Goal: Task Accomplishment & Management: Use online tool/utility

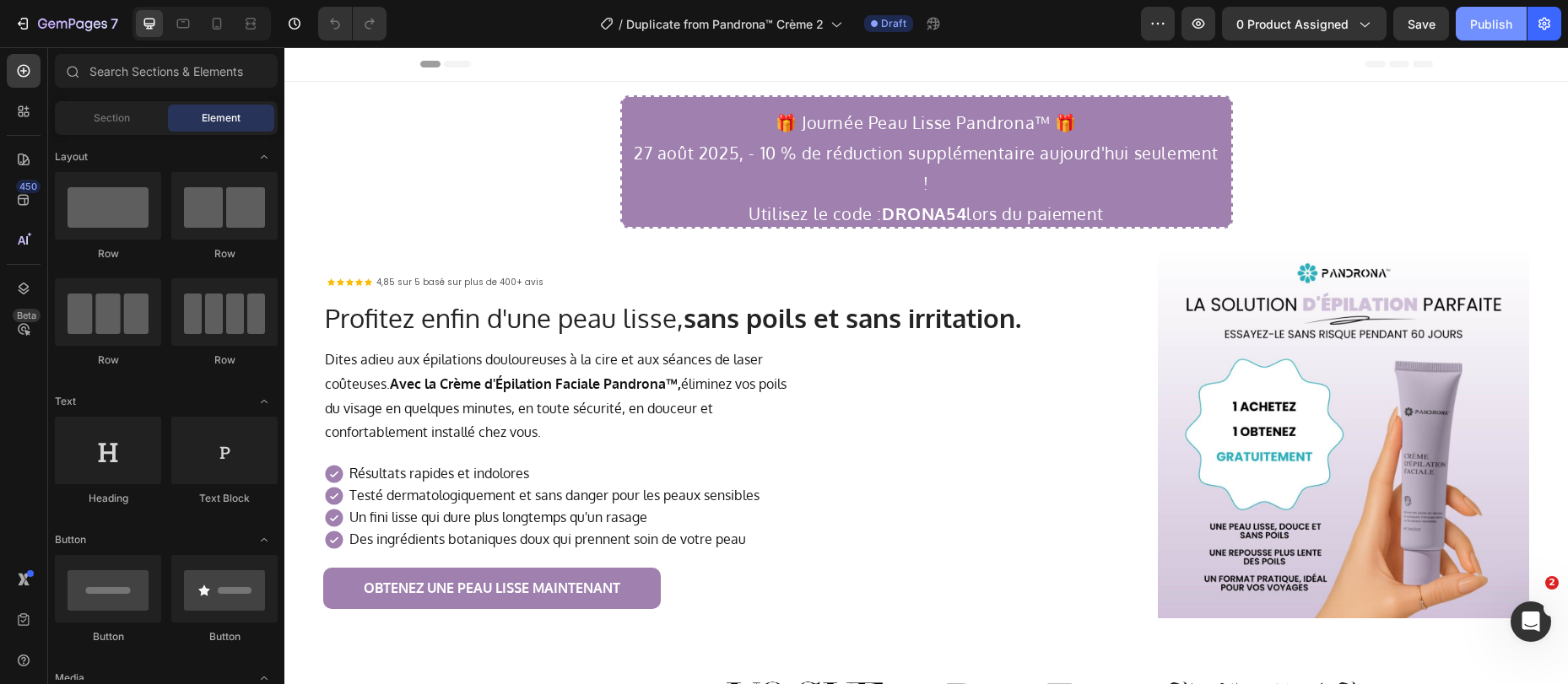
click at [1491, 23] on div "Publish" at bounding box center [1490, 24] width 42 height 18
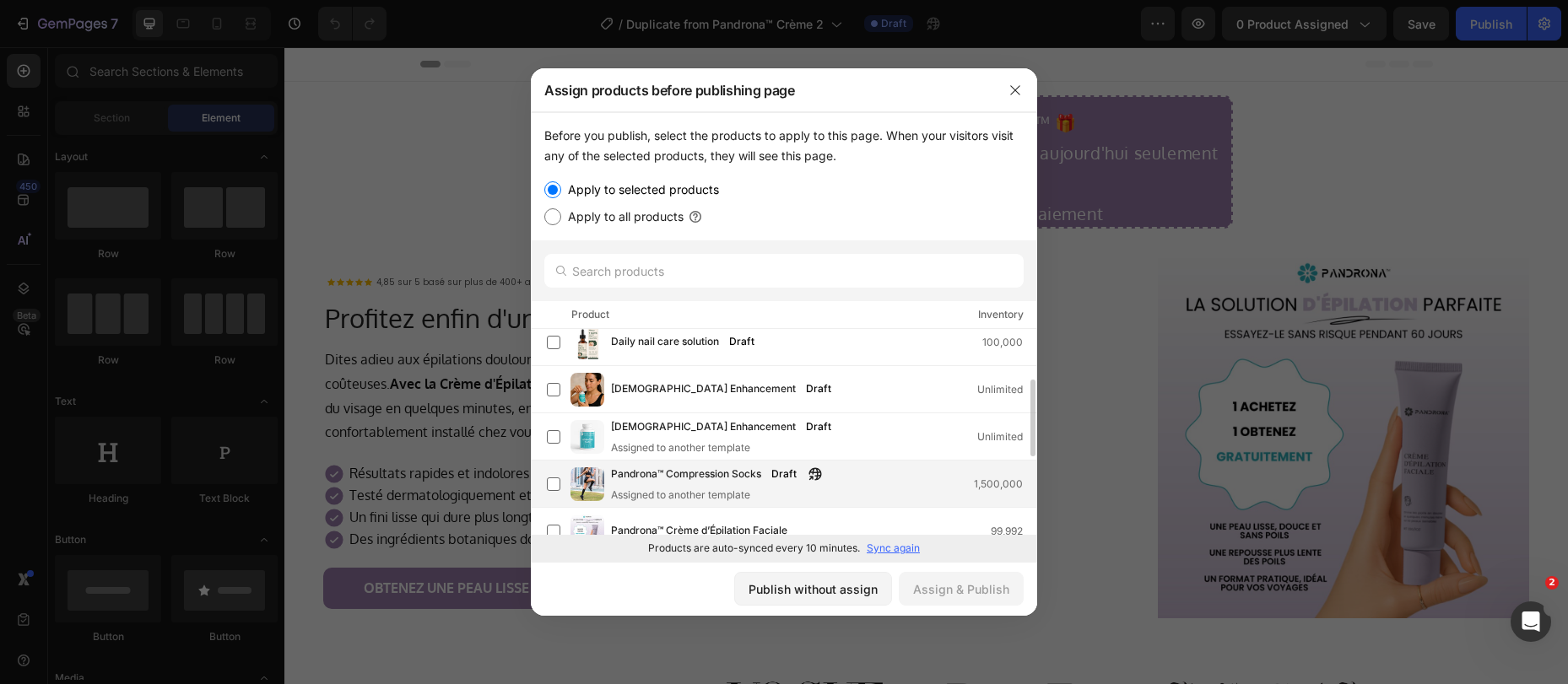
scroll to position [45, 0]
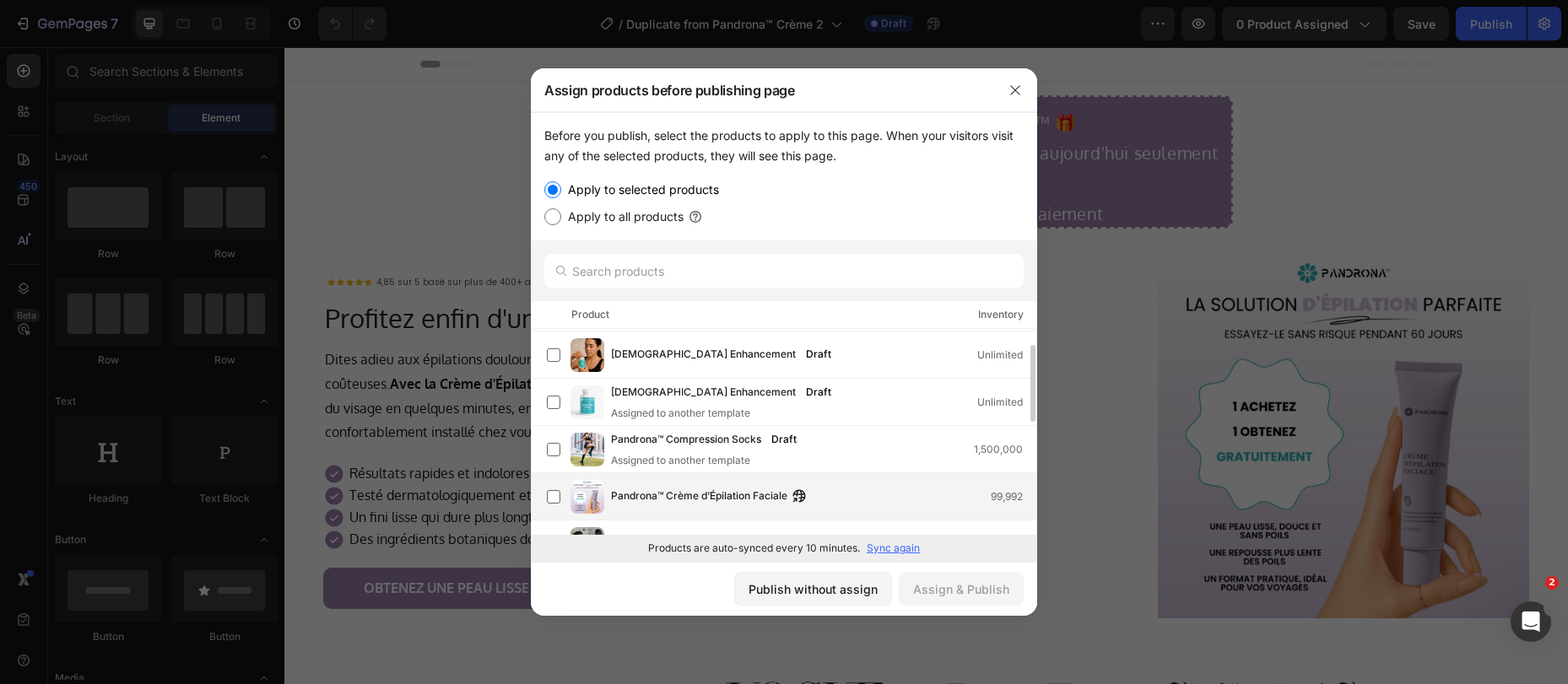
click at [624, 493] on span "Pandrona™ Crème d’Épilation Faciale" at bounding box center [699, 496] width 176 height 19
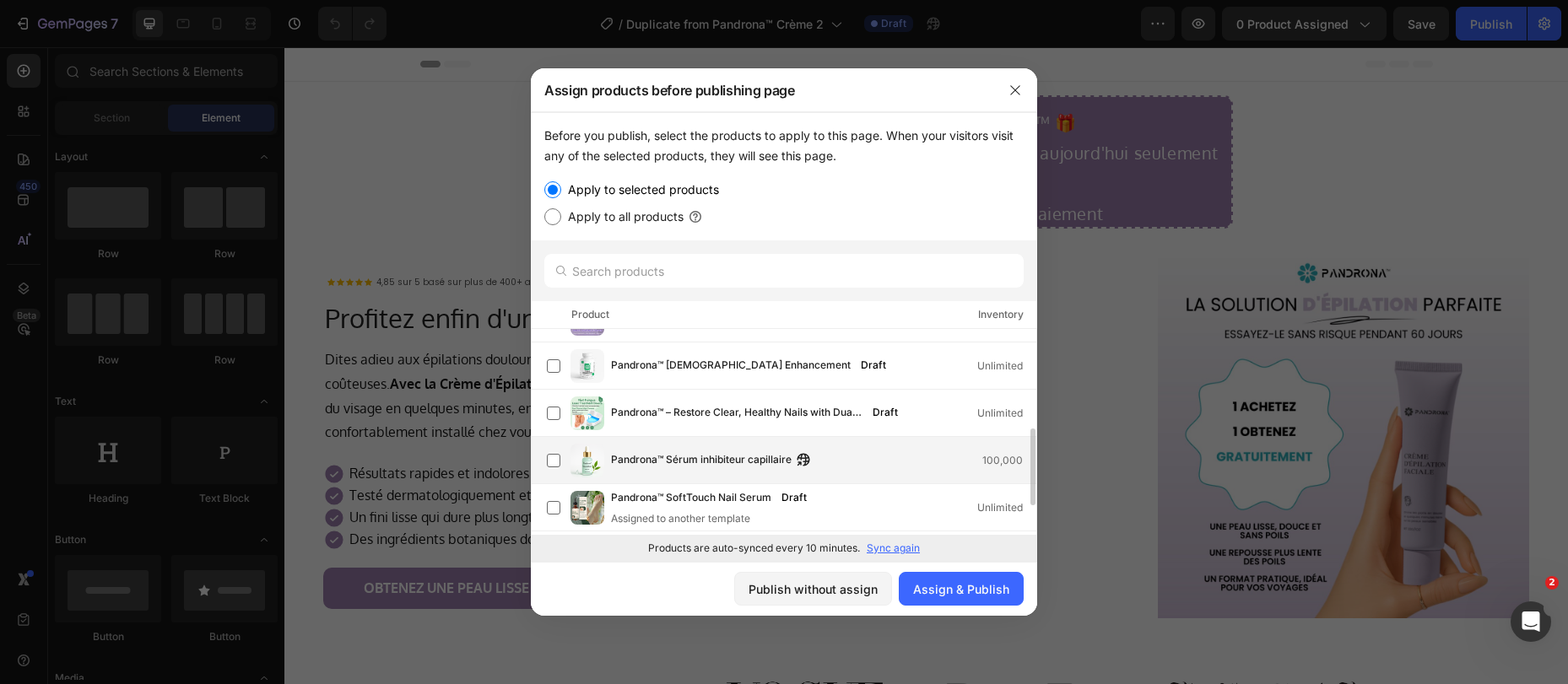
scroll to position [406, 0]
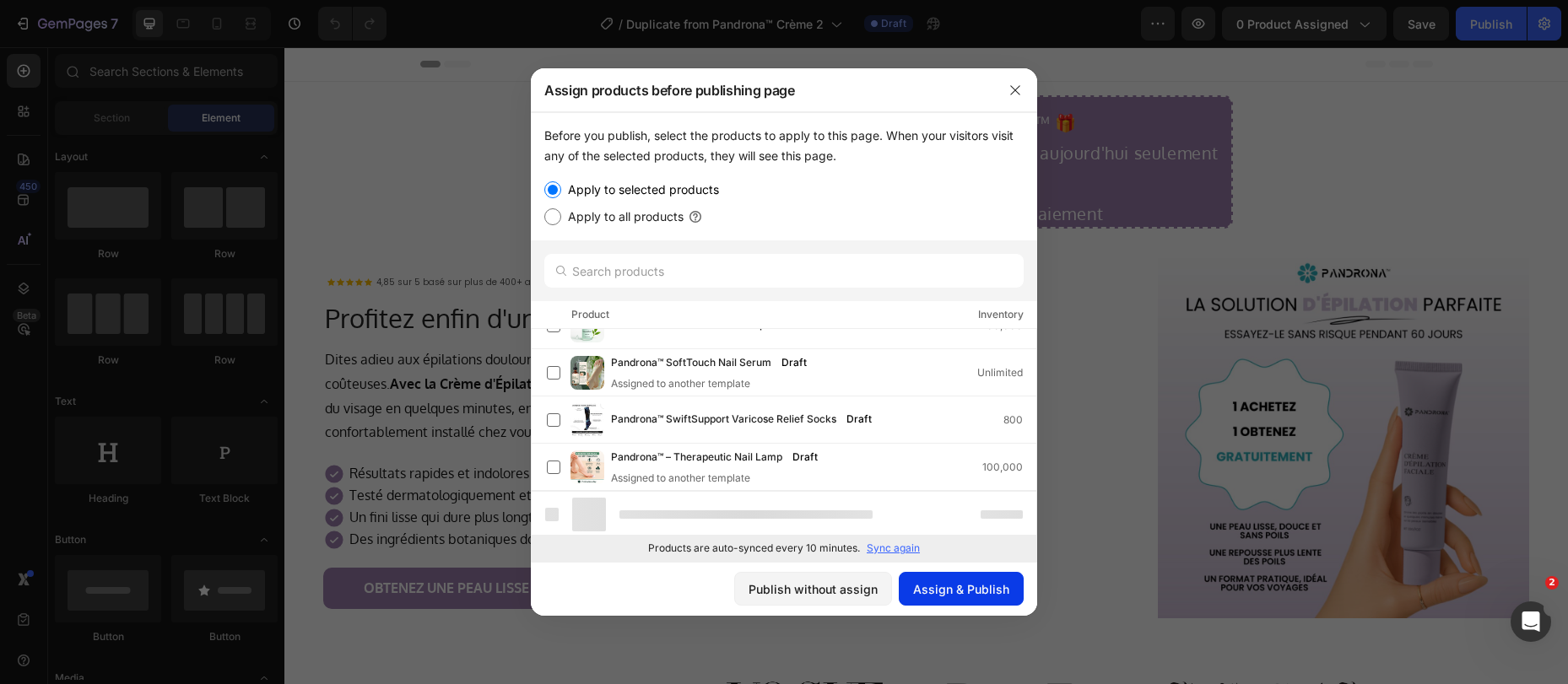
click at [938, 586] on div "Assign & Publish" at bounding box center [960, 589] width 96 height 18
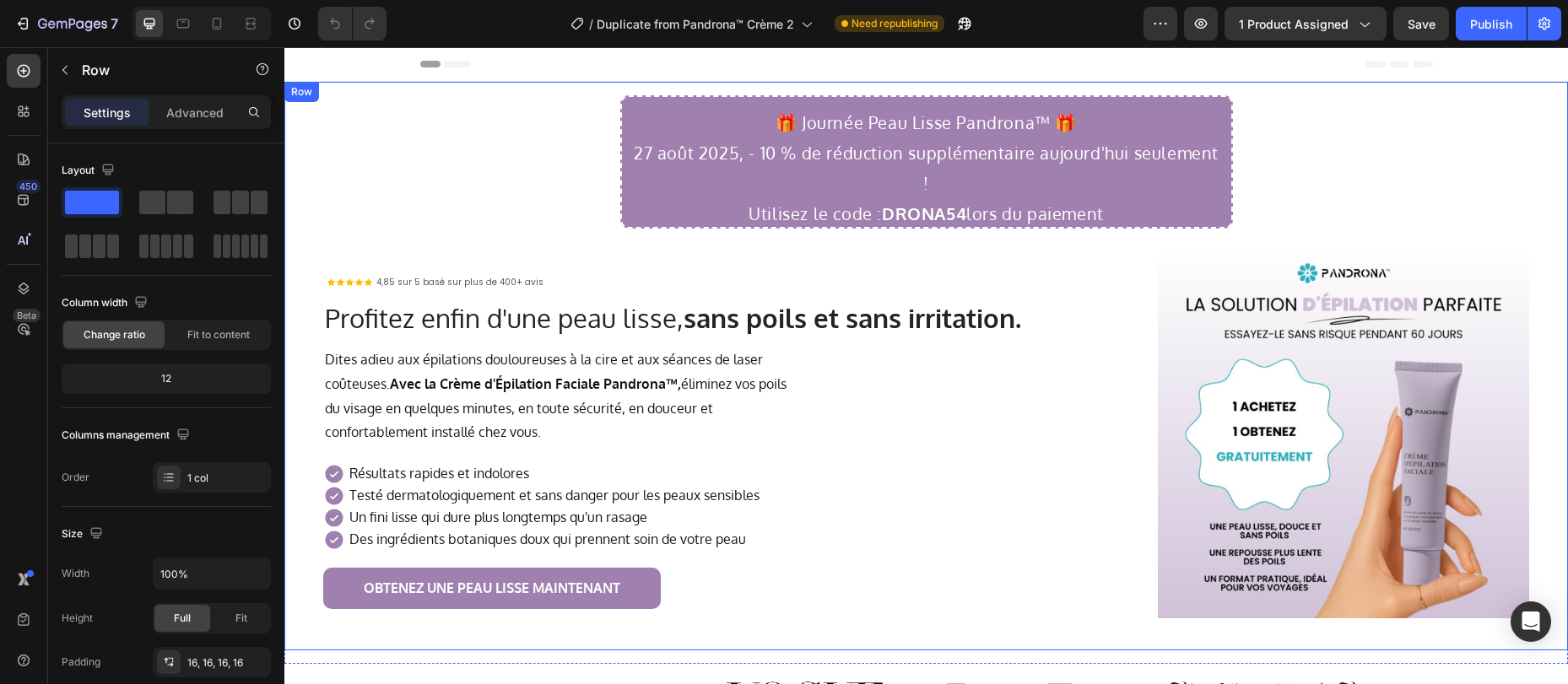
click at [1393, 189] on div "🎁 Journée Peau Lisse Pandrona™ 🎁 27 août 2025, - 10 % de réduction supplémentai…" at bounding box center [926, 366] width 1256 height 541
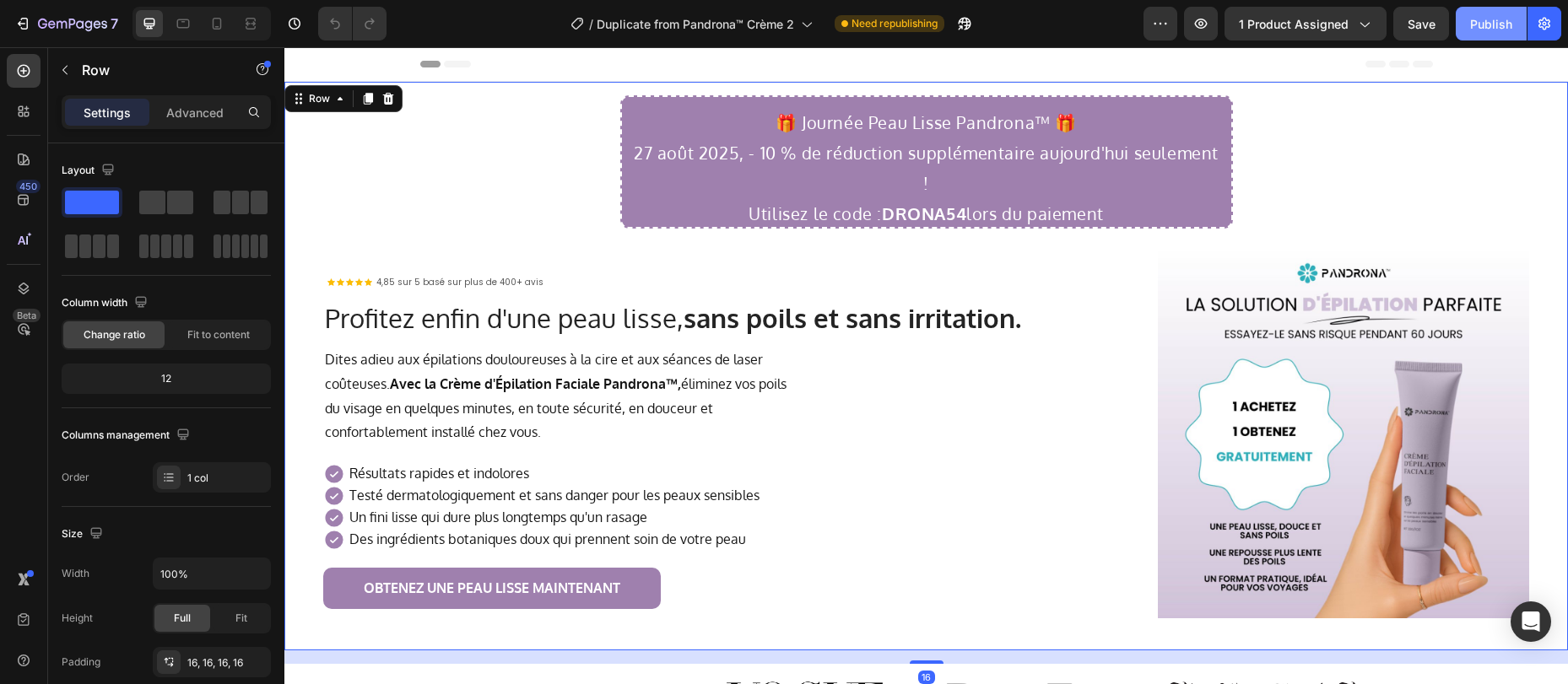
click at [1485, 25] on div "Publish" at bounding box center [1490, 24] width 42 height 18
click at [748, 220] on h2 "🎁 Journée Peau Lisse Pandrona™ 🎁 [DATE], - 10 % de réduction supplémentaire [DA…" at bounding box center [926, 168] width 592 height 125
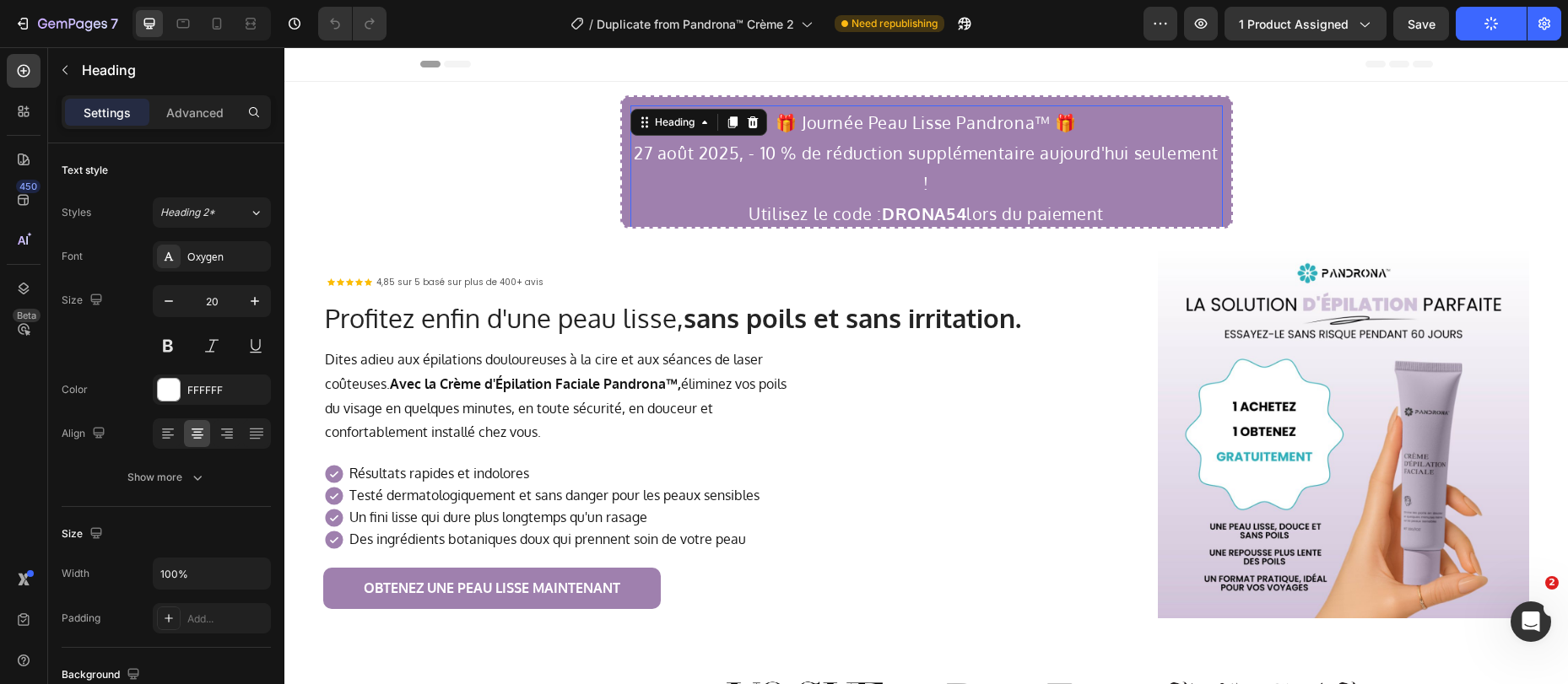
click at [737, 215] on h2 "🎁 Journée Peau Lisse Pandrona™ 🎁 [DATE], - 10 % de réduction supplémentaire [DA…" at bounding box center [926, 168] width 592 height 125
click at [1067, 147] on p "🎁 Journée Peau Lisse Pandrona™ 🎁 [DATE], - 10 % de réduction supplémentaire [DA…" at bounding box center [926, 168] width 589 height 121
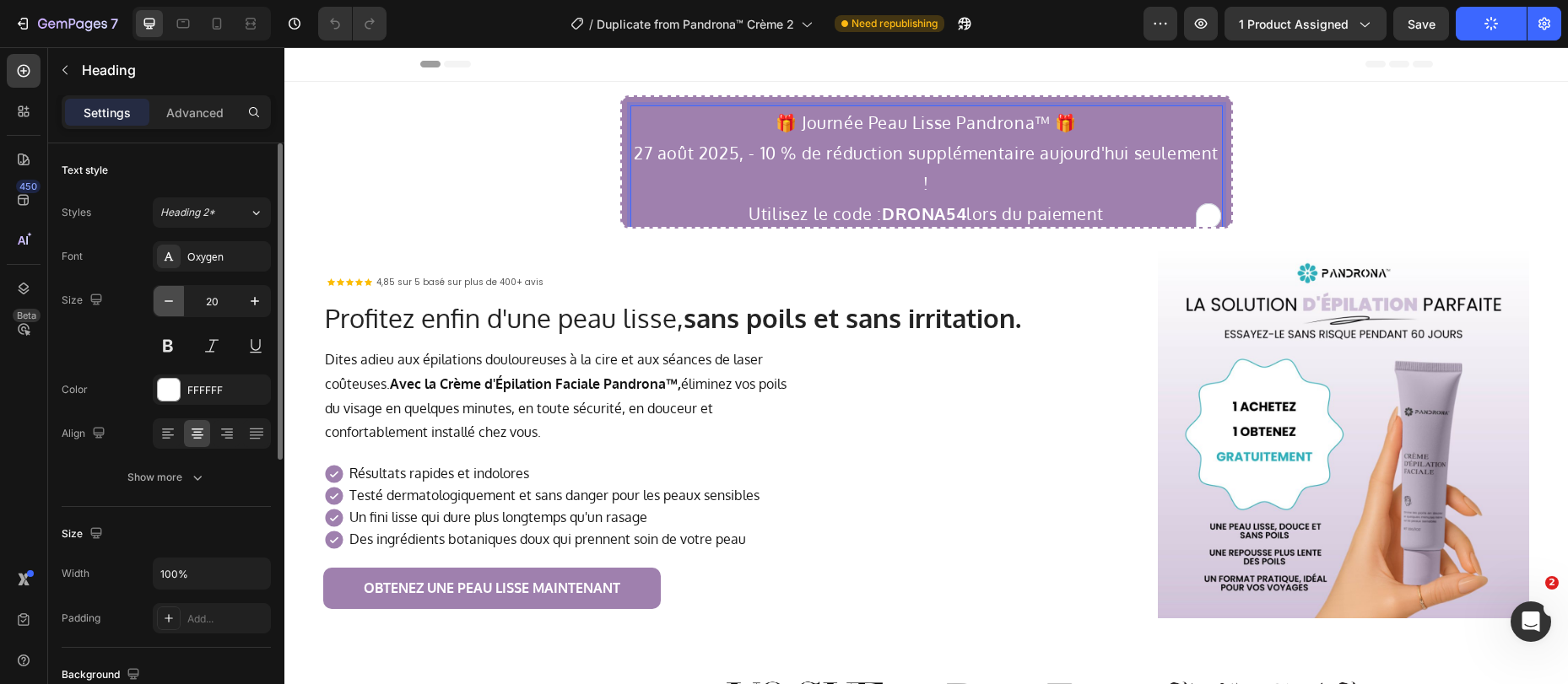
click at [166, 305] on icon "button" at bounding box center [168, 301] width 17 height 17
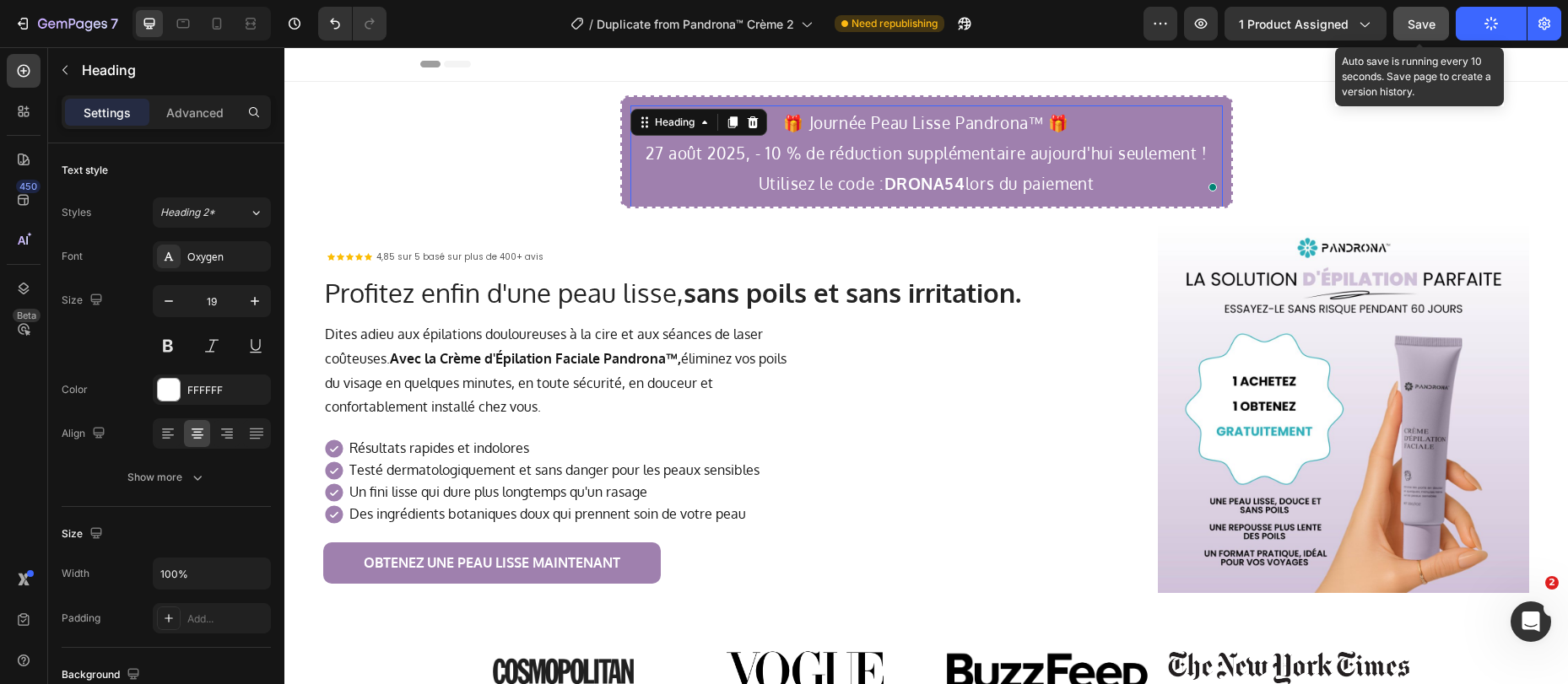
click at [1425, 26] on span "Save" at bounding box center [1420, 23] width 27 height 15
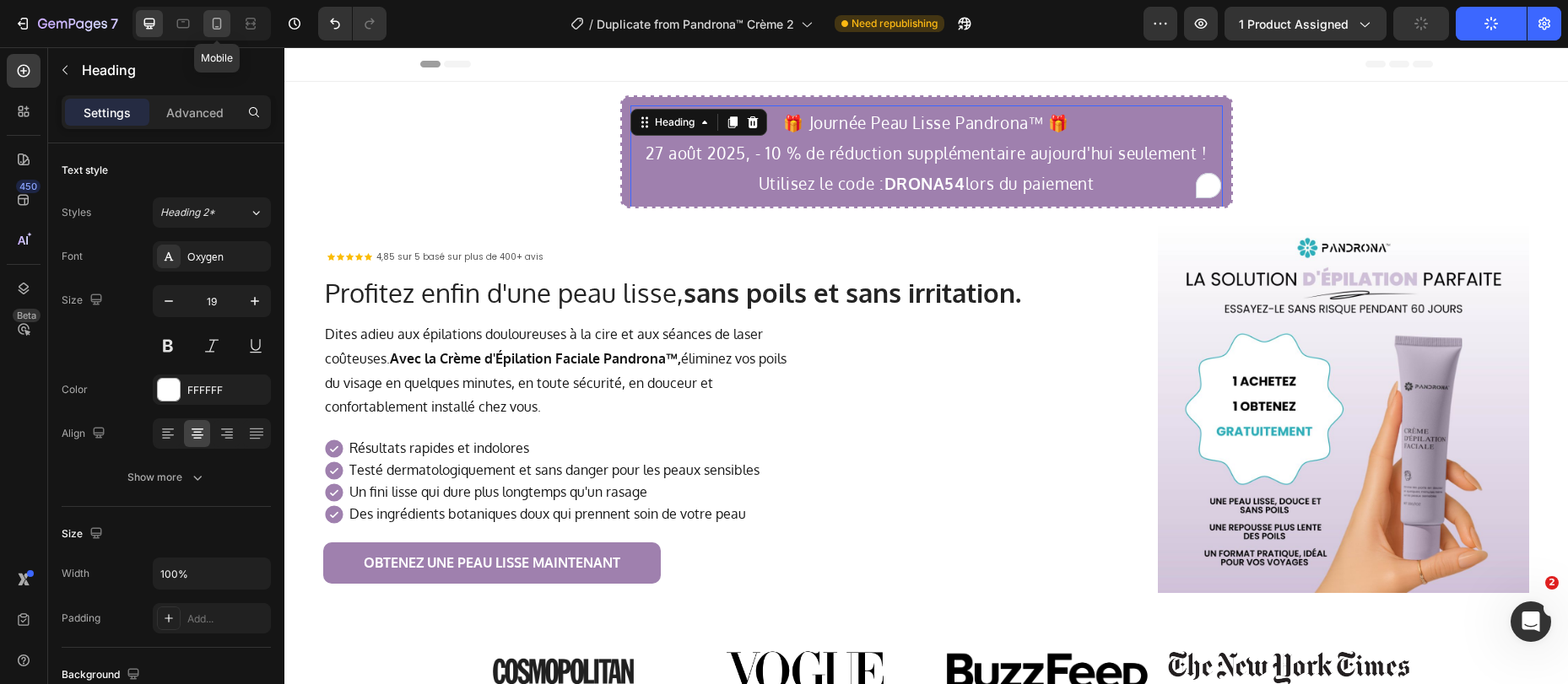
click at [220, 23] on icon at bounding box center [217, 23] width 9 height 12
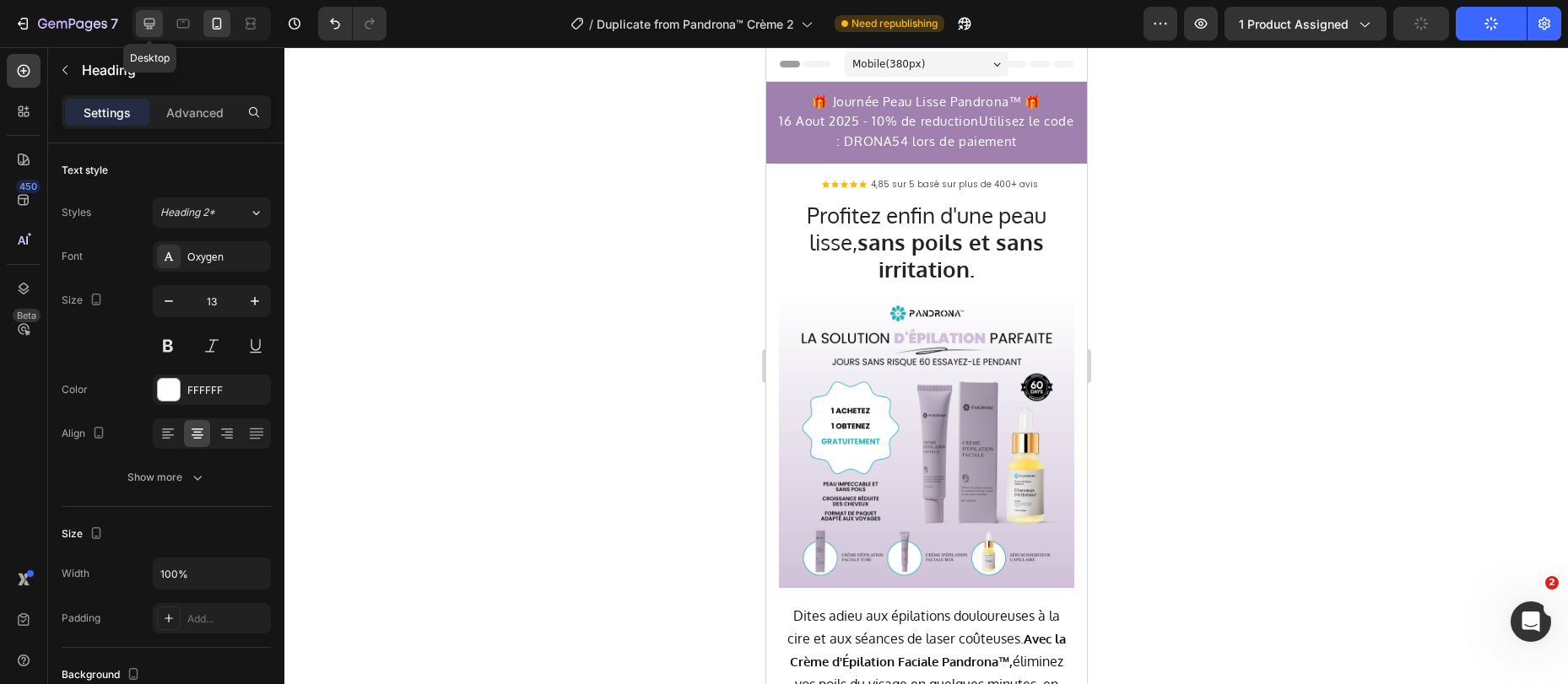
click at [147, 19] on icon at bounding box center [149, 23] width 11 height 11
type input "19"
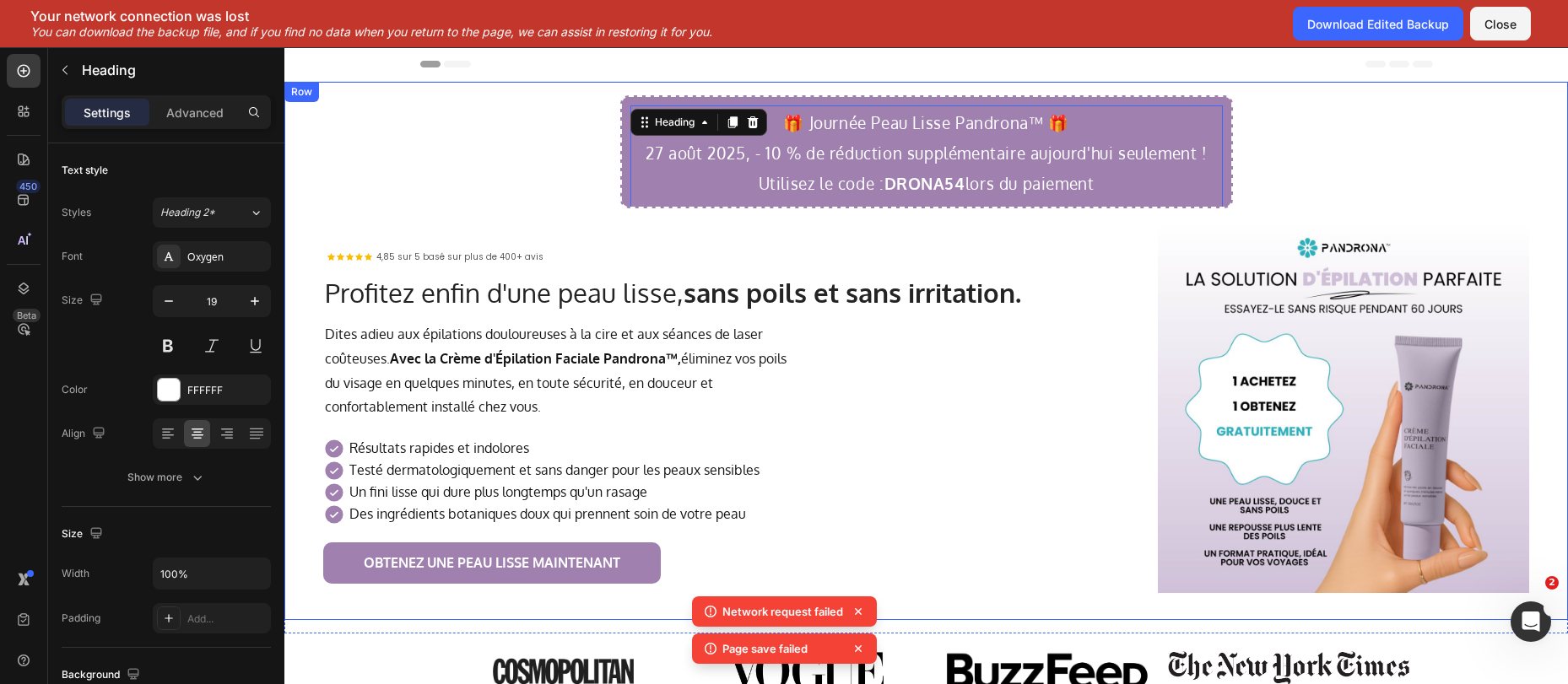
click at [1433, 98] on div "🎁 Journée Peau Lisse Pandrona™ 🎁 27 août 2025, - 10 % de réduction supplémentai…" at bounding box center [926, 351] width 1256 height 511
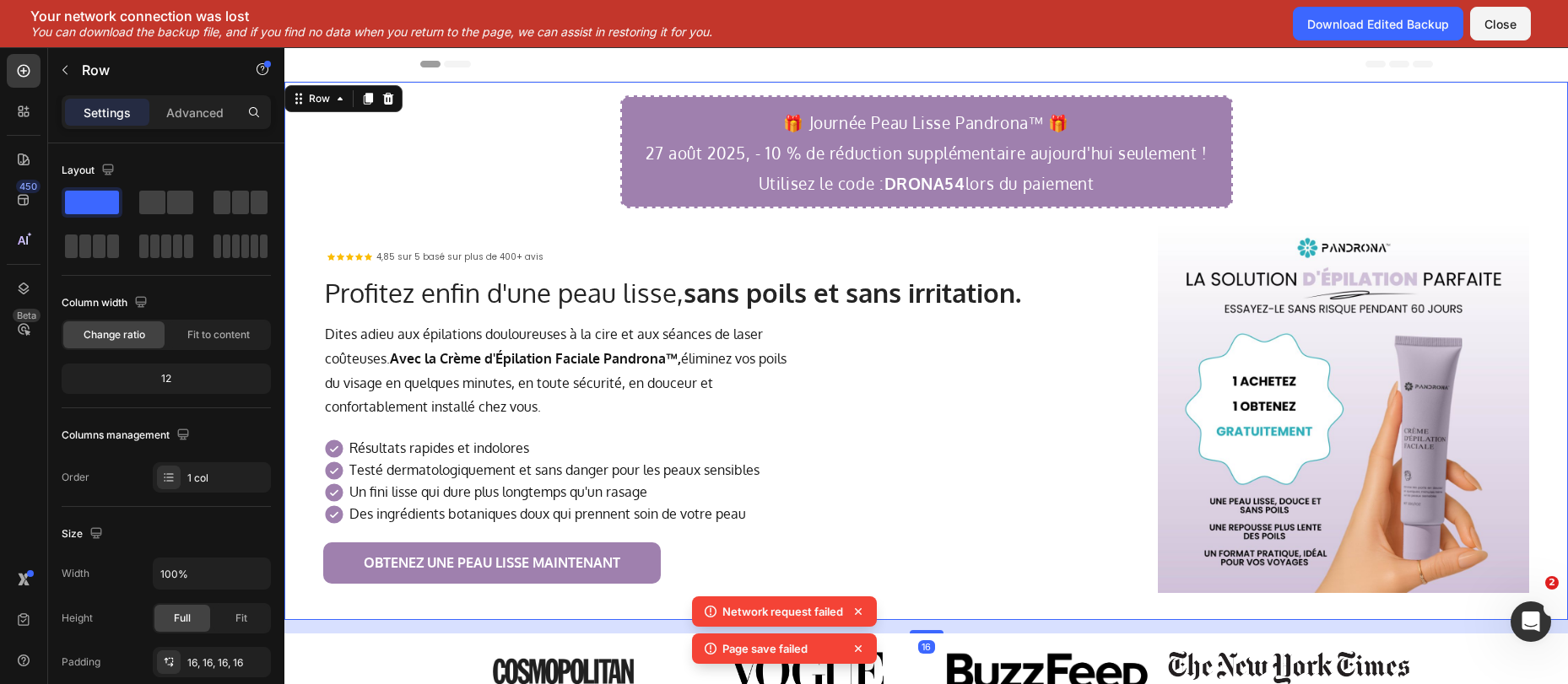
click at [1496, 25] on div "Close" at bounding box center [1500, 24] width 32 height 18
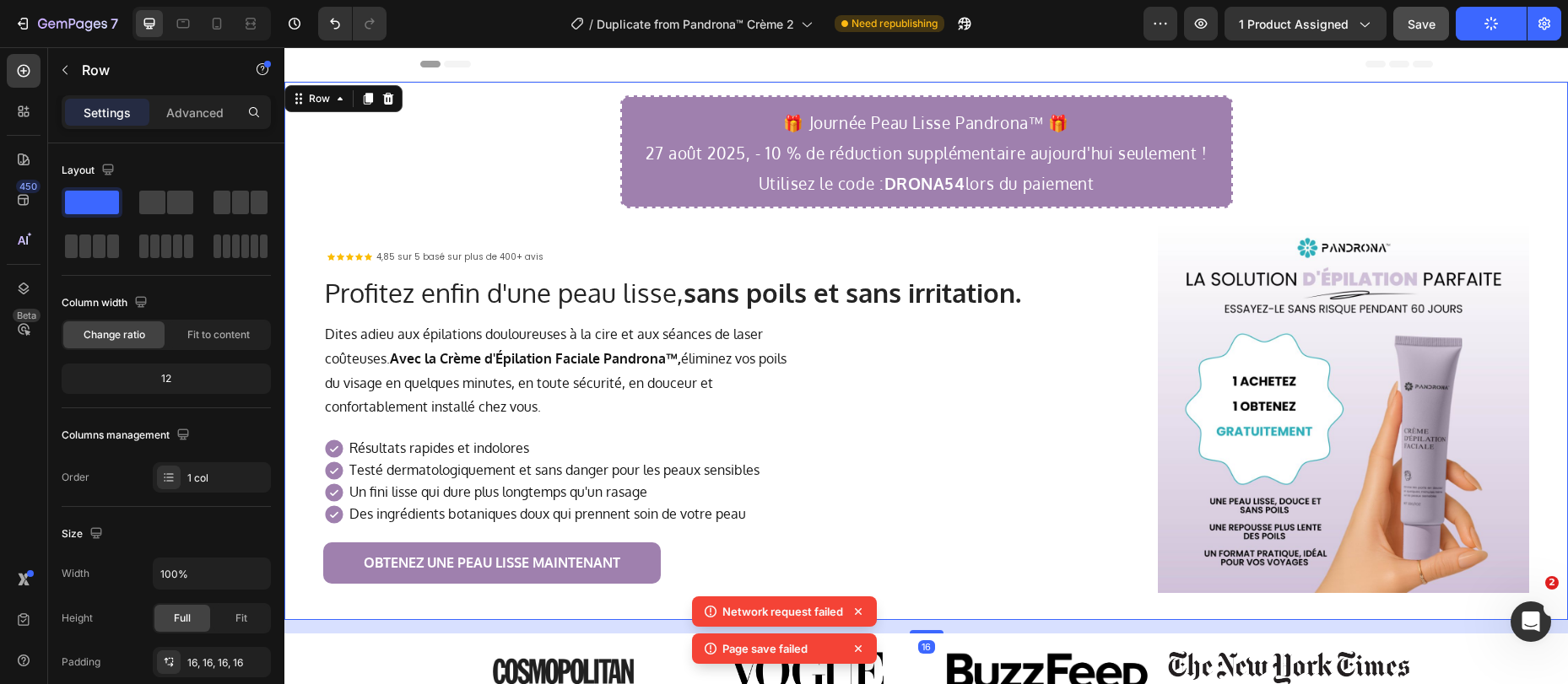
click at [1481, 23] on button "Publish" at bounding box center [1491, 23] width 71 height 34
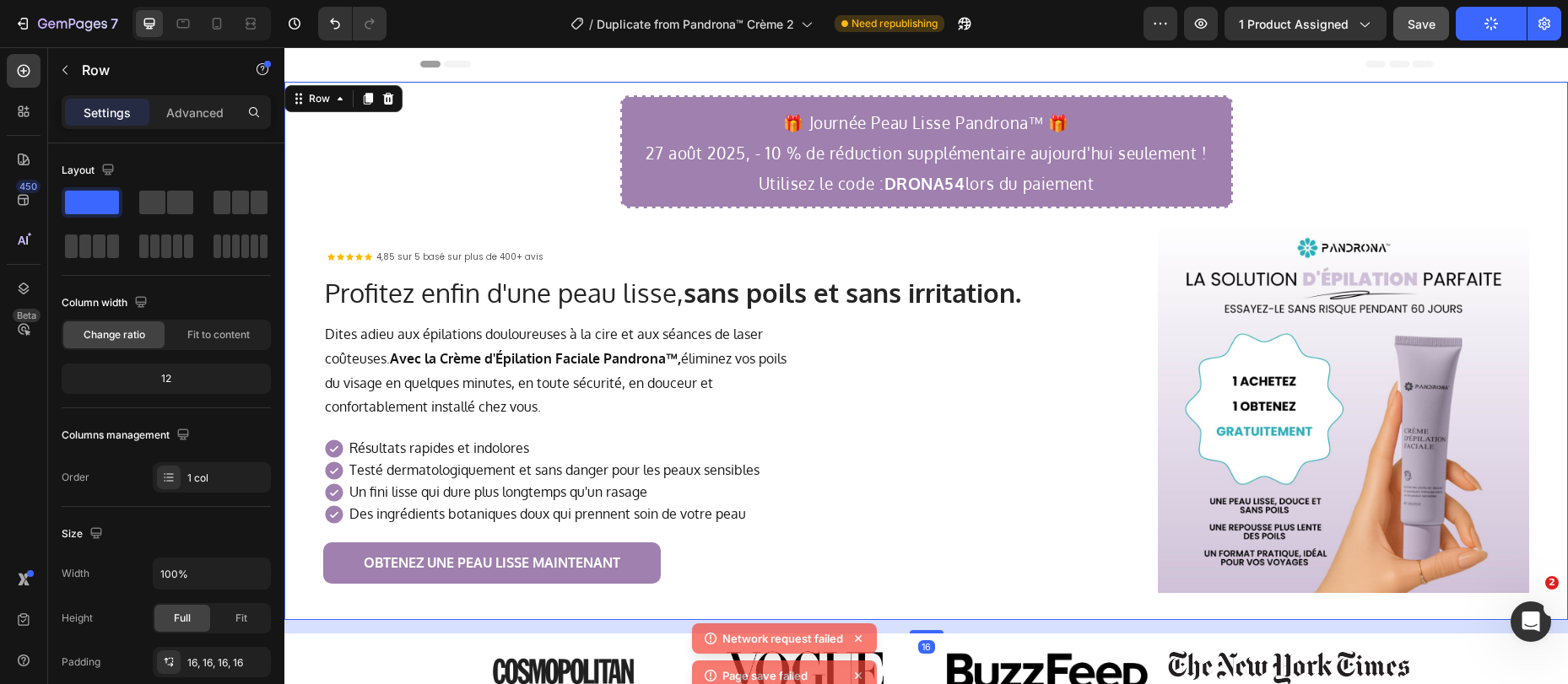
click at [1481, 24] on button "Publish" at bounding box center [1491, 23] width 71 height 34
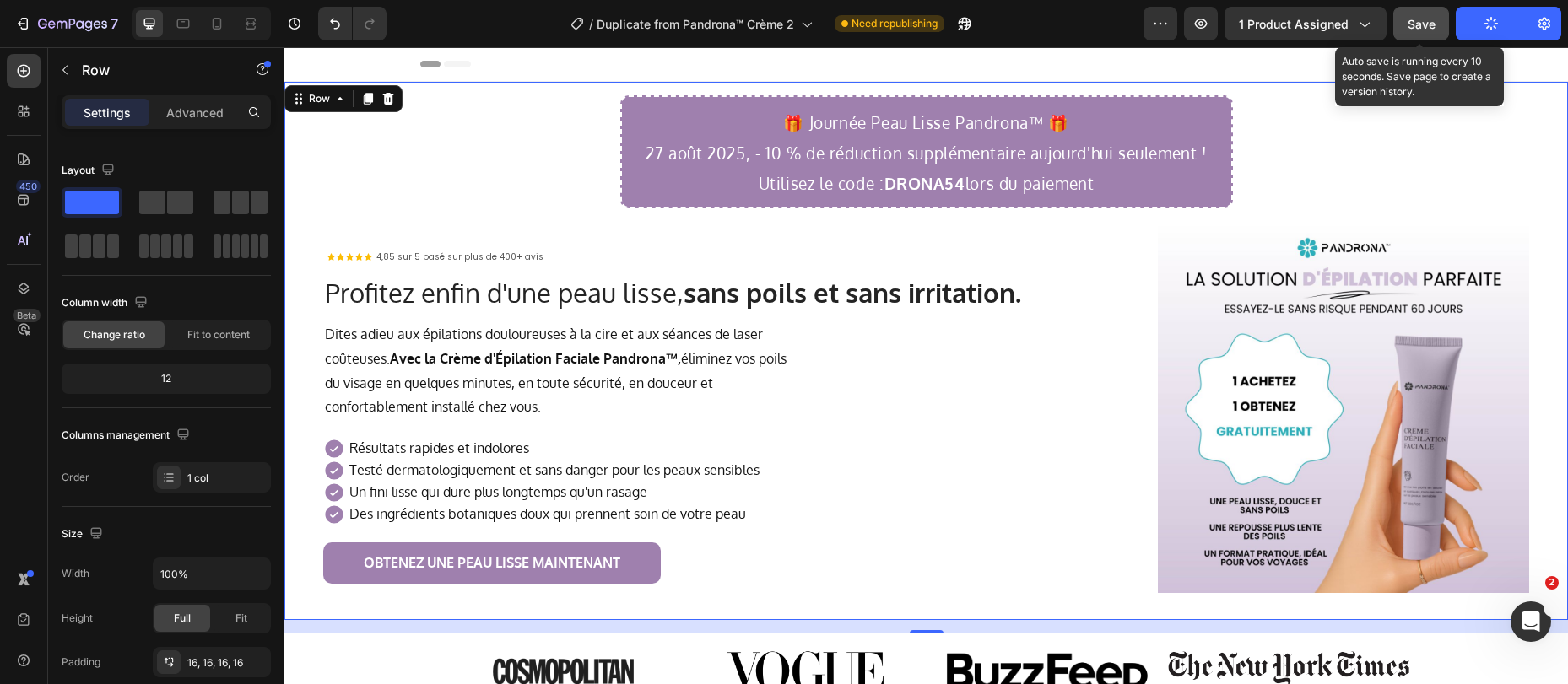
click at [1419, 26] on span "Save" at bounding box center [1420, 23] width 27 height 15
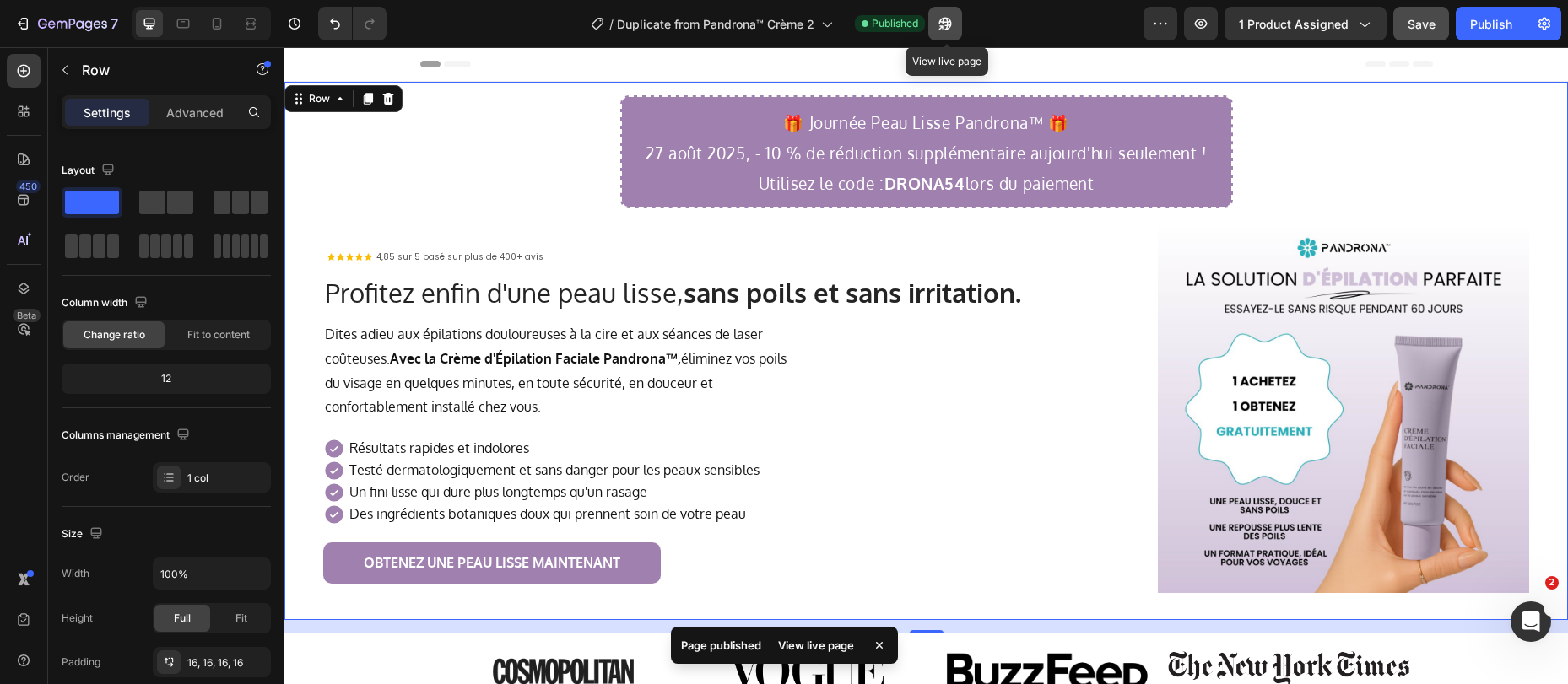
click at [943, 26] on icon "button" at bounding box center [940, 27] width 4 height 4
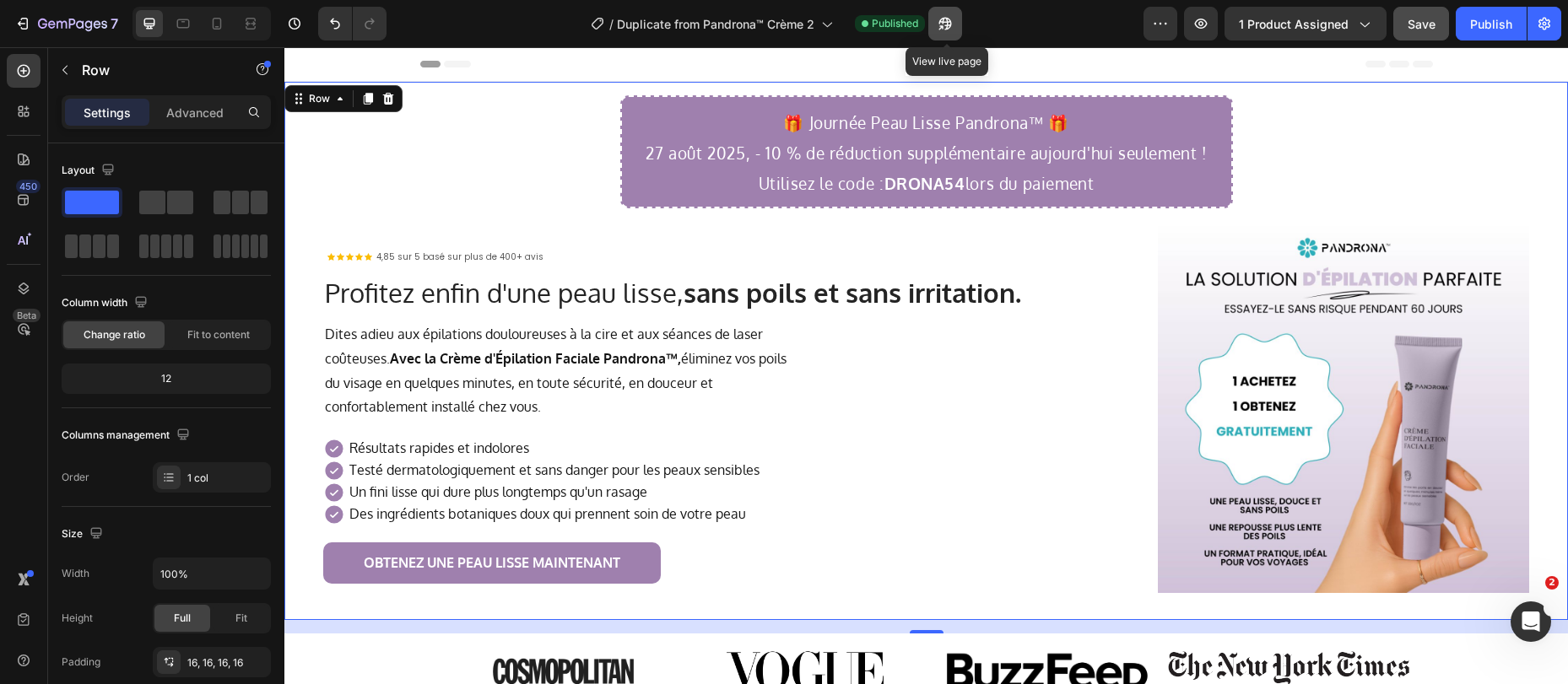
click at [942, 25] on icon "button" at bounding box center [945, 23] width 17 height 17
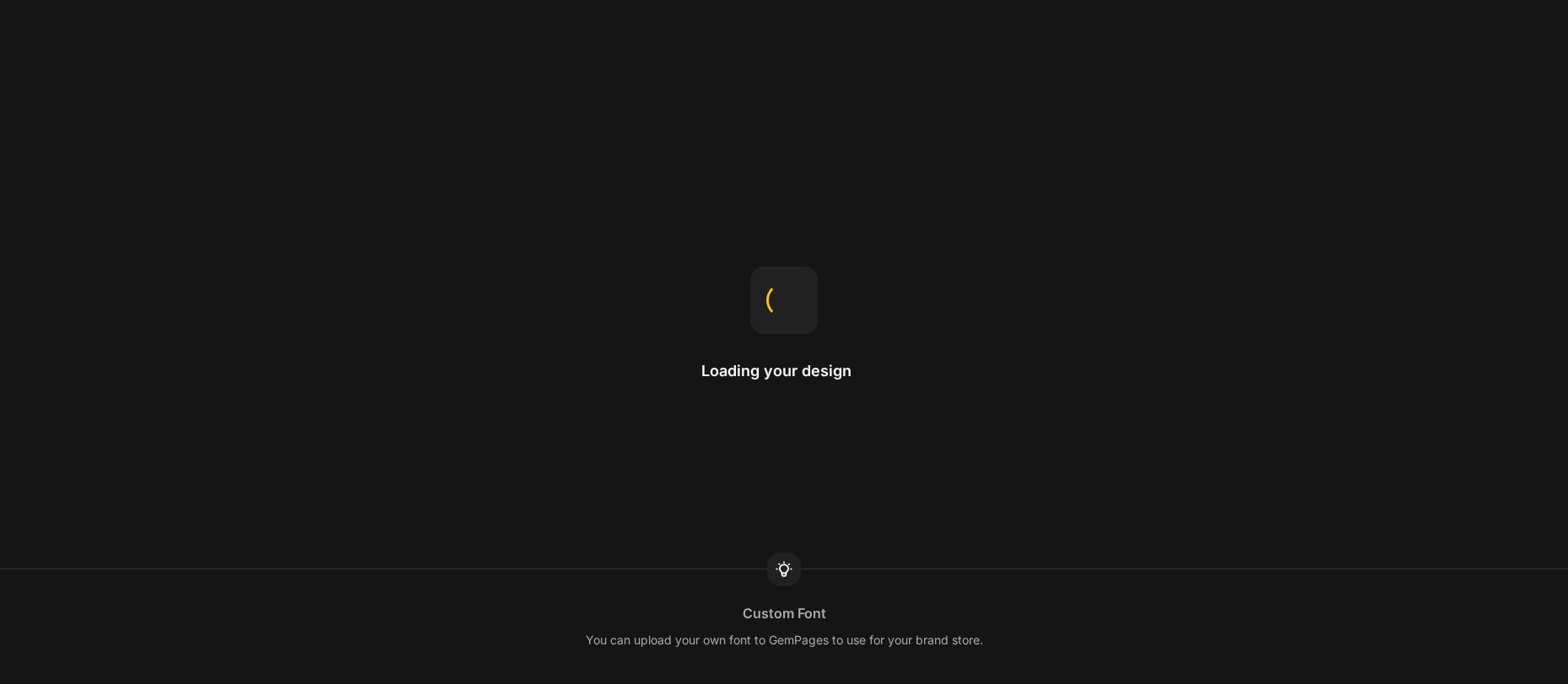
click at [1059, 100] on div "Loading your design Custom Font You can upload your own font to GemPages to use…" at bounding box center [784, 342] width 1568 height 684
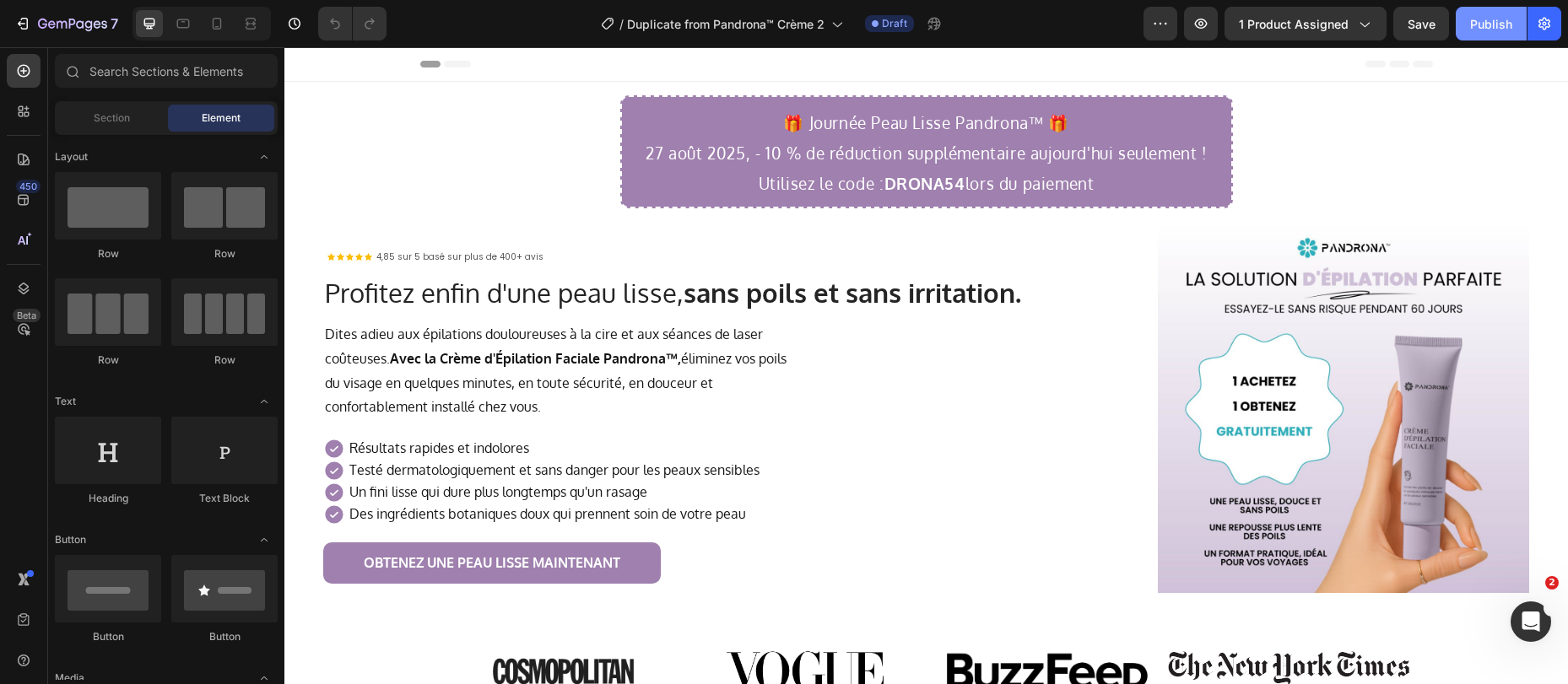
click at [1477, 26] on div "Publish" at bounding box center [1490, 24] width 42 height 18
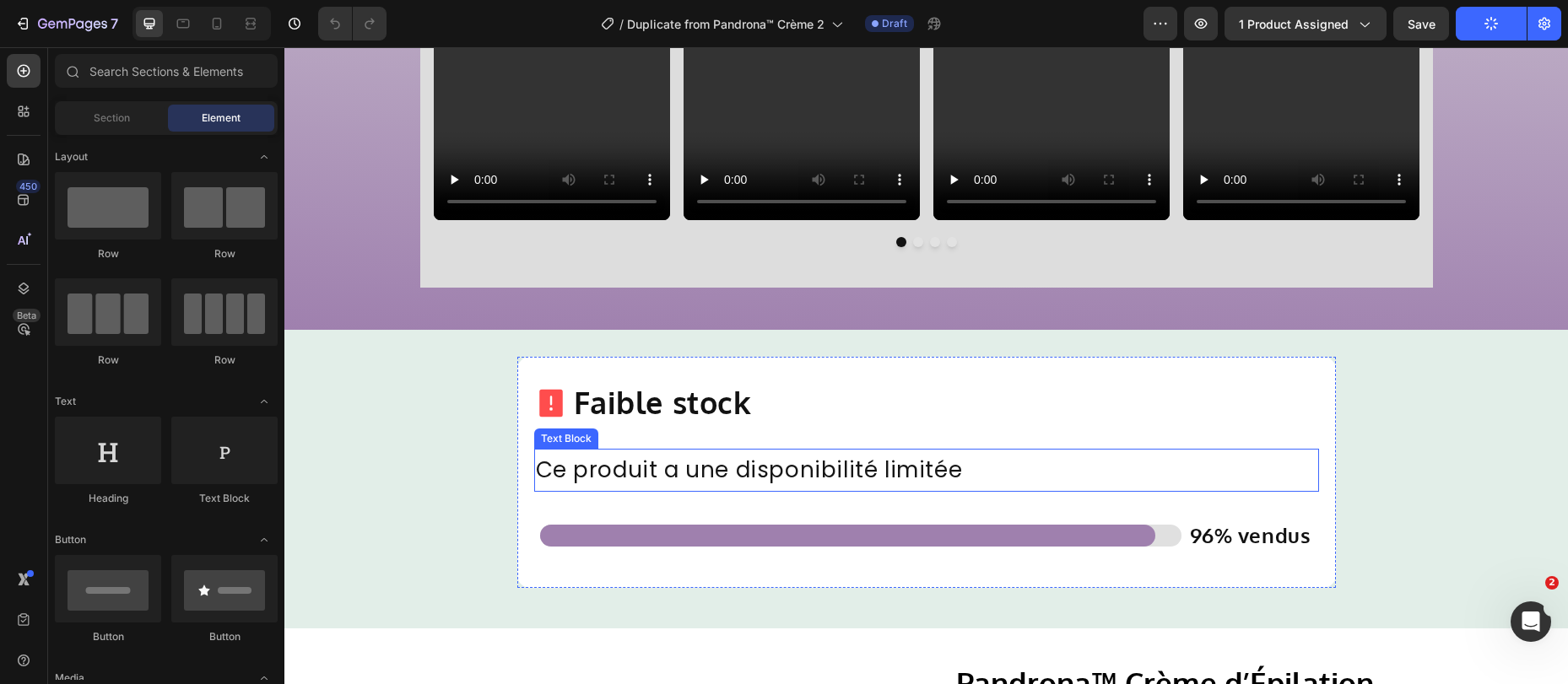
scroll to position [4627, 0]
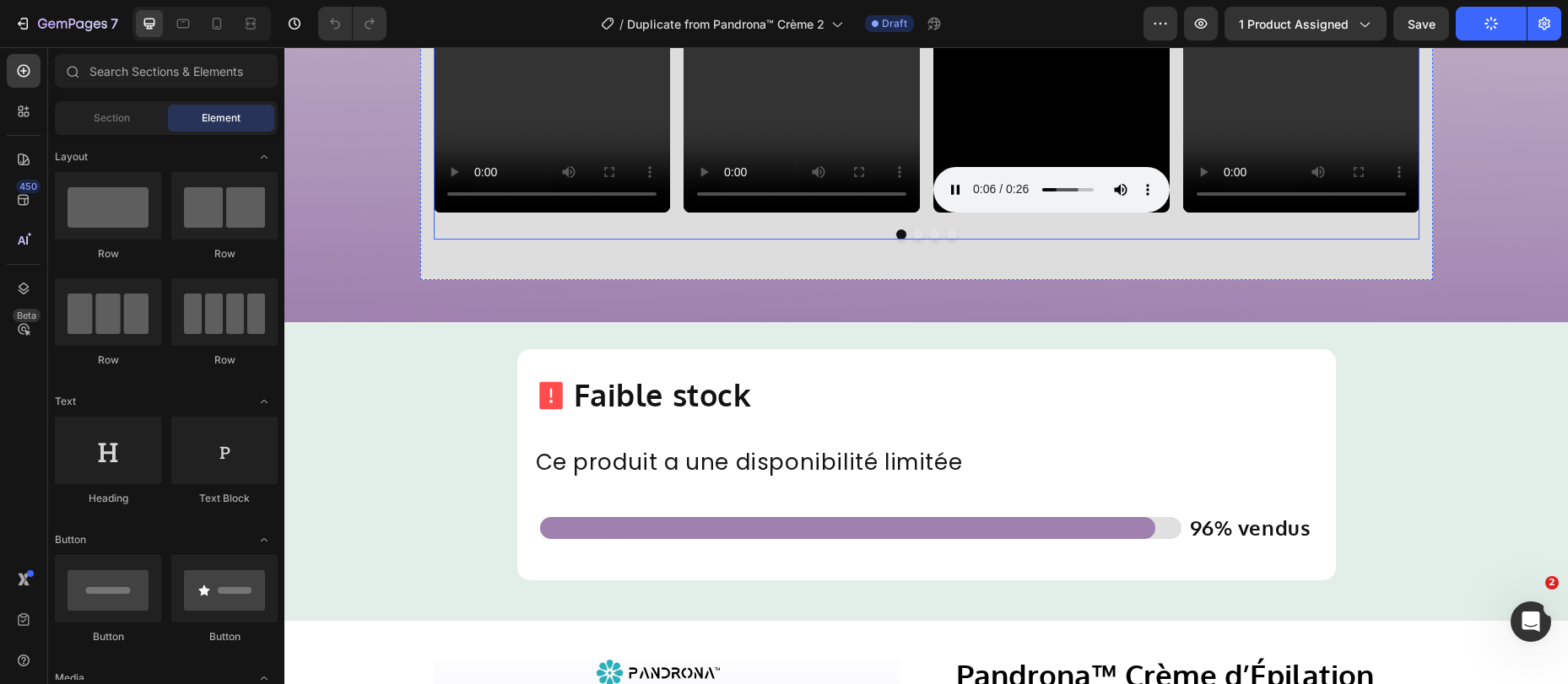
click at [912, 236] on button "Dot" at bounding box center [917, 235] width 10 height 10
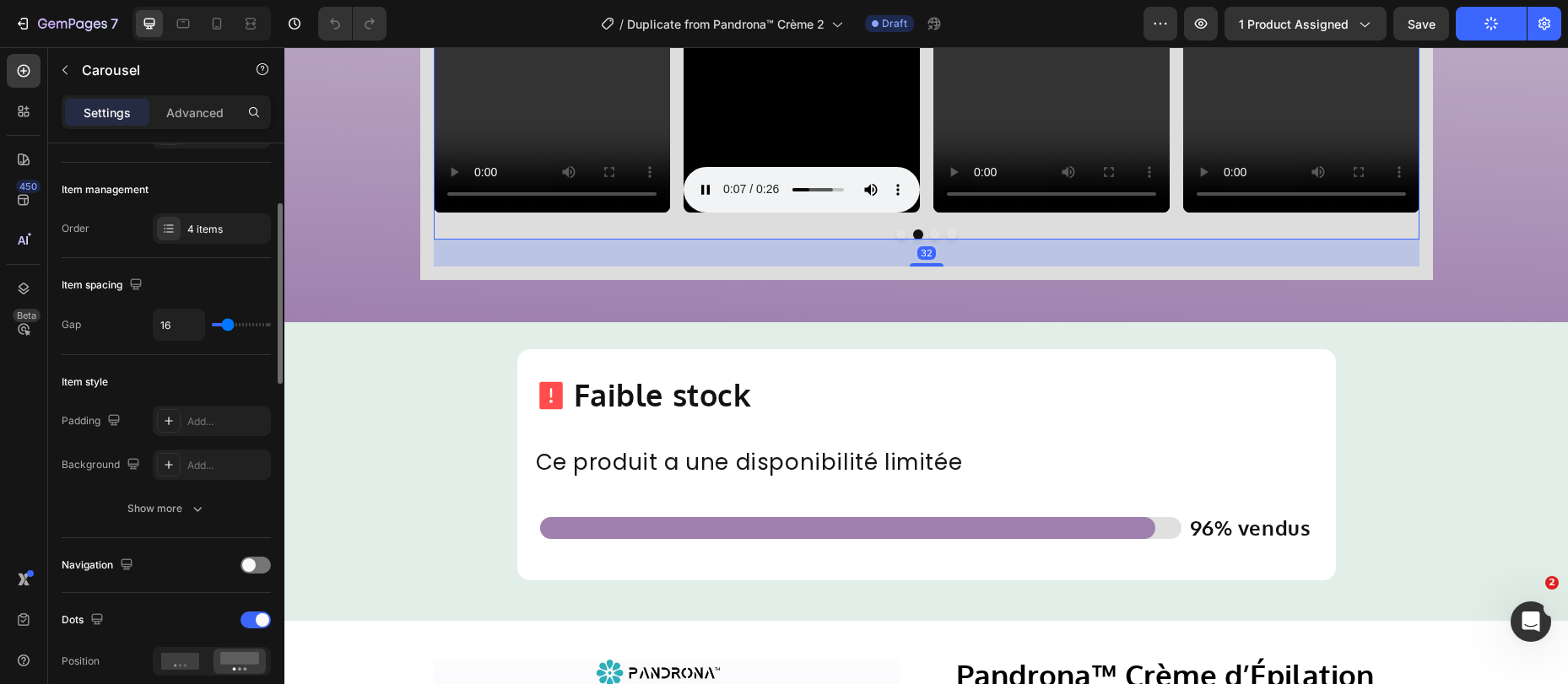
scroll to position [429, 0]
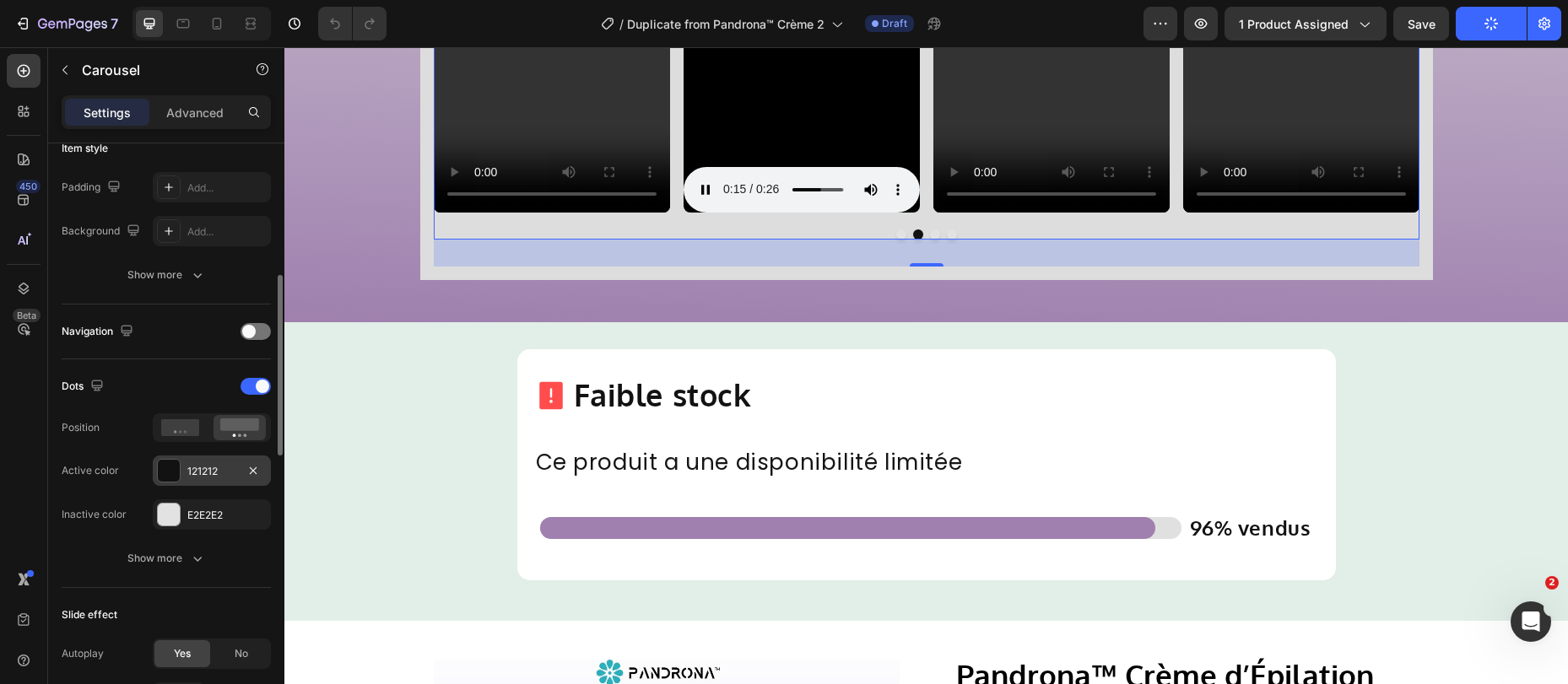
click at [160, 466] on div at bounding box center [168, 471] width 21 height 21
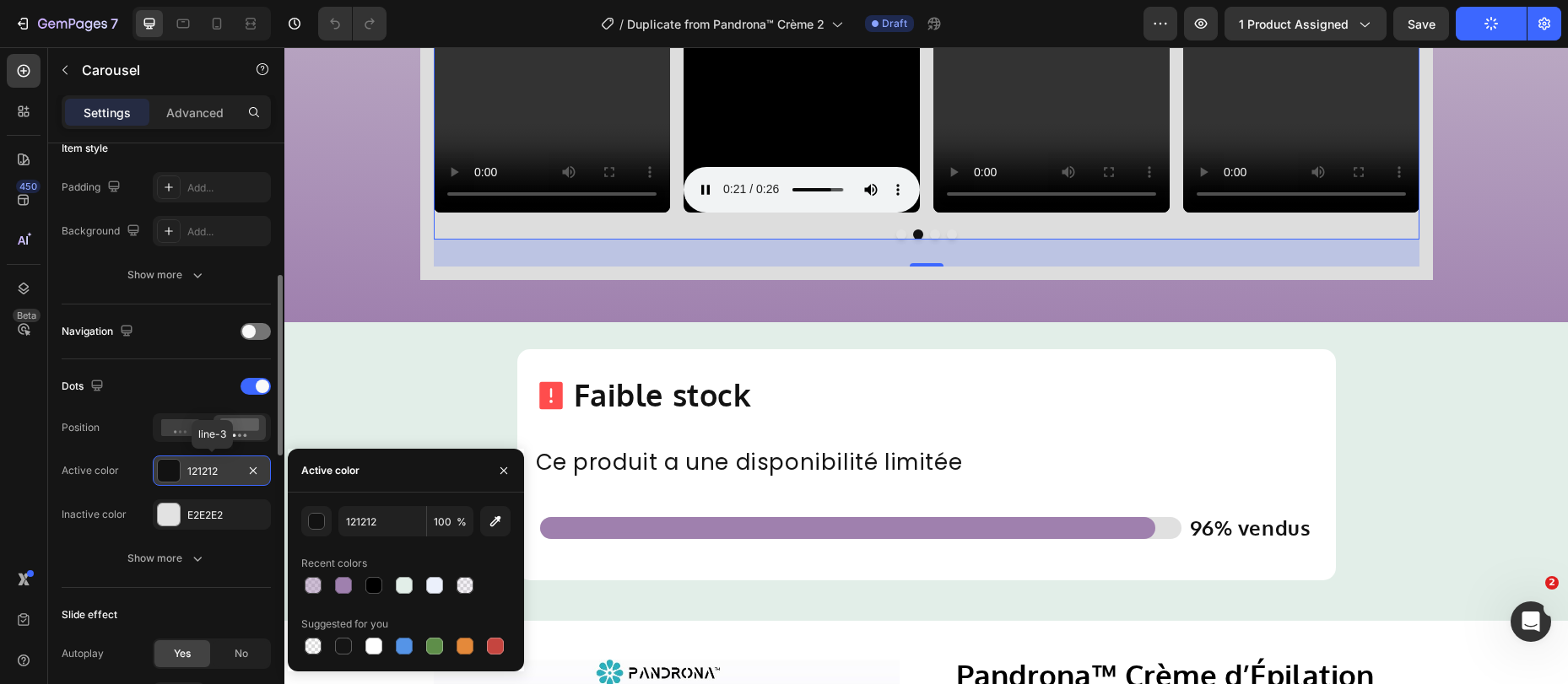
click at [164, 468] on div at bounding box center [168, 471] width 21 height 21
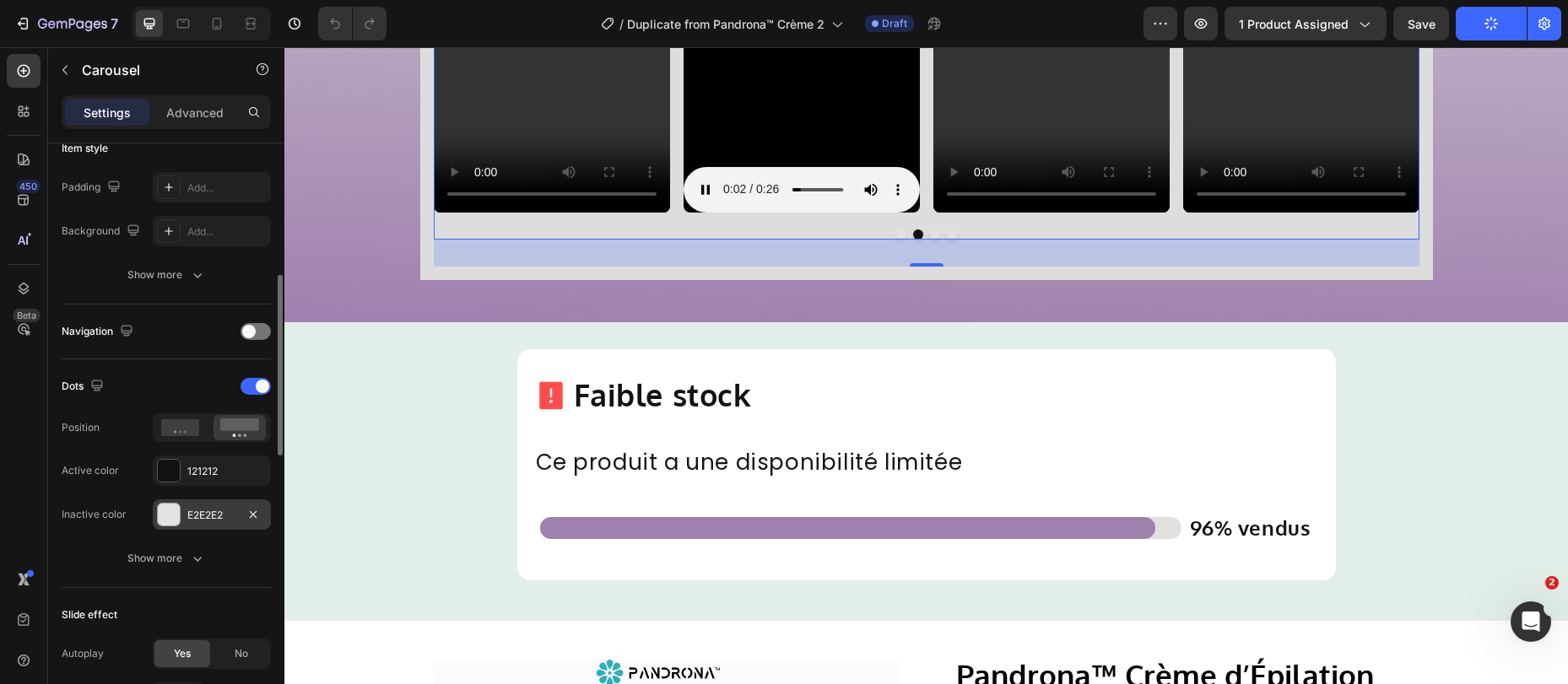
click at [162, 511] on div at bounding box center [168, 515] width 21 height 21
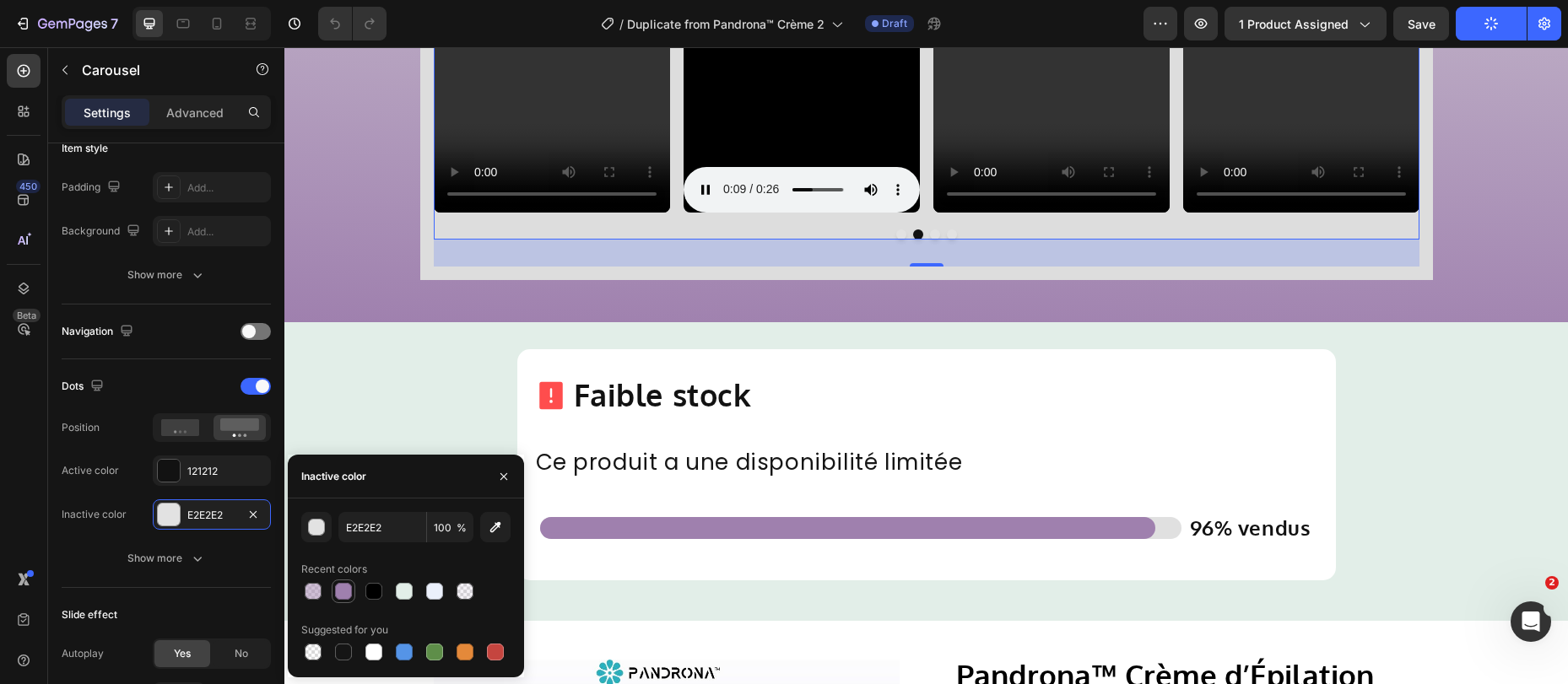
click at [347, 602] on div at bounding box center [343, 591] width 23 height 23
type input "9F80AE"
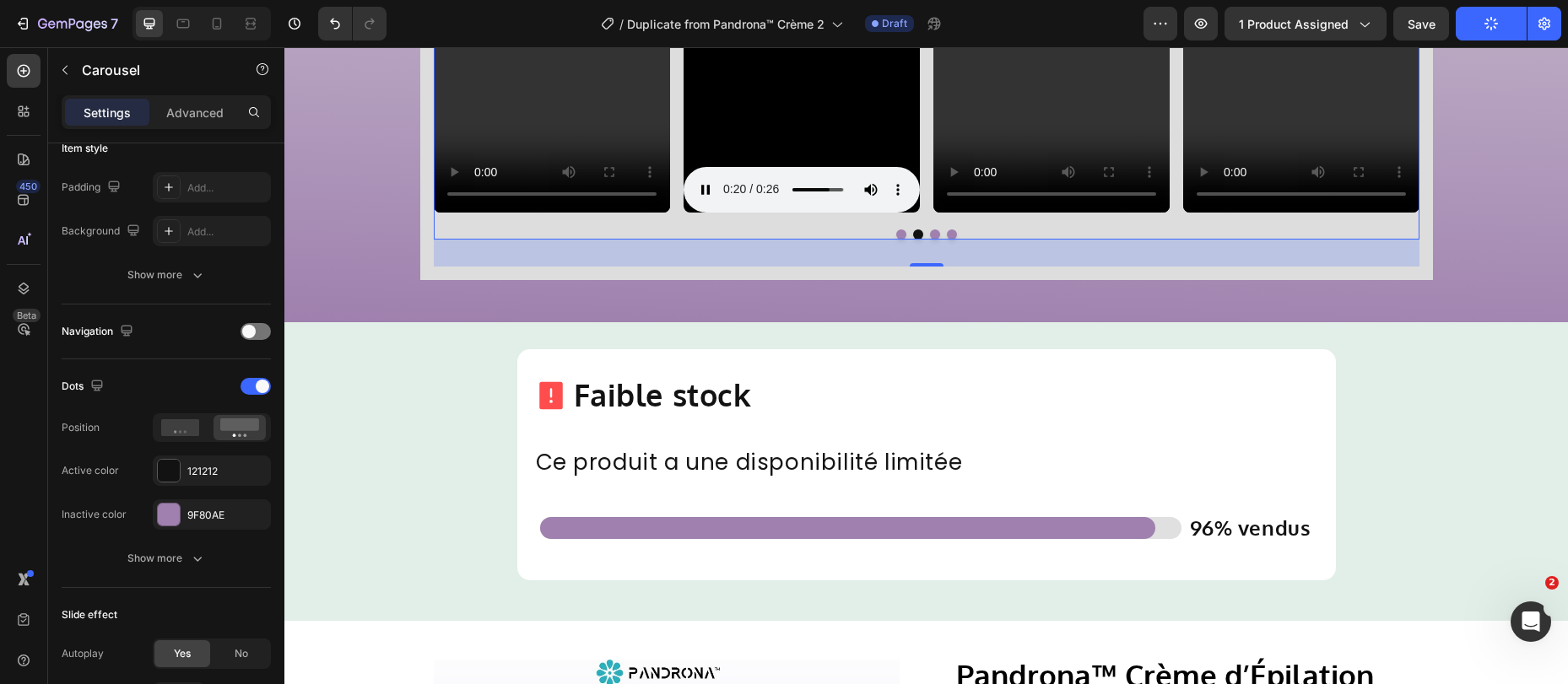
click at [932, 235] on button "Dot" at bounding box center [935, 235] width 10 height 10
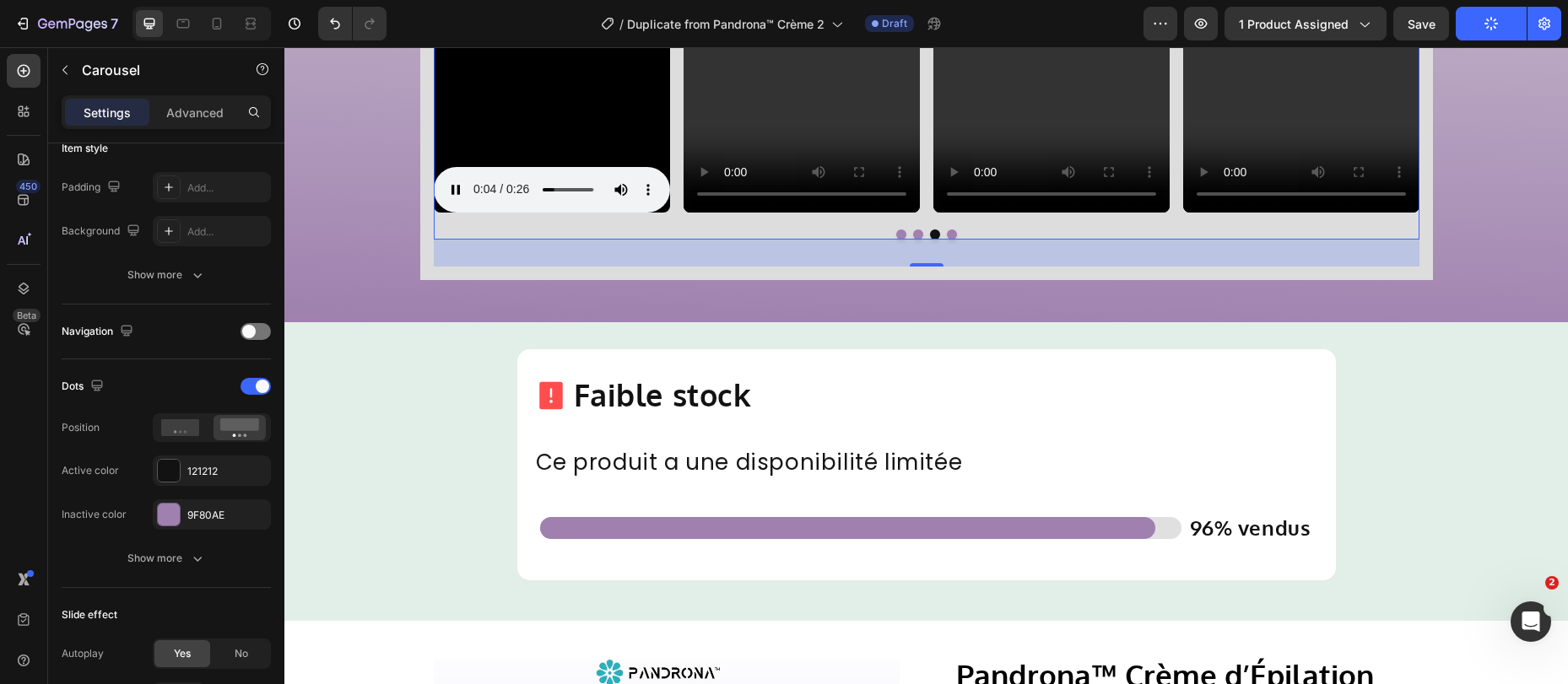
click at [948, 236] on button "Dot" at bounding box center [952, 235] width 10 height 10
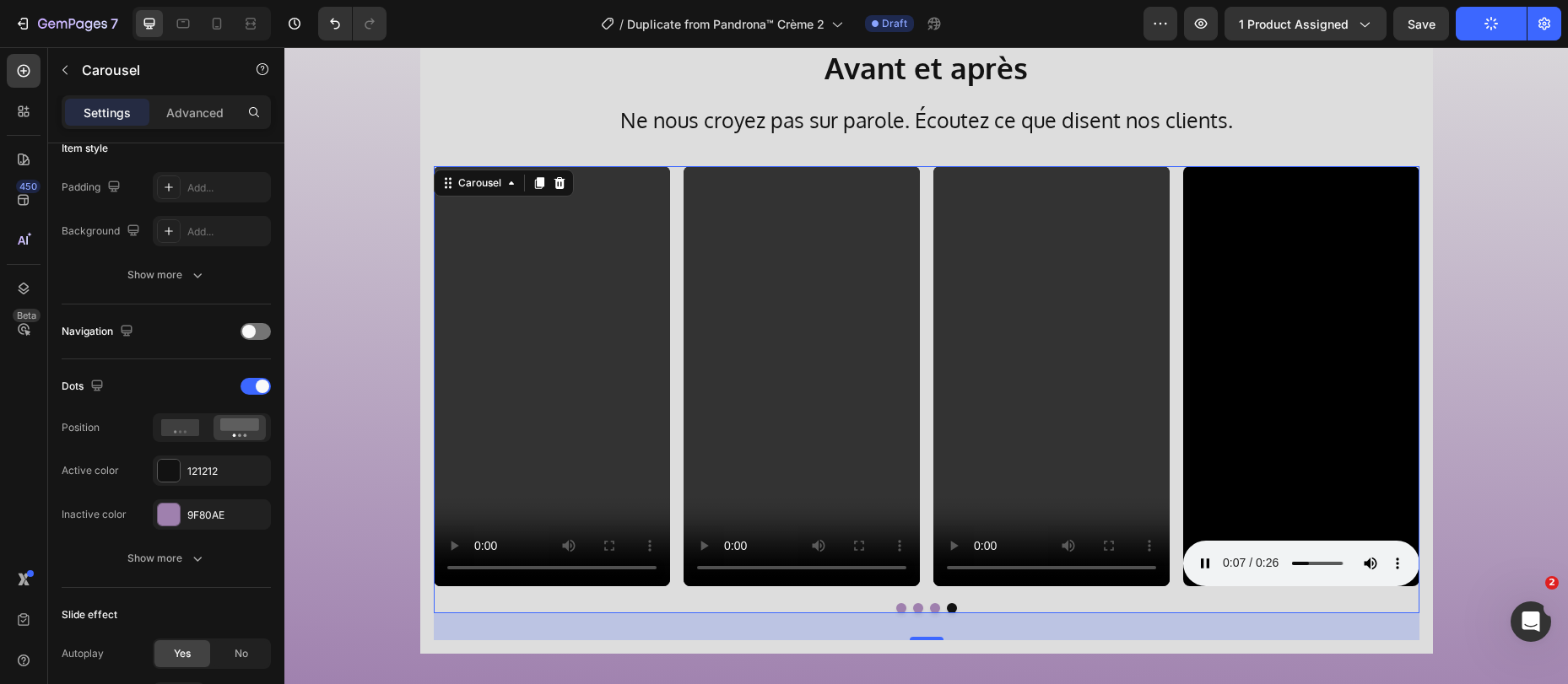
scroll to position [4071, 0]
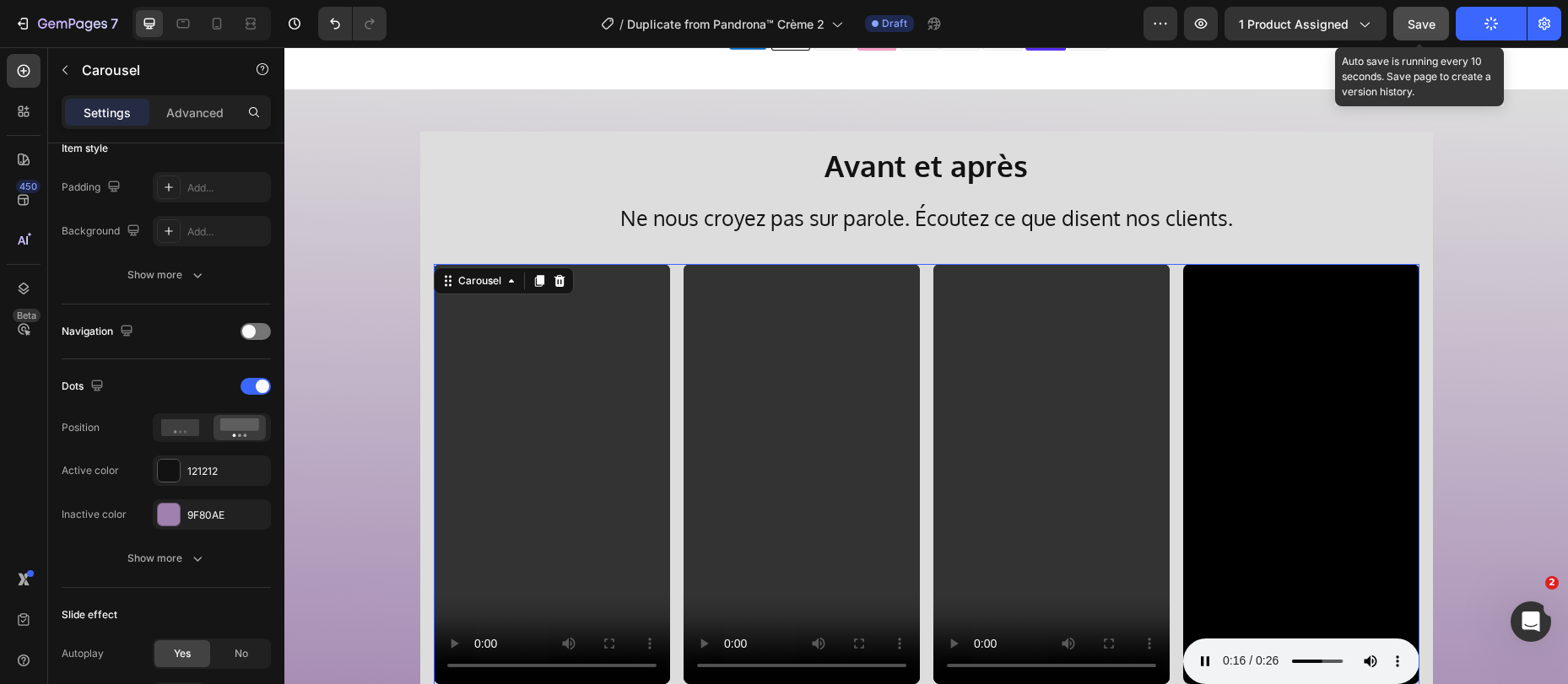
click at [1425, 21] on span "Save" at bounding box center [1420, 23] width 27 height 15
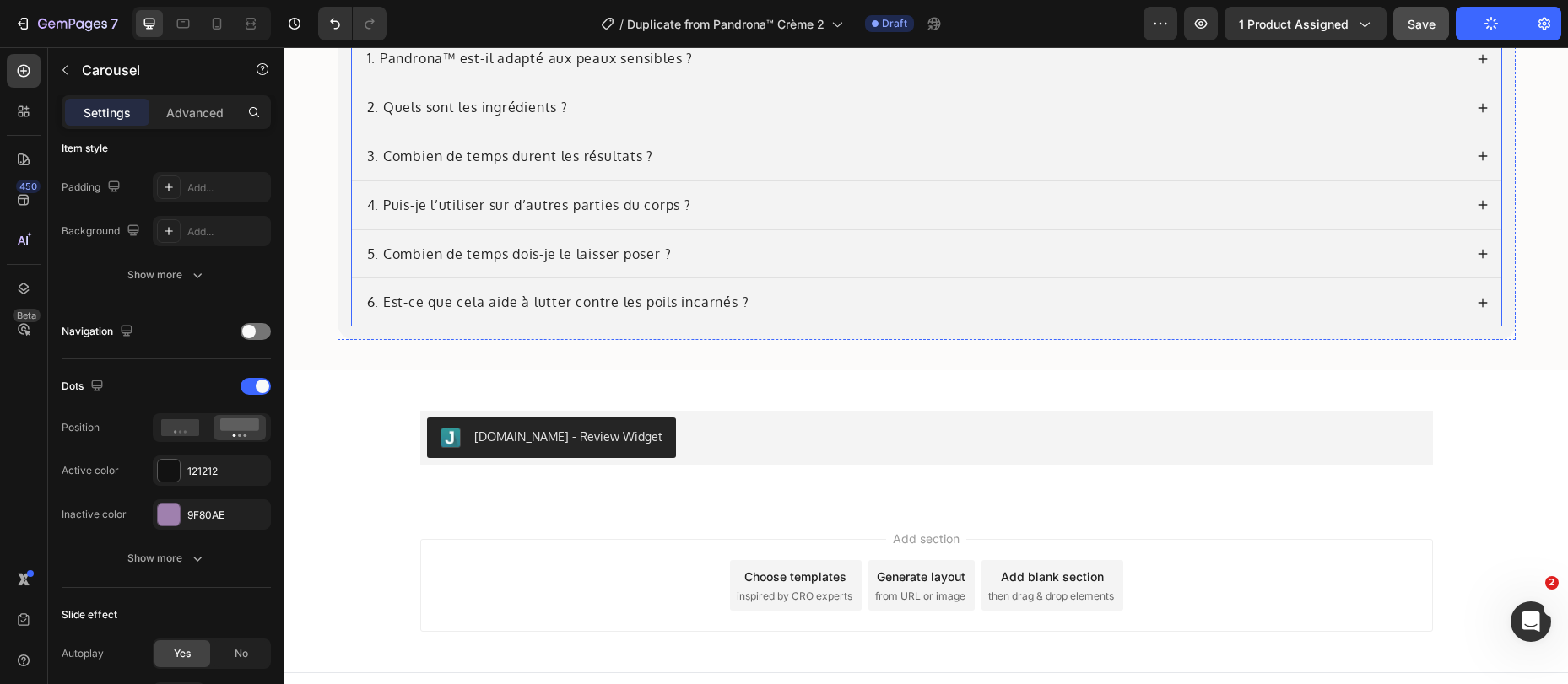
scroll to position [6936, 0]
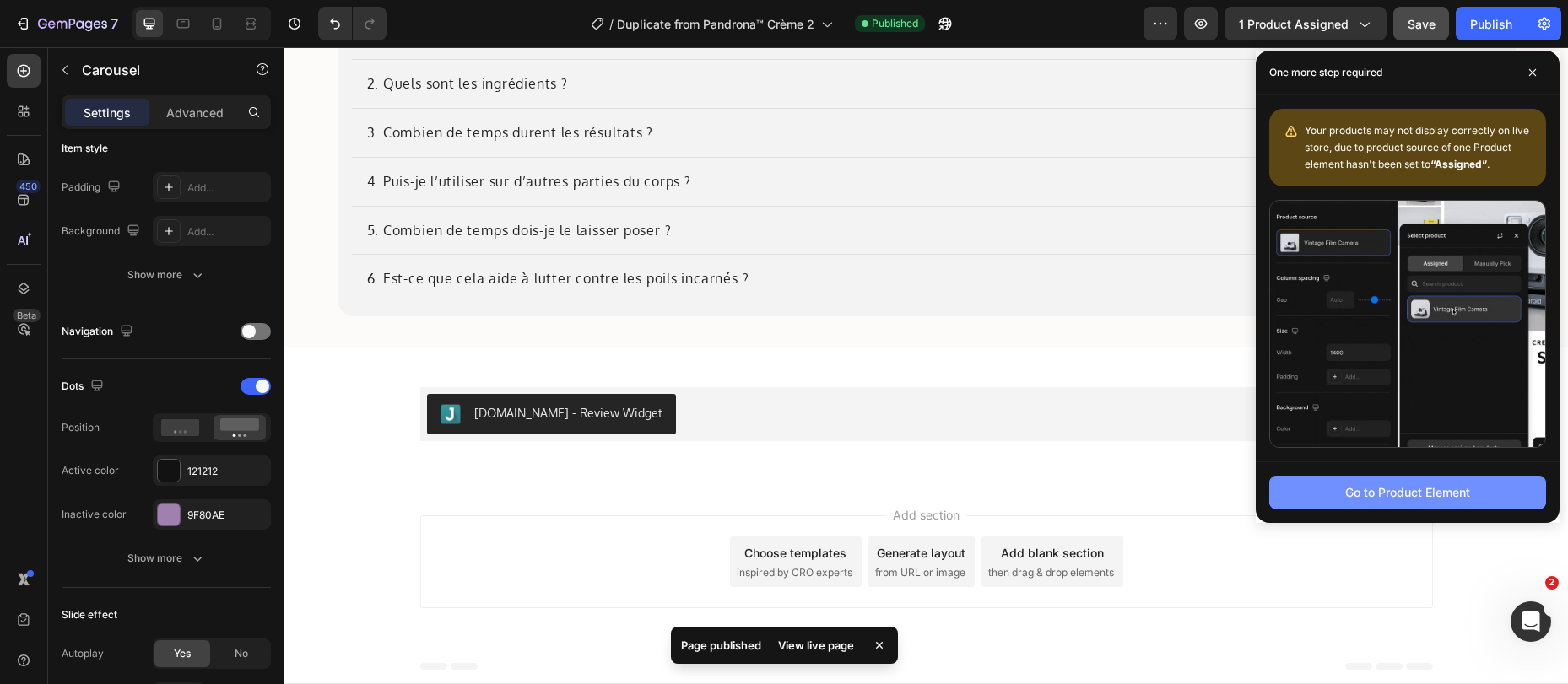
click at [1372, 488] on div "Go to Product Element" at bounding box center [1408, 492] width 125 height 18
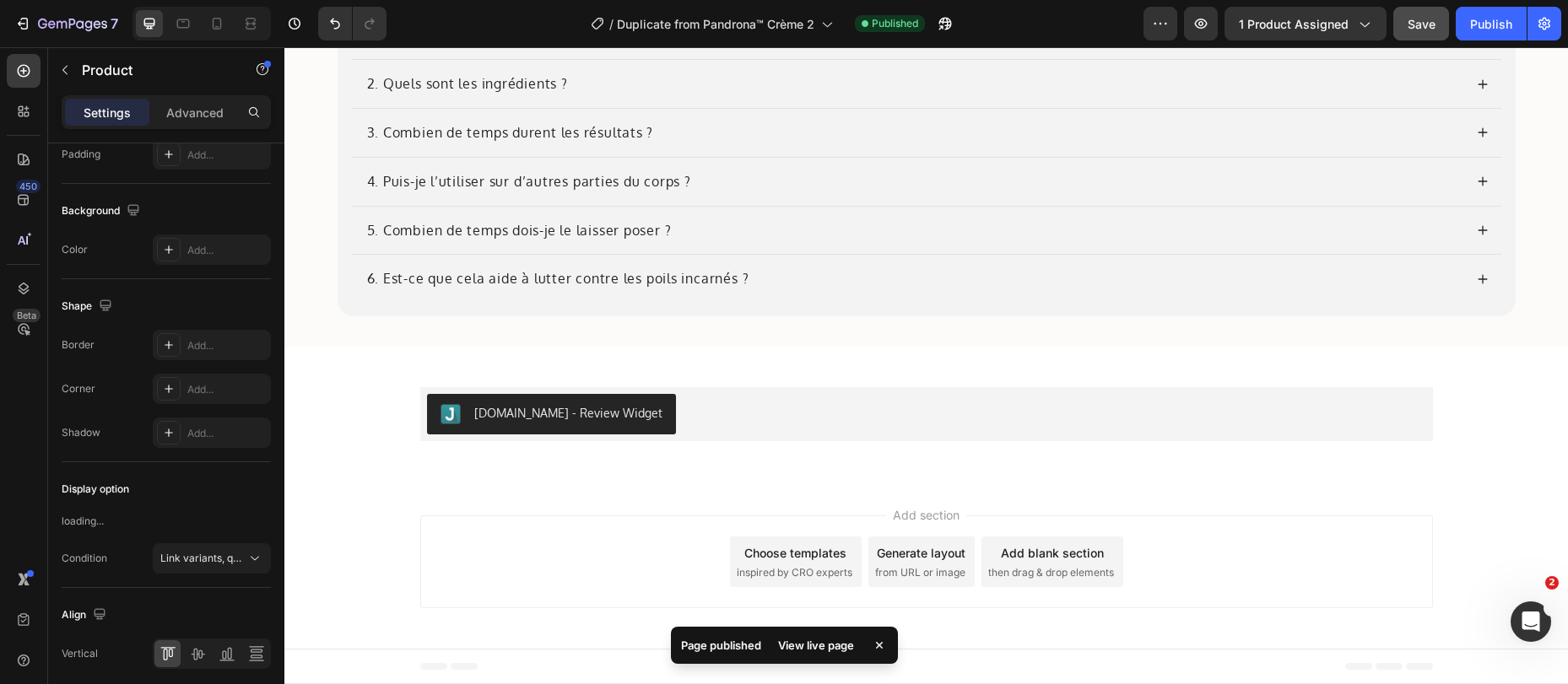
scroll to position [0, 0]
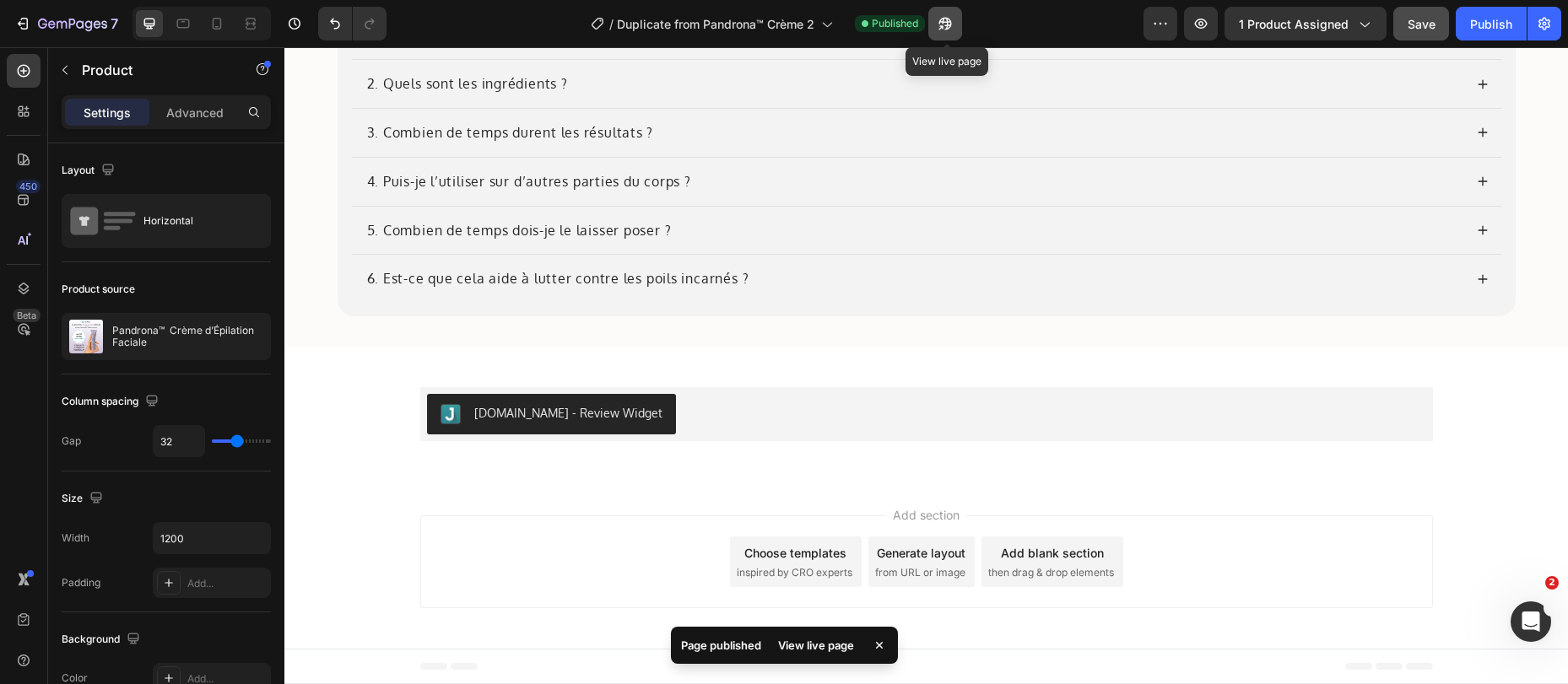
click at [944, 31] on icon "button" at bounding box center [945, 23] width 17 height 17
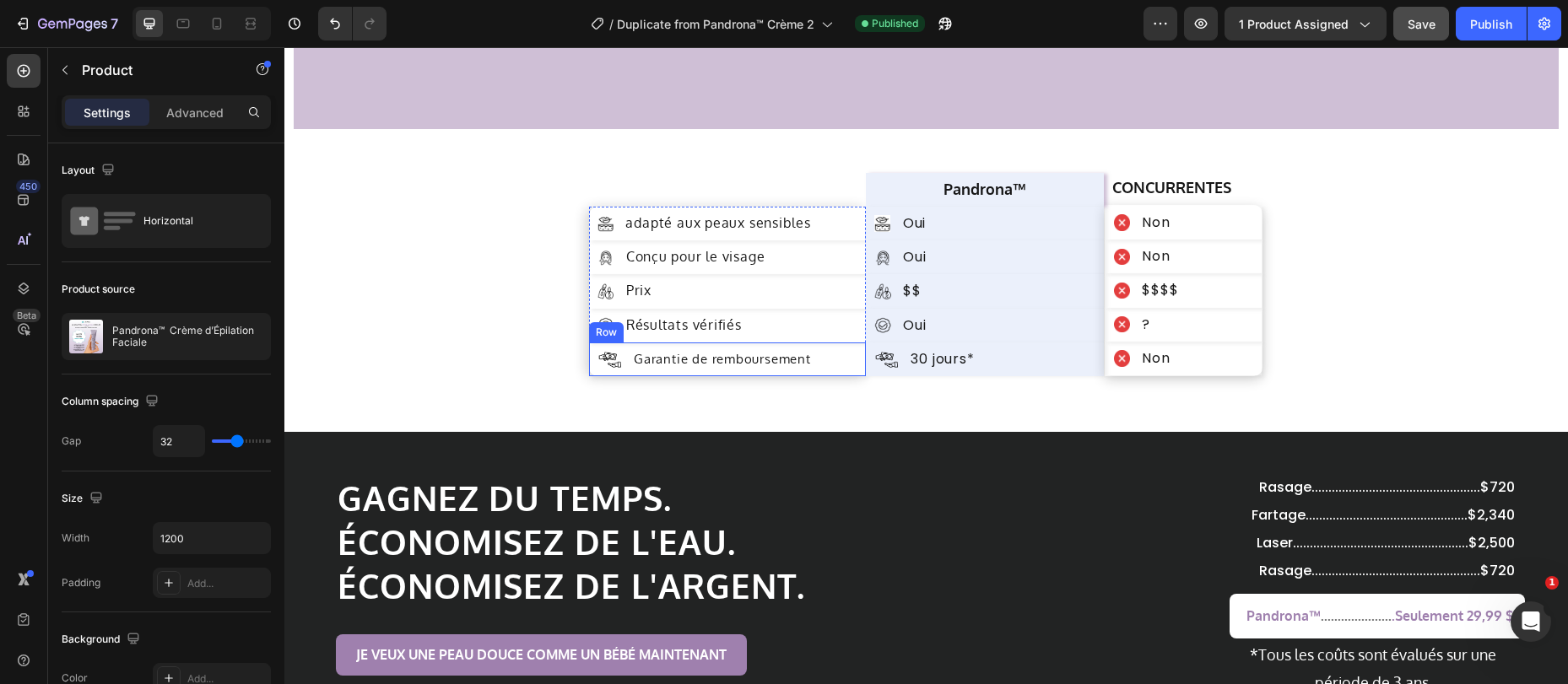
scroll to position [4822, 0]
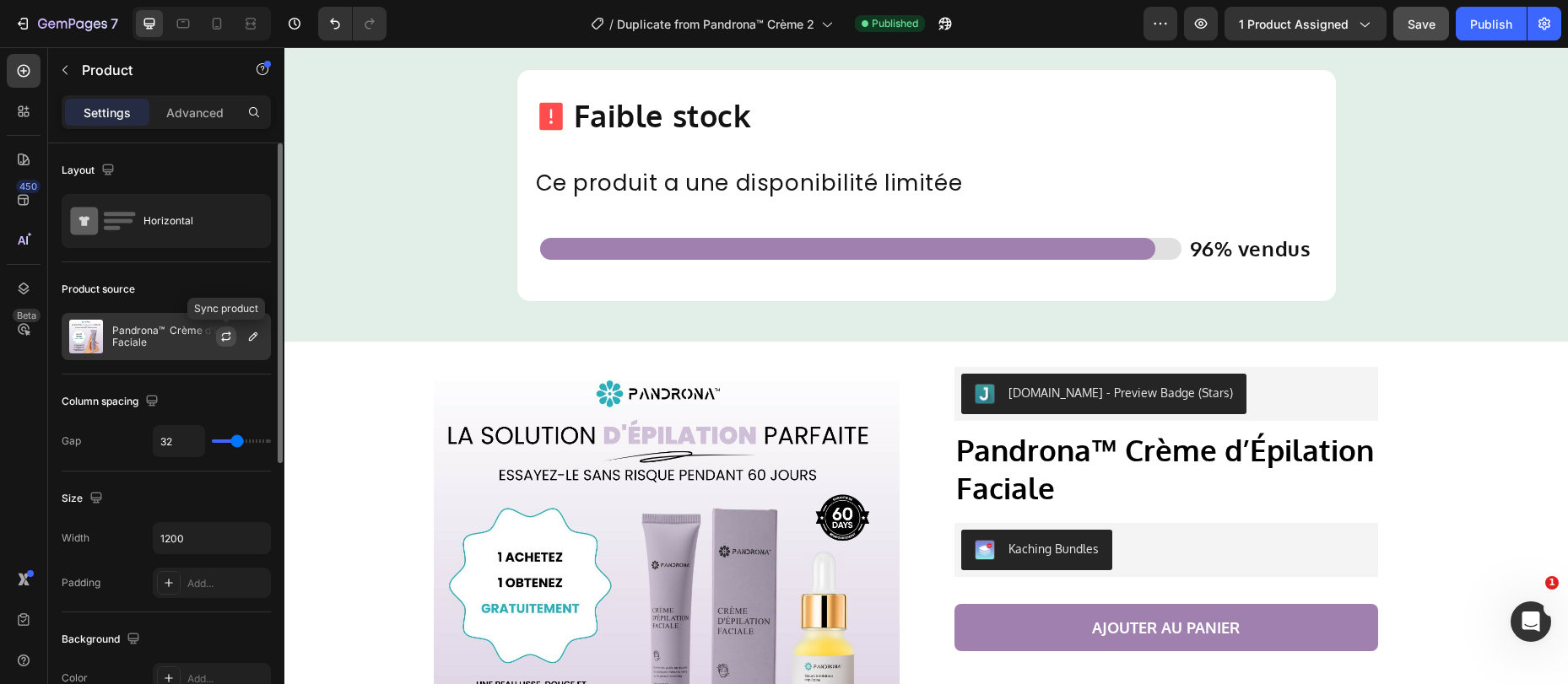
click at [220, 330] on icon "button" at bounding box center [227, 337] width 14 height 14
click at [251, 336] on icon "button" at bounding box center [253, 336] width 9 height 9
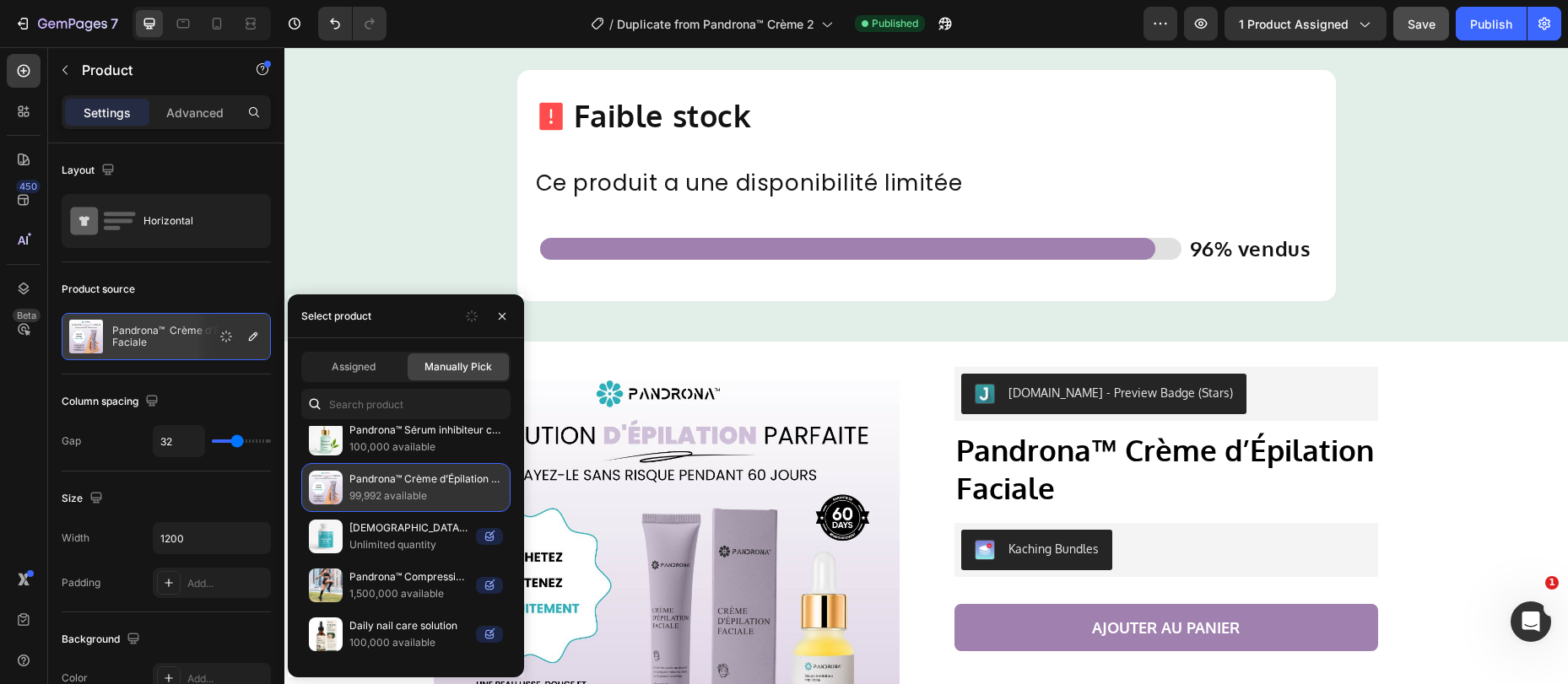
scroll to position [0, 0]
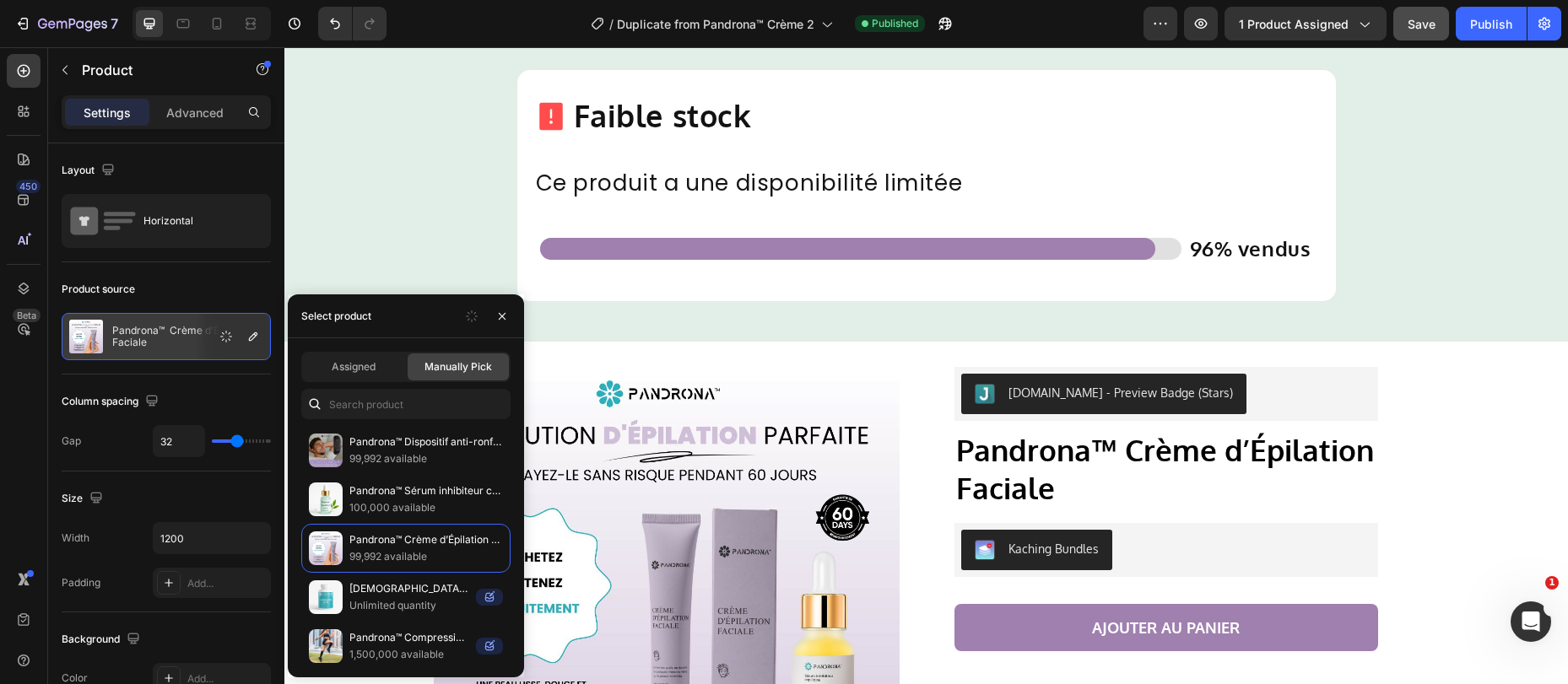
click at [452, 369] on span "Manually Pick" at bounding box center [457, 367] width 67 height 16
click at [343, 371] on span "Assigned" at bounding box center [353, 367] width 44 height 16
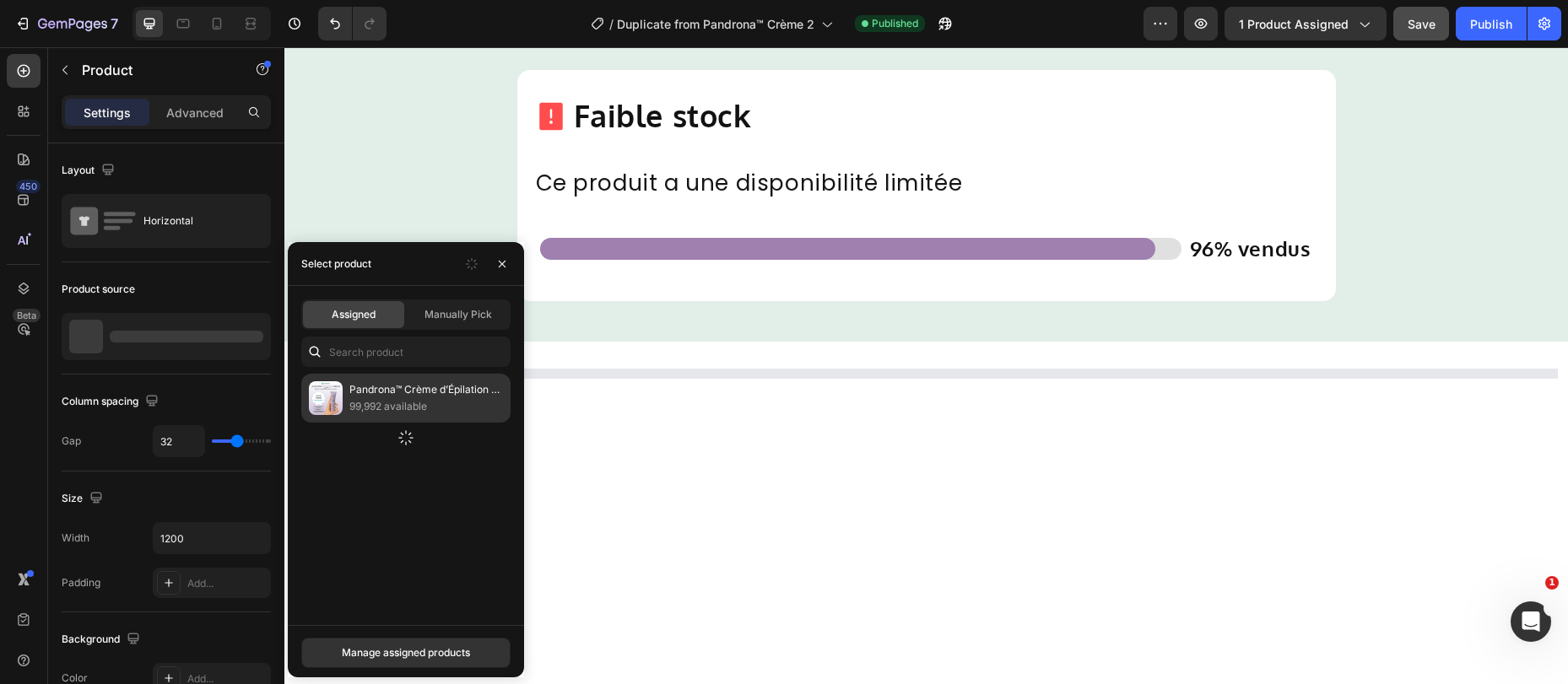
click at [382, 400] on p "99,992 available" at bounding box center [426, 406] width 153 height 17
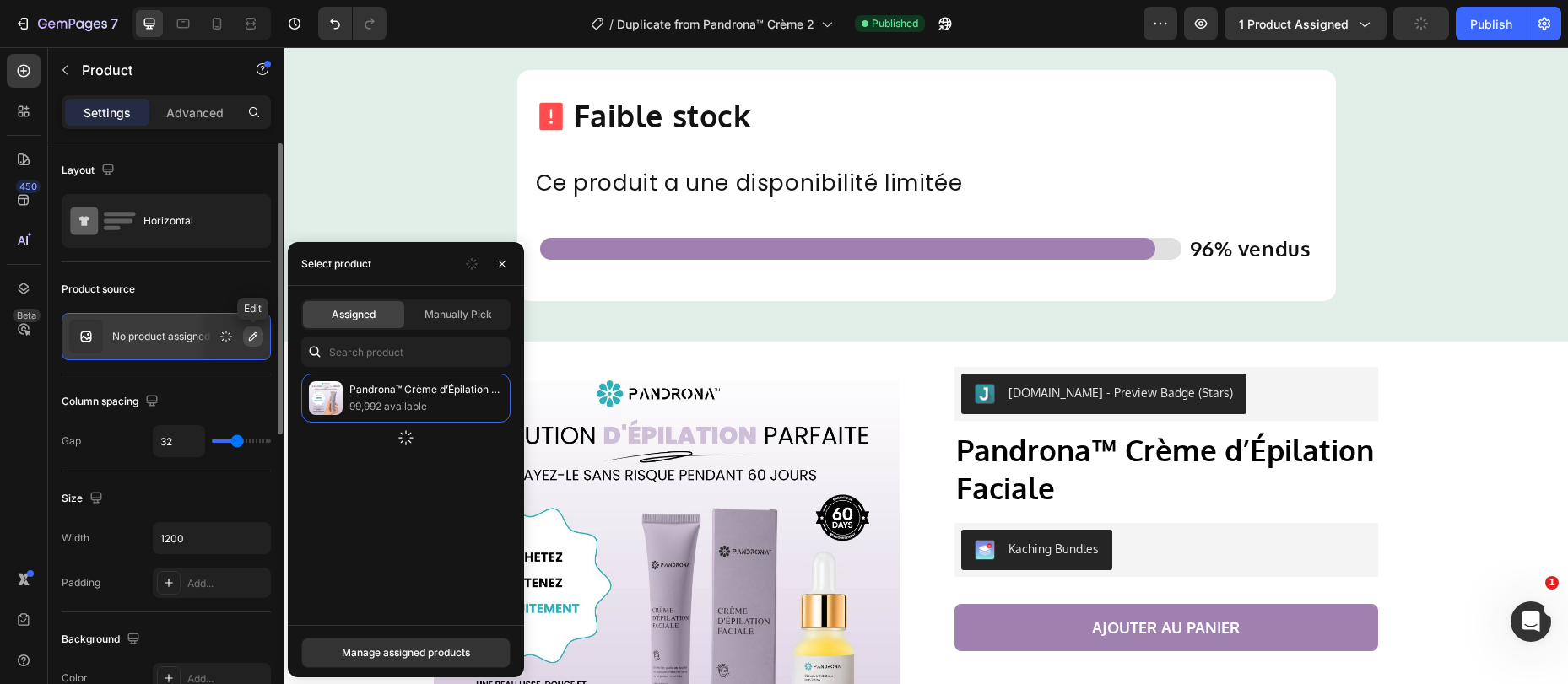
click at [254, 331] on icon "button" at bounding box center [253, 337] width 14 height 14
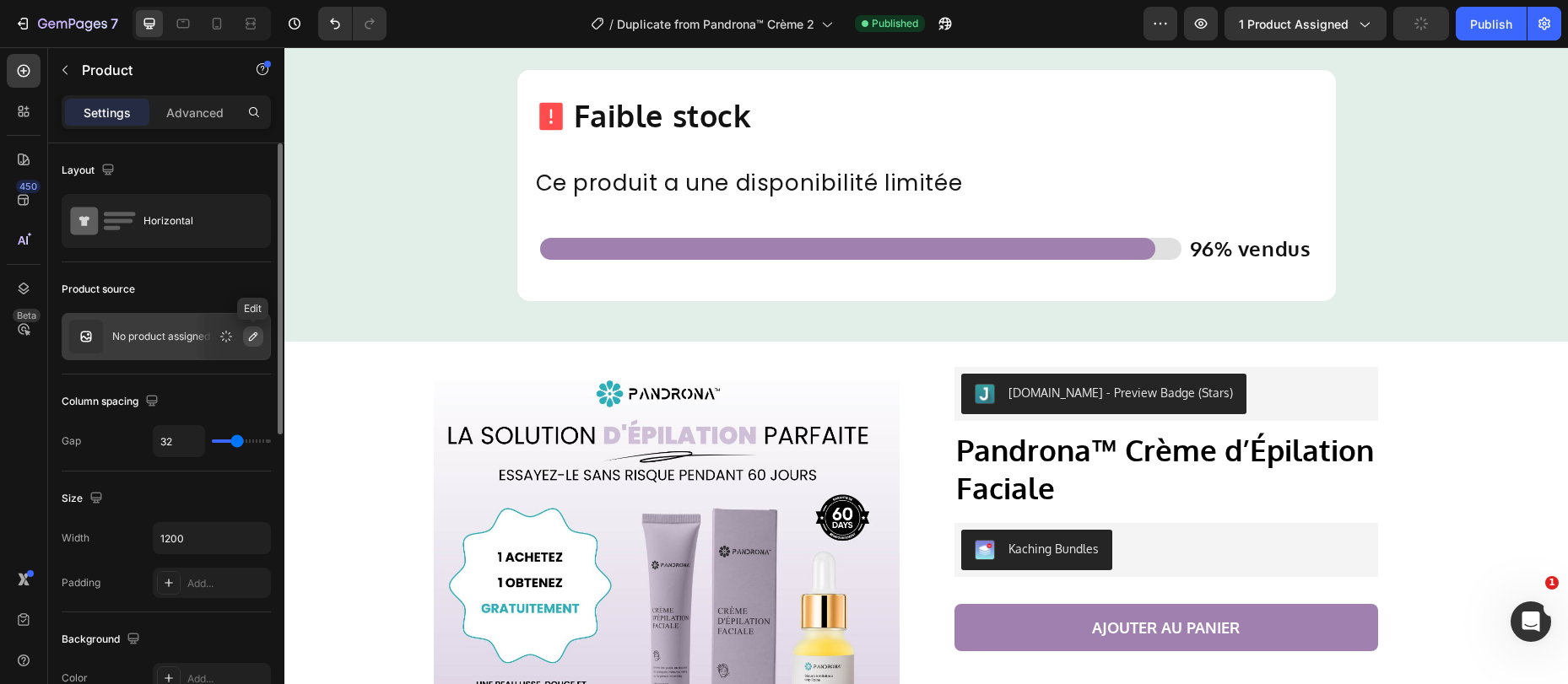
click at [249, 333] on icon "button" at bounding box center [253, 337] width 14 height 14
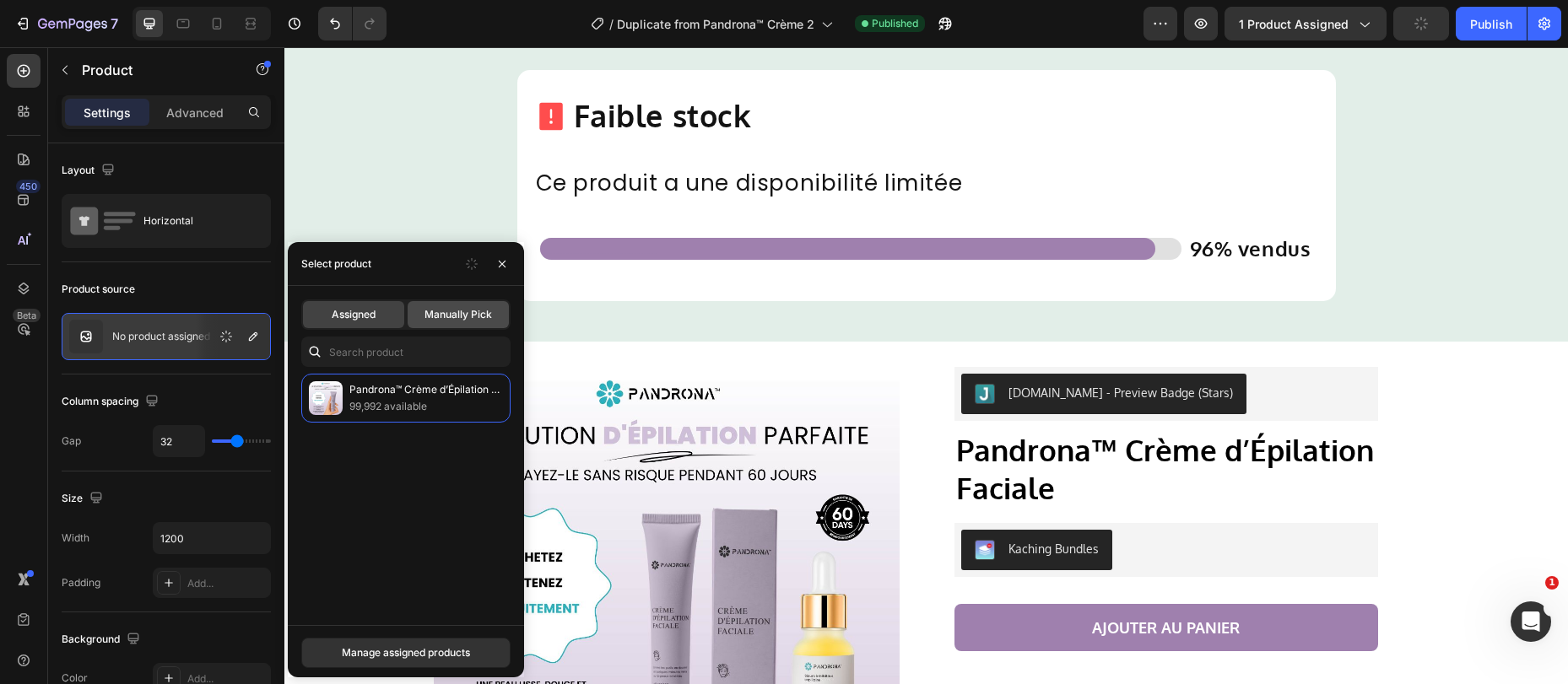
click at [488, 319] on span "Manually Pick" at bounding box center [457, 315] width 67 height 16
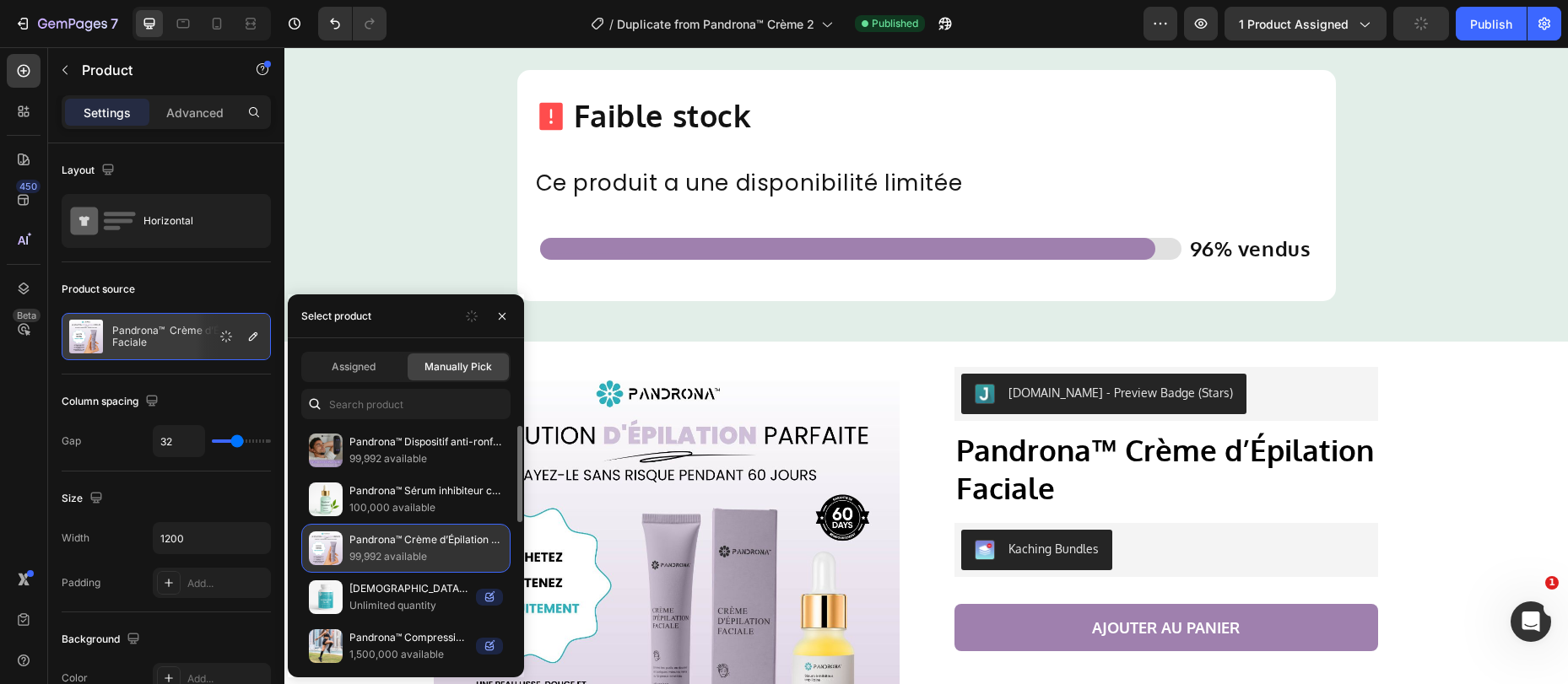
click at [387, 540] on p "Pandrona™ Crème d’Épilation Faciale" at bounding box center [426, 539] width 153 height 17
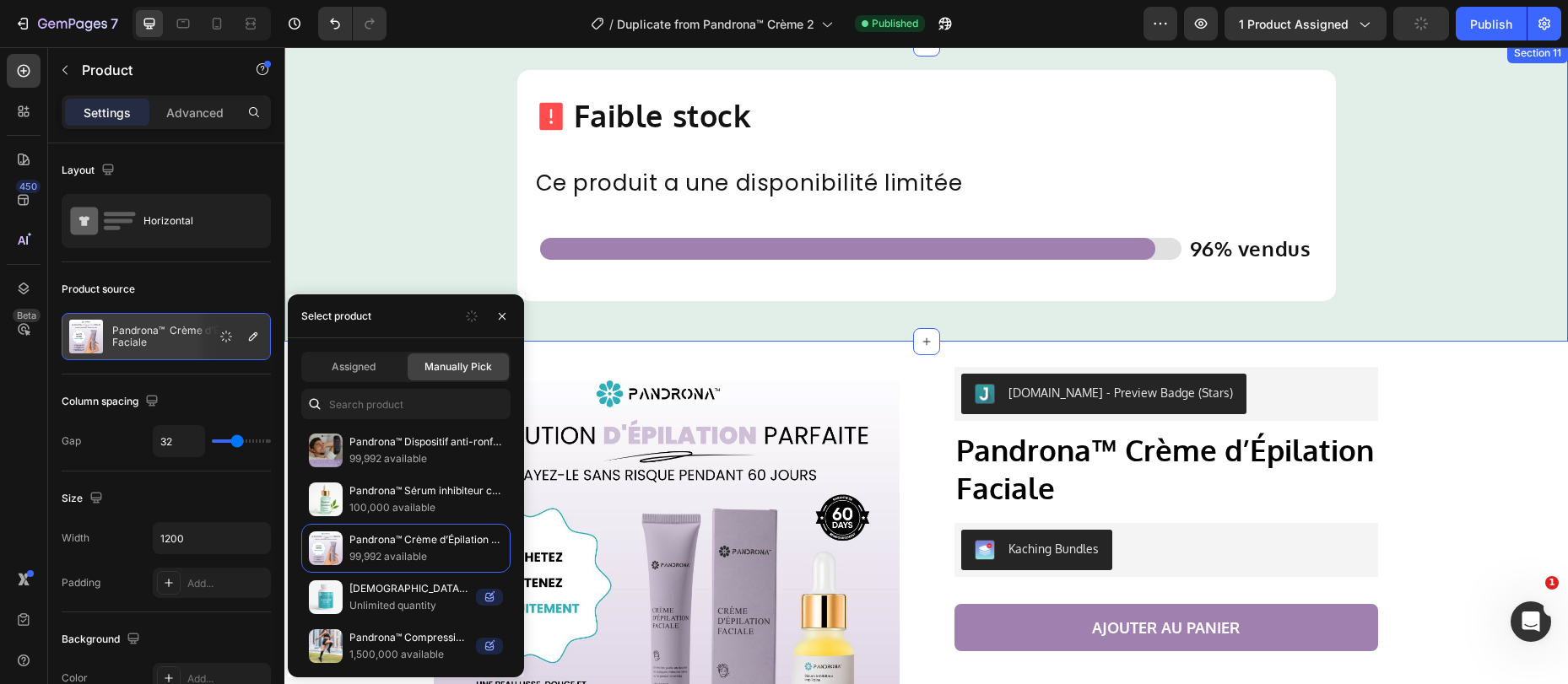
click at [391, 222] on div "Icon Faible stock Heading Row Ce produit a une disponibilité limitée Text Block…" at bounding box center [926, 192] width 1284 height 244
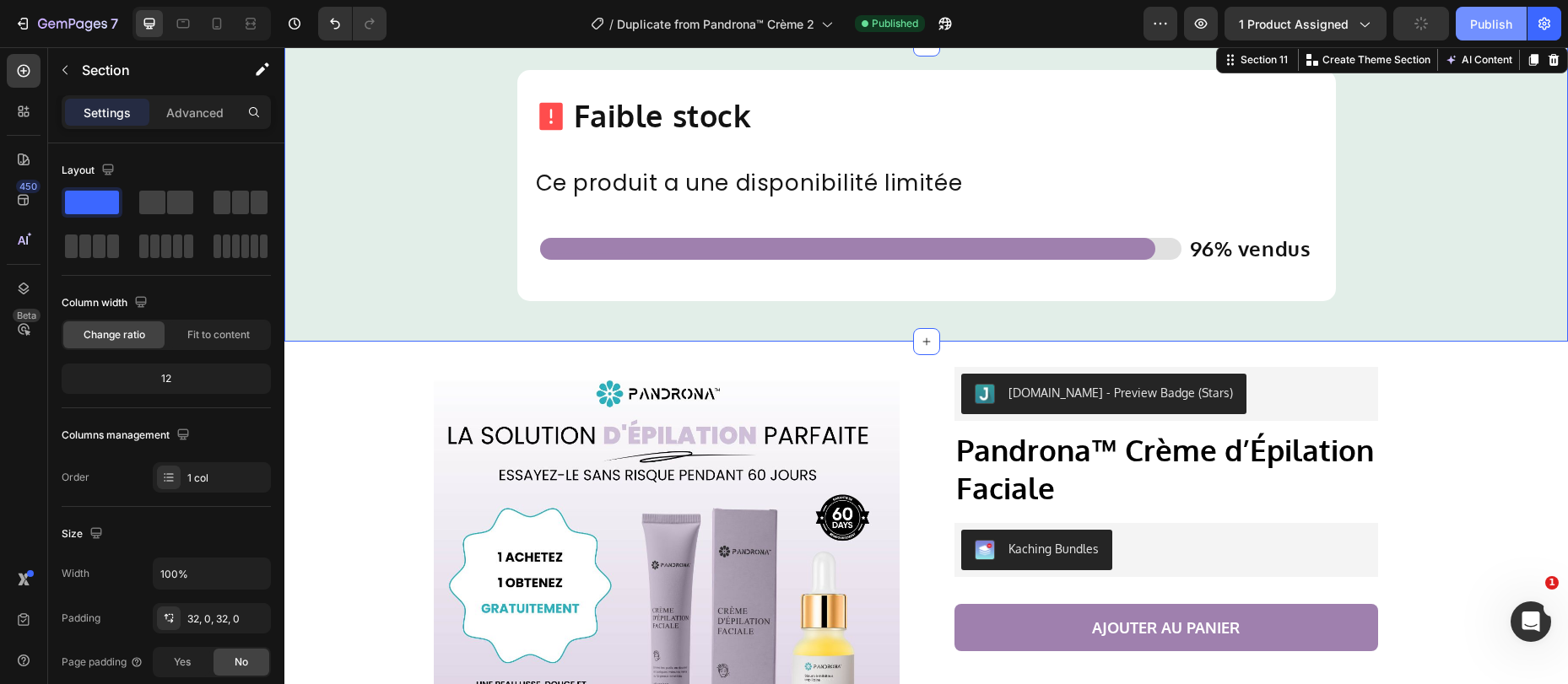
click at [1500, 25] on div "Publish" at bounding box center [1490, 24] width 42 height 18
click at [1331, 21] on span "1 product assigned" at bounding box center [1293, 24] width 109 height 18
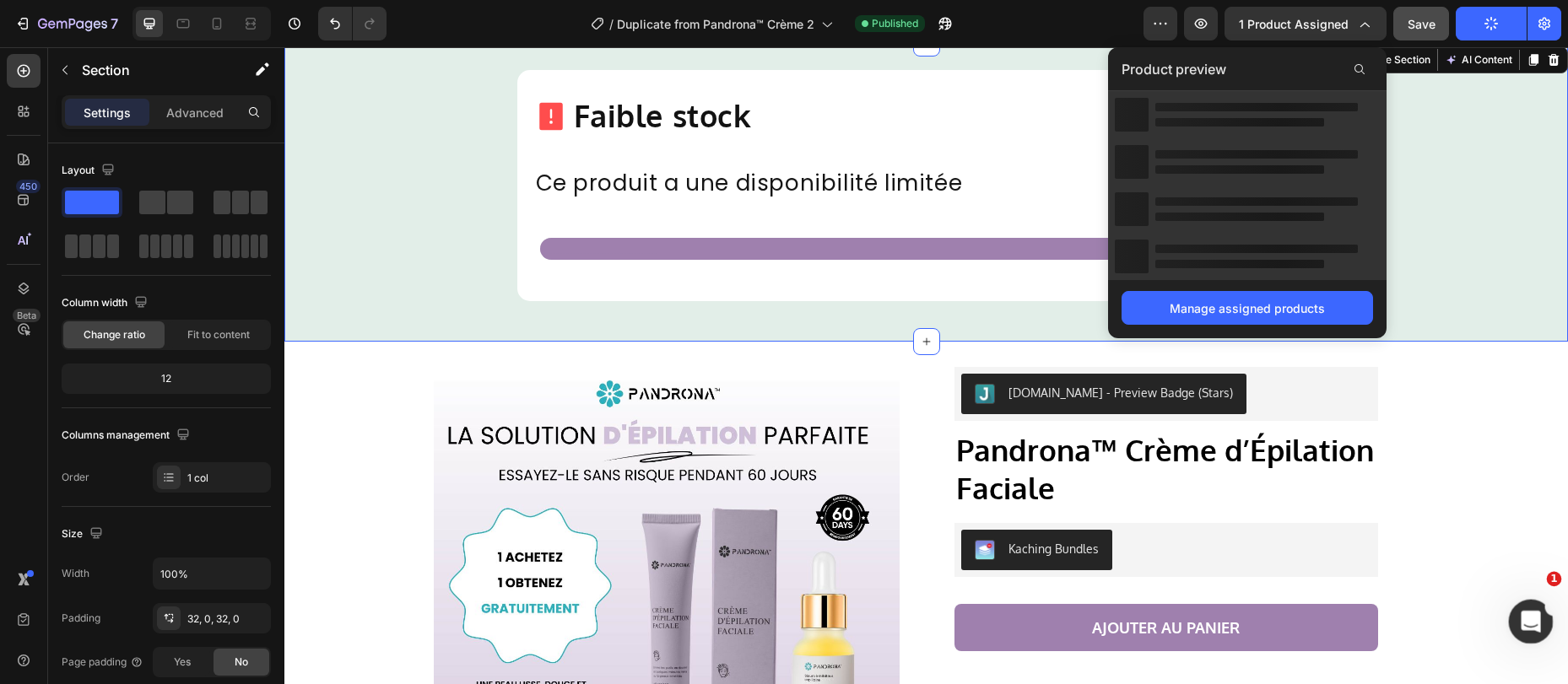
click at [1518, 611] on div "Open Intercom Messenger" at bounding box center [1527, 619] width 56 height 56
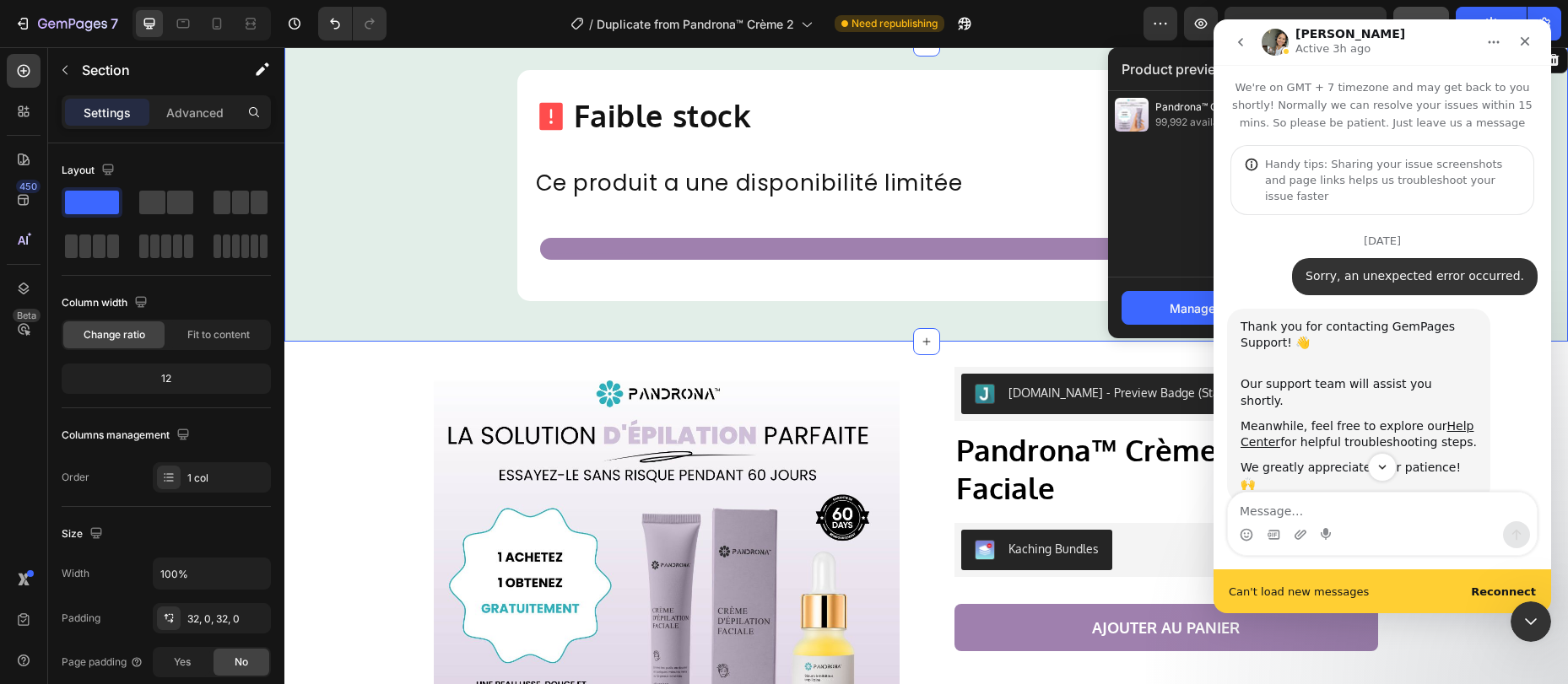
scroll to position [202, 0]
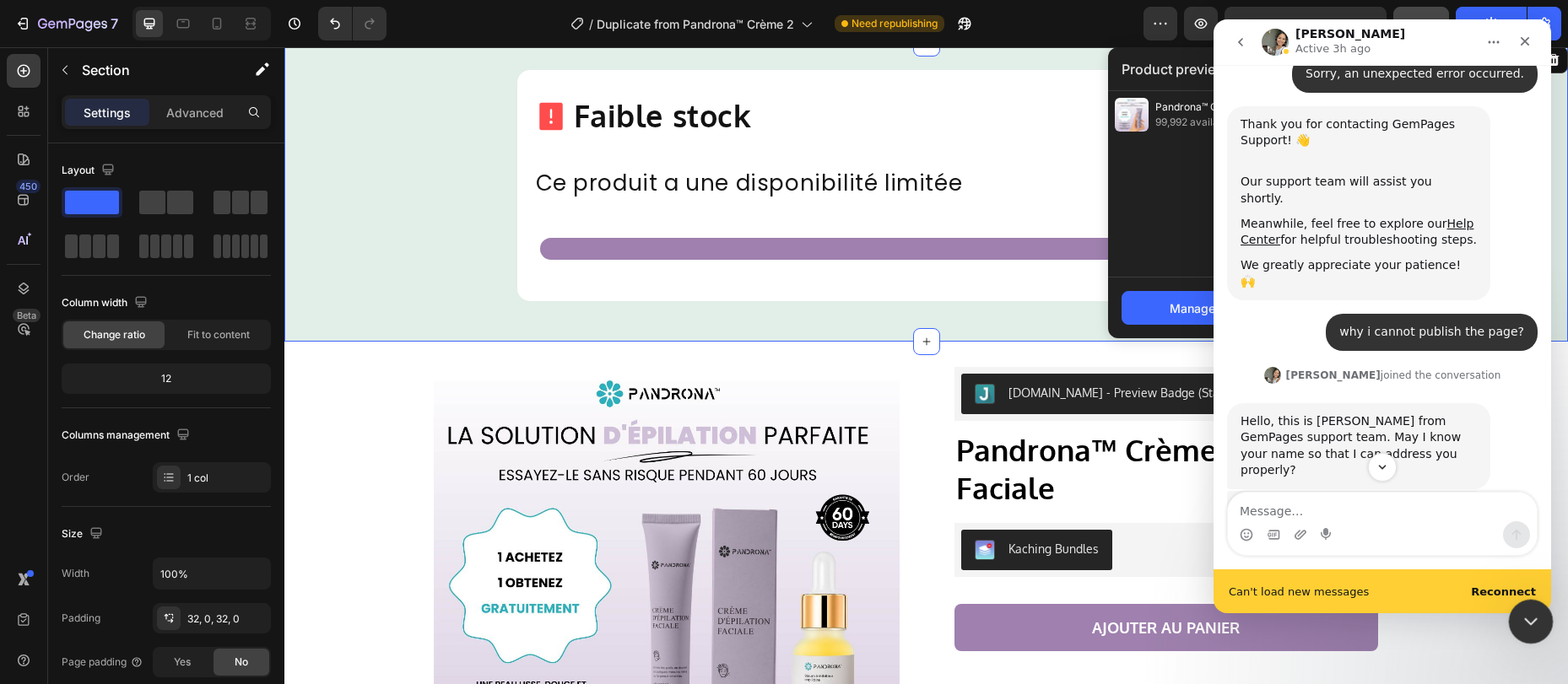
click at [1520, 610] on icon "Close Intercom Messenger" at bounding box center [1528, 620] width 21 height 21
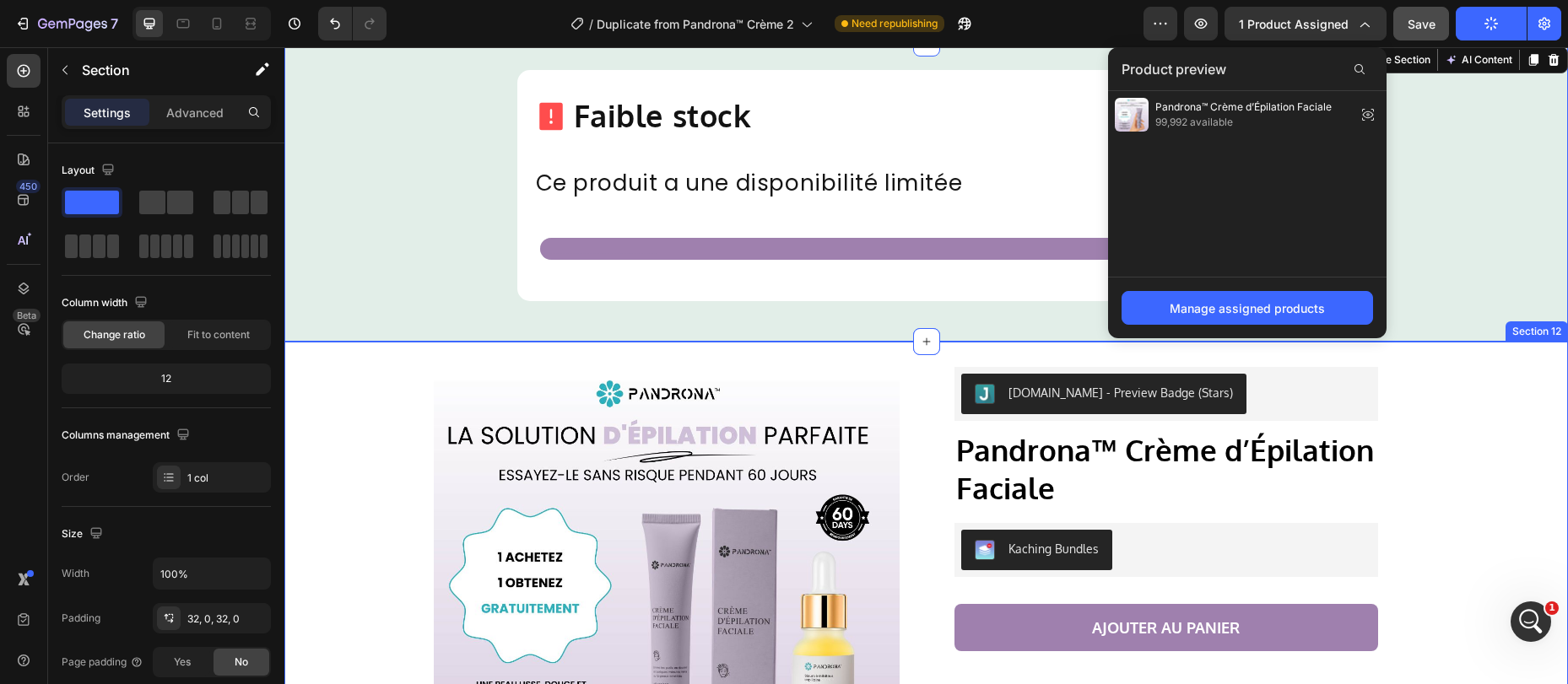
scroll to position [996, 0]
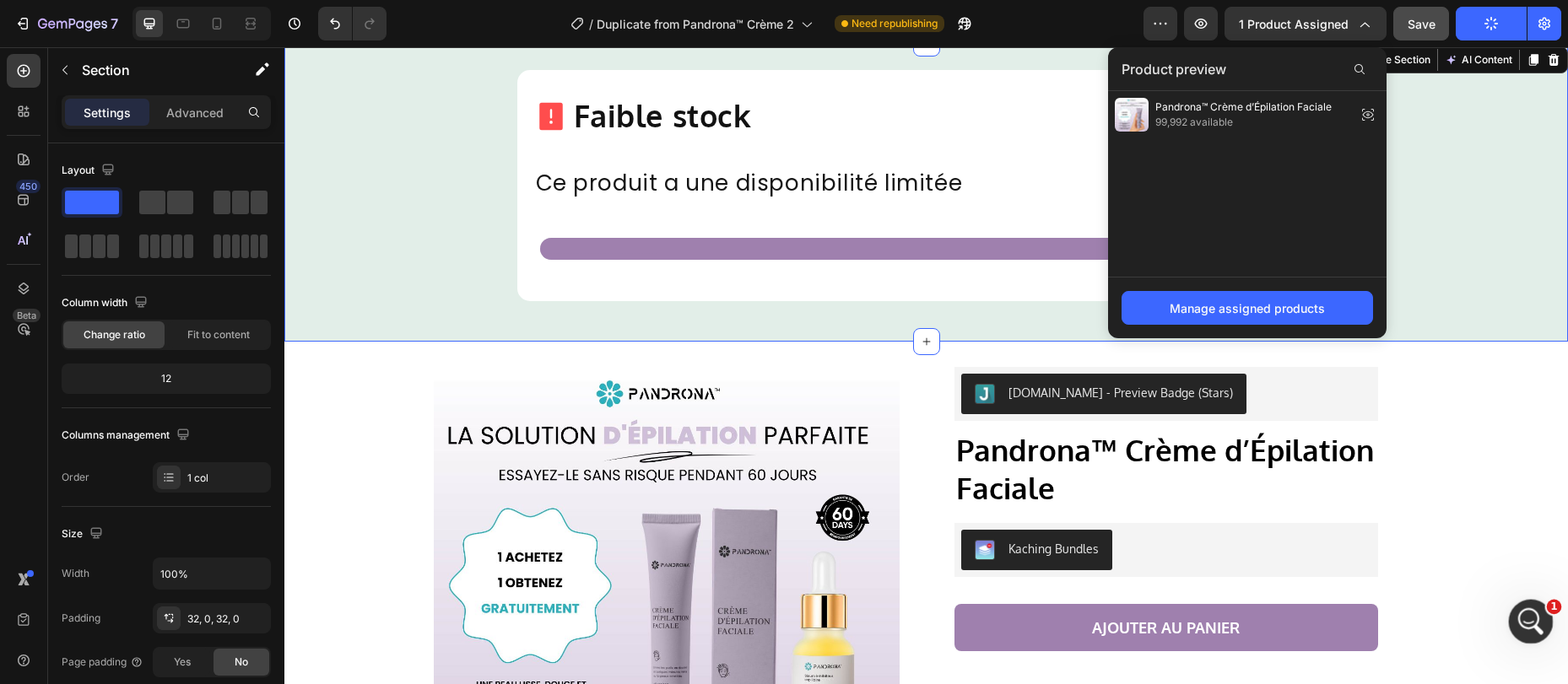
click at [1533, 616] on icon "Open Intercom Messenger" at bounding box center [1528, 620] width 27 height 27
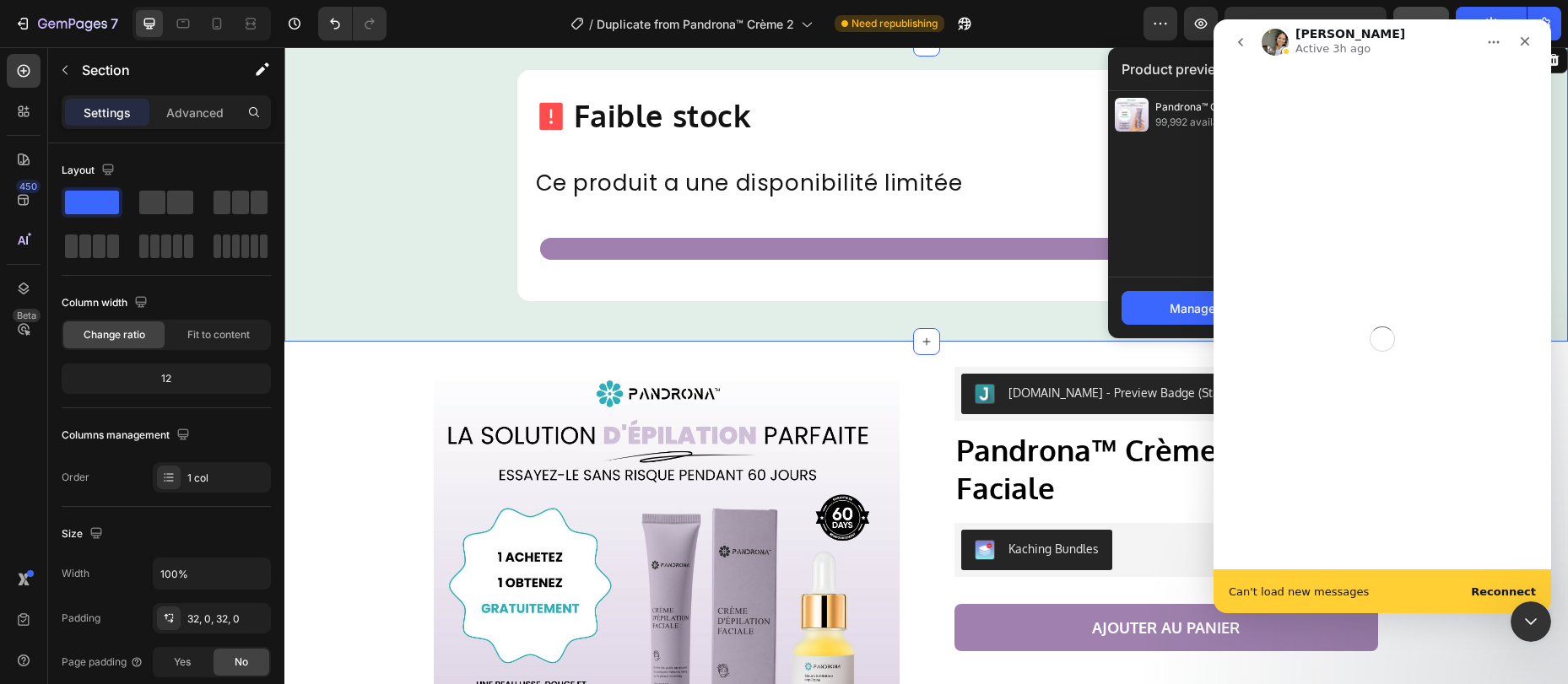
click at [1500, 582] on div "Can't load new messages Reconnect" at bounding box center [1381, 591] width 337 height 44
click at [1500, 585] on b "Reconnect" at bounding box center [1503, 591] width 64 height 13
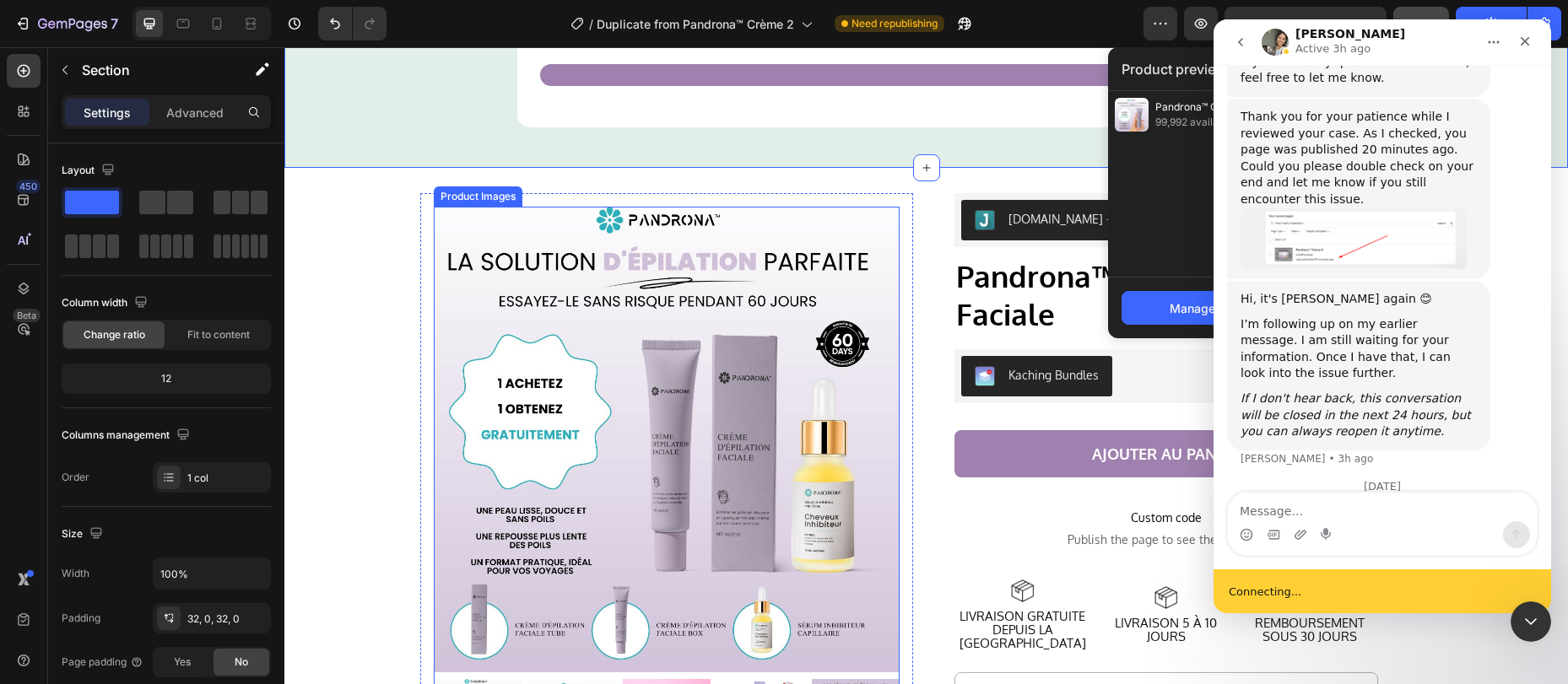
scroll to position [5010, 0]
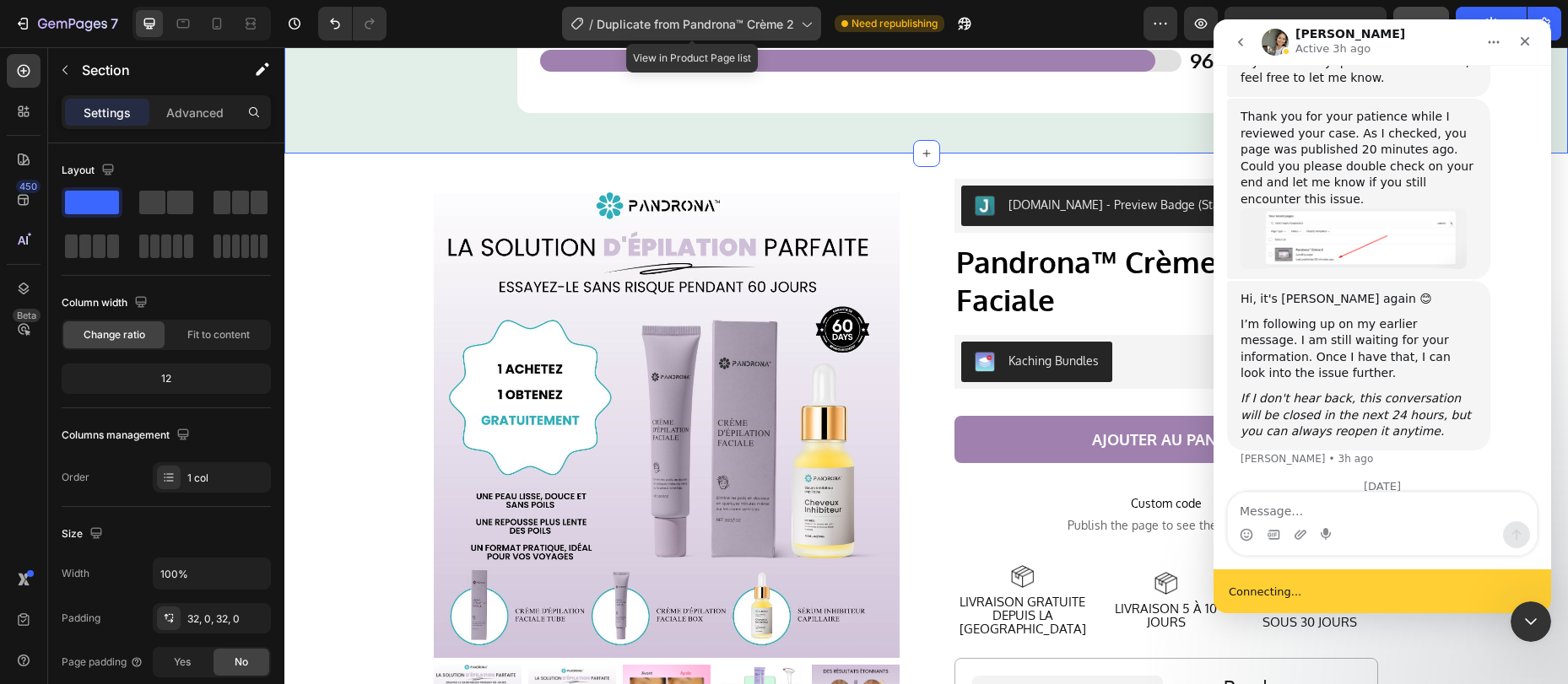
click at [808, 27] on icon at bounding box center [805, 23] width 17 height 17
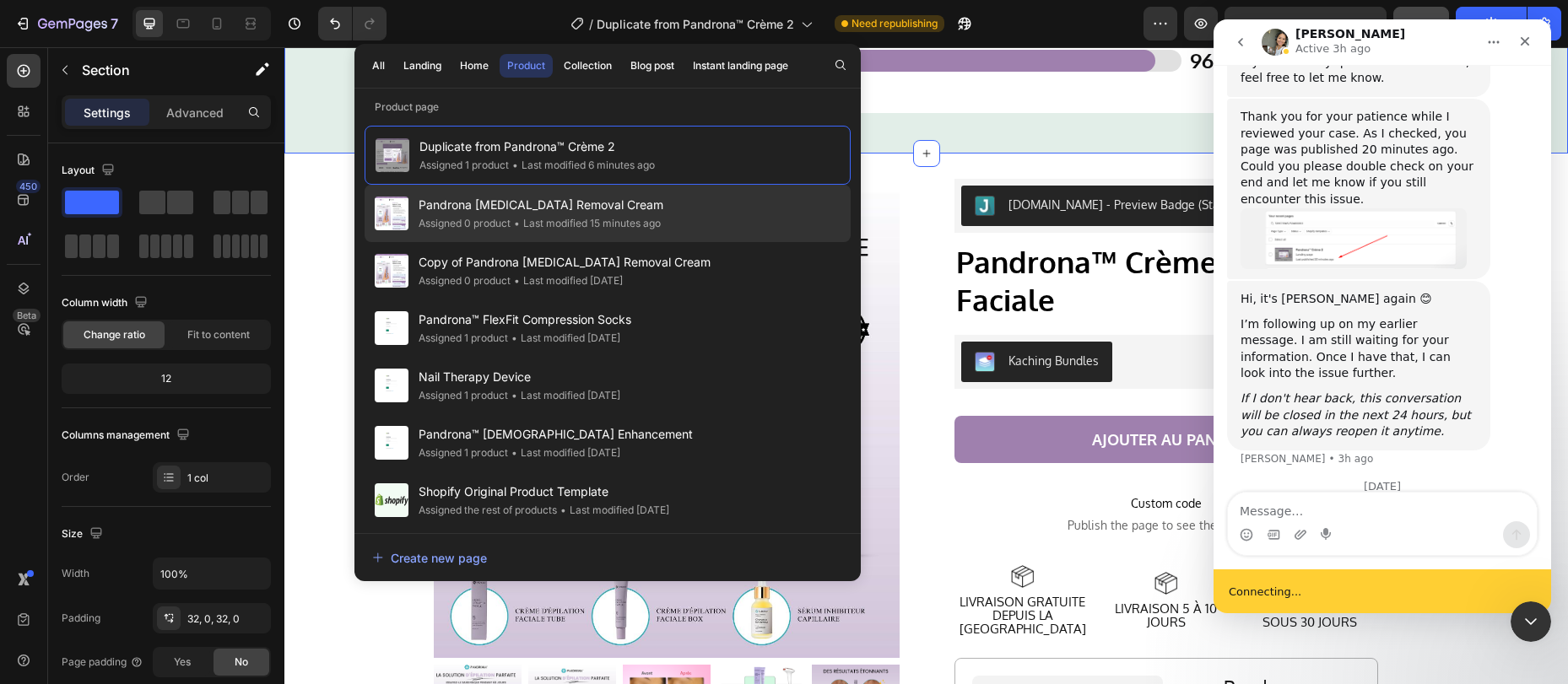
click at [508, 219] on div "Assigned 0 product" at bounding box center [464, 223] width 92 height 17
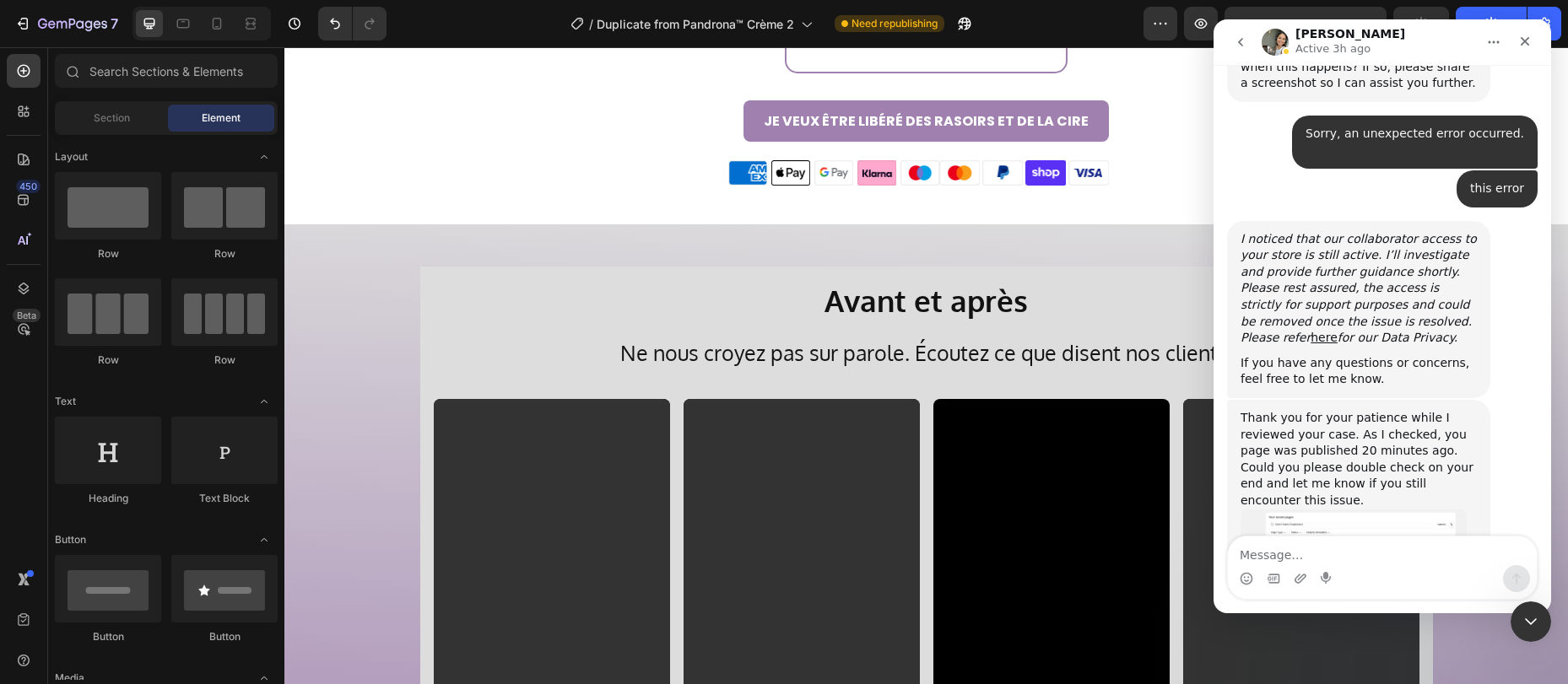
scroll to position [3931, 0]
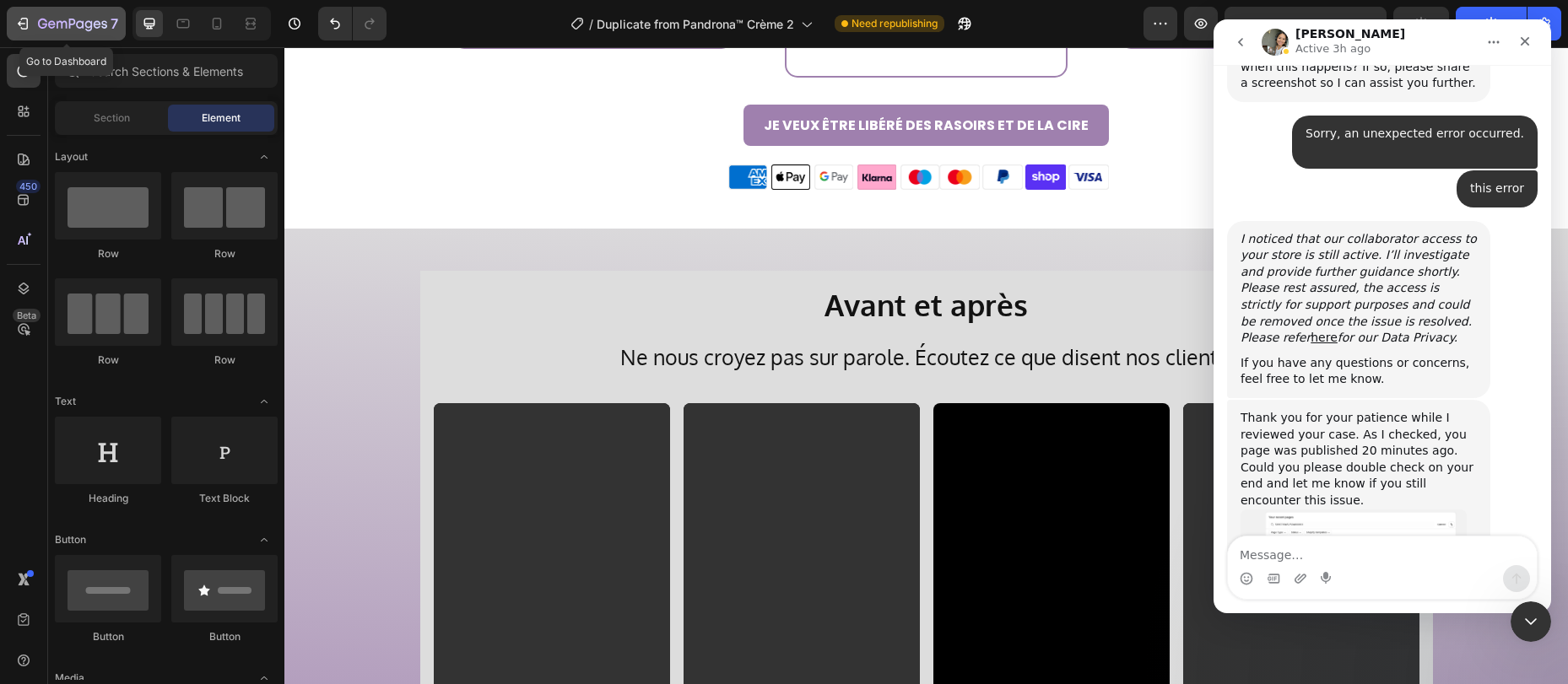
click at [23, 16] on icon "button" at bounding box center [22, 23] width 17 height 17
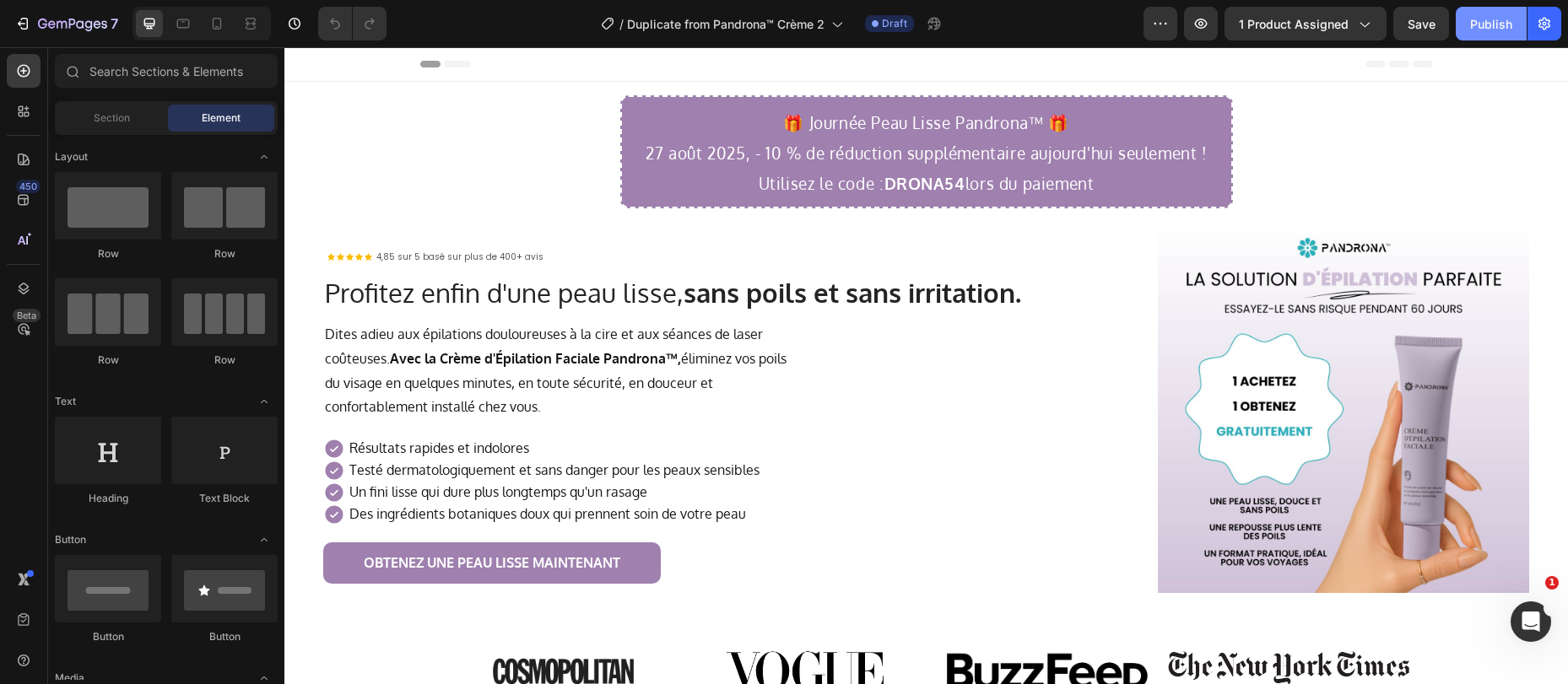
click at [1509, 34] on button "Publish" at bounding box center [1491, 23] width 71 height 34
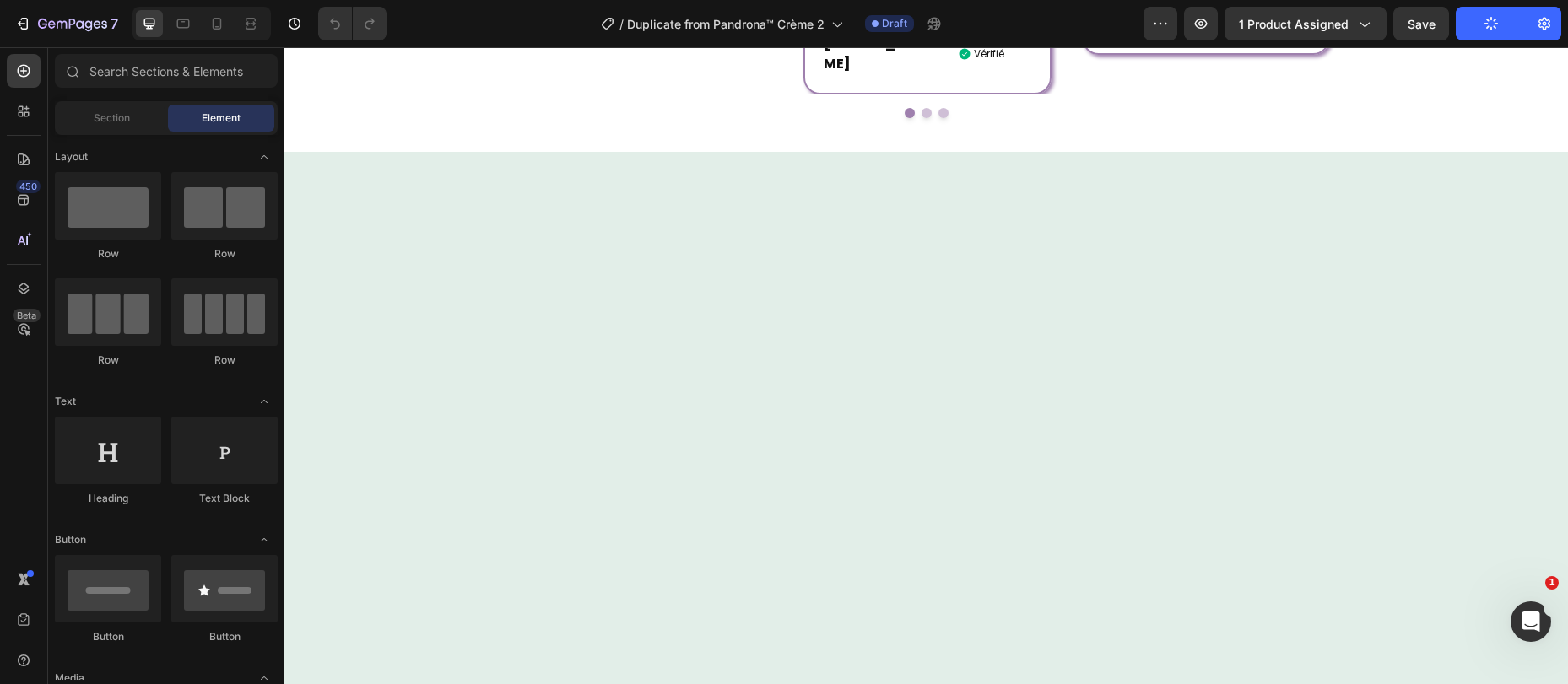
scroll to position [585, 0]
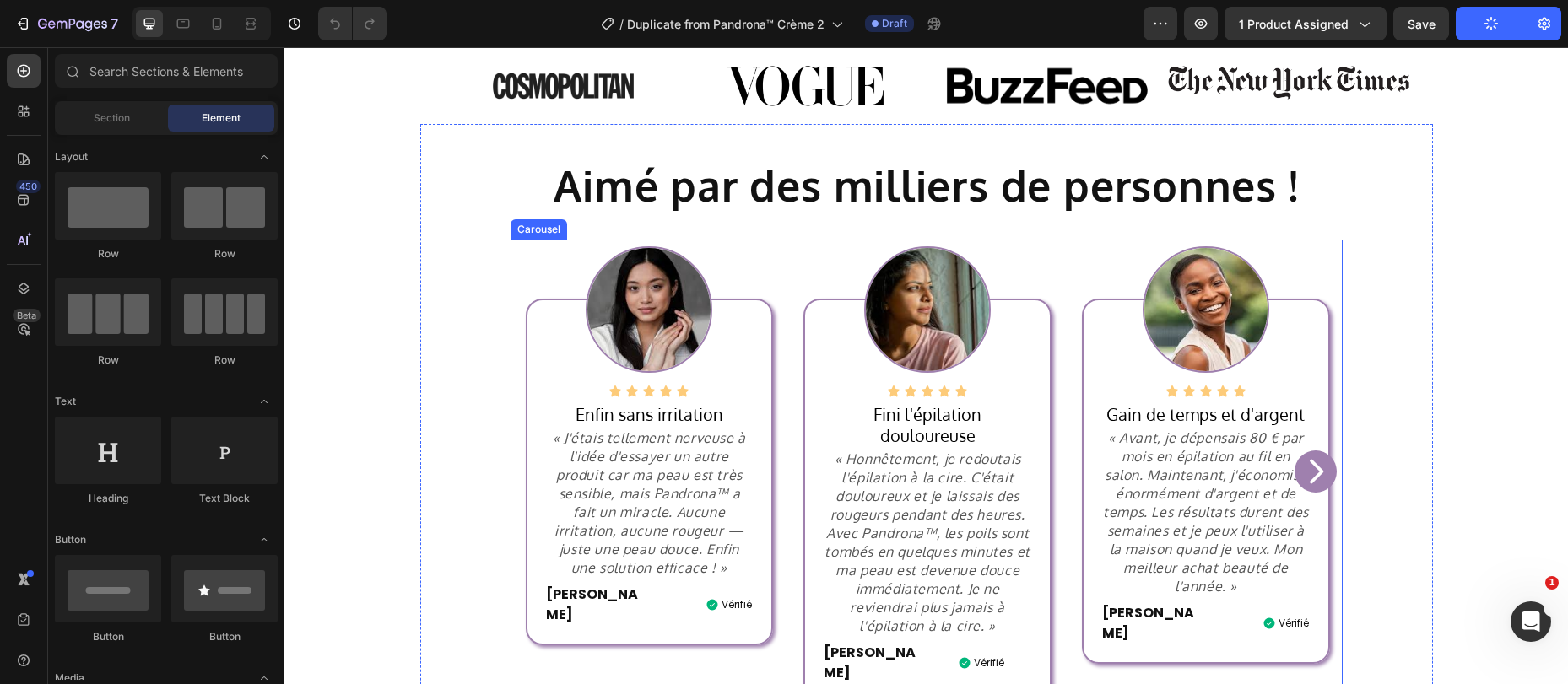
click at [1309, 454] on icon "Carousel Next Arrow" at bounding box center [1315, 471] width 34 height 34
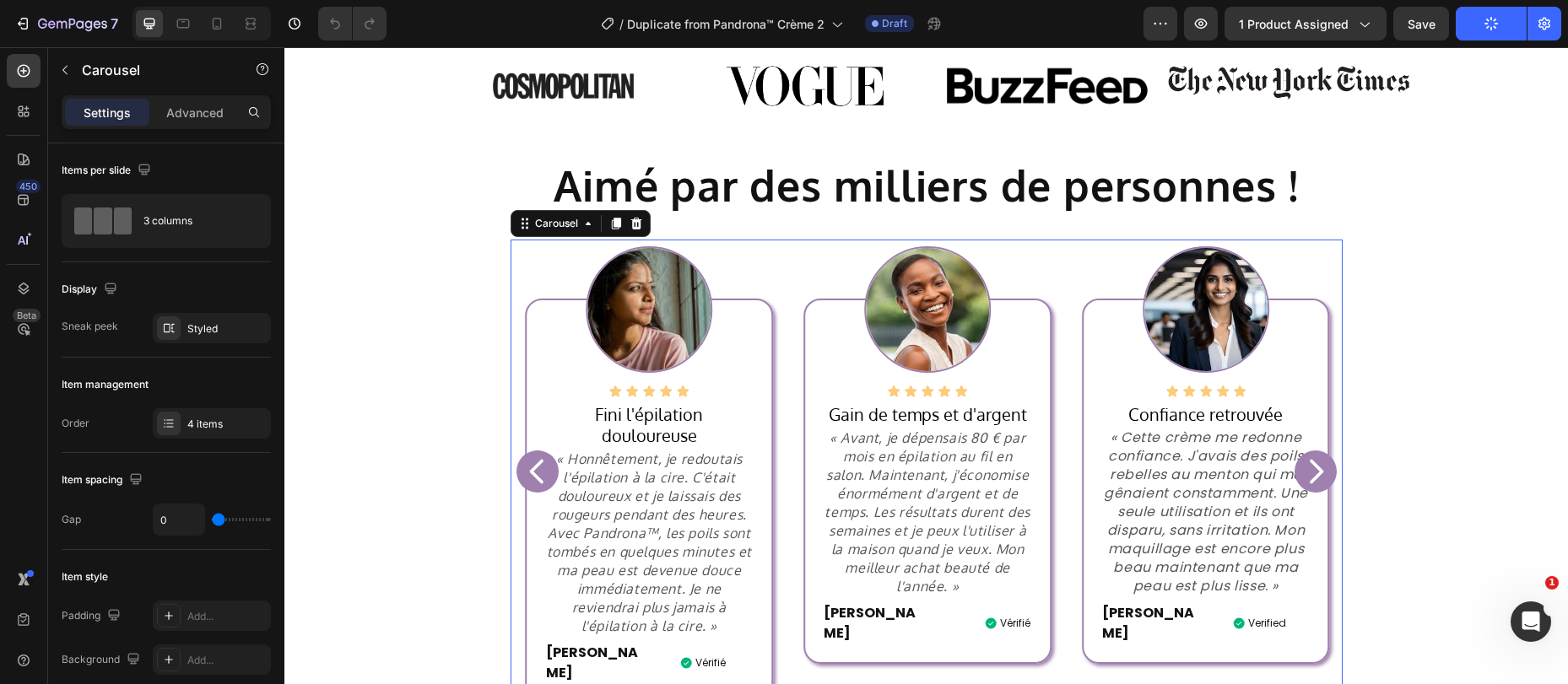
click at [1308, 454] on icon "Carousel Next Arrow" at bounding box center [1315, 471] width 34 height 34
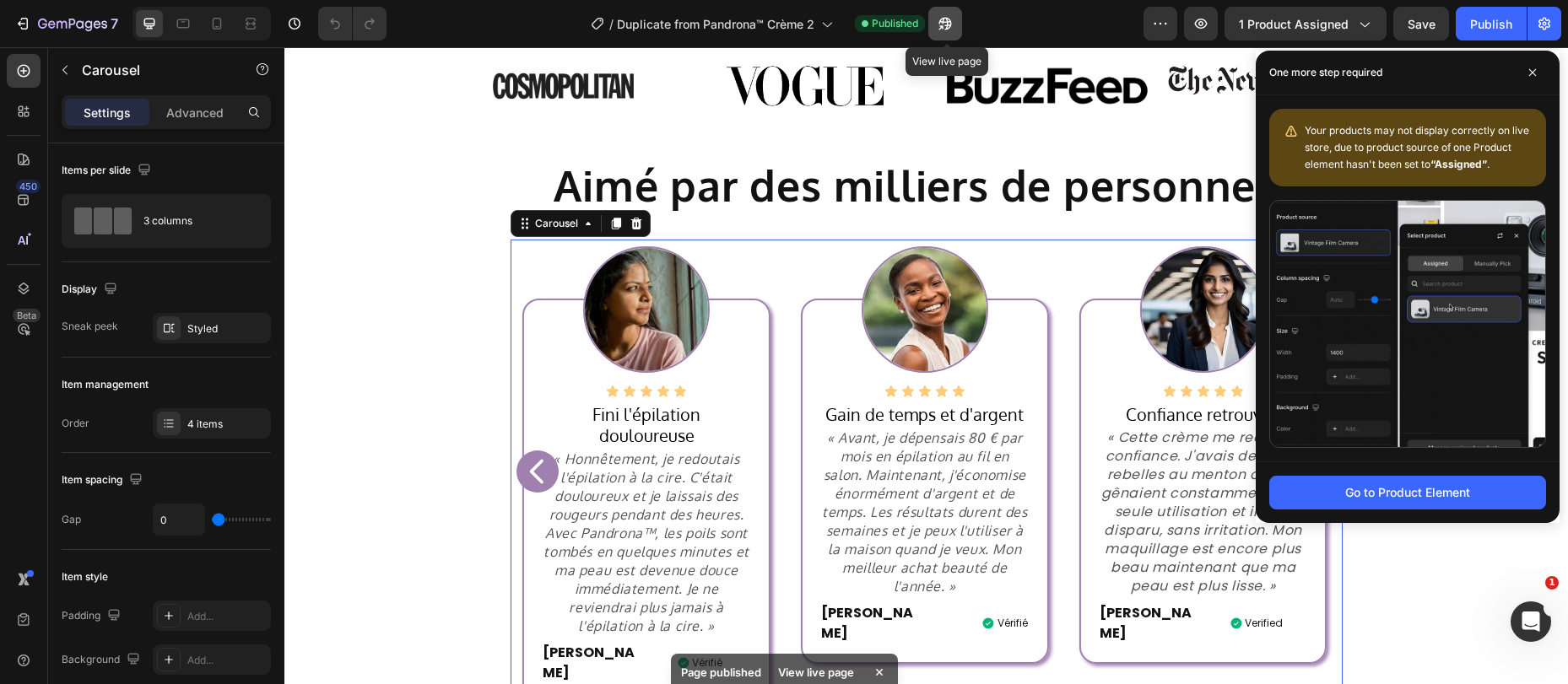
click at [934, 18] on button "button" at bounding box center [945, 23] width 34 height 34
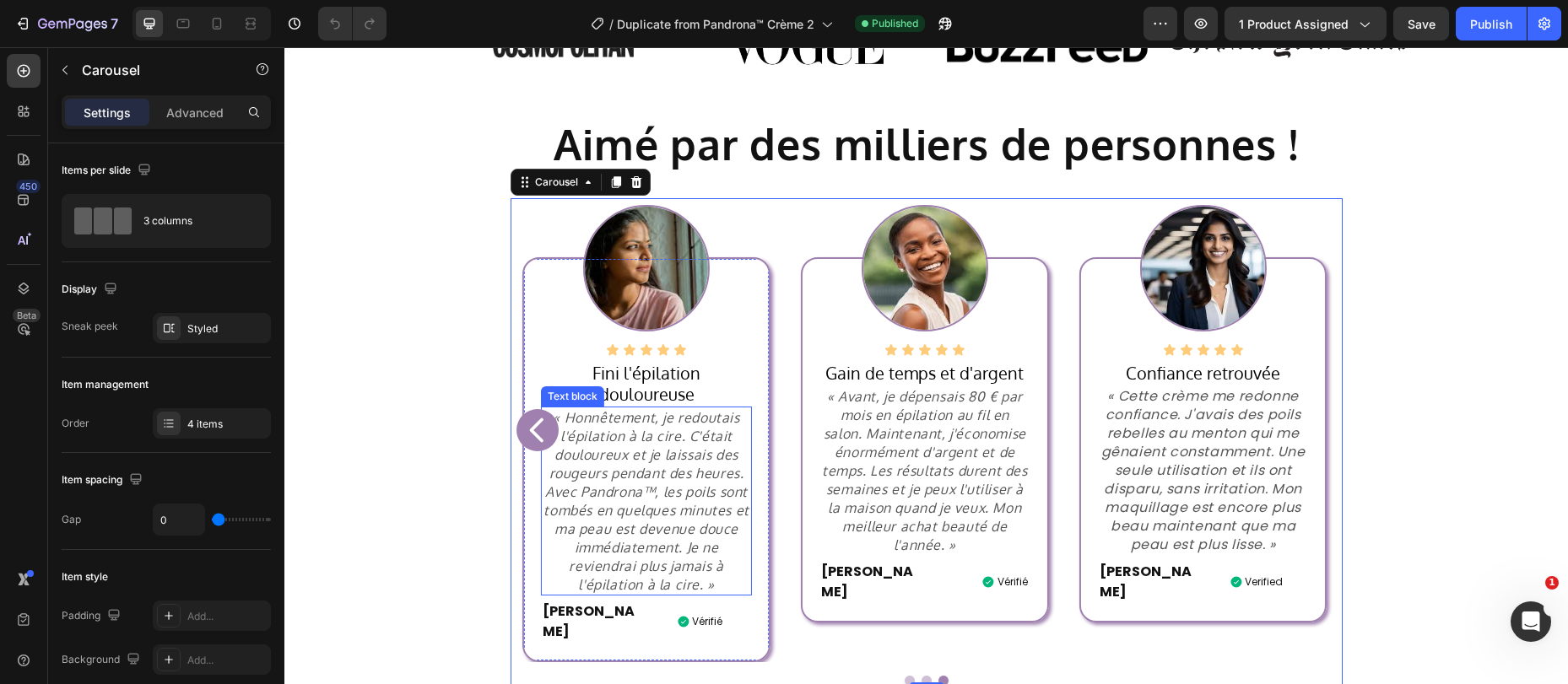
scroll to position [628, 0]
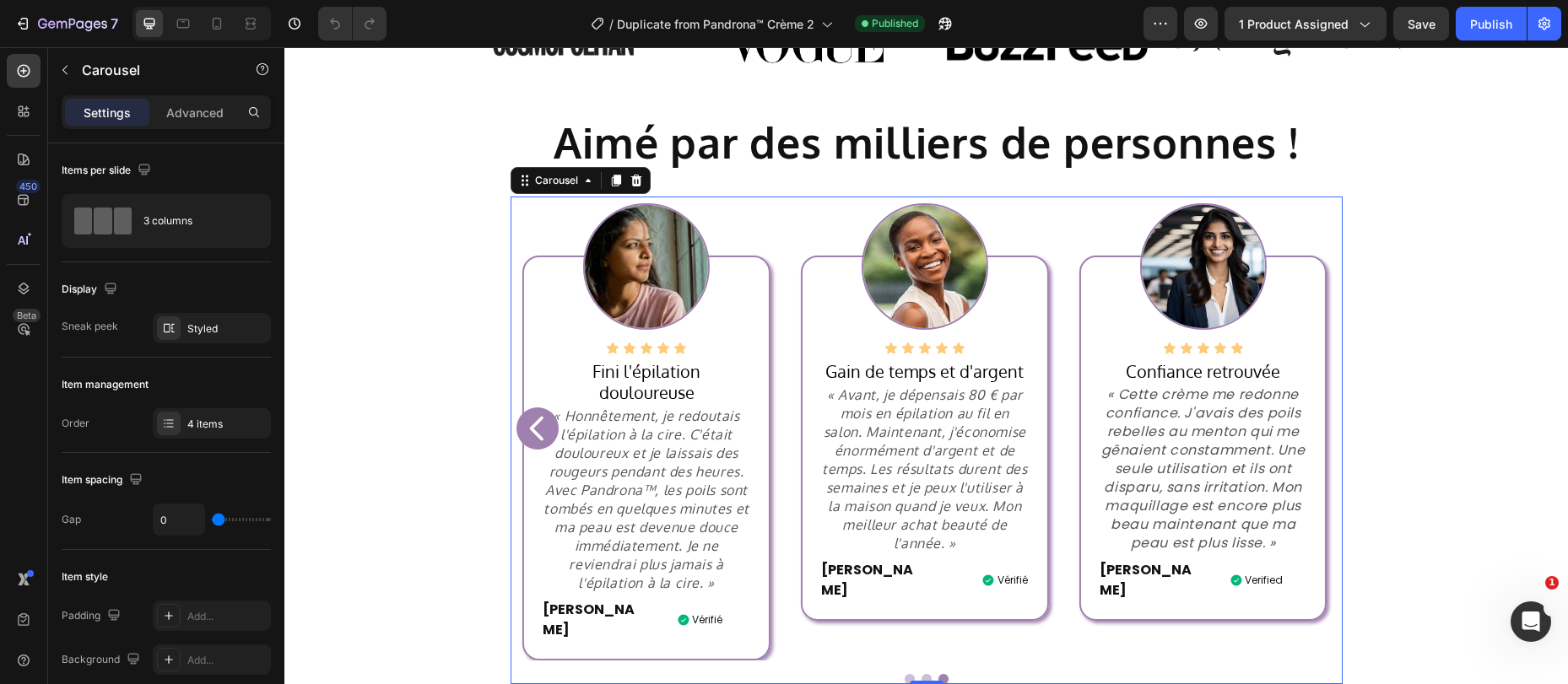
click at [529, 417] on icon "Carousel Back Arrow" at bounding box center [535, 429] width 14 height 24
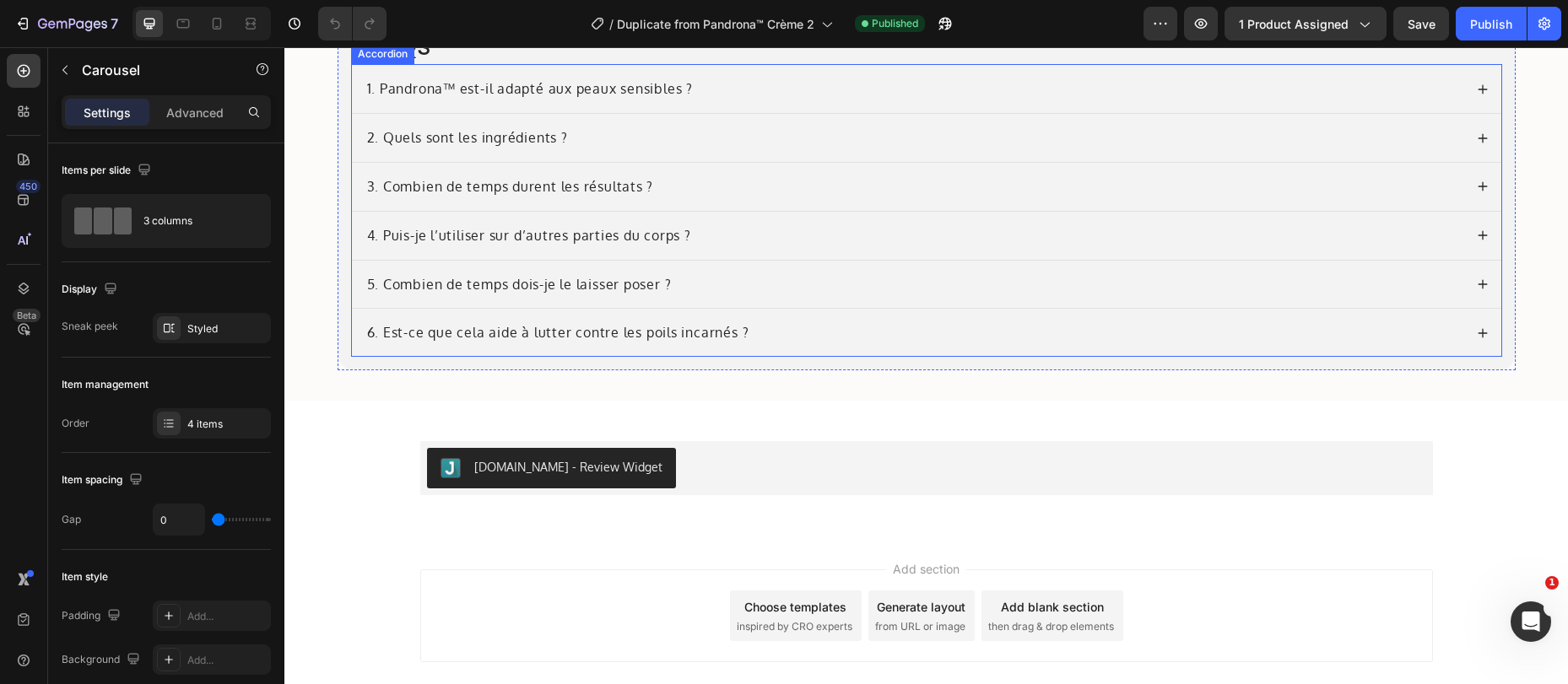
scroll to position [6968, 0]
click at [906, 324] on div "6. Est-ce que cela aide à lutter contre les poils incarnés ?" at bounding box center [913, 330] width 1098 height 22
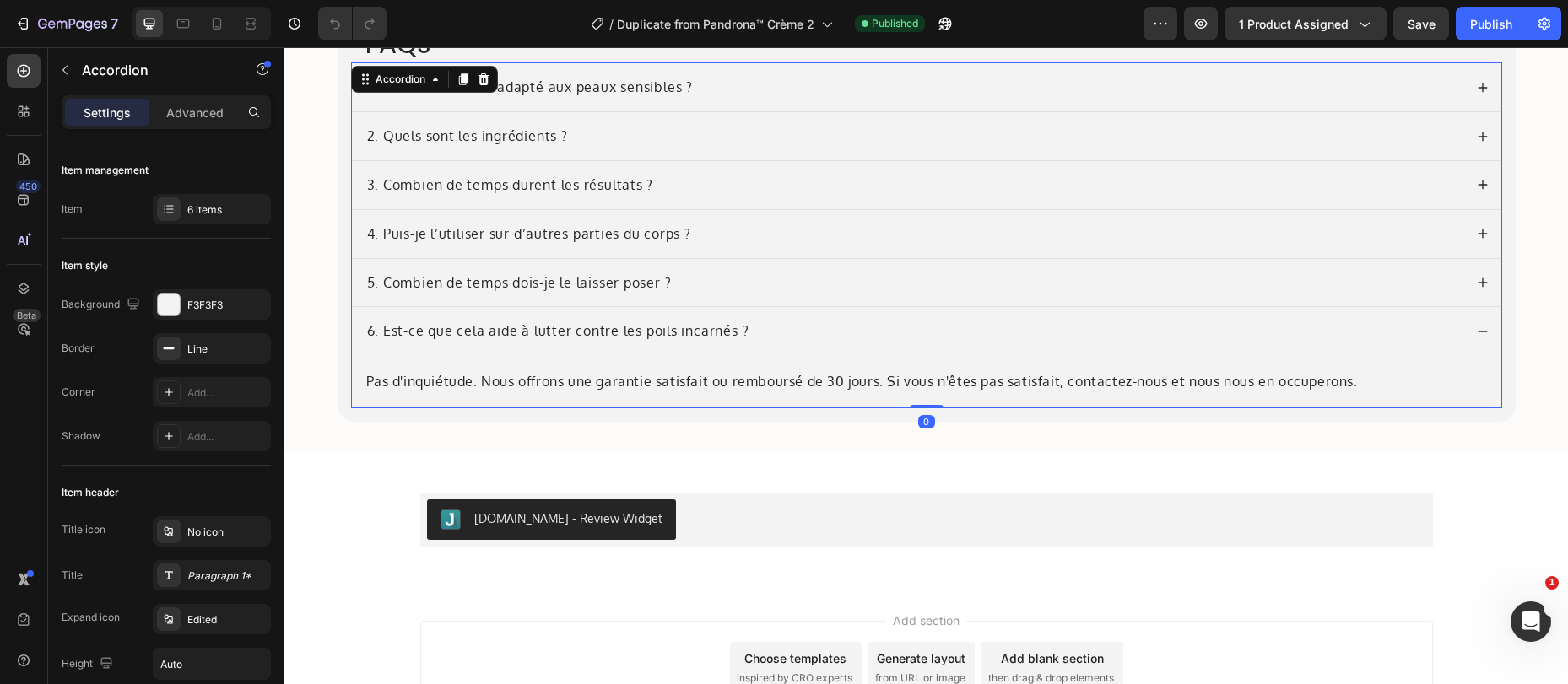
click at [791, 283] on div "5. Combien de temps dois-je le laisser poser ?" at bounding box center [913, 282] width 1098 height 22
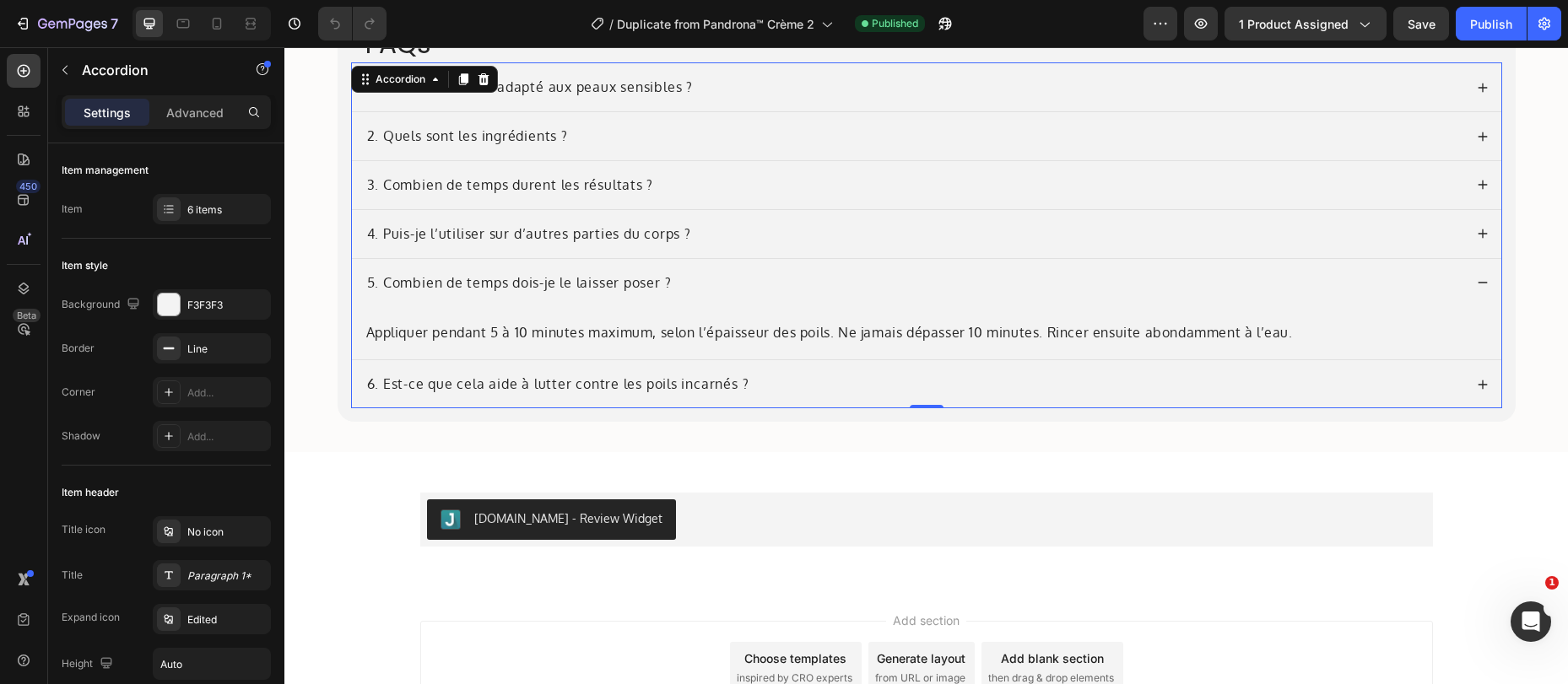
click at [788, 236] on div "4. Puis-je l’utiliser sur d’autres parties du corps ?" at bounding box center [913, 234] width 1098 height 22
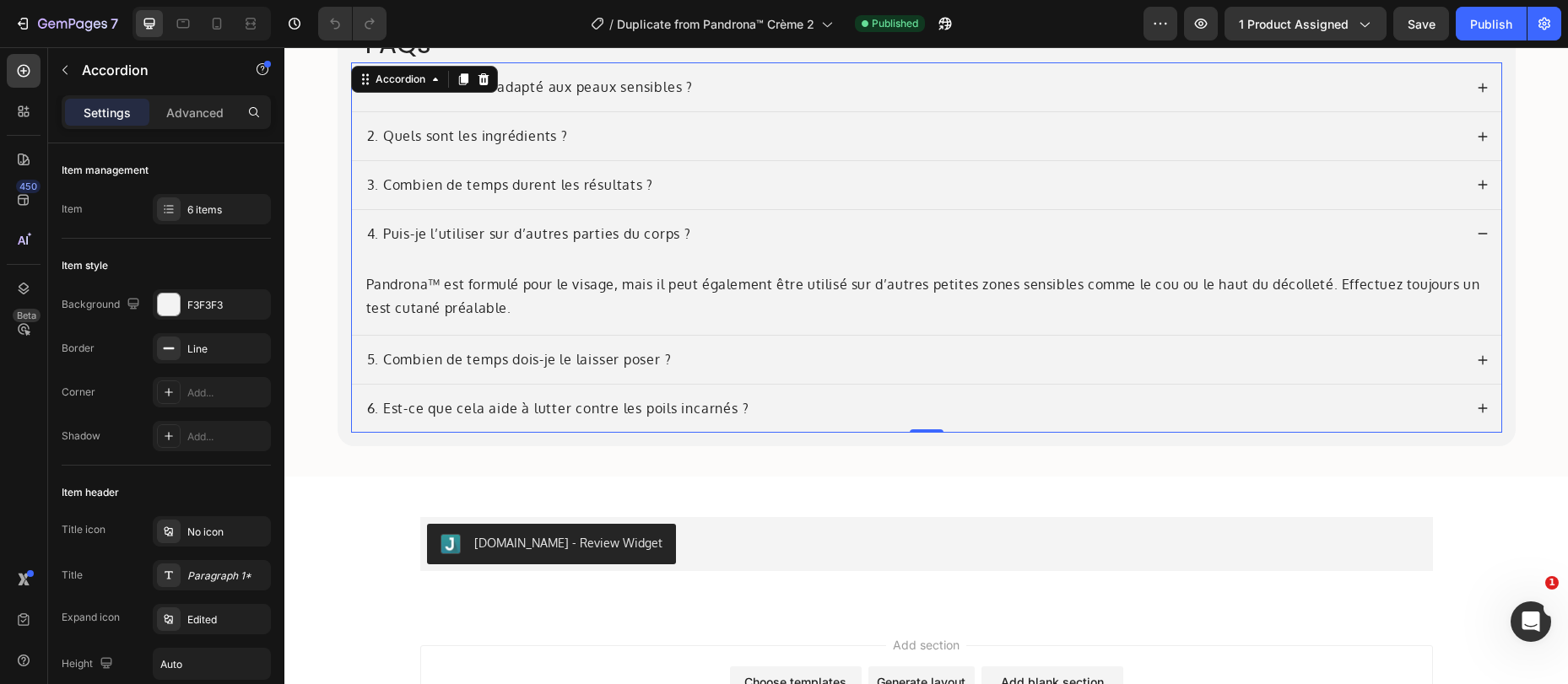
click at [794, 183] on div "3. Combien de temps durent les résultats ?" at bounding box center [913, 185] width 1098 height 22
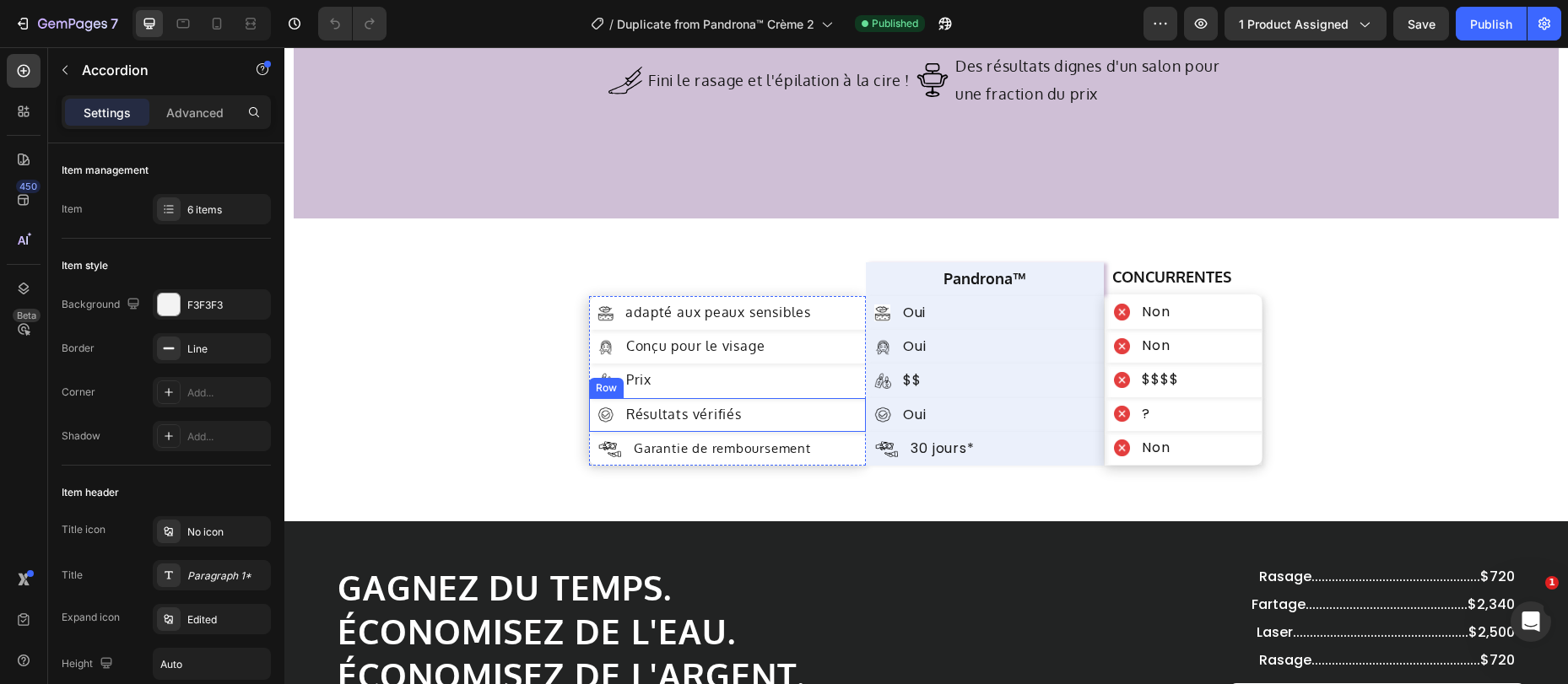
scroll to position [6064, 0]
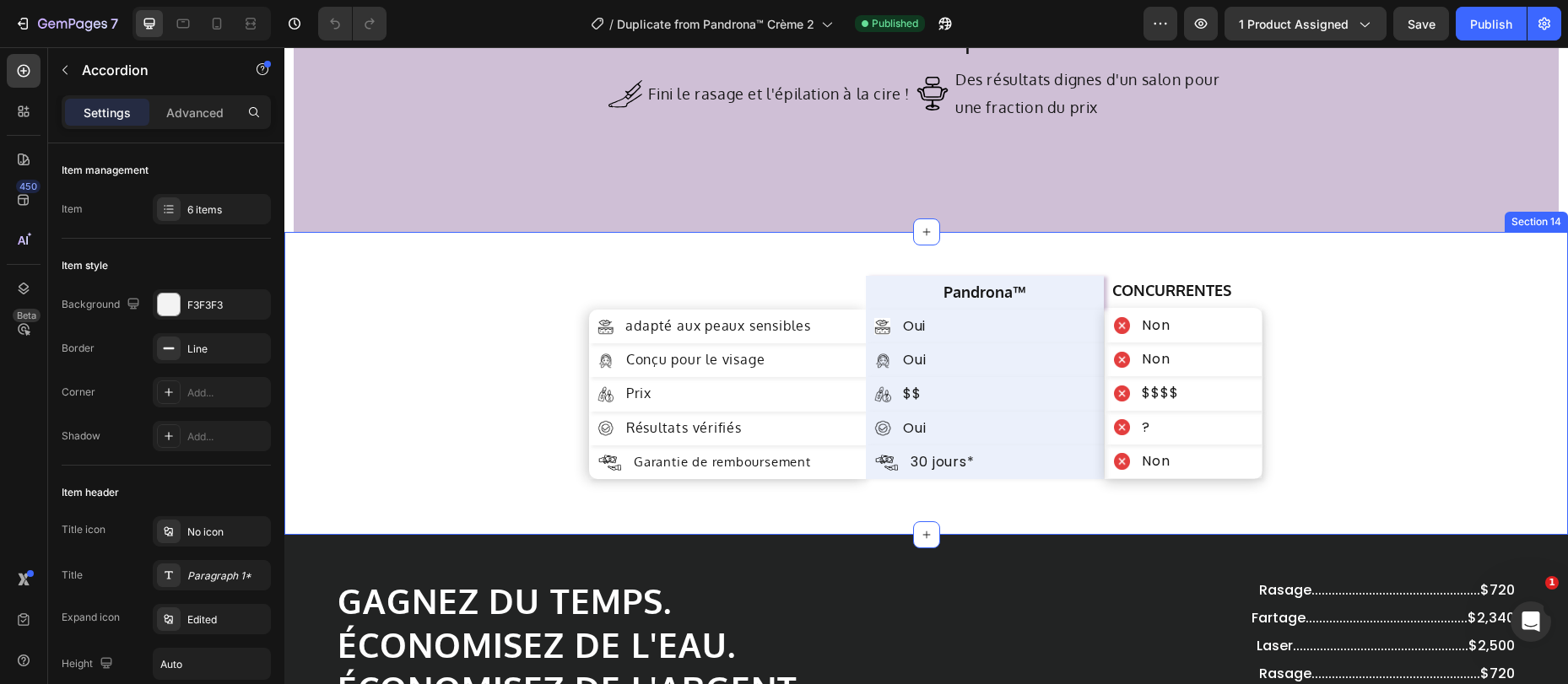
click at [944, 255] on div "Image adapté aux peaux sensibles Text Block Row Image Conçu pour le visage Text…" at bounding box center [926, 383] width 1284 height 303
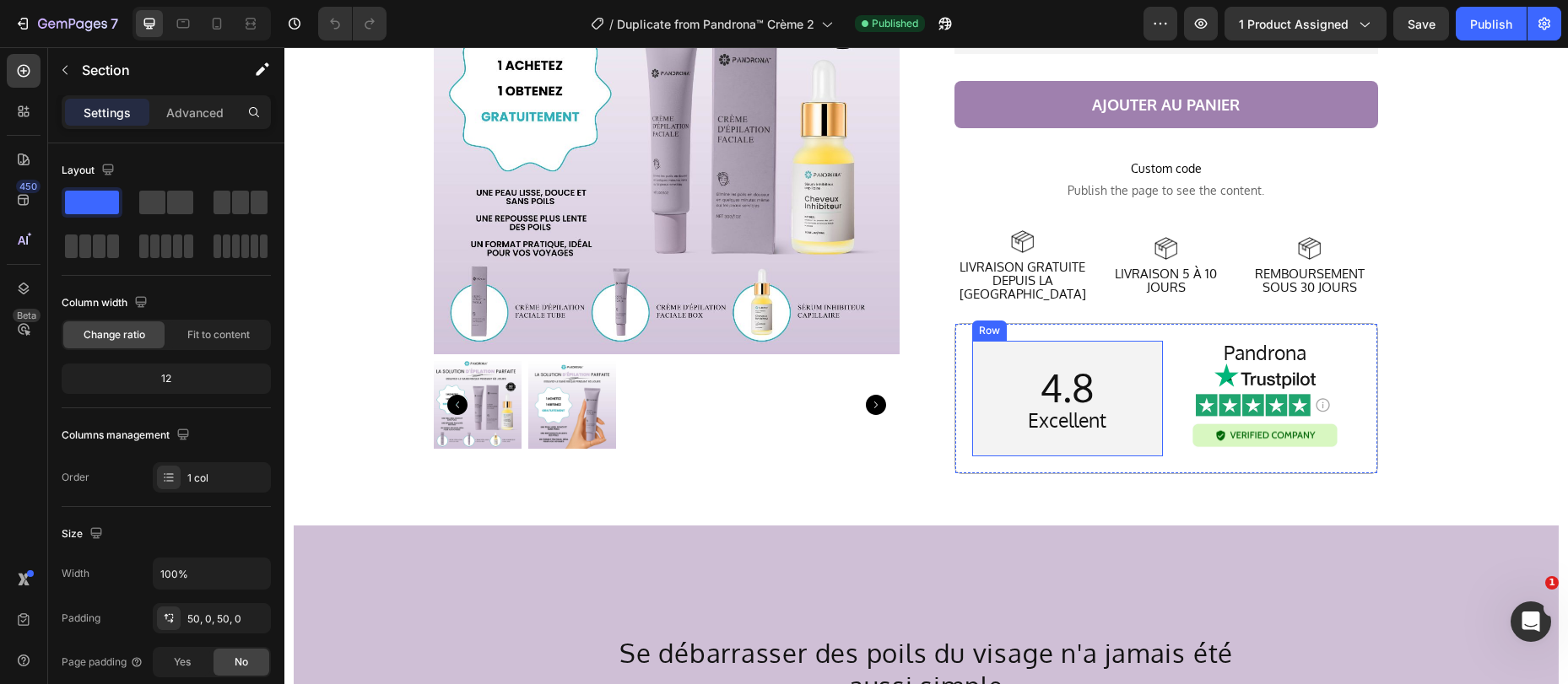
scroll to position [5428, 0]
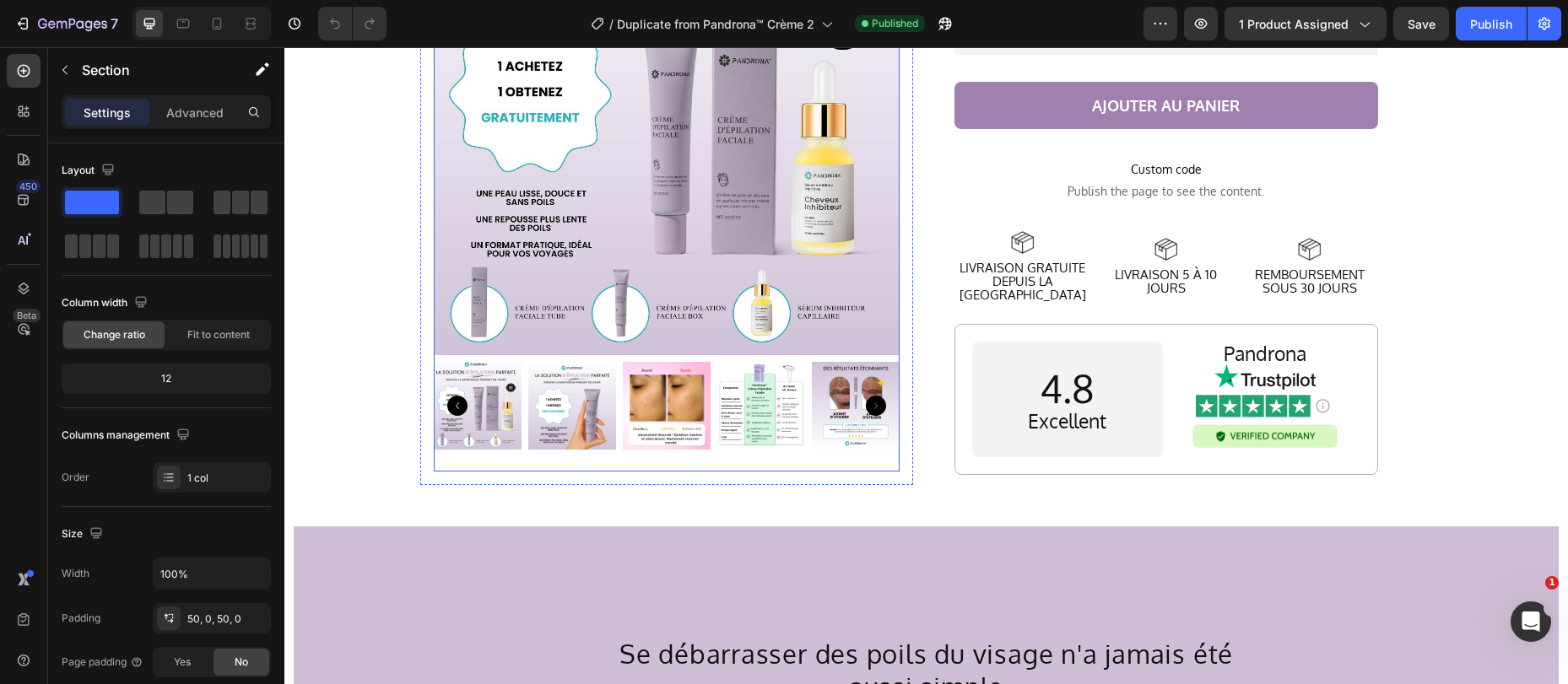
click at [868, 395] on icon "Carousel Next Arrow" at bounding box center [875, 405] width 21 height 21
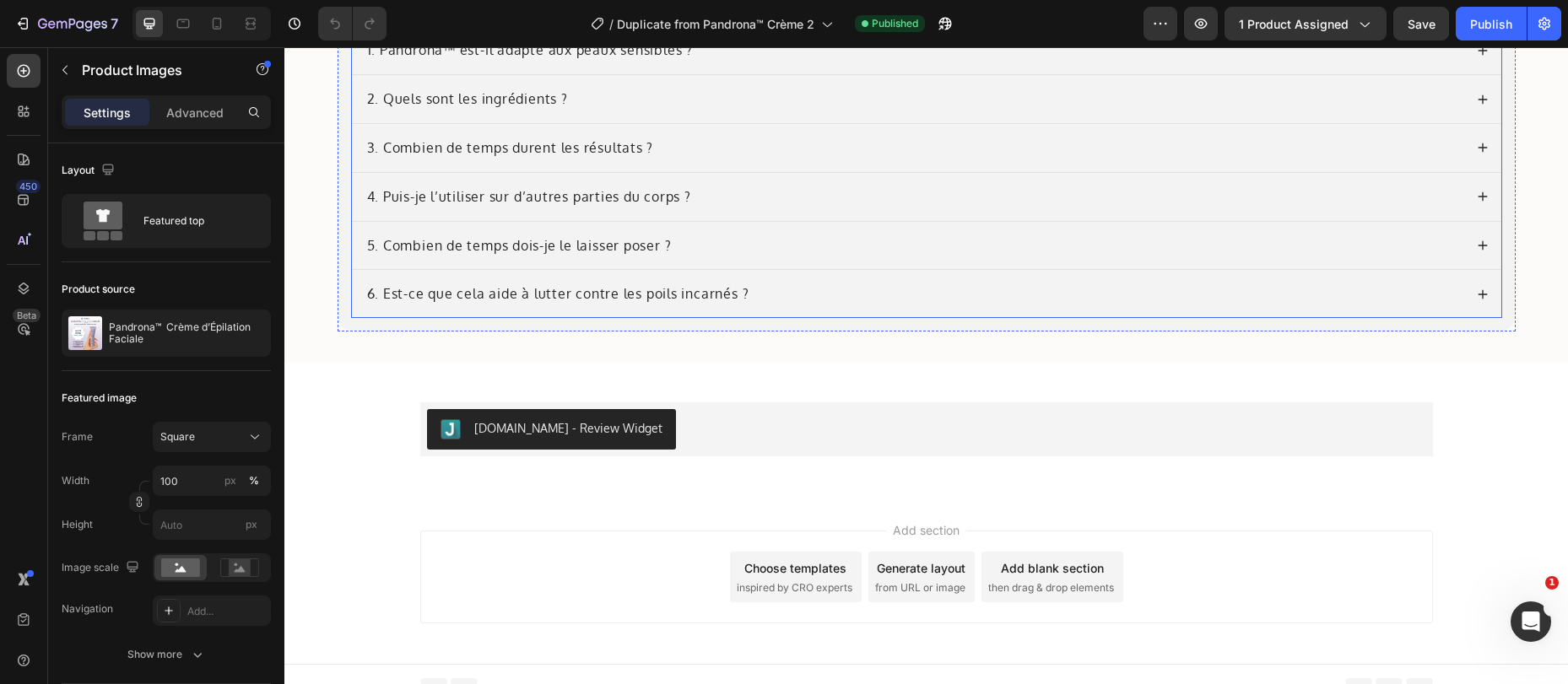
scroll to position [7020, 0]
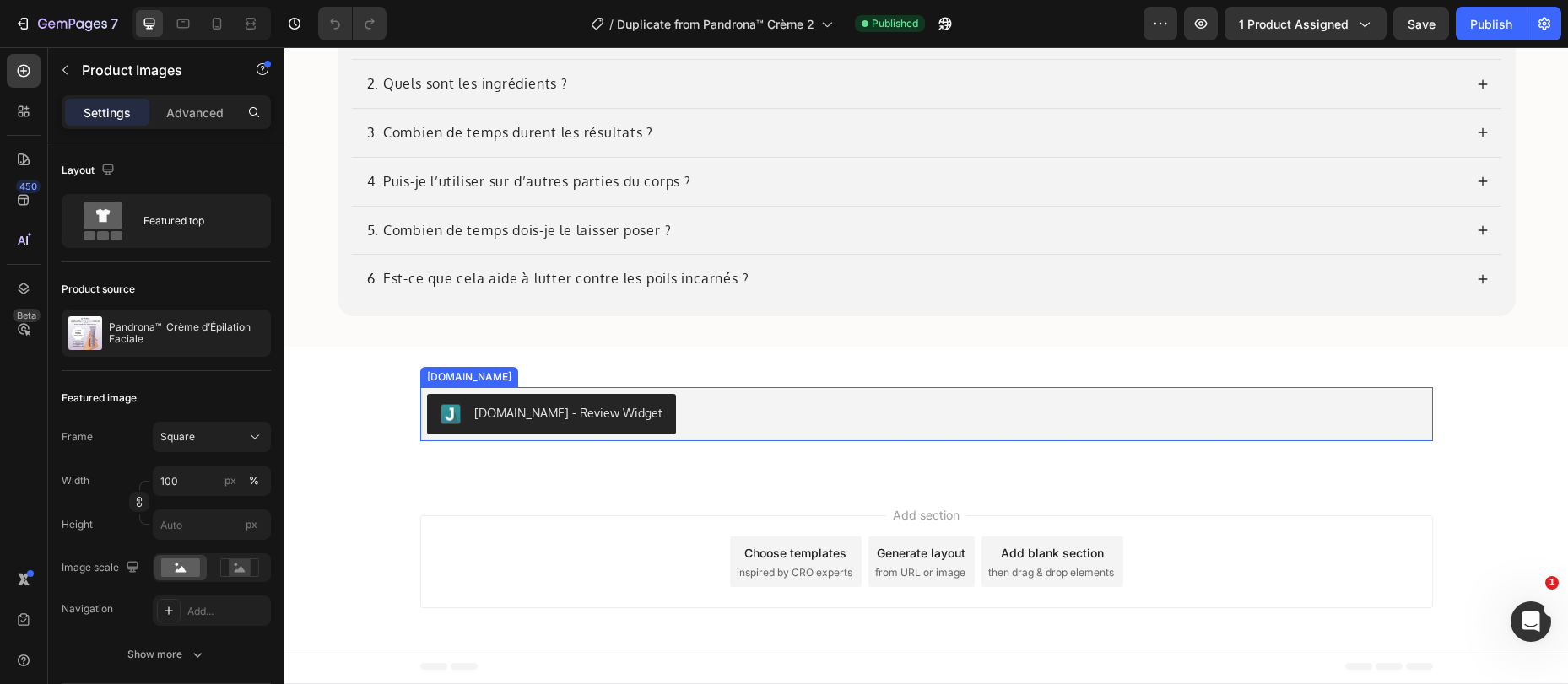
drag, startPoint x: 663, startPoint y: 404, endPoint x: 640, endPoint y: 399, distance: 23.5
click at [664, 403] on div "[DOMAIN_NAME] - Review Widget" at bounding box center [926, 413] width 998 height 40
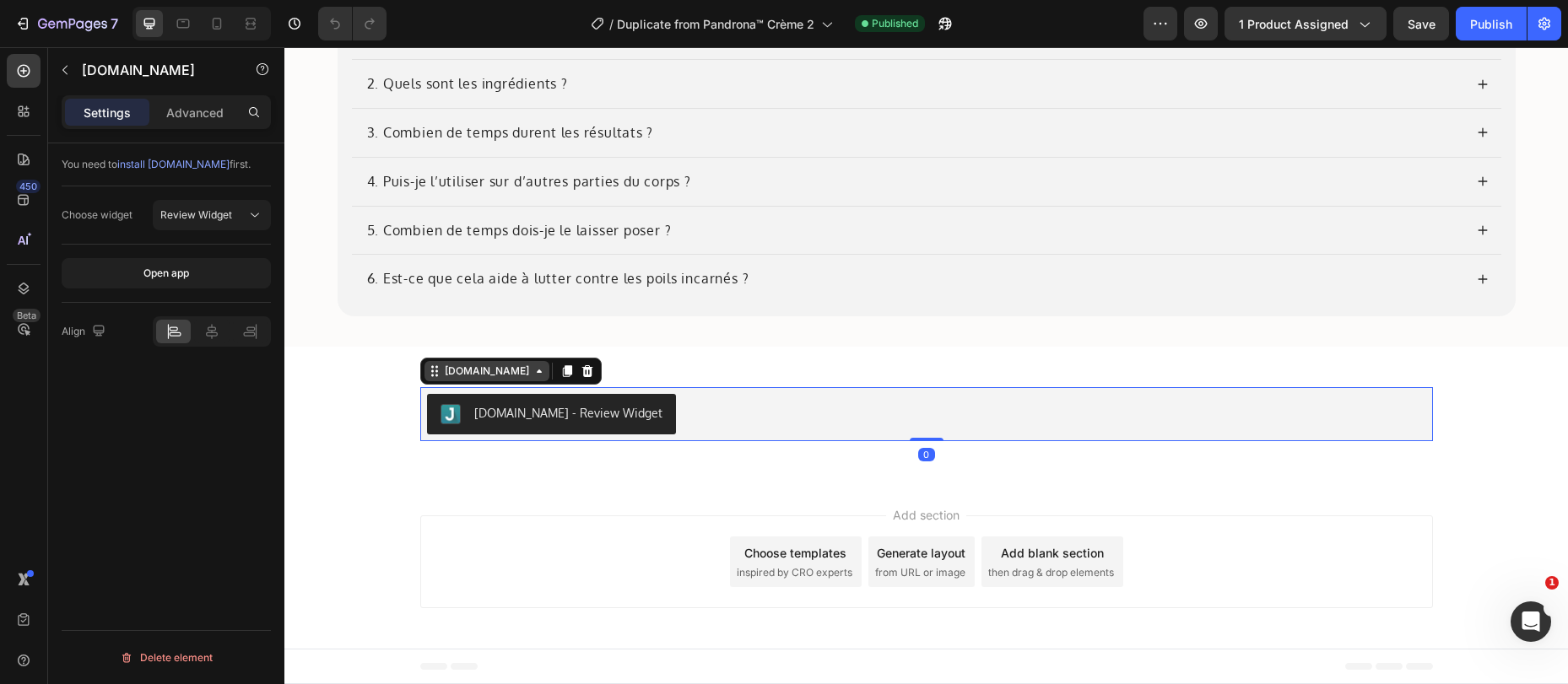
click at [463, 374] on div "[DOMAIN_NAME]" at bounding box center [487, 371] width 91 height 16
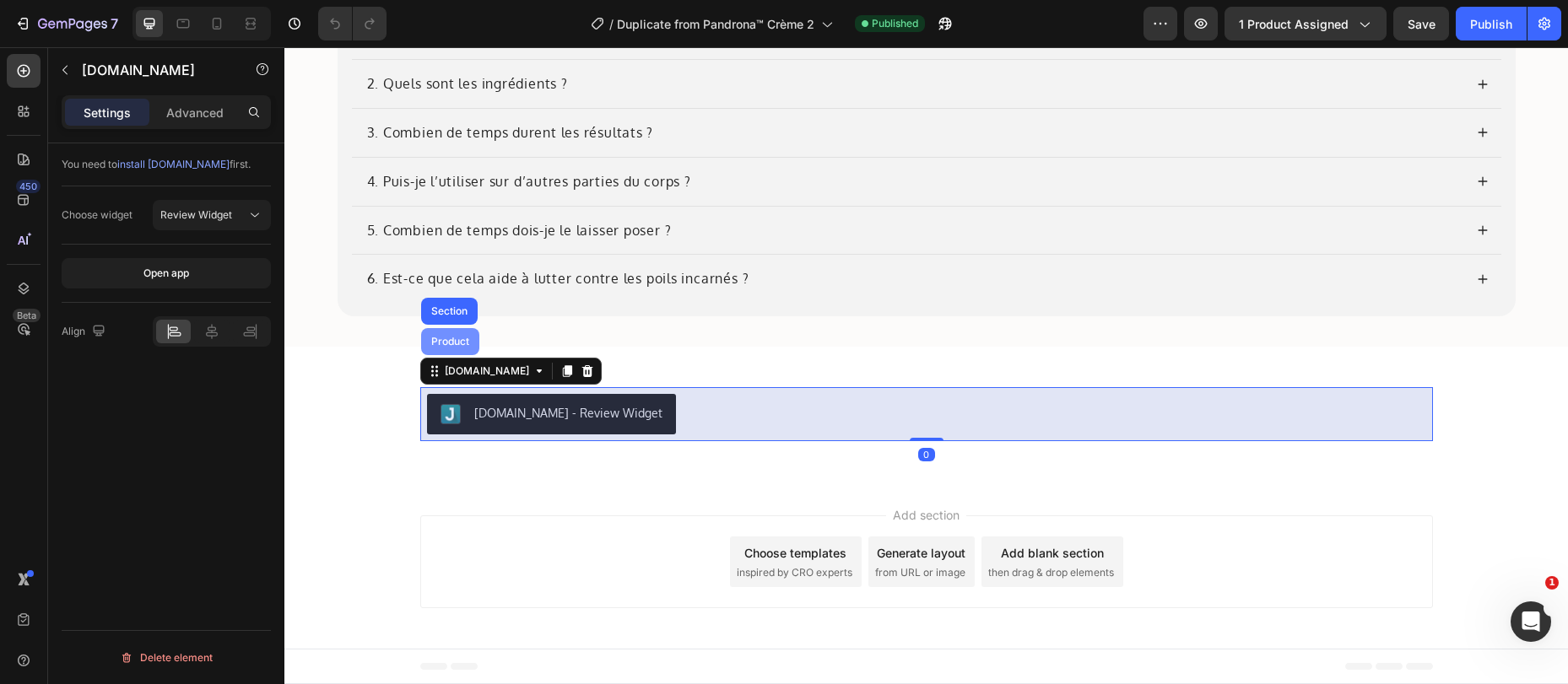
click at [436, 338] on div "Product" at bounding box center [450, 342] width 45 height 10
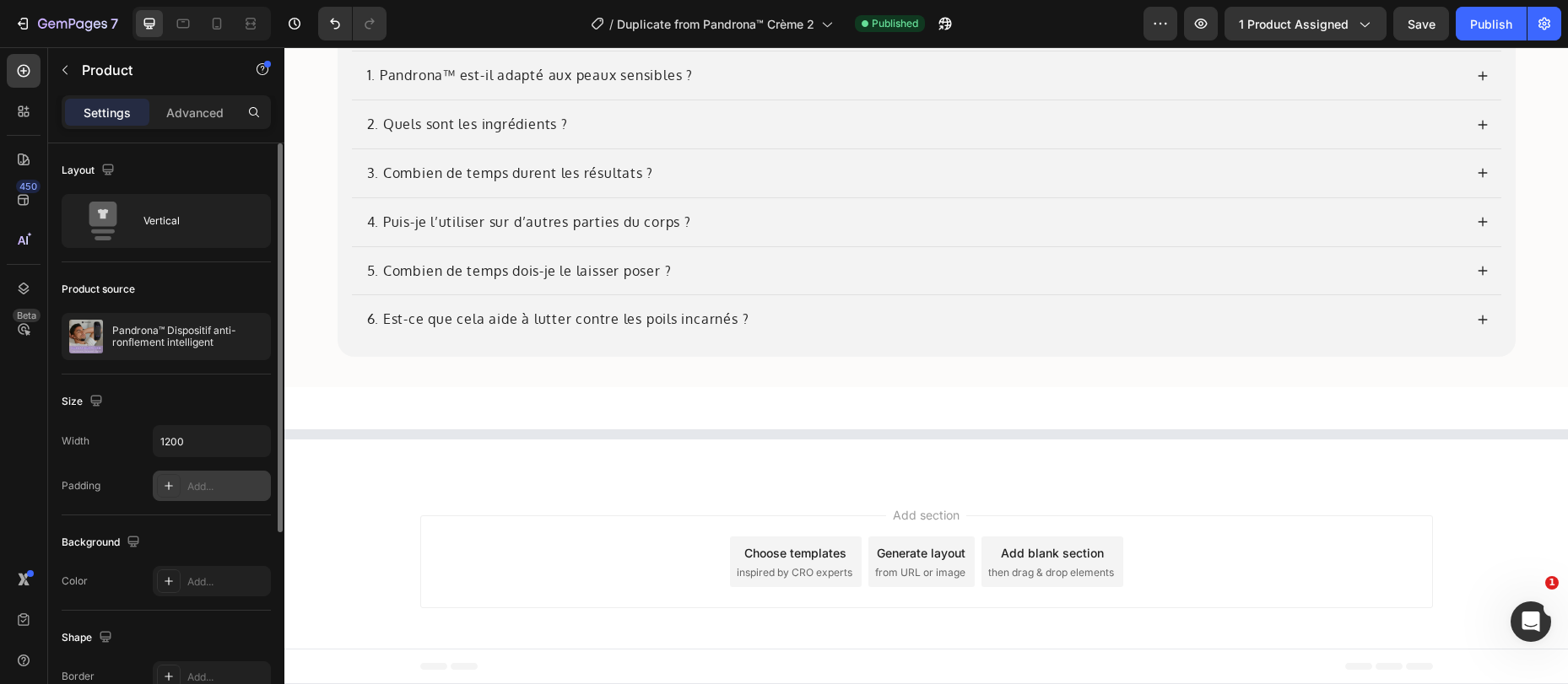
scroll to position [19, 0]
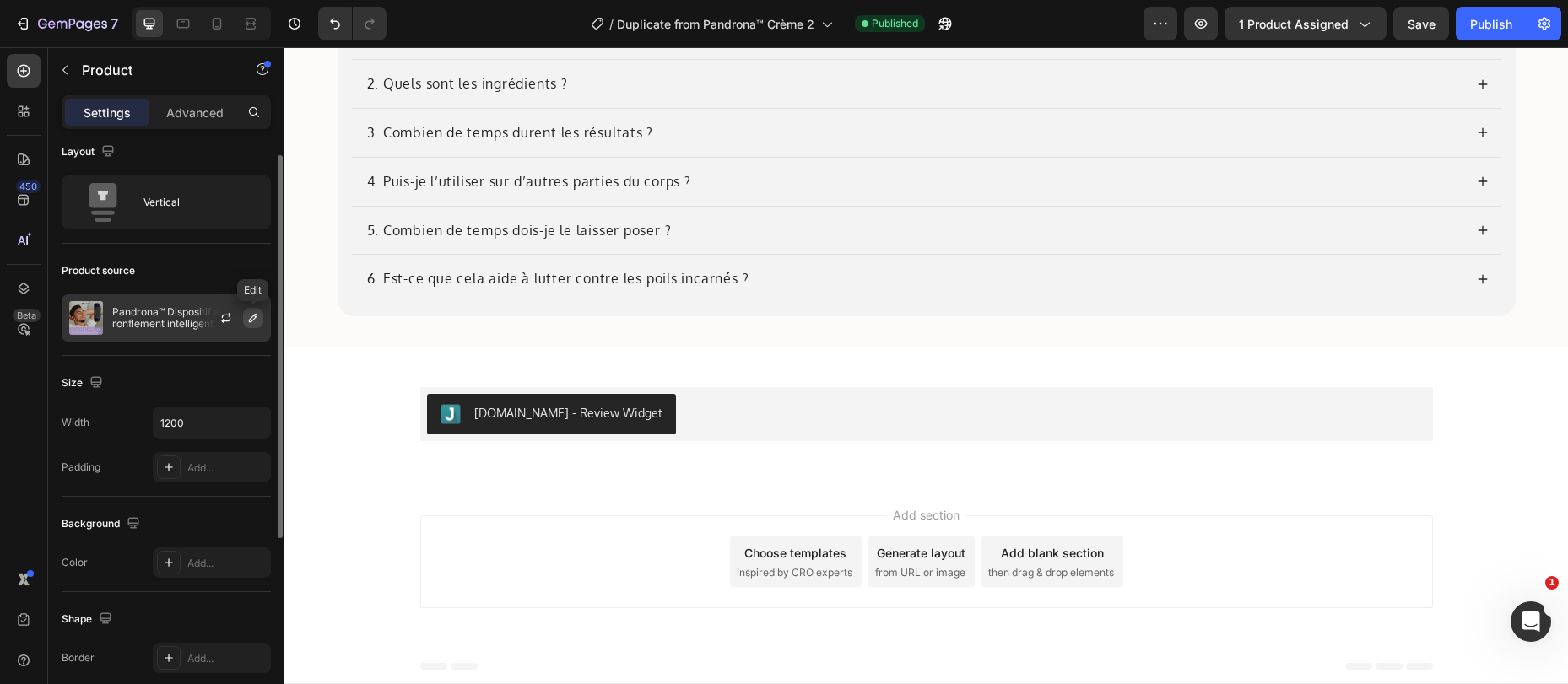
click at [250, 319] on icon "button" at bounding box center [253, 318] width 9 height 9
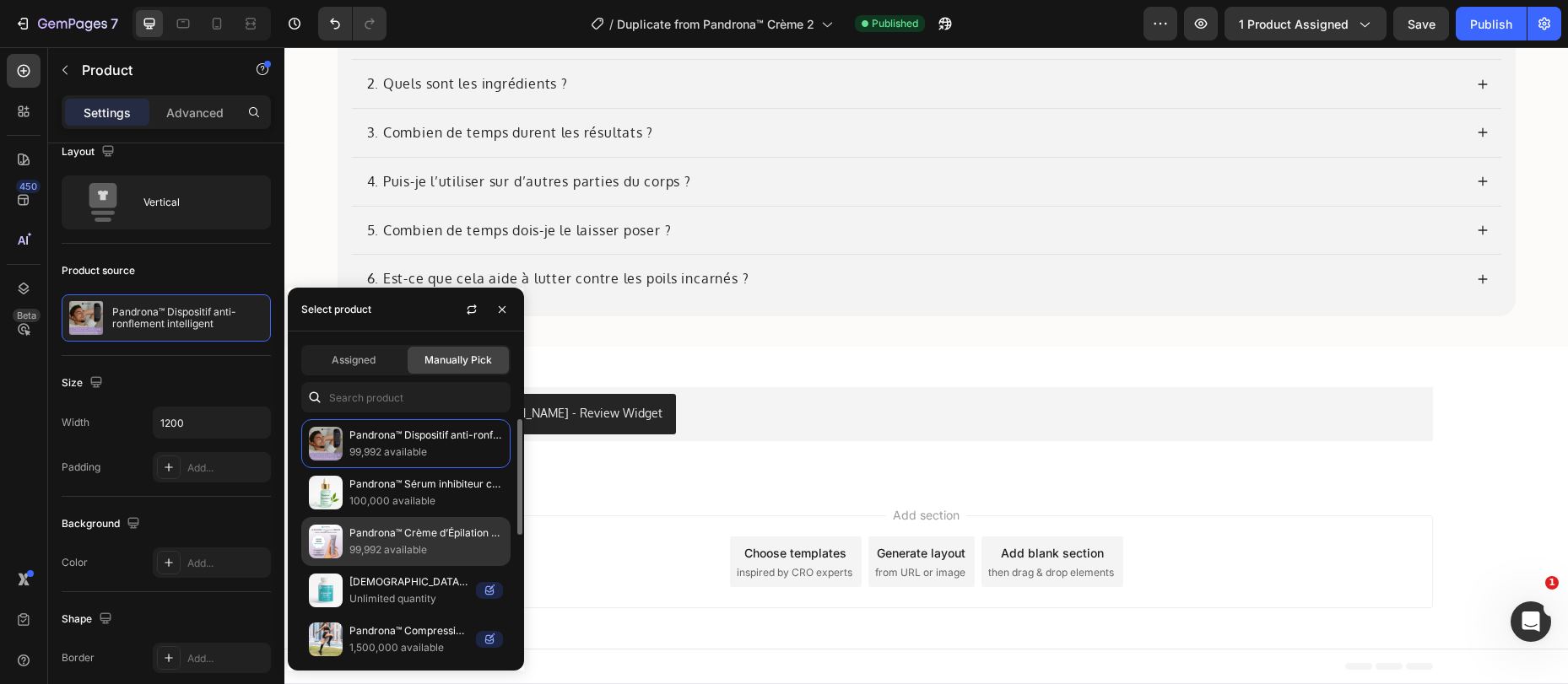
click at [386, 547] on p "99,992 available" at bounding box center [426, 549] width 153 height 17
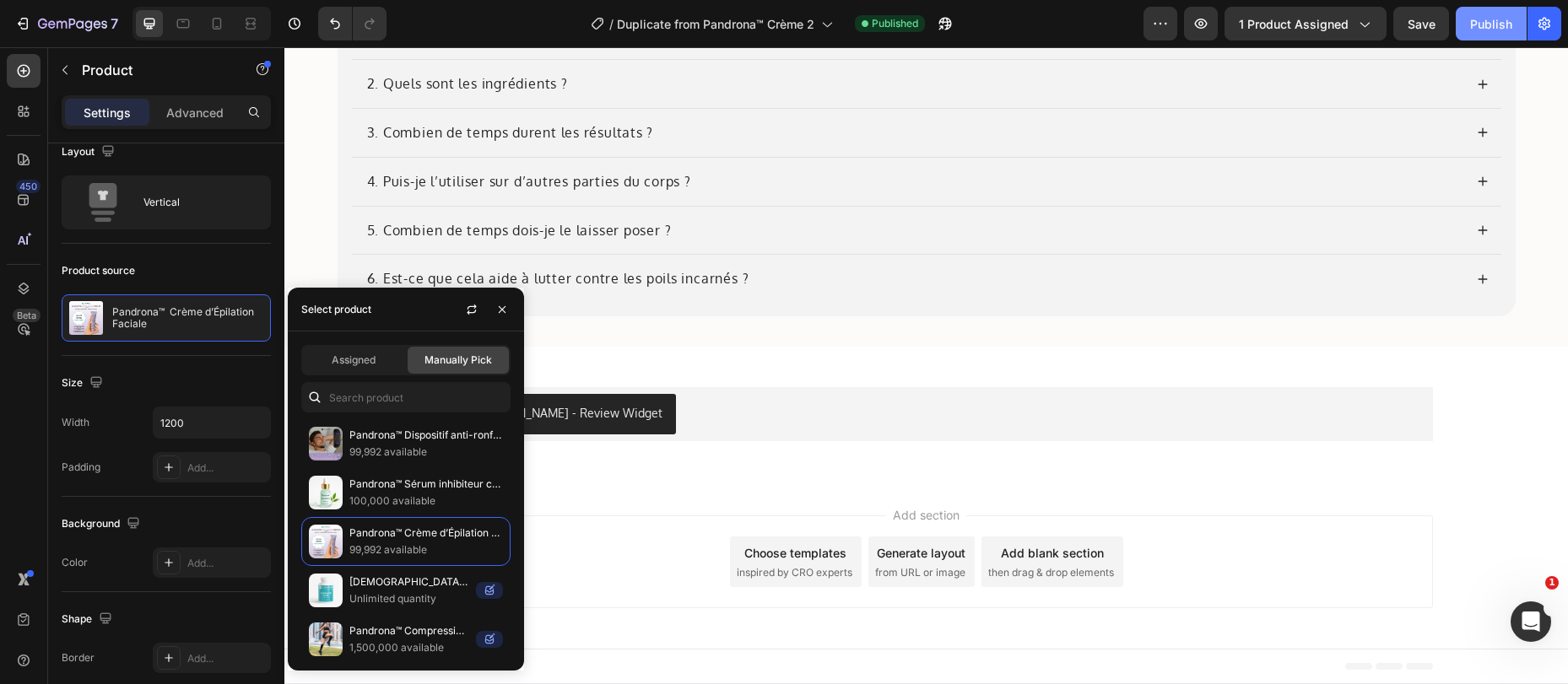
click at [1494, 30] on div "Publish" at bounding box center [1490, 24] width 42 height 18
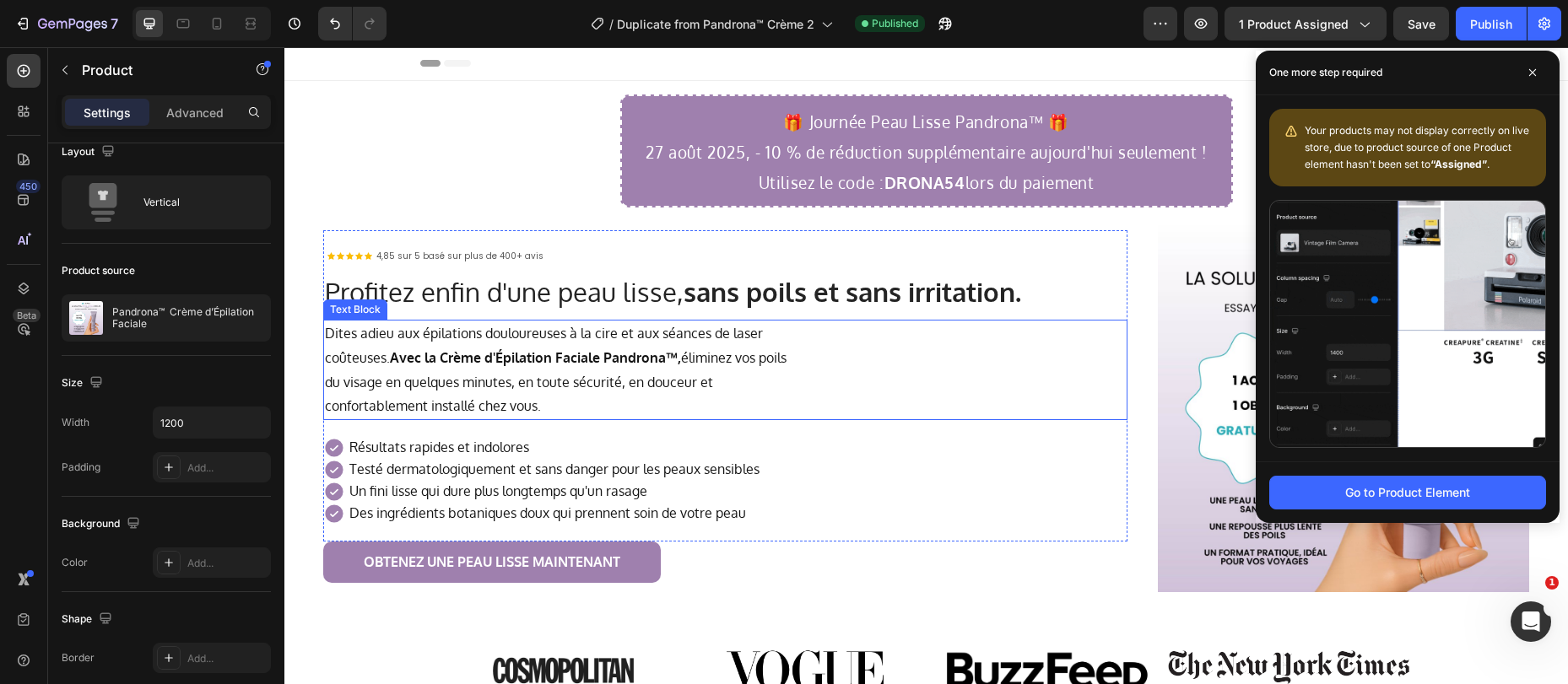
scroll to position [0, 0]
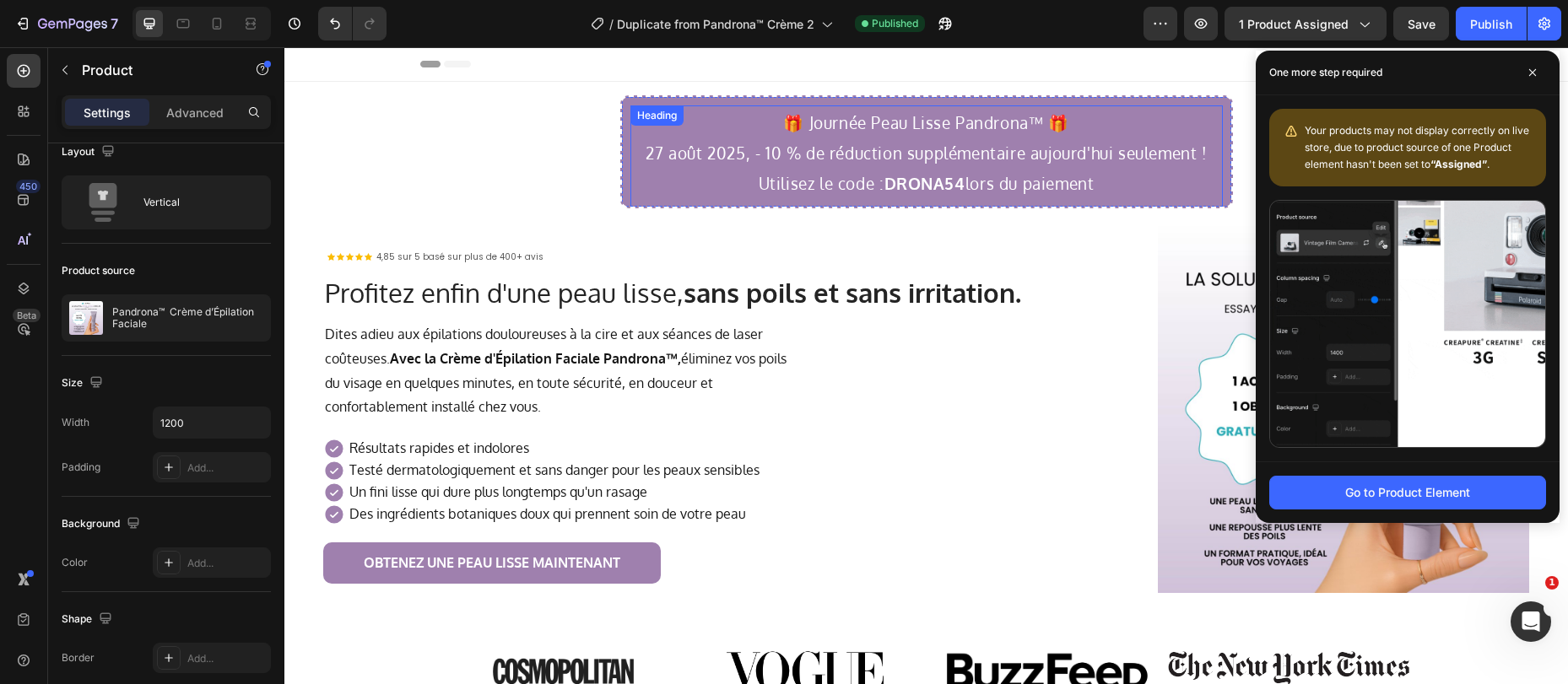
click at [656, 157] on h2 "🎁 Journée Peau Lisse Pandrona™ 🎁 27 août 2025, - 10 % de réduction supplémentai…" at bounding box center [926, 152] width 592 height 95
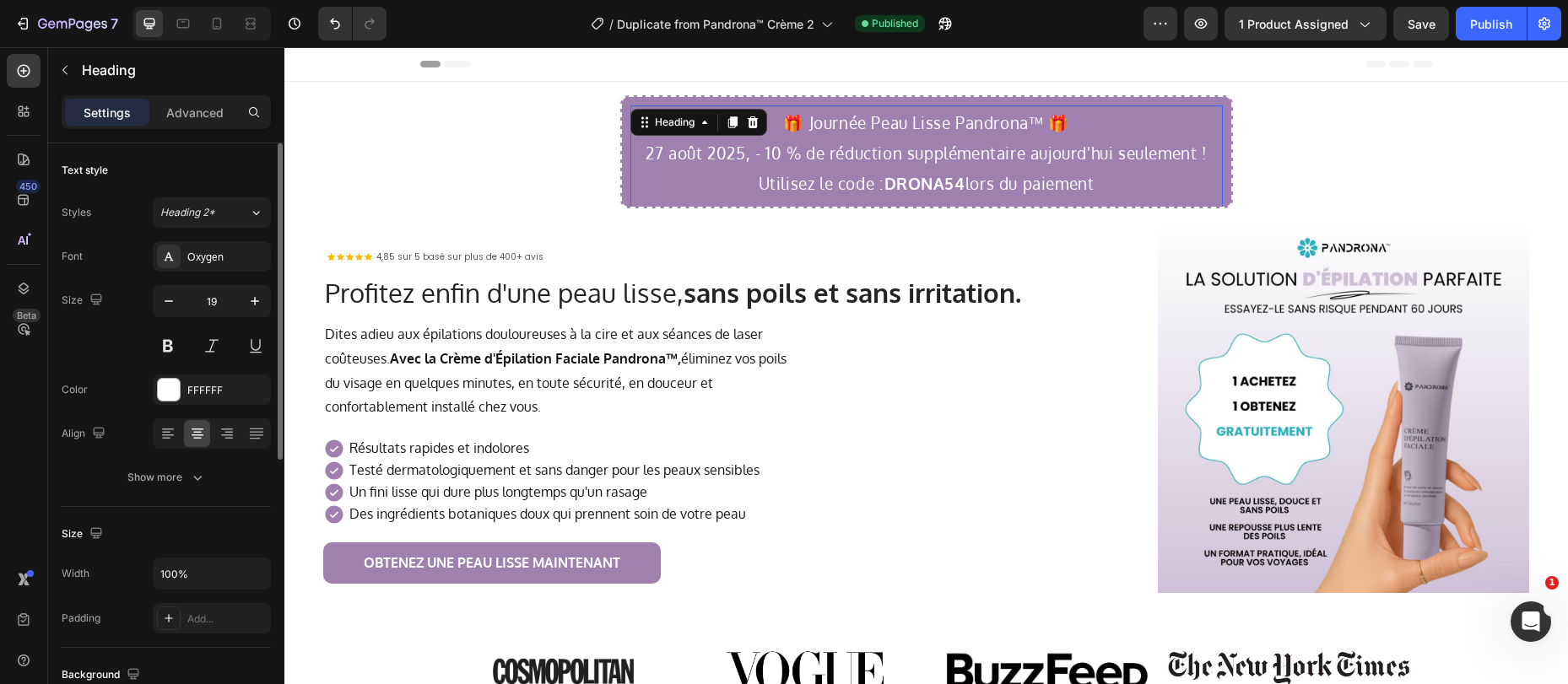
click at [653, 159] on h2 "🎁 Journée Peau Lisse Pandrona™ 🎁 27 août 2025, - 10 % de réduction supplémentai…" at bounding box center [926, 152] width 592 height 95
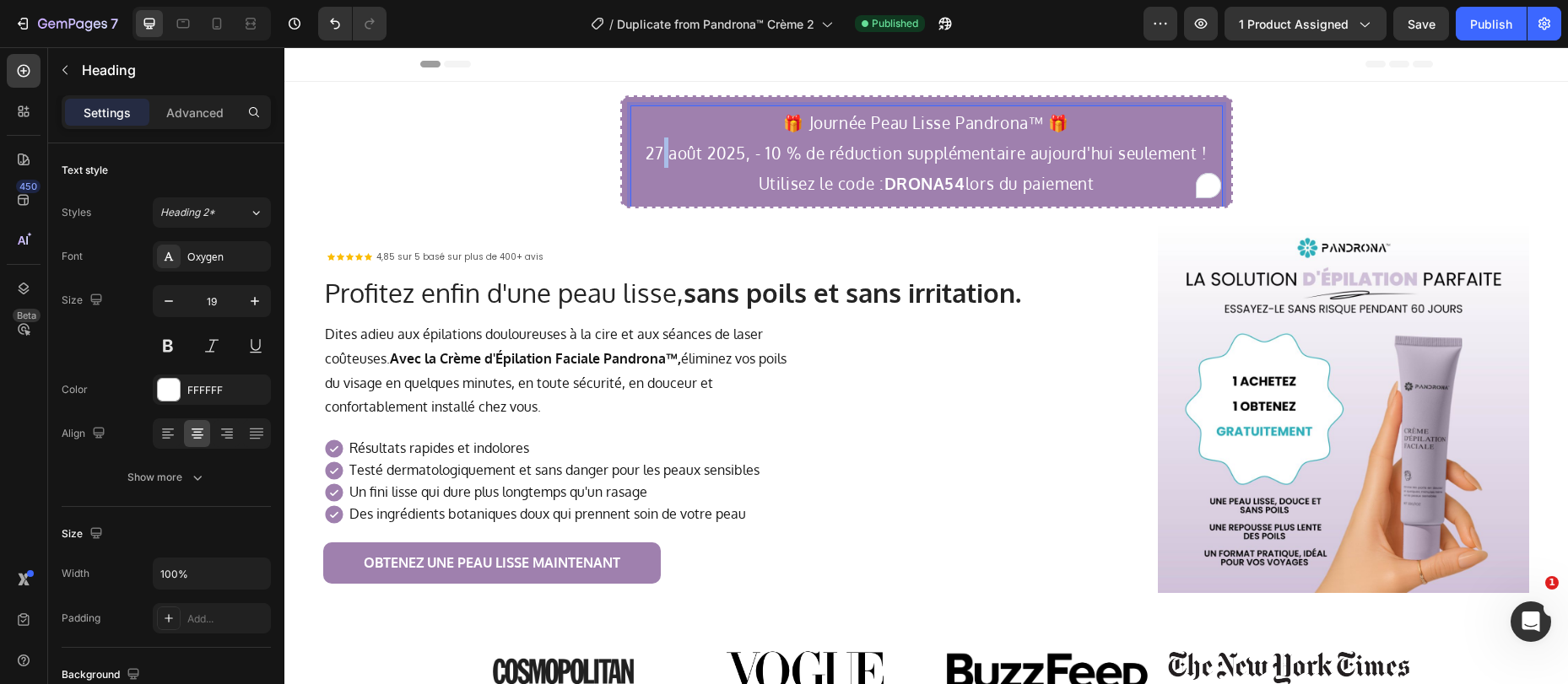
click at [655, 159] on p "🎁 Journée Peau Lisse Pandrona™ 🎁 27 août 2025, - 10 % de réduction supplémentai…" at bounding box center [926, 152] width 589 height 91
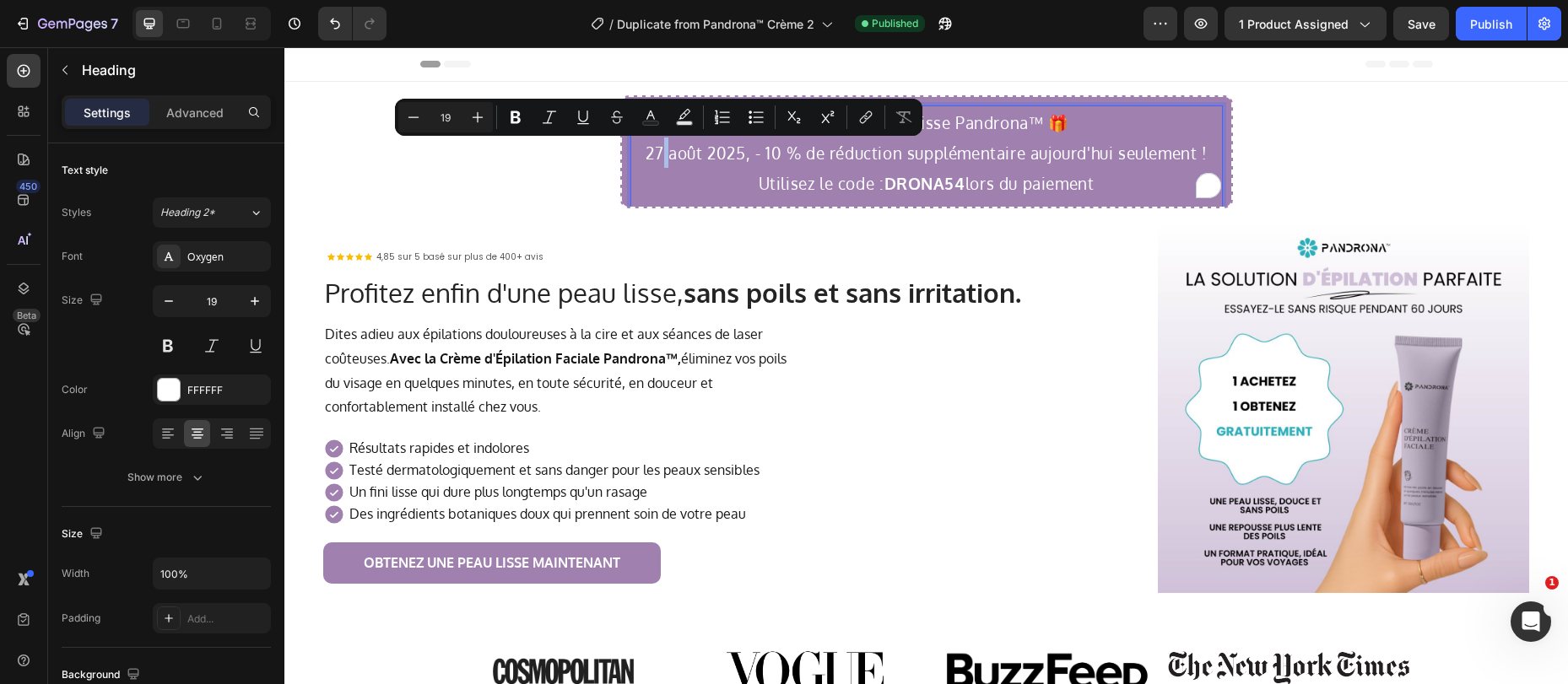
click at [655, 159] on p "🎁 Journée Peau Lisse Pandrona™ 🎁 27 août 2025, - 10 % de réduction supplémentai…" at bounding box center [926, 152] width 589 height 91
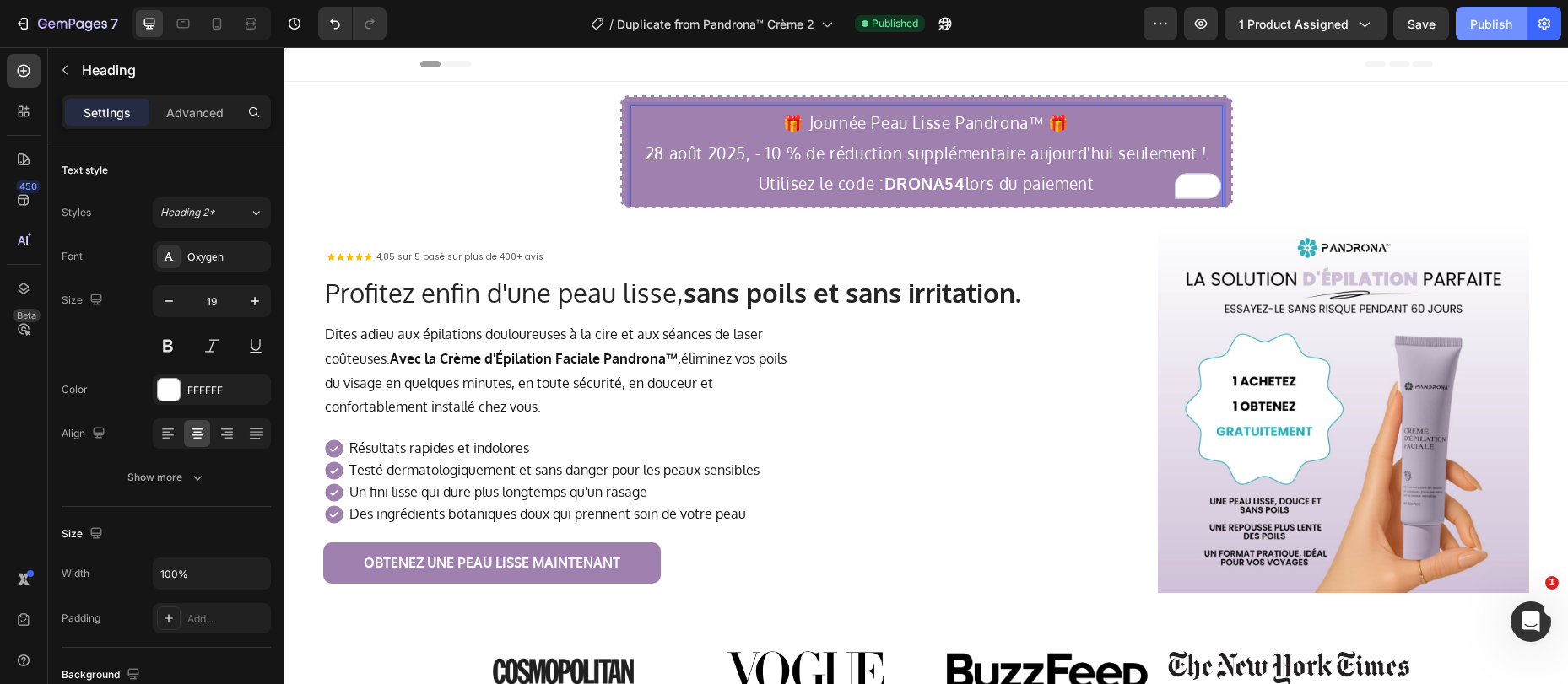
drag, startPoint x: 1486, startPoint y: 26, endPoint x: 1478, endPoint y: 45, distance: 20.6
click at [1486, 26] on div "Publish" at bounding box center [1490, 24] width 42 height 18
click at [803, 171] on p "🎁 Journée Peau Lisse Pandrona™ 🎁 28 août 2025, - 10 % de réduction supplémentai…" at bounding box center [926, 152] width 589 height 91
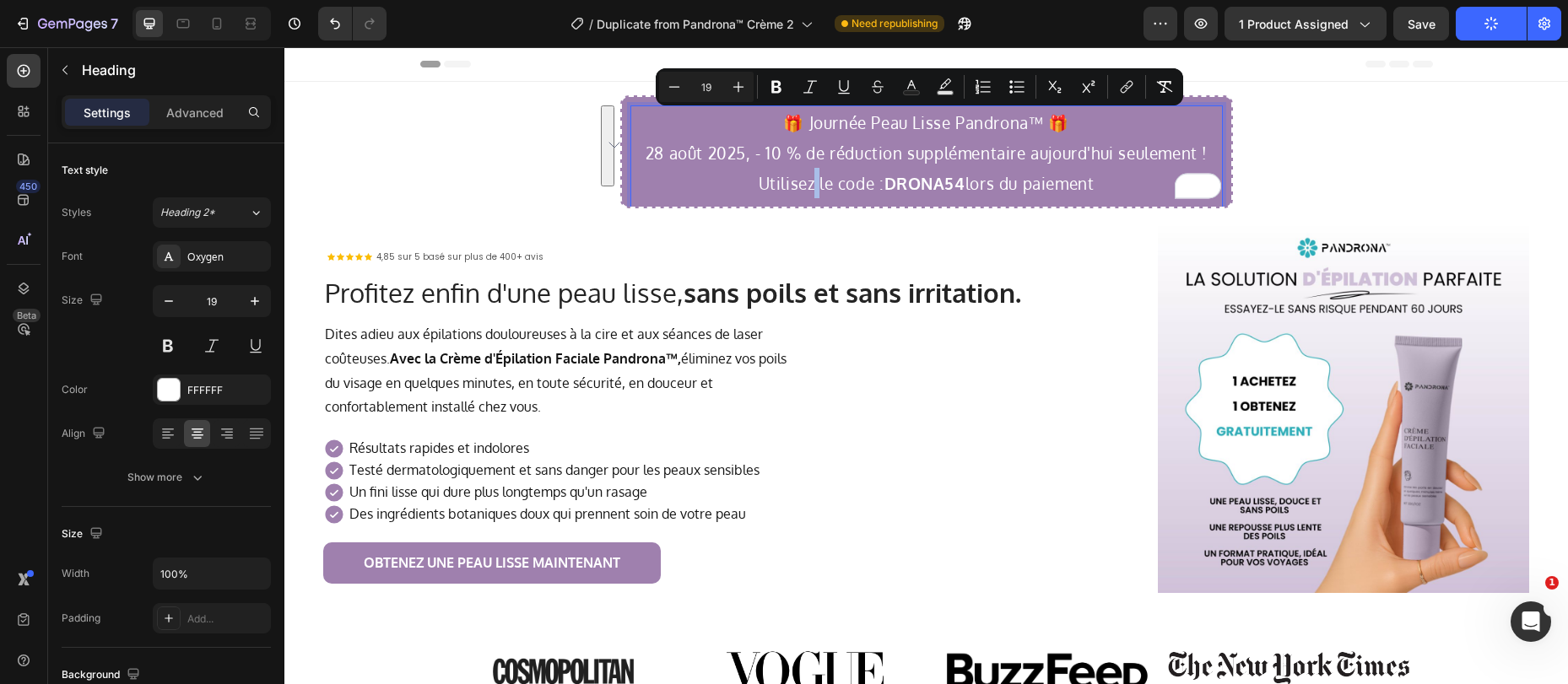
copy p "🎁 Journée Peau Lisse Pandrona™ 🎁 28 août 2025, - 10 % de réduction supplémentai…"
click at [210, 27] on icon at bounding box center [216, 23] width 17 height 17
type input "13"
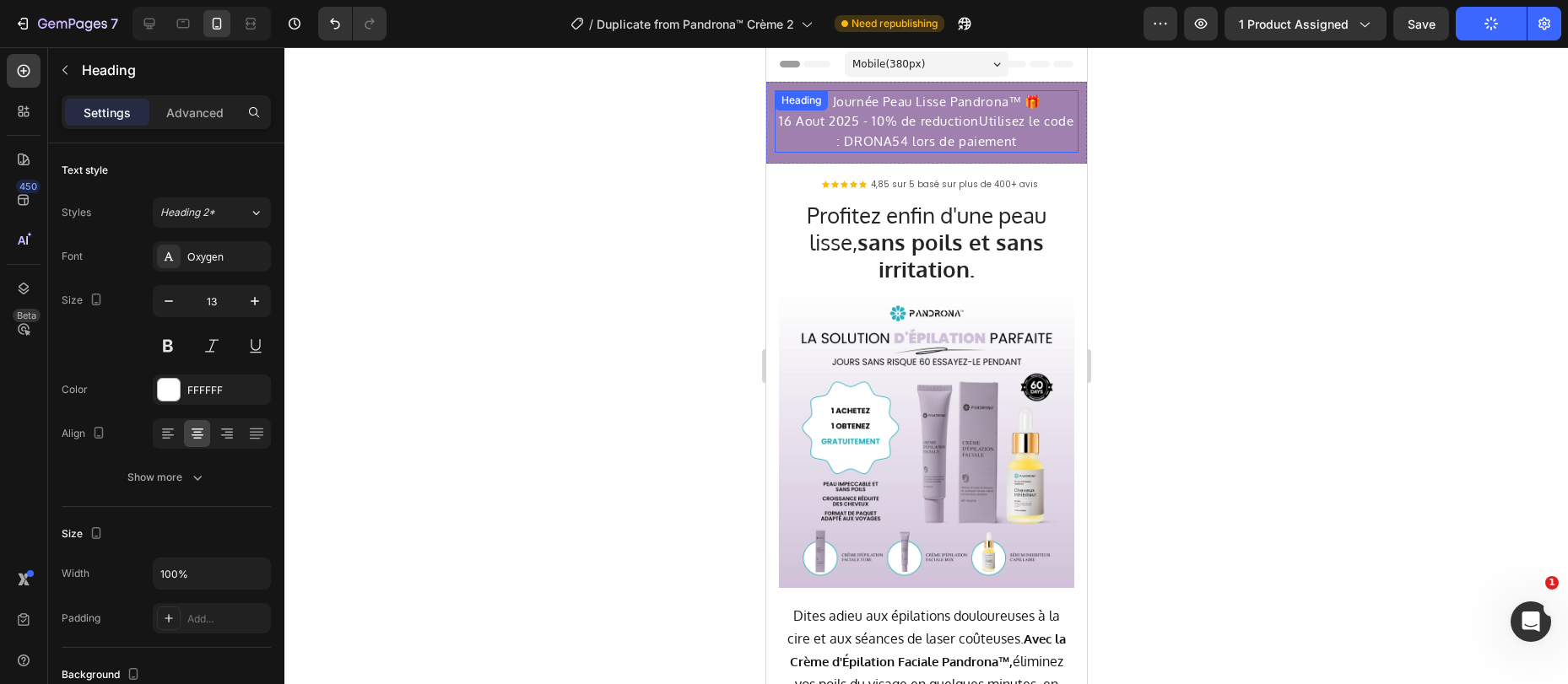
click at [905, 138] on h2 "🎁 Journée Peau Lisse Pandrona™ 🎁 16 Aout 2025 - 10% de reductionUtilisez le cod…" at bounding box center [925, 121] width 304 height 63
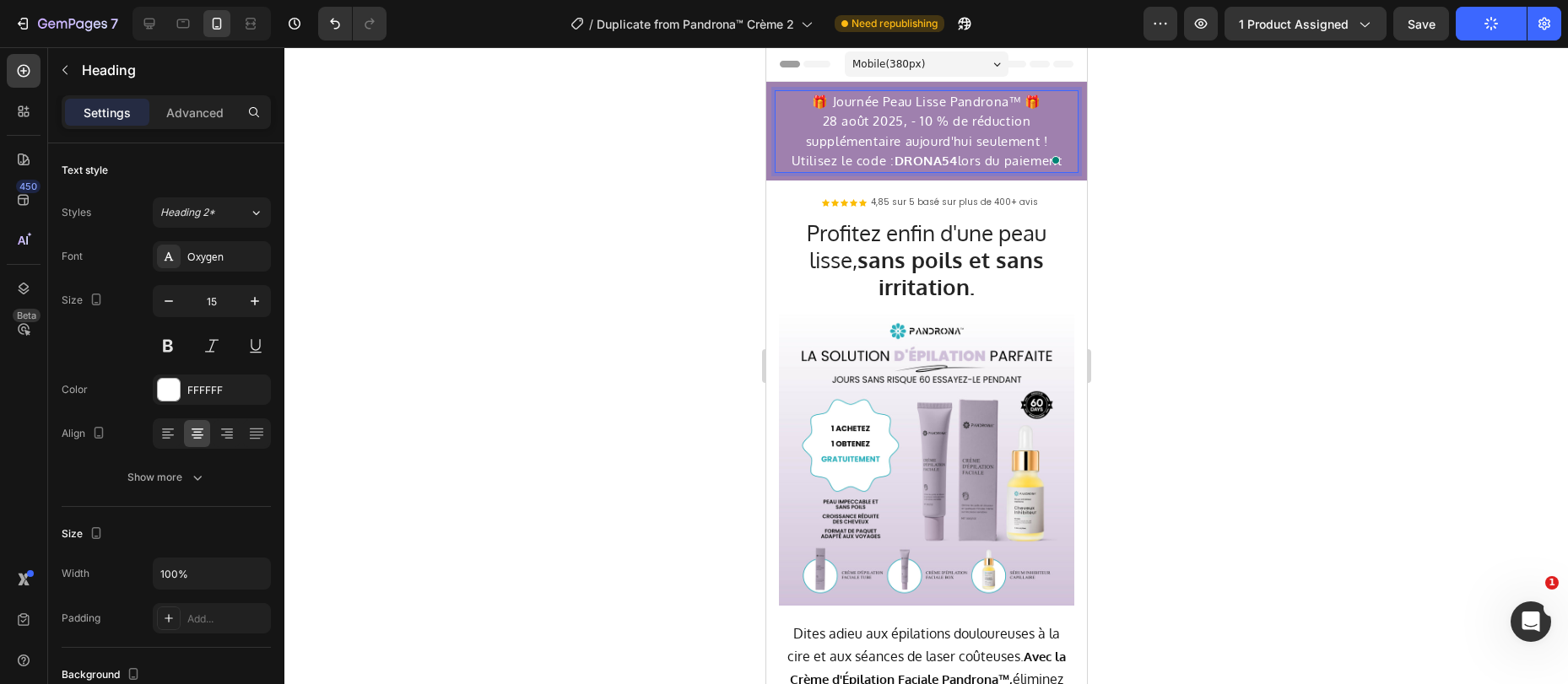
click at [900, 131] on p "🎁 Journée Peau Lisse Pandrona™ 🎁 28 août 2025, - 10 % de réduction supplémentai…" at bounding box center [925, 131] width 300 height 79
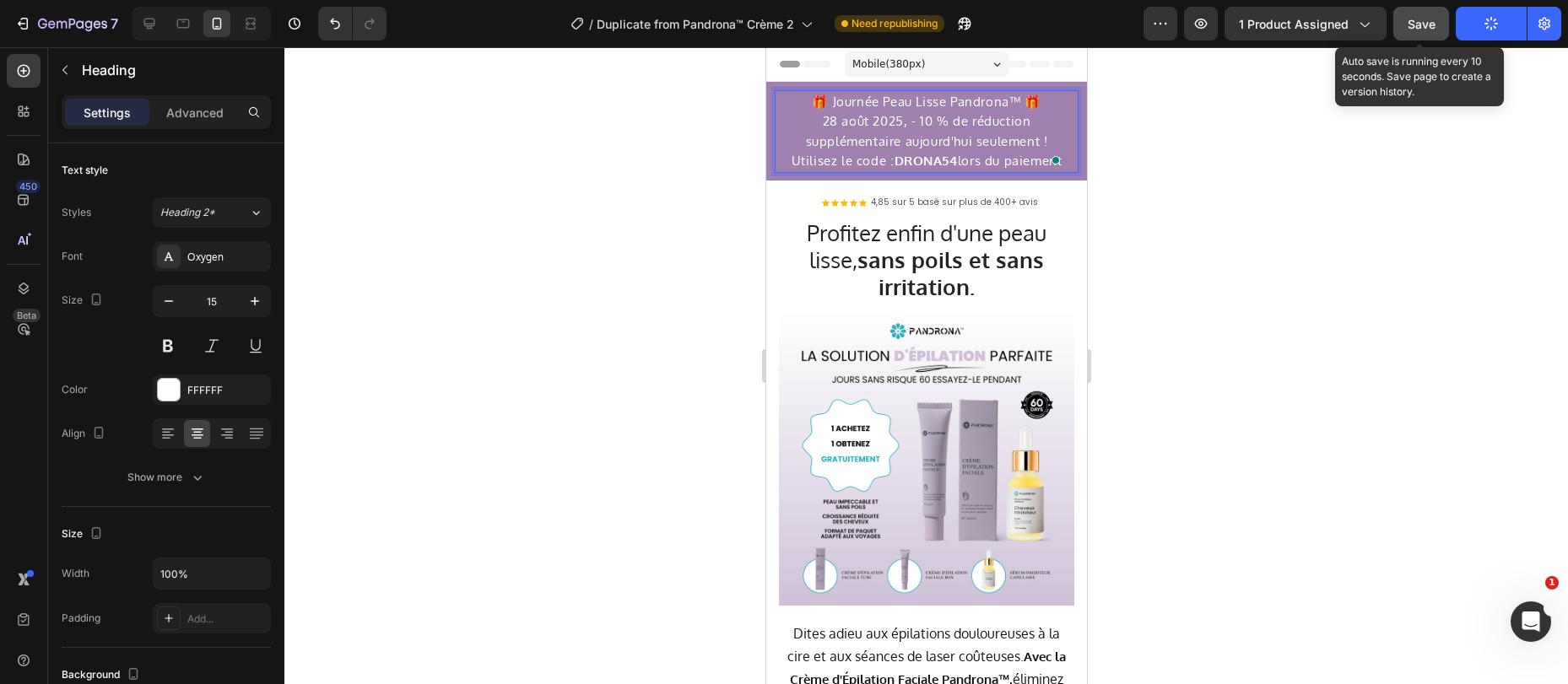
click at [1425, 21] on span "Save" at bounding box center [1420, 23] width 27 height 15
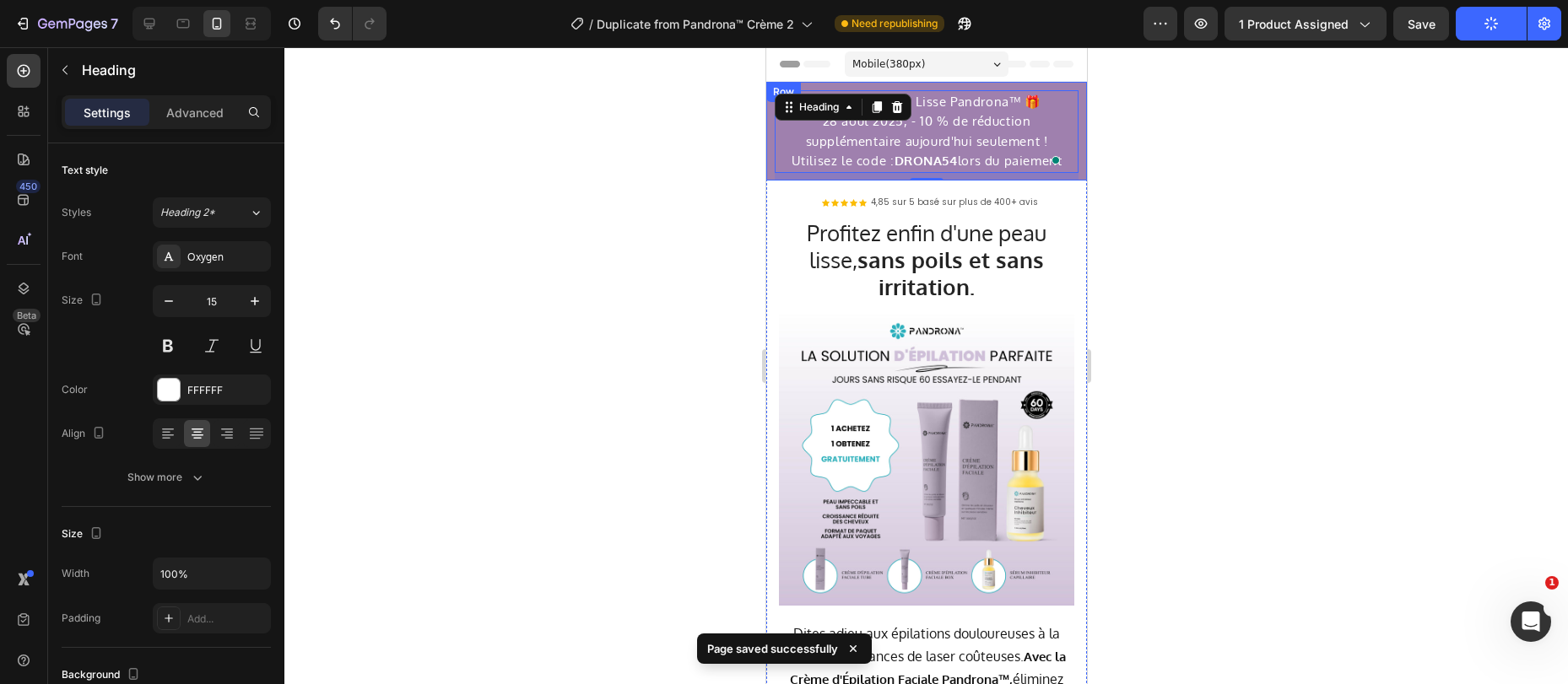
click at [1136, 97] on div at bounding box center [926, 365] width 1284 height 637
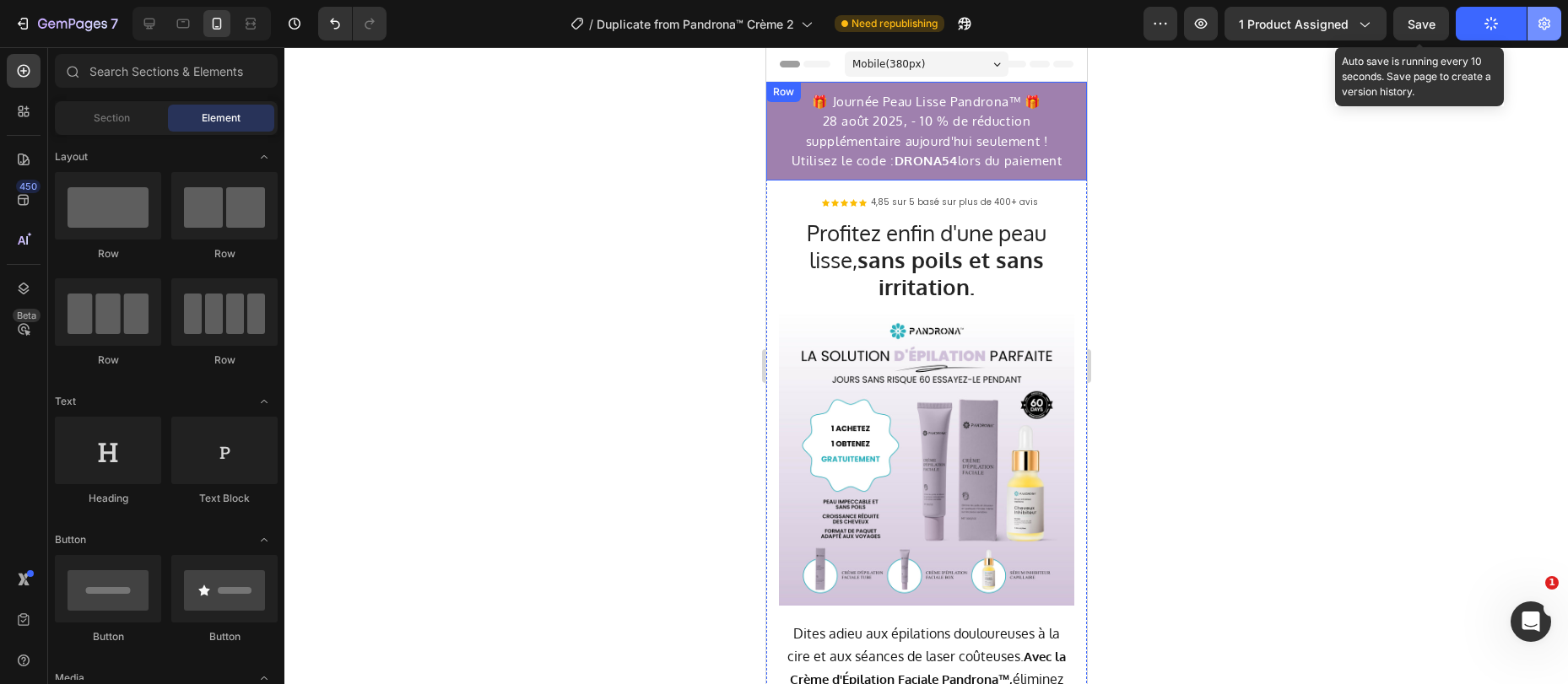
drag, startPoint x: 1420, startPoint y: 23, endPoint x: 1539, endPoint y: 15, distance: 119.3
click at [1420, 23] on span "Save" at bounding box center [1420, 23] width 27 height 15
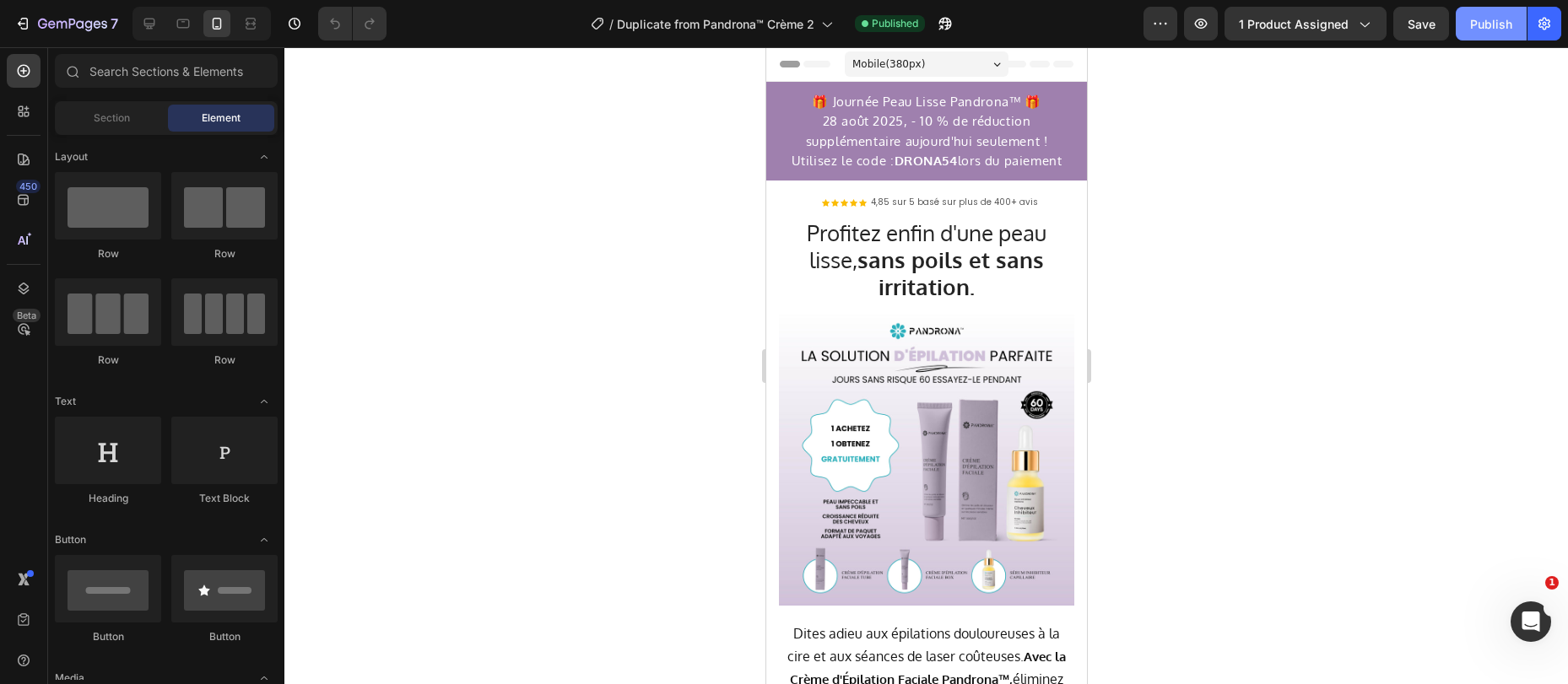
click at [1491, 28] on div "Publish" at bounding box center [1490, 24] width 42 height 18
click at [896, 157] on strong "DRONA54" at bounding box center [925, 160] width 64 height 16
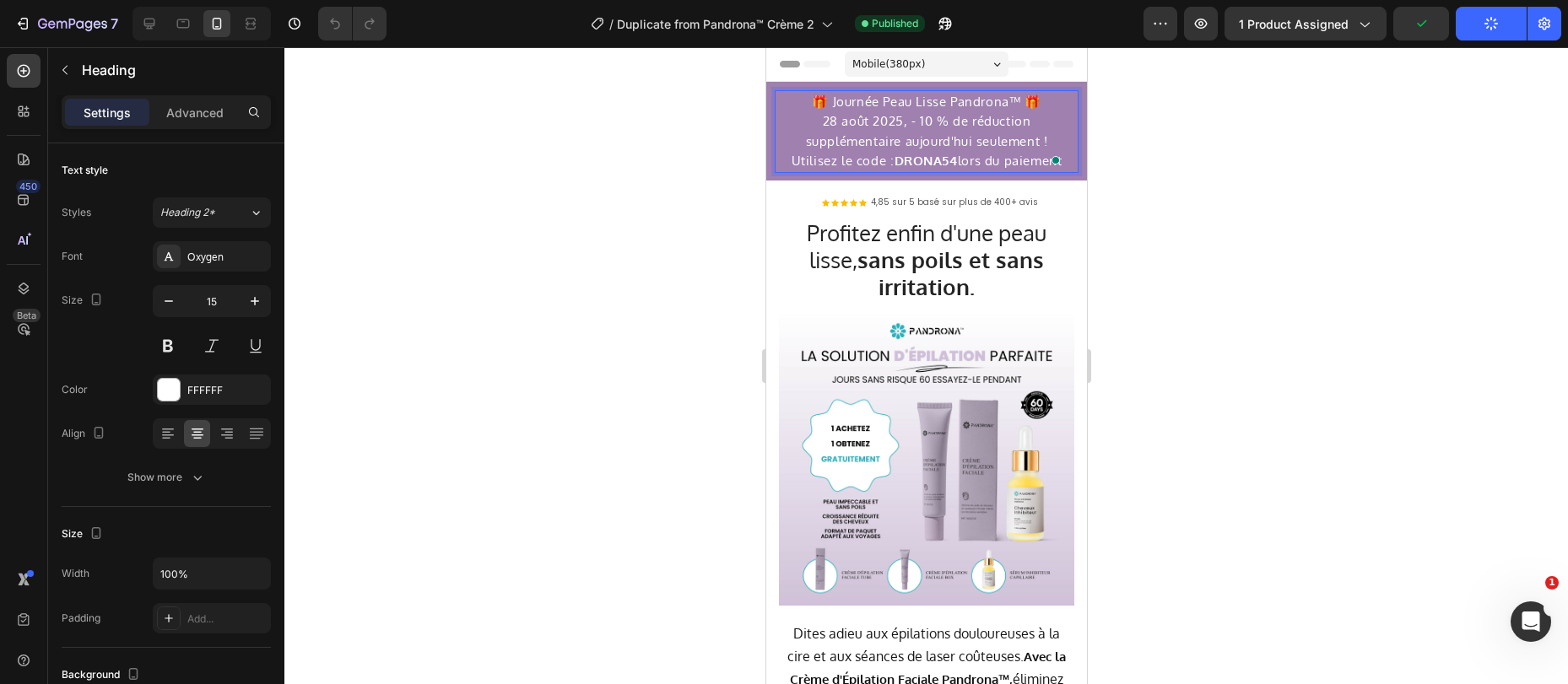
click at [894, 163] on strong "DRONA54" at bounding box center [925, 160] width 64 height 16
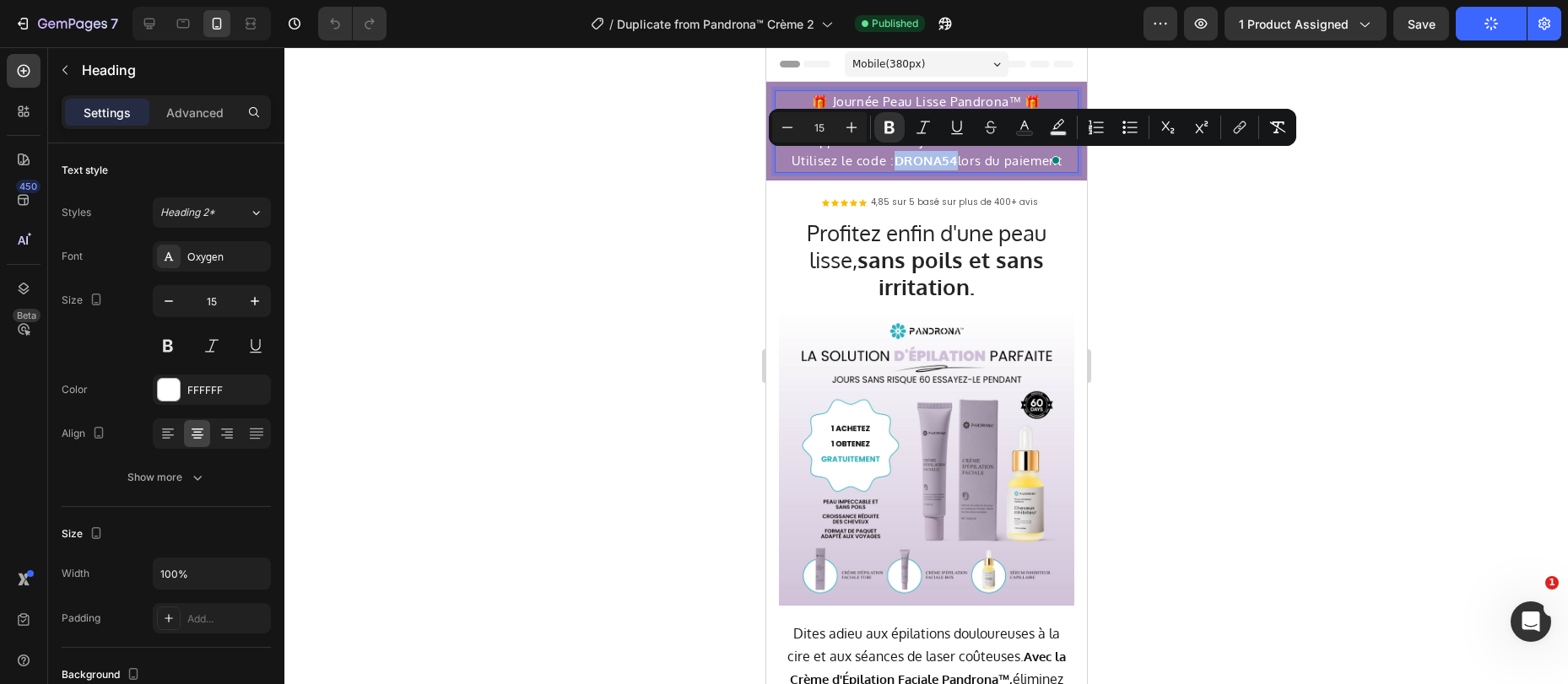
drag, startPoint x: 887, startPoint y: 162, endPoint x: 918, endPoint y: 164, distance: 31.1
click at [918, 164] on strong "DRONA54" at bounding box center [925, 160] width 64 height 16
copy p "Utilisez le code : DRONA54"
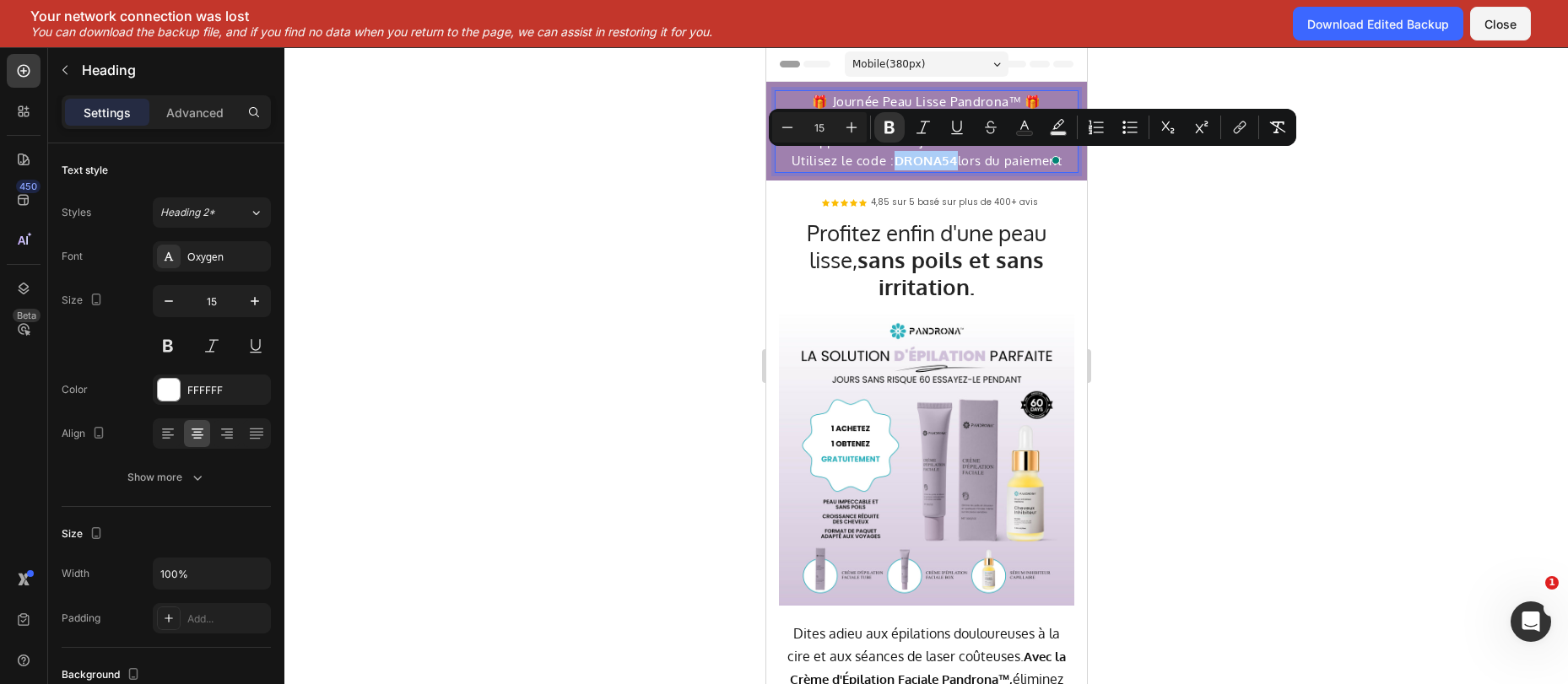
drag, startPoint x: 1475, startPoint y: 71, endPoint x: 1481, endPoint y: 51, distance: 20.9
click at [1475, 71] on div at bounding box center [926, 365] width 1284 height 637
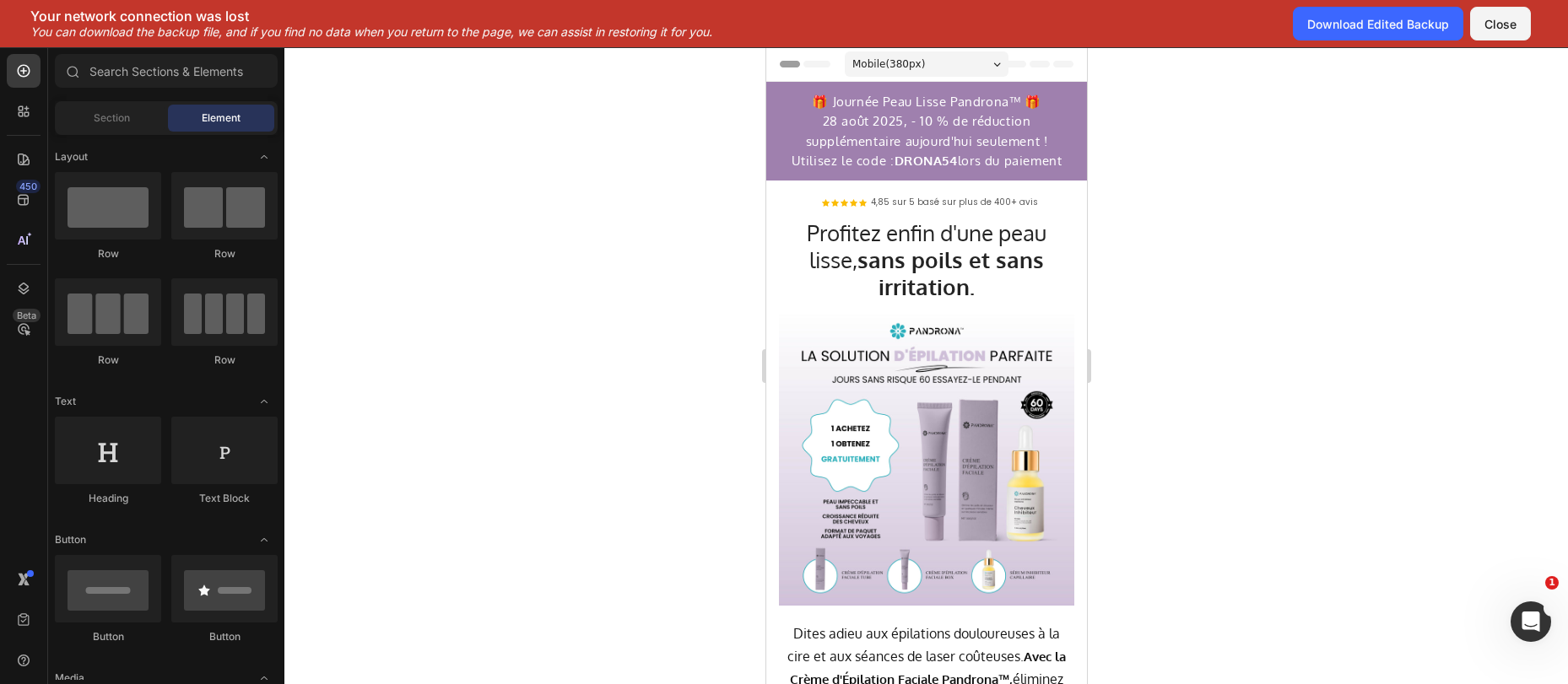
click at [1500, 32] on button "Close" at bounding box center [1500, 23] width 61 height 34
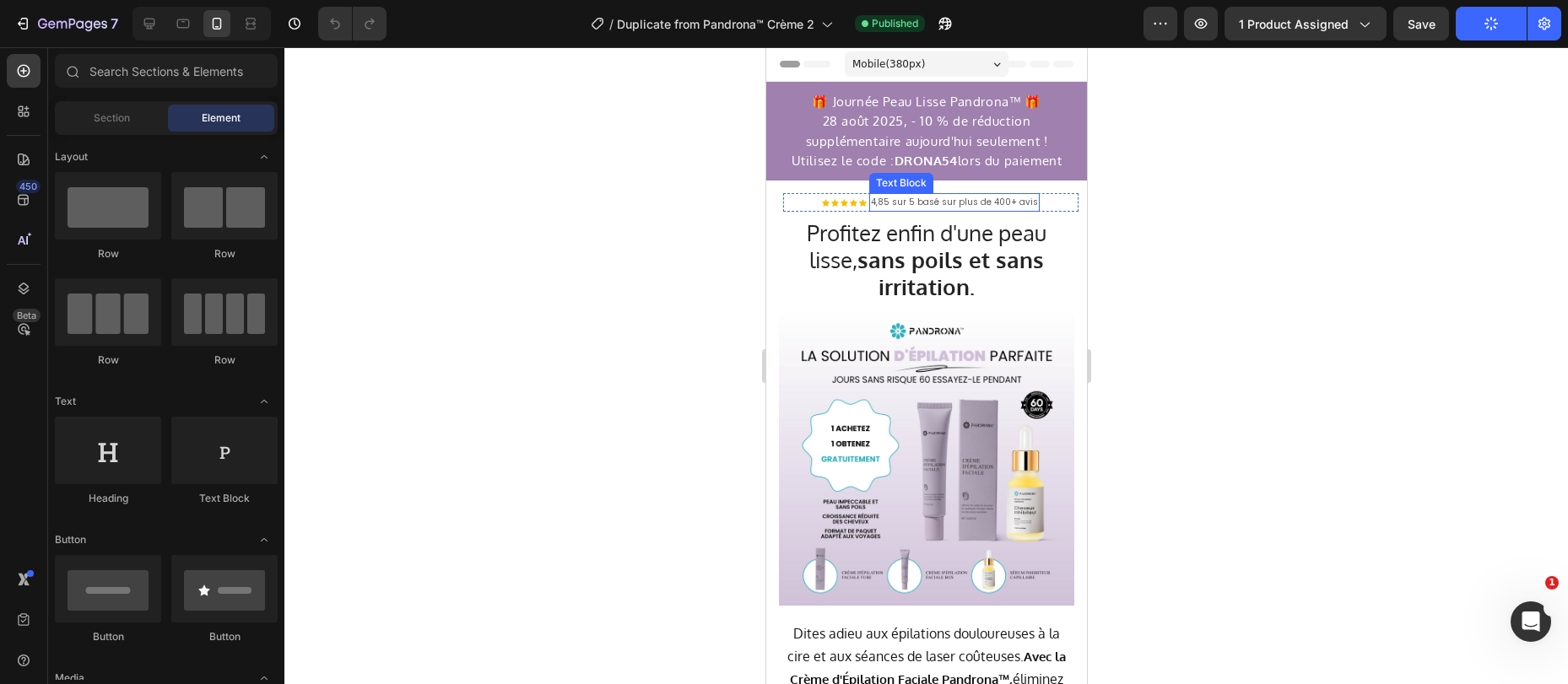
click at [908, 201] on p "4,85 sur 5 basé sur plus de 400+ avis" at bounding box center [953, 202] width 167 height 16
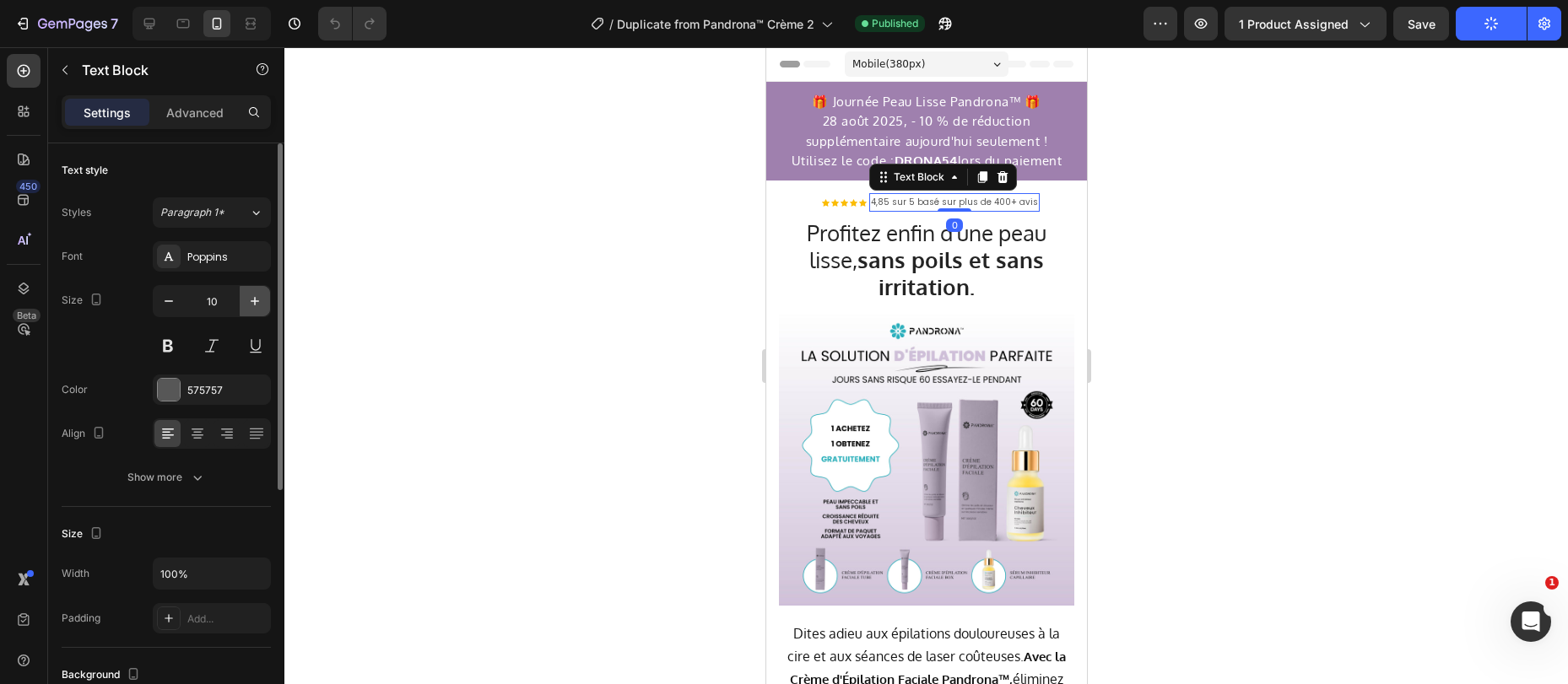
click at [254, 311] on button "button" at bounding box center [254, 301] width 30 height 30
click at [250, 304] on icon "button" at bounding box center [254, 301] width 17 height 17
click at [249, 300] on icon "button" at bounding box center [254, 301] width 17 height 17
click at [217, 269] on div "Poppins" at bounding box center [211, 256] width 118 height 30
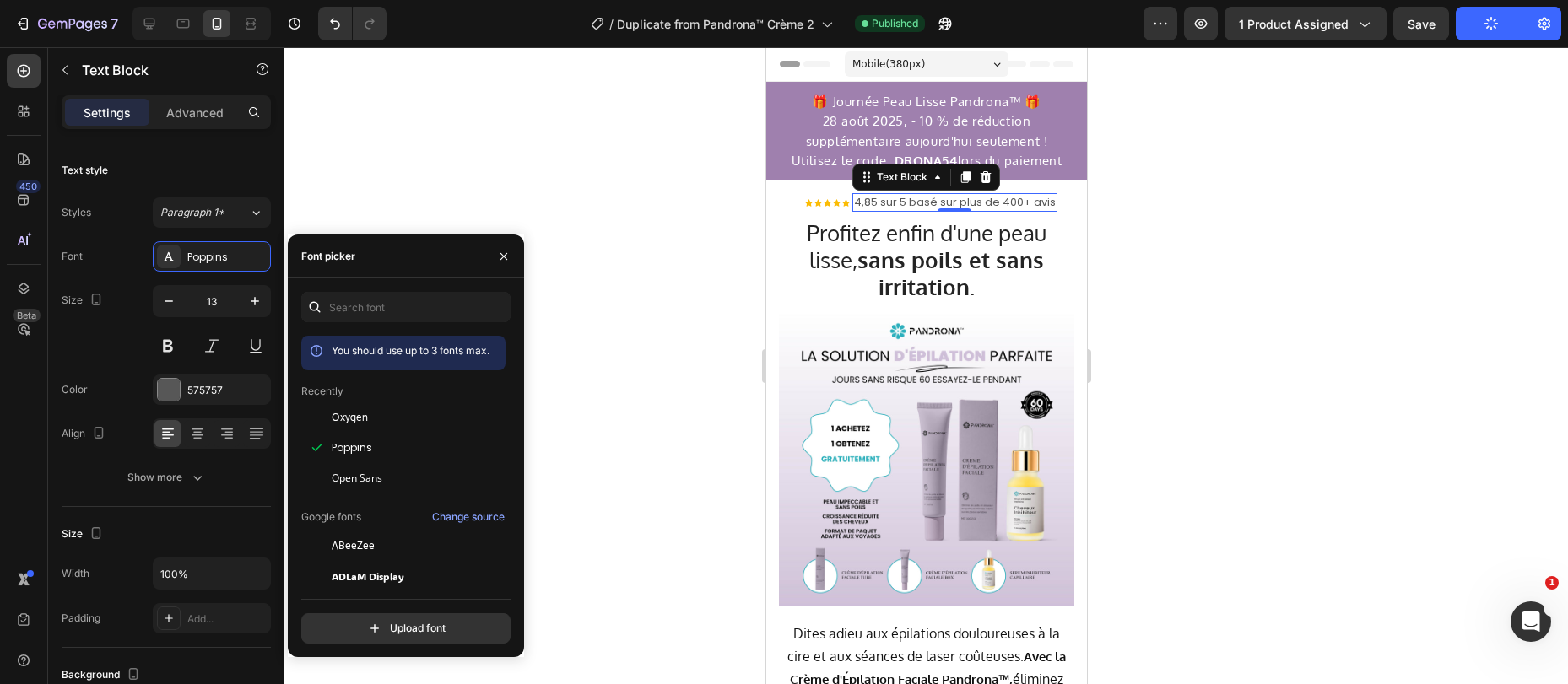
drag, startPoint x: 360, startPoint y: 418, endPoint x: 360, endPoint y: 399, distance: 19.0
click at [360, 417] on span "Oxygen" at bounding box center [349, 418] width 36 height 16
click at [265, 311] on button "button" at bounding box center [254, 301] width 30 height 30
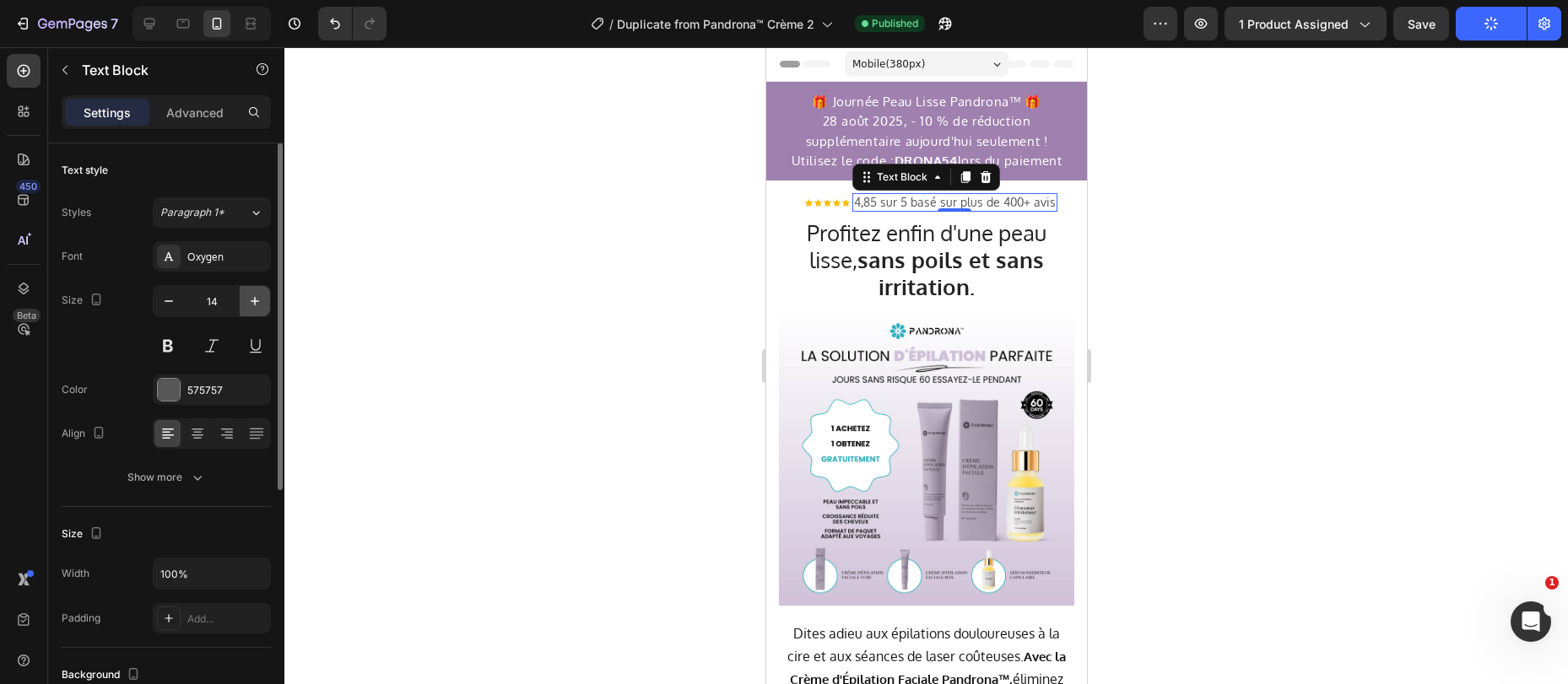
click at [254, 306] on icon "button" at bounding box center [254, 301] width 17 height 17
type input "15"
click at [923, 202] on p "4,85 sur 5 basé sur plus de 400+ avis" at bounding box center [954, 202] width 212 height 16
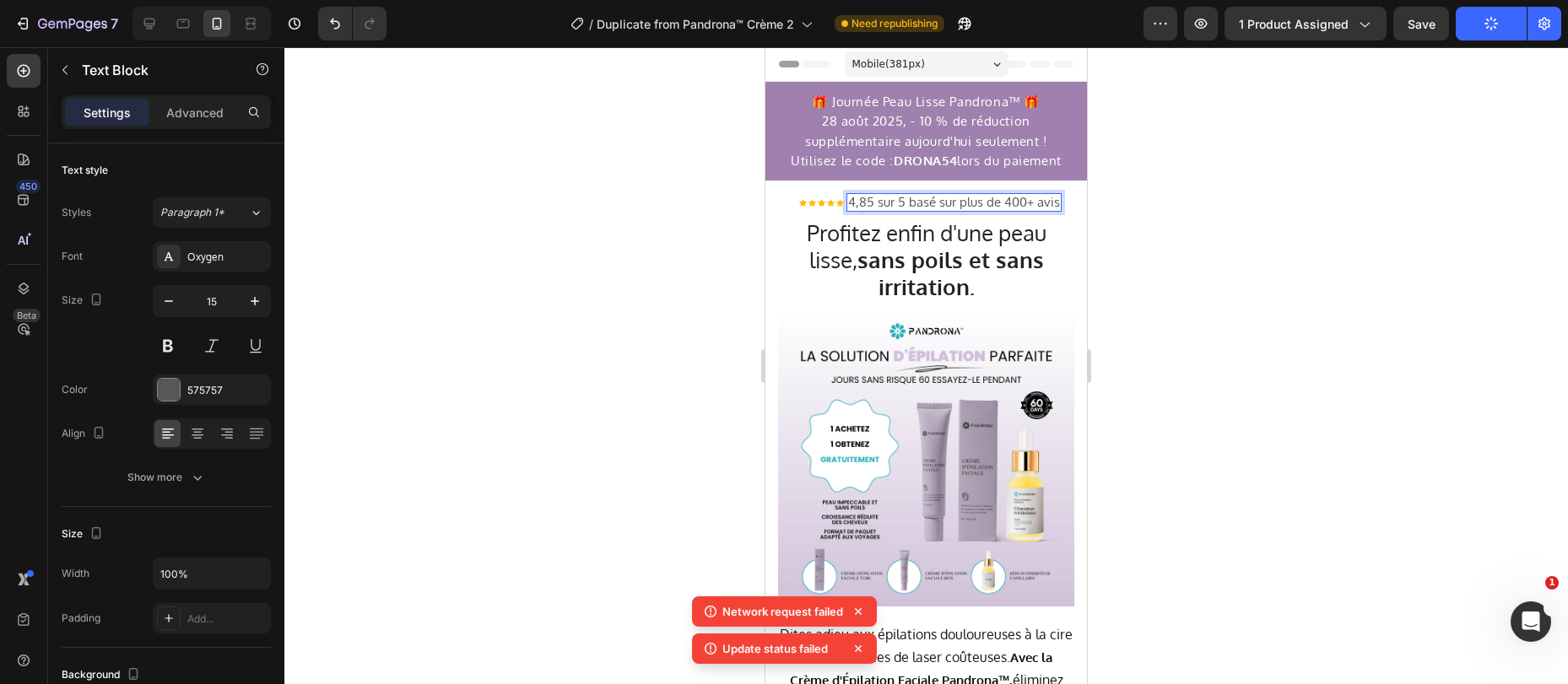
click at [1141, 63] on div at bounding box center [926, 365] width 1284 height 637
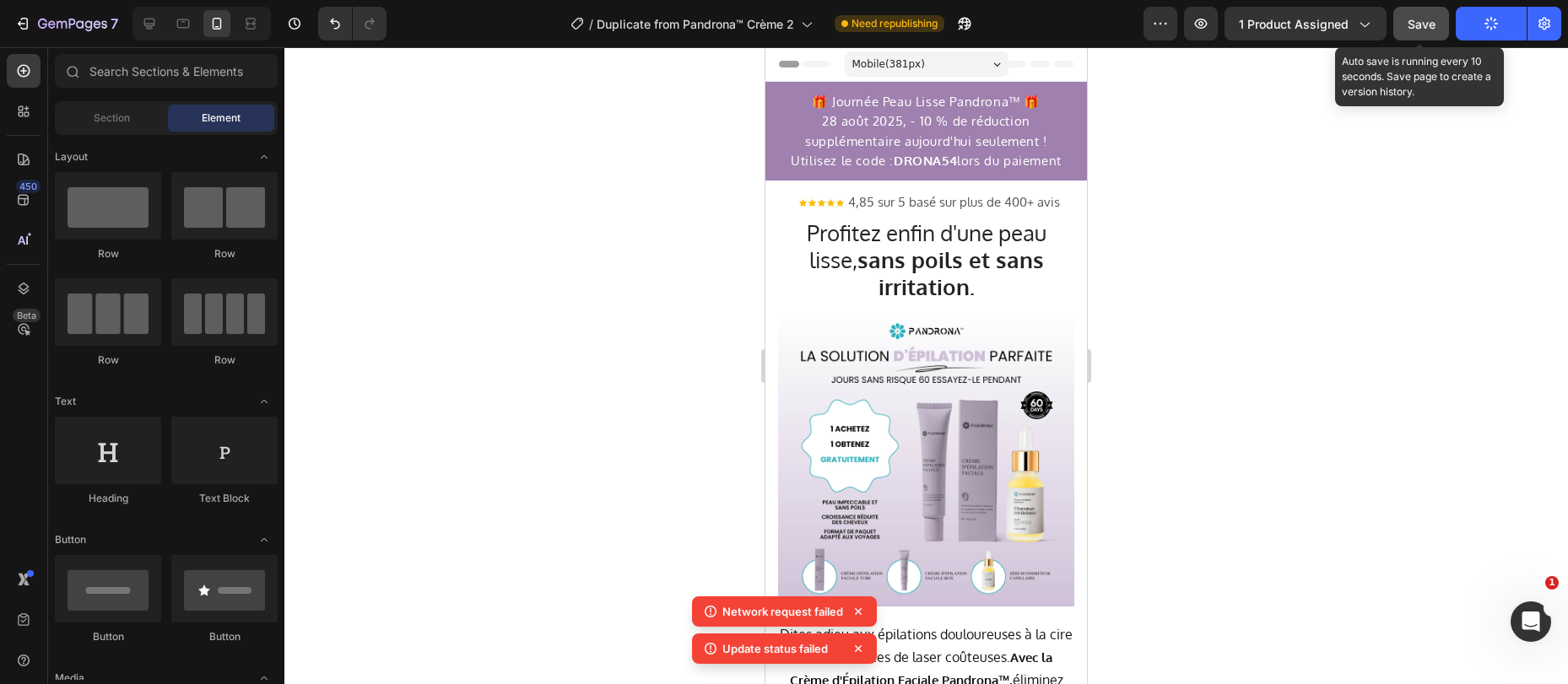
click at [1418, 32] on button "Save" at bounding box center [1420, 23] width 56 height 34
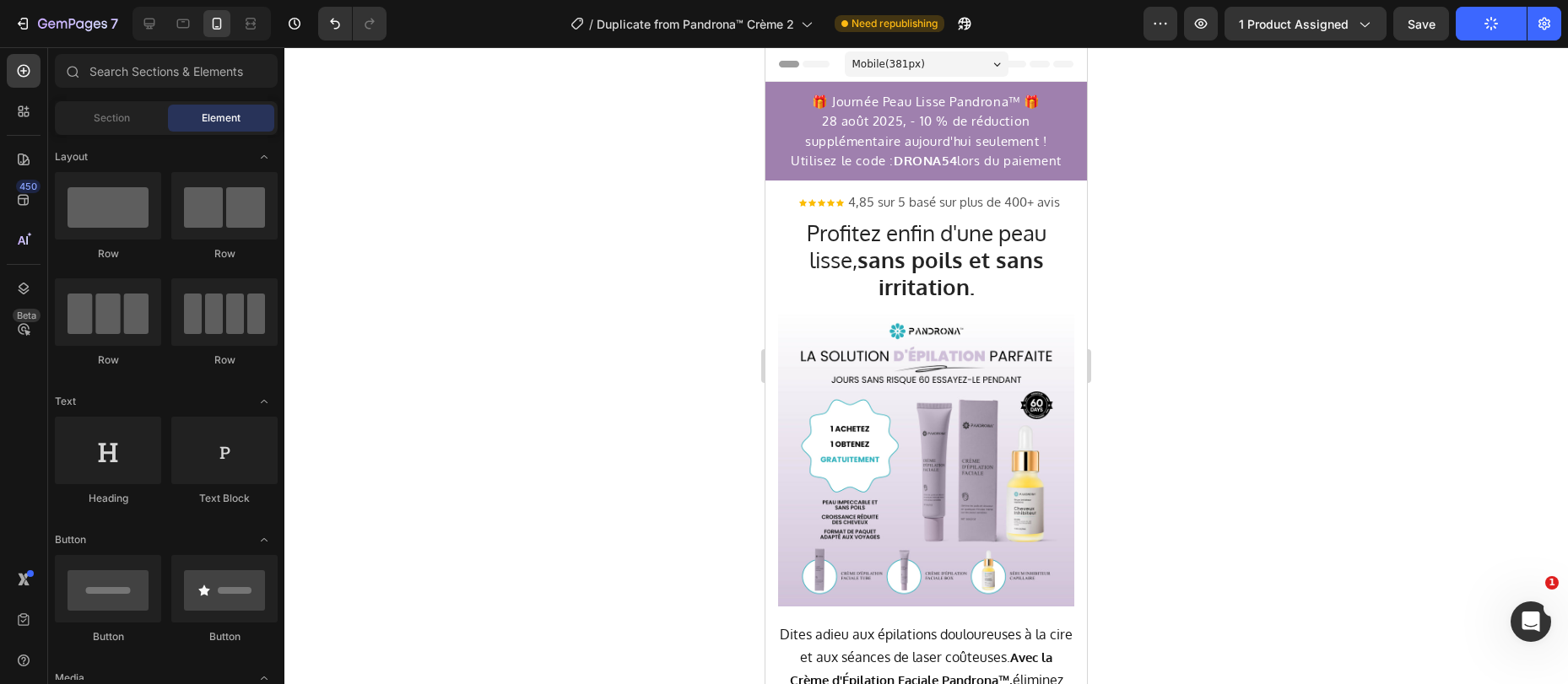
click at [1377, 226] on div at bounding box center [926, 365] width 1284 height 637
click at [1422, 34] on button "Save" at bounding box center [1420, 23] width 56 height 34
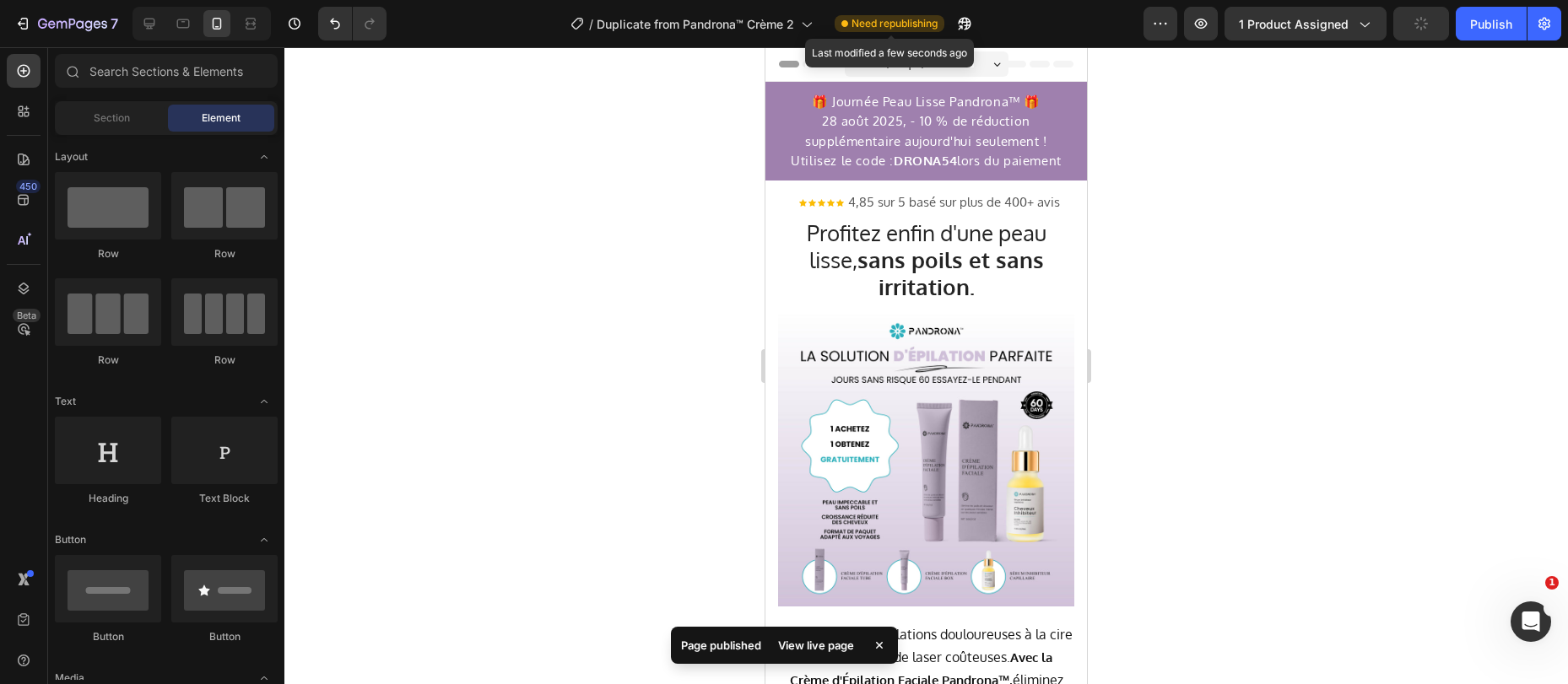
click at [944, 22] on div "Need republishing" at bounding box center [889, 23] width 109 height 17
click at [965, 29] on icon "button" at bounding box center [963, 23] width 17 height 17
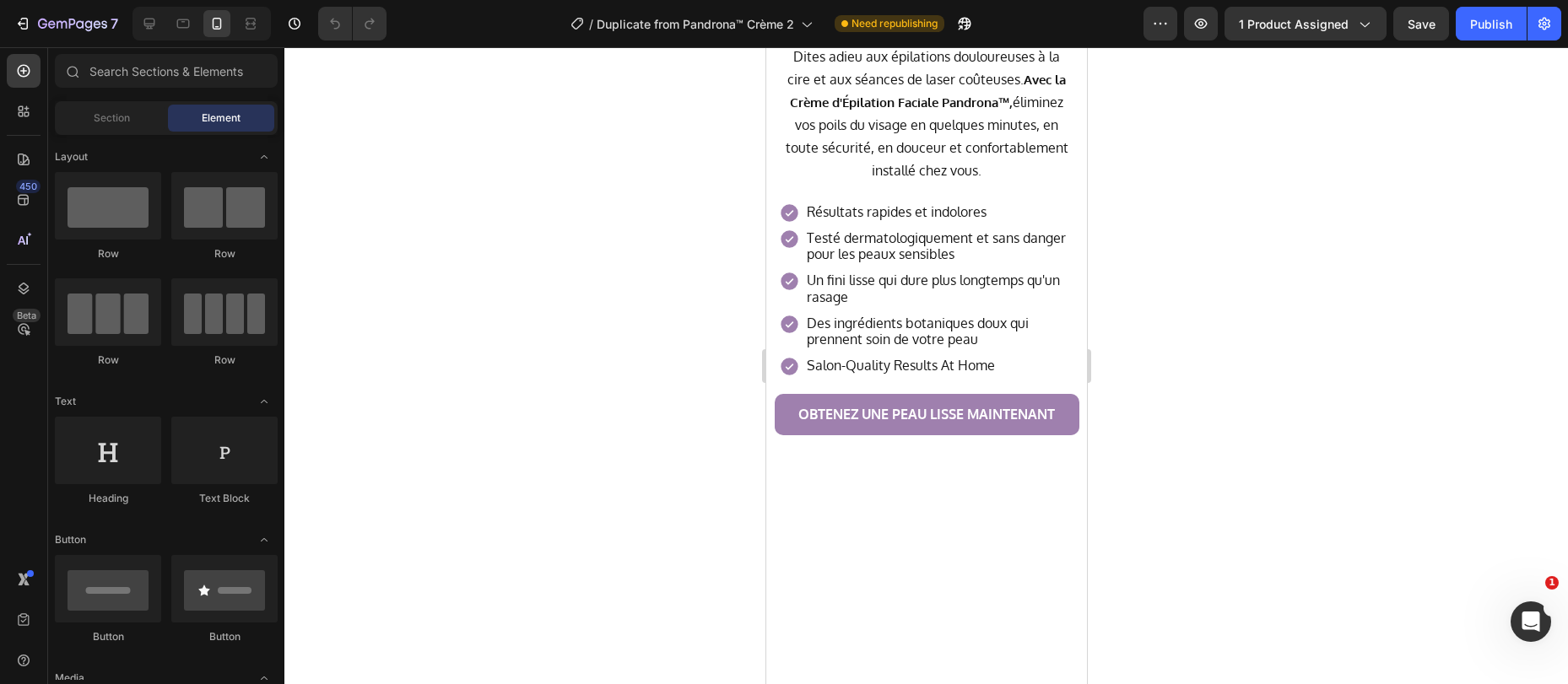
scroll to position [235, 0]
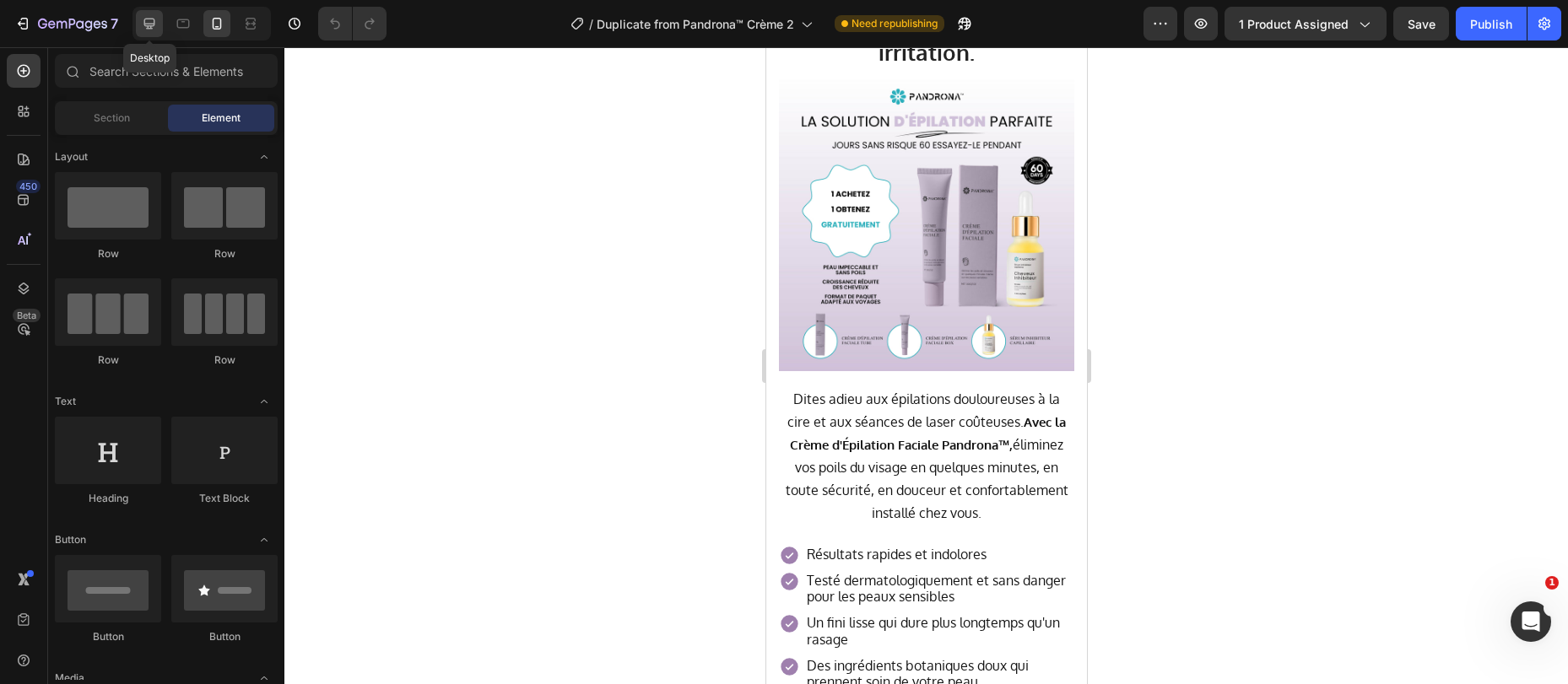
click at [153, 24] on icon at bounding box center [148, 23] width 17 height 17
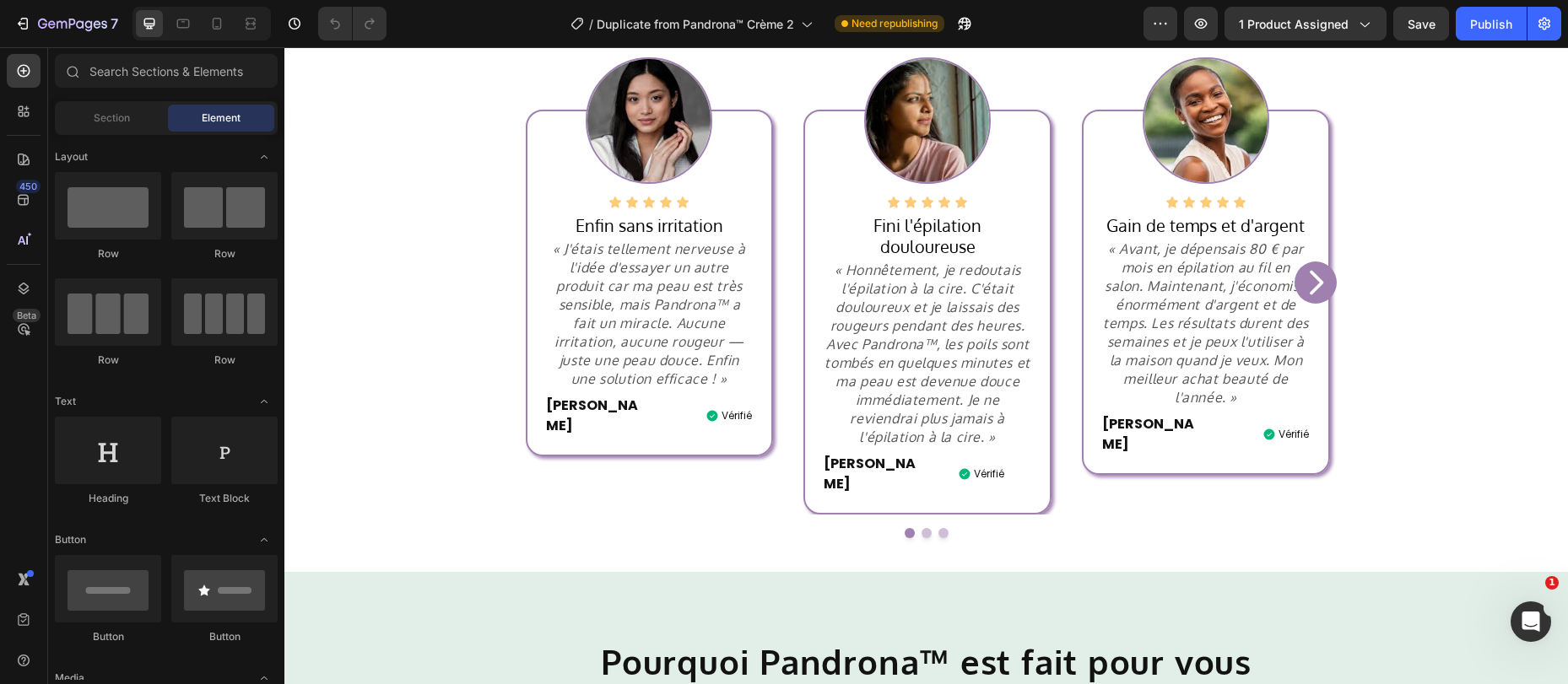
scroll to position [768, 0]
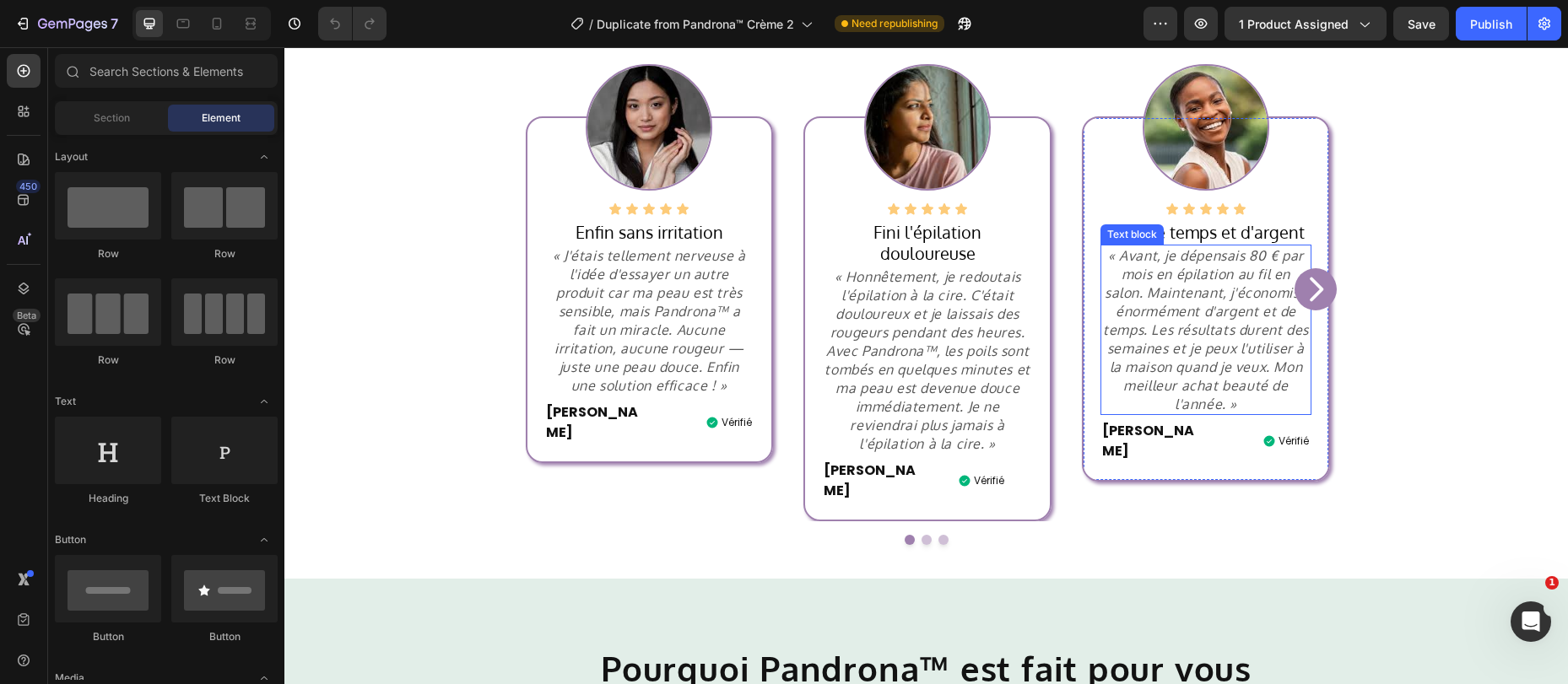
click at [1287, 260] on p "« Avant, je dépensais 80 € par mois en épilation au fil en salon. Maintenant, j…" at bounding box center [1206, 329] width 207 height 167
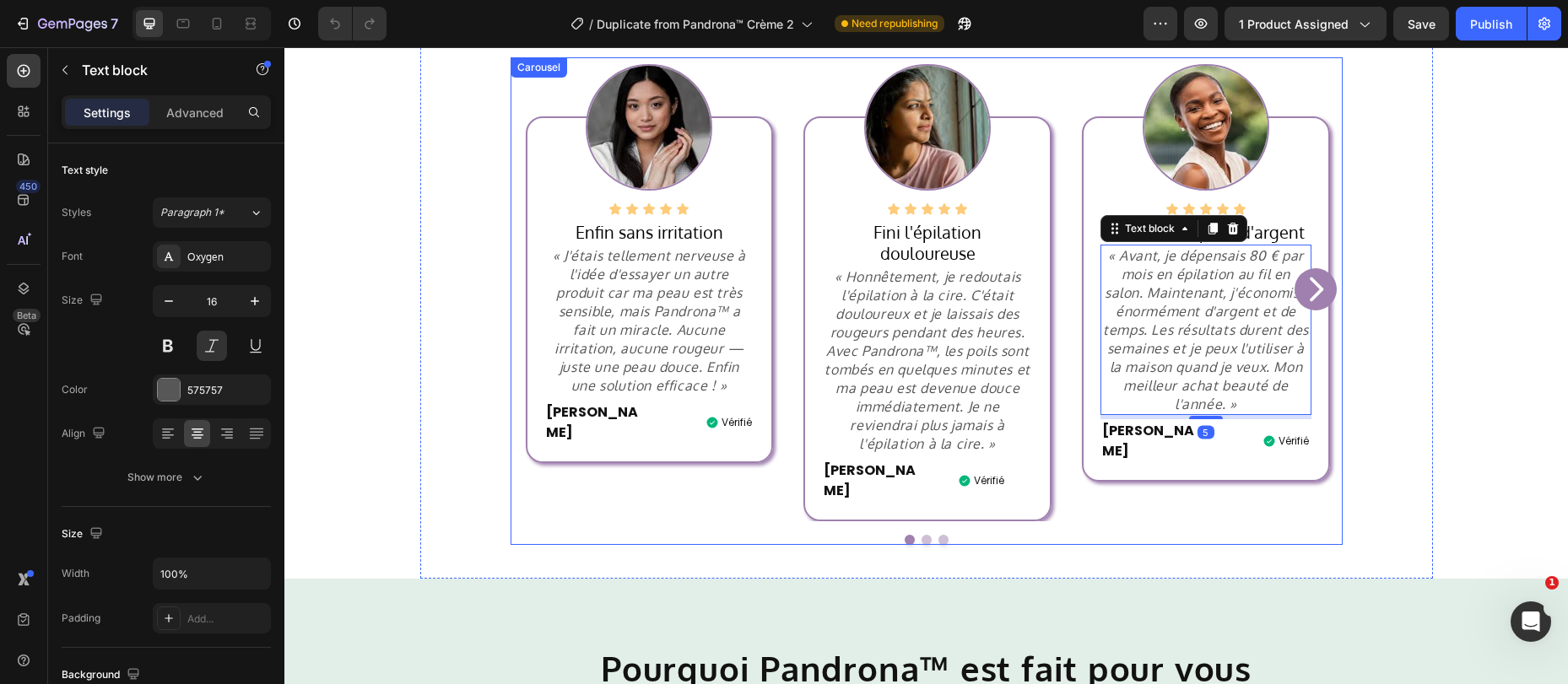
click at [1301, 273] on icon "Carousel Next Arrow" at bounding box center [1315, 289] width 34 height 34
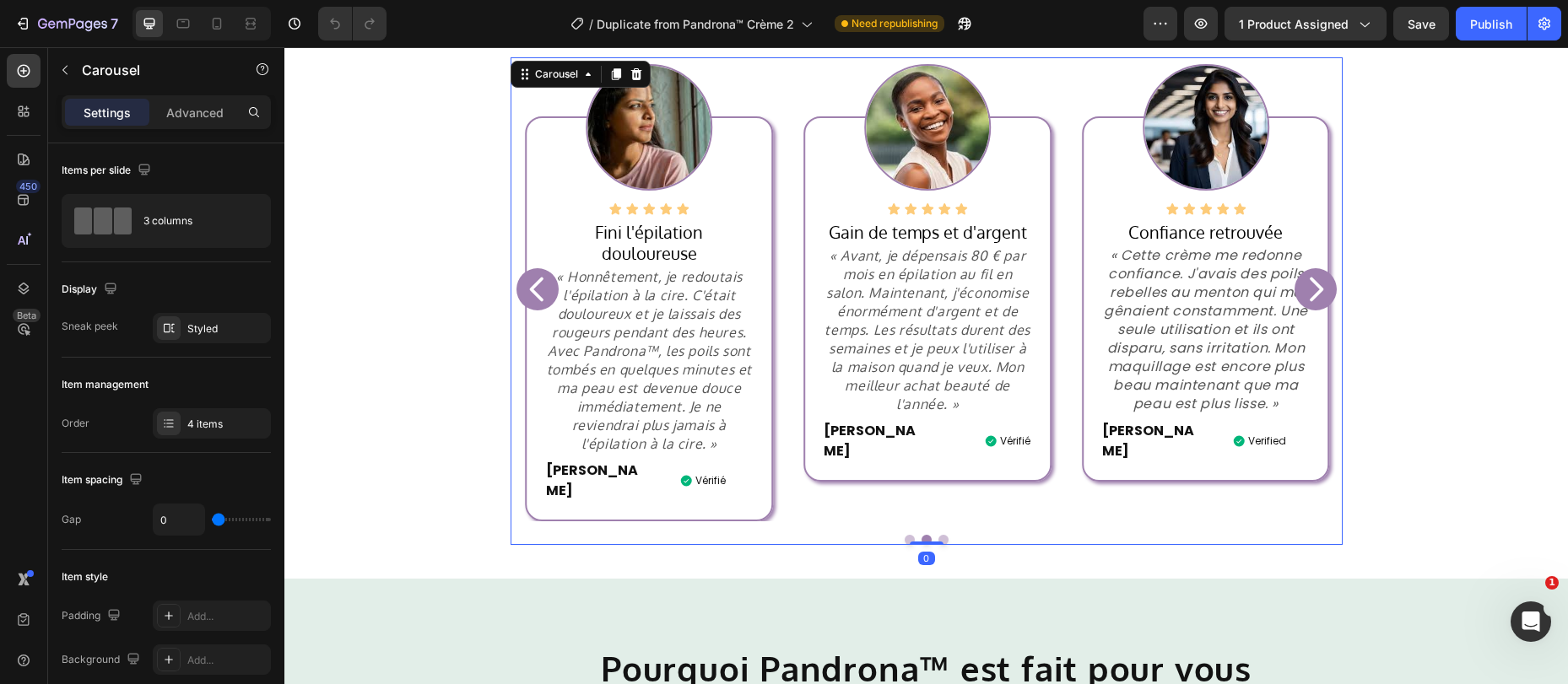
click at [1301, 273] on icon "Carousel Next Arrow" at bounding box center [1315, 289] width 34 height 34
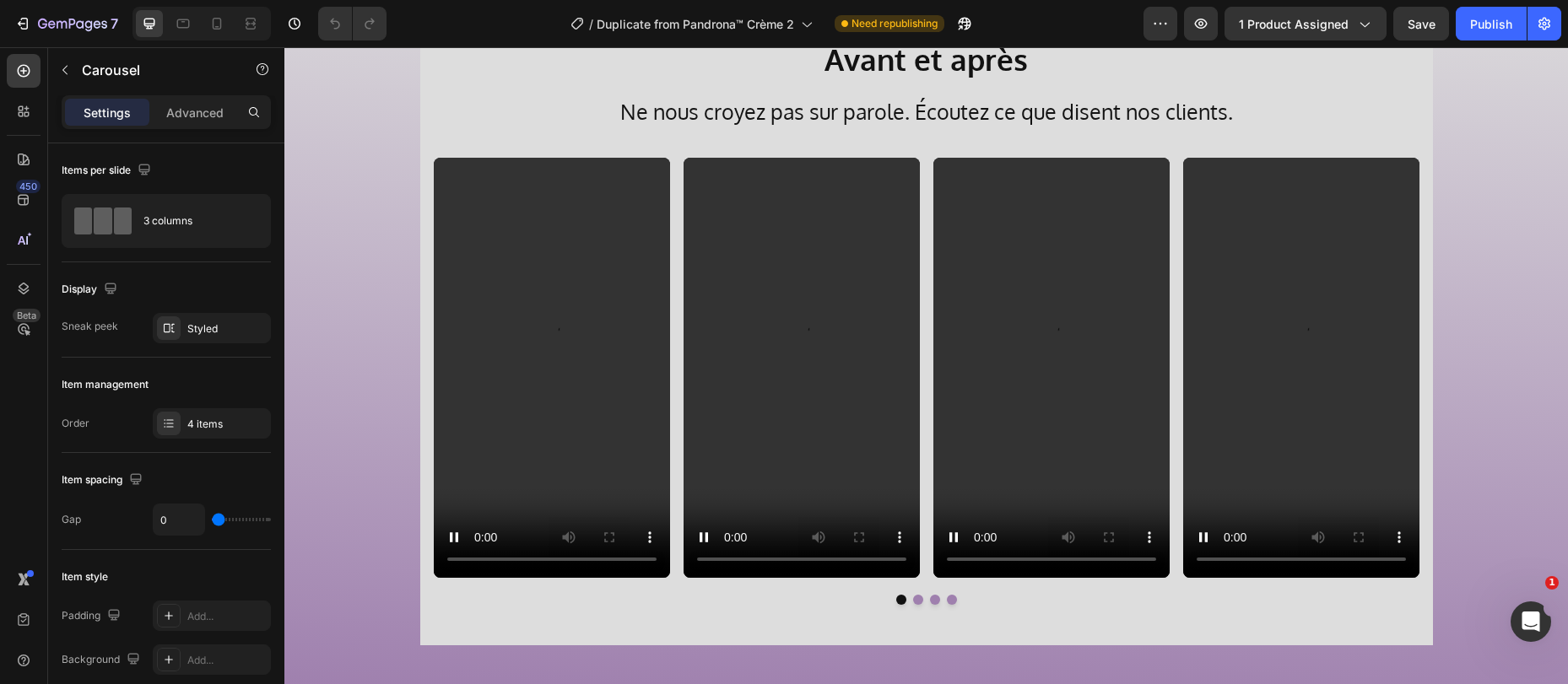
scroll to position [4057, 0]
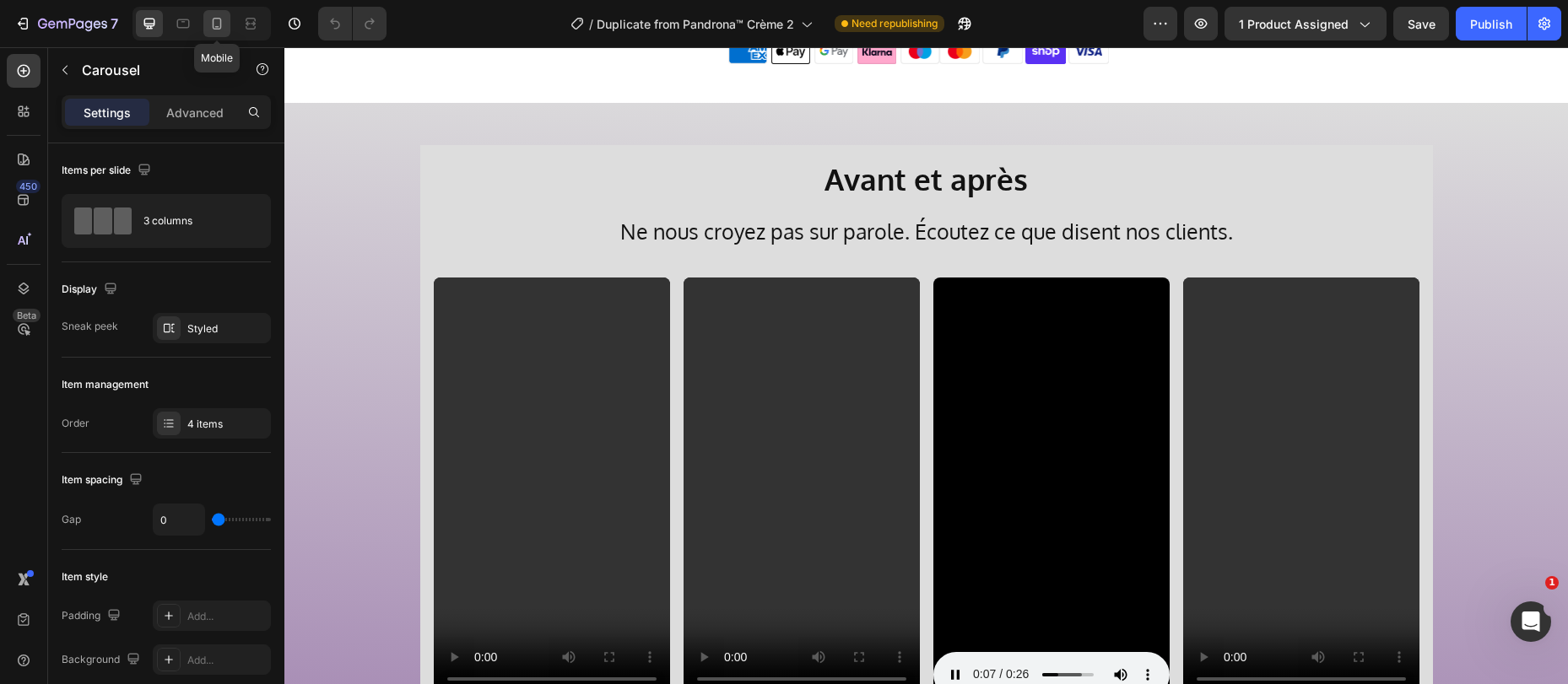
click at [221, 19] on icon at bounding box center [216, 23] width 17 height 17
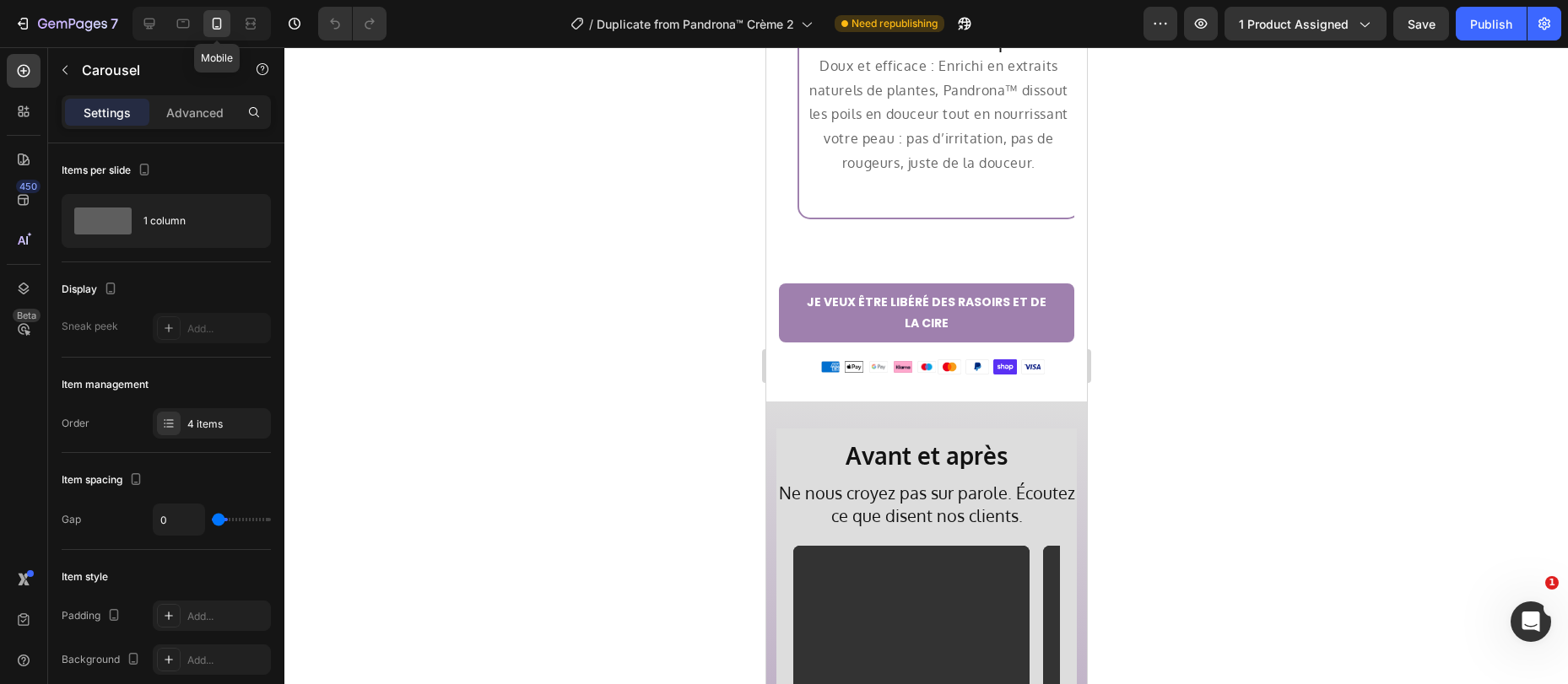
type input "60"
type input "100%"
type input "15"
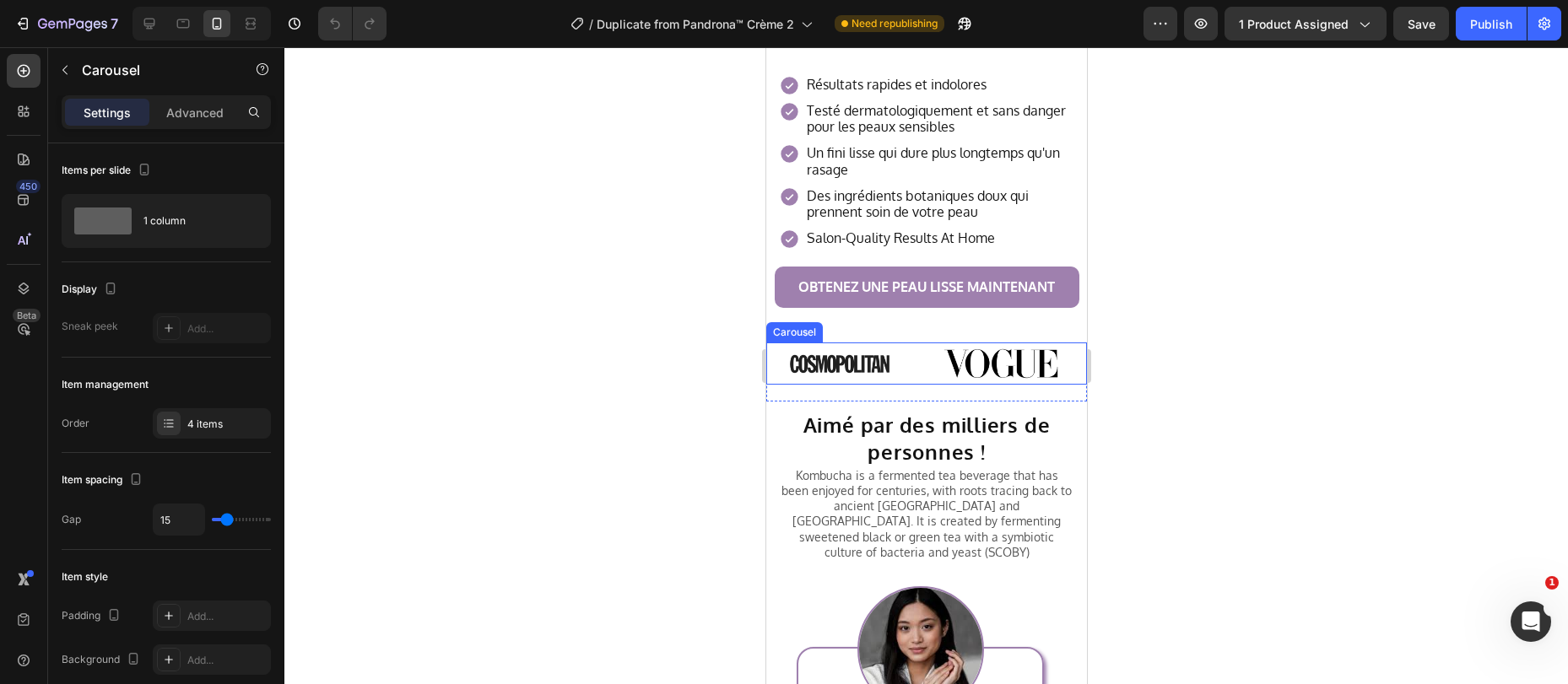
scroll to position [699, 0]
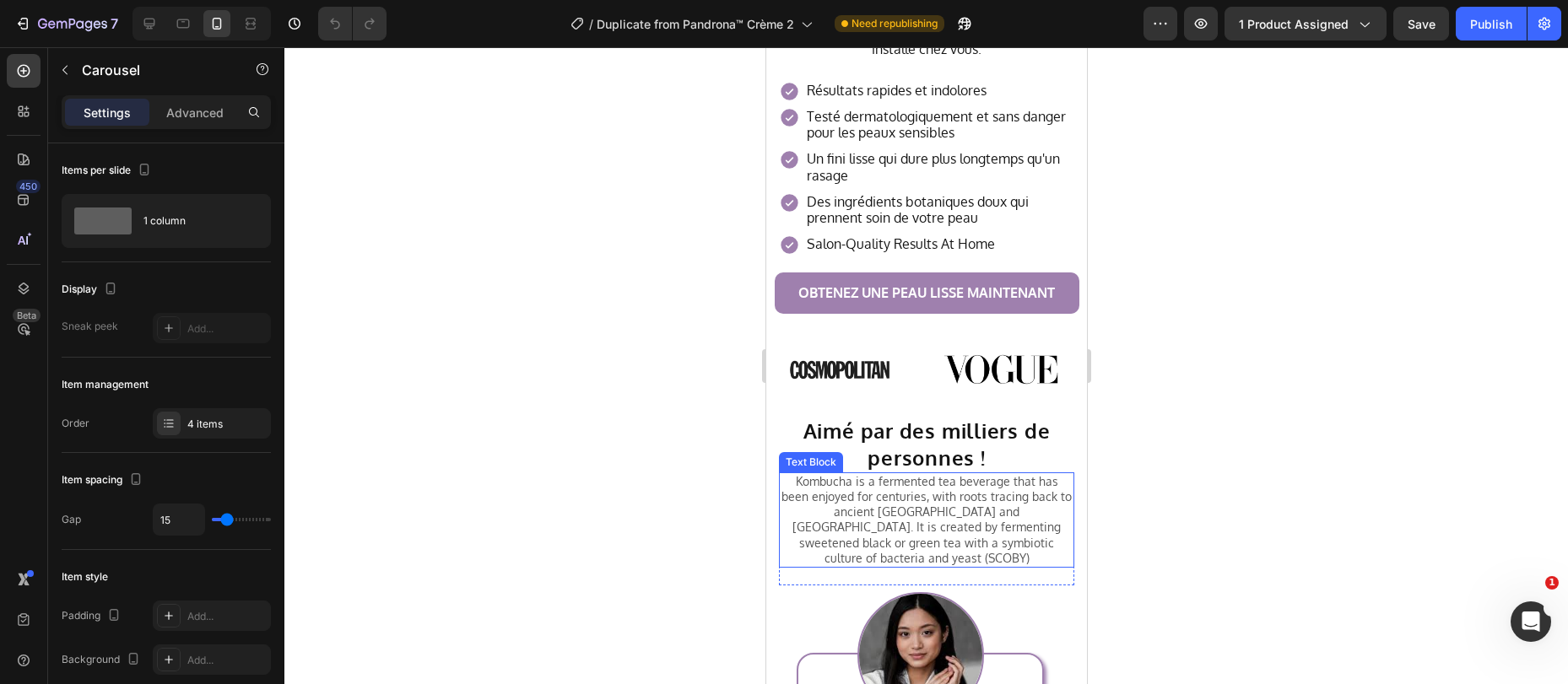
click at [888, 504] on p "Kombucha is a fermented tea beverage that has been enjoyed for centuries, with …" at bounding box center [925, 520] width 292 height 92
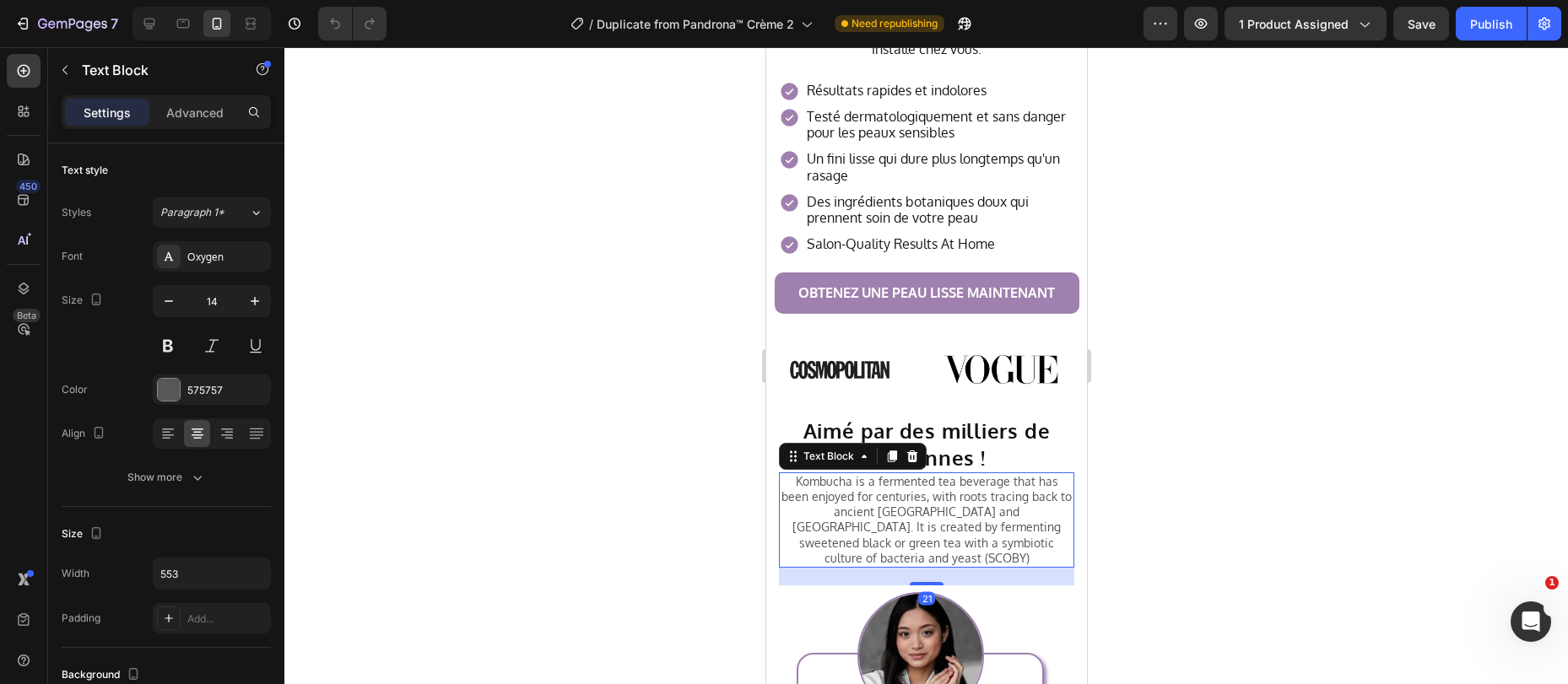
click at [888, 504] on p "Kombucha is a fermented tea beverage that has been enjoyed for centuries, with …" at bounding box center [925, 520] width 292 height 92
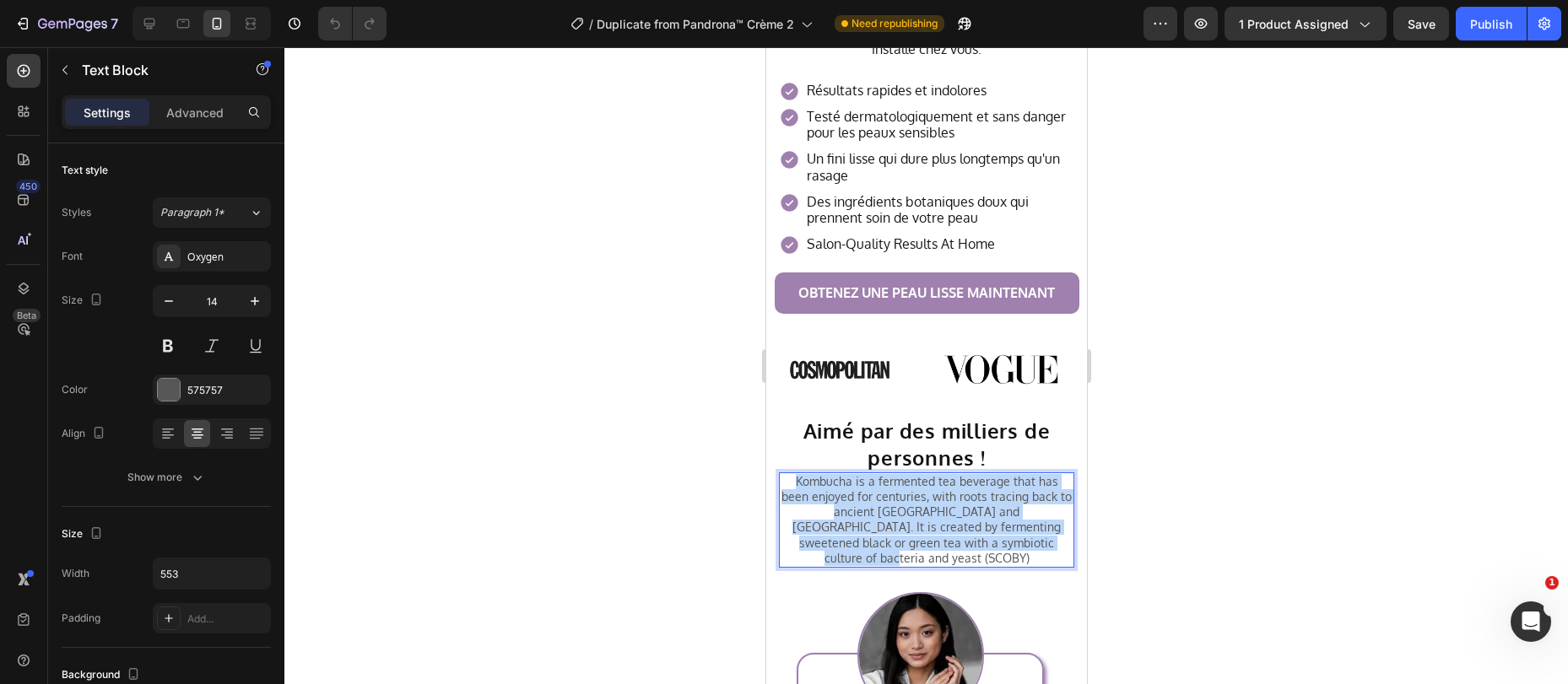
click at [888, 504] on p "Kombucha is a fermented tea beverage that has been enjoyed for centuries, with …" at bounding box center [925, 520] width 292 height 92
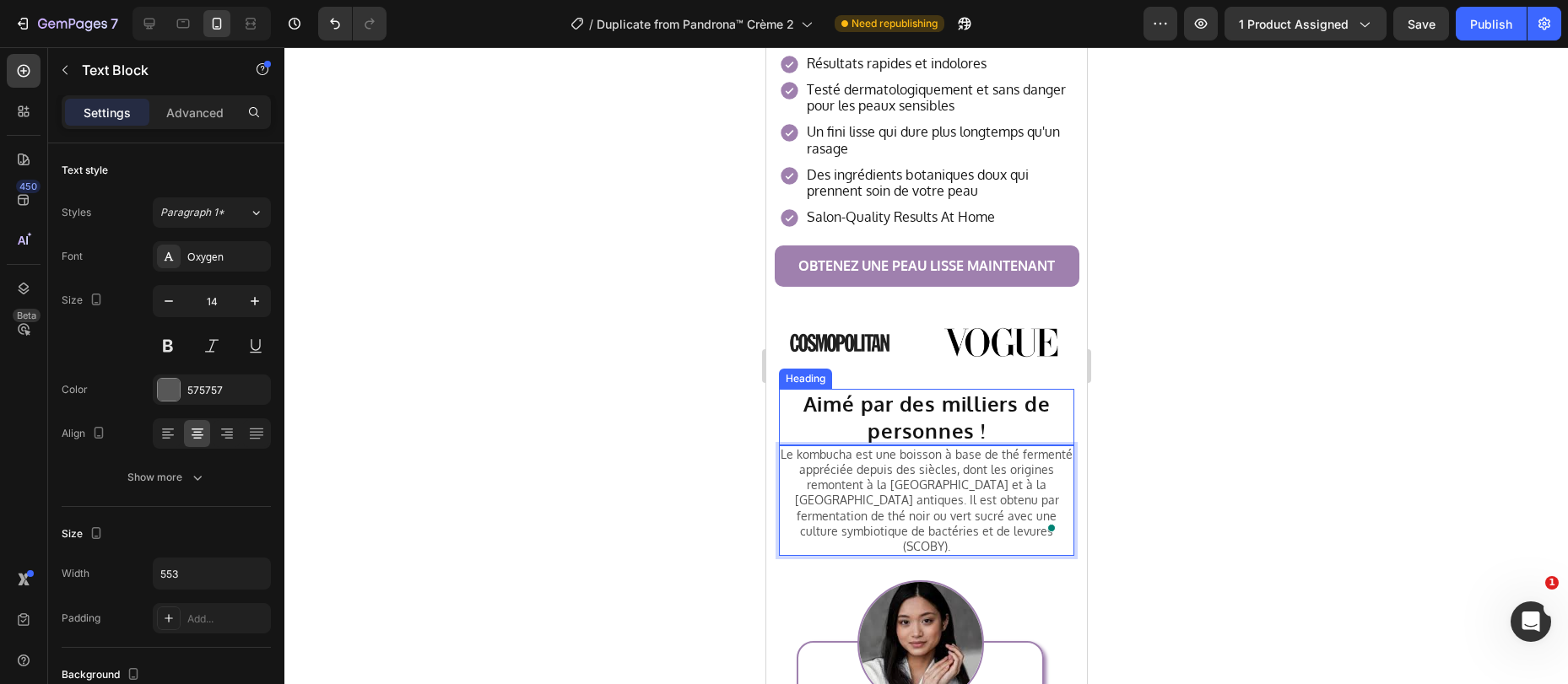
scroll to position [742, 0]
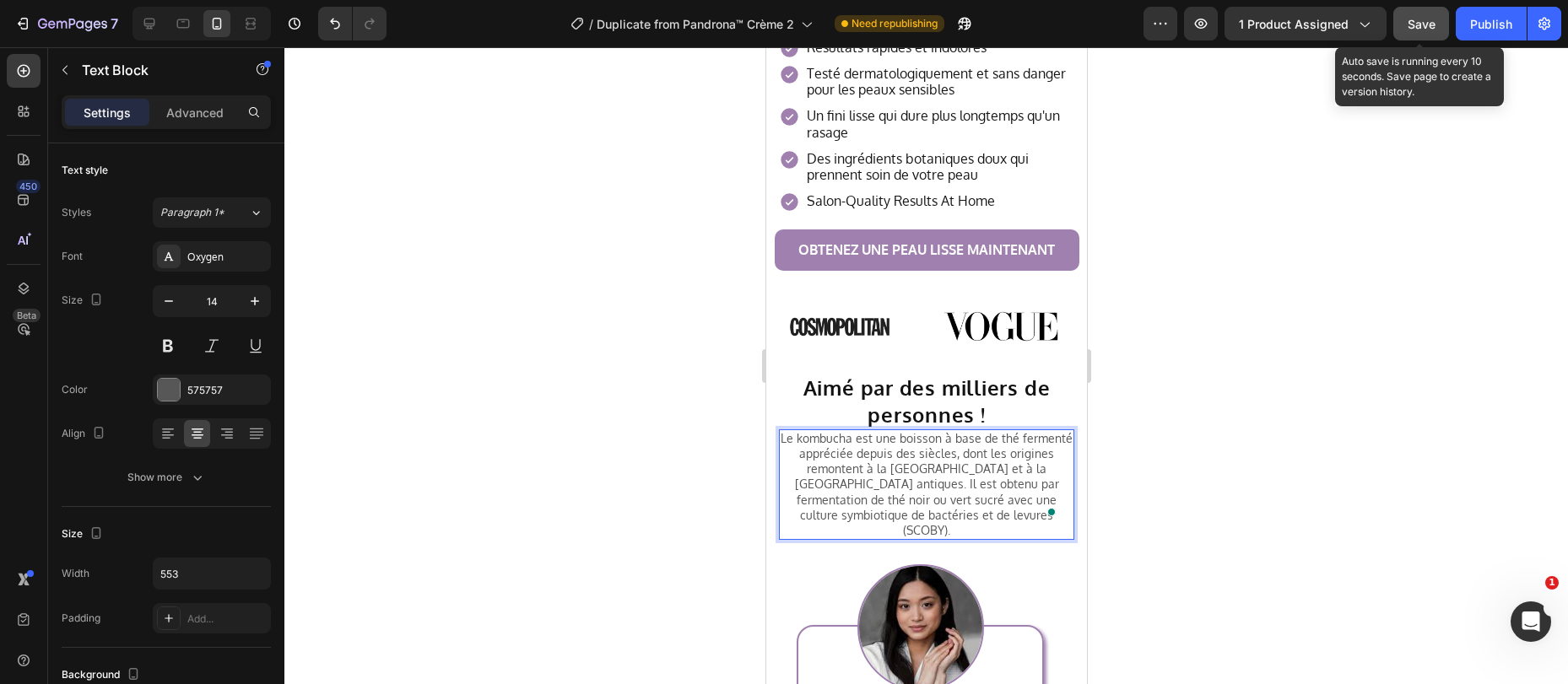
click at [1420, 30] on span "Save" at bounding box center [1420, 23] width 27 height 15
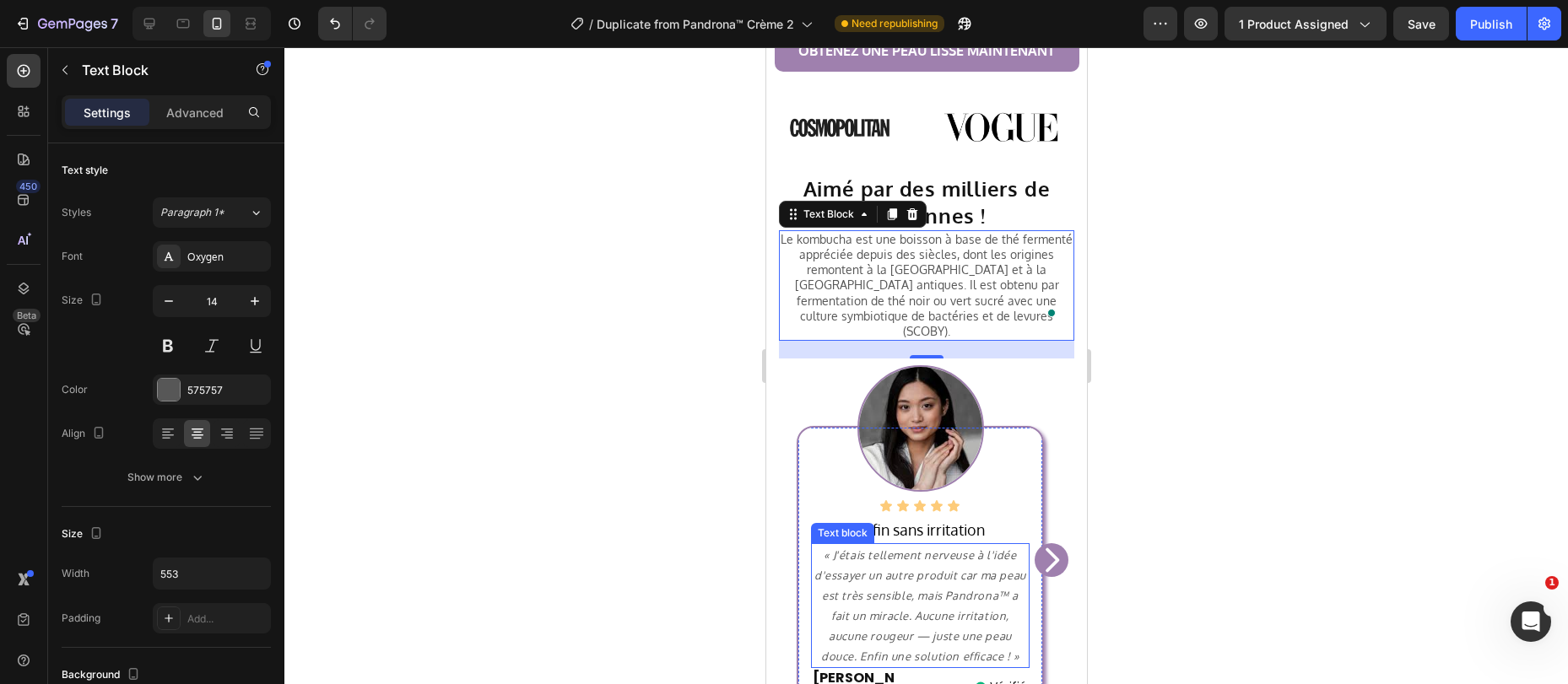
scroll to position [1132, 0]
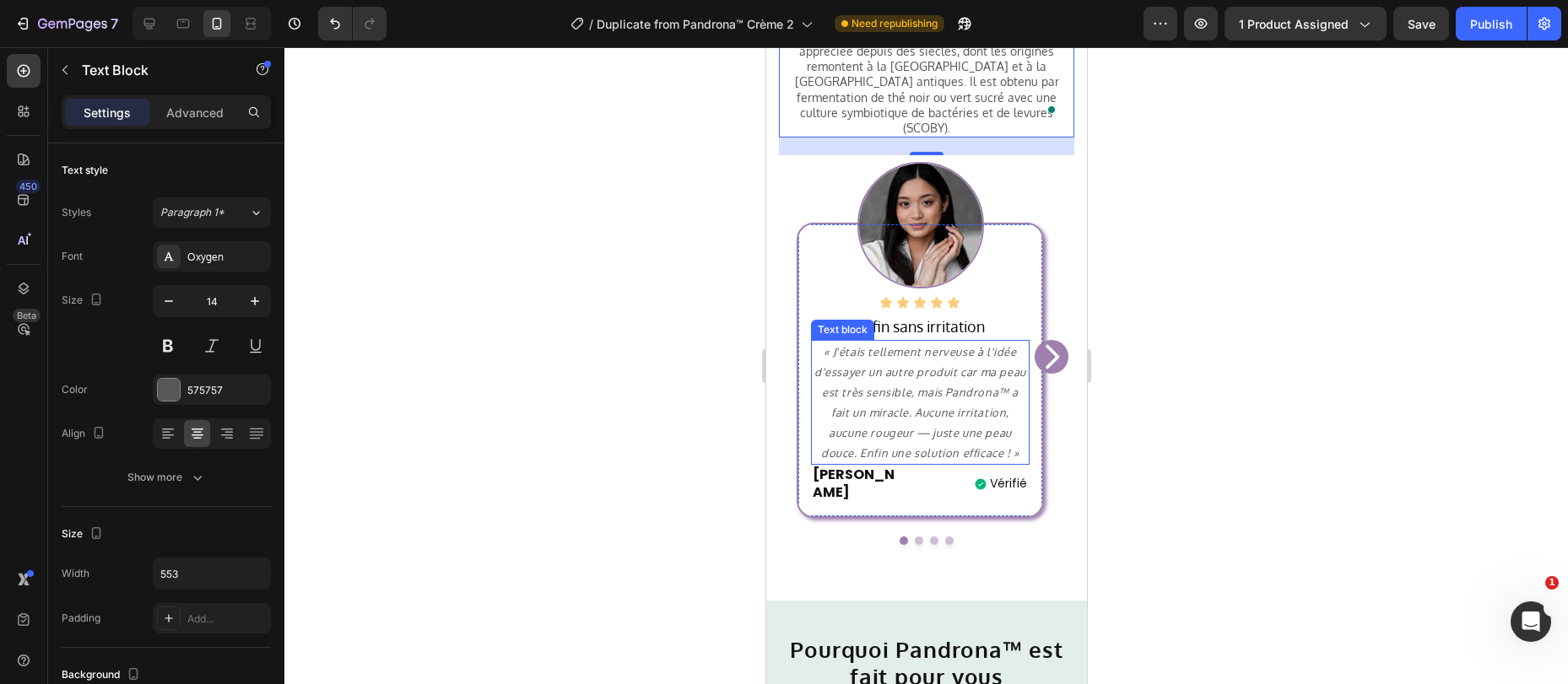
click at [1034, 342] on icon "Carousel Next Arrow" at bounding box center [1050, 357] width 34 height 51
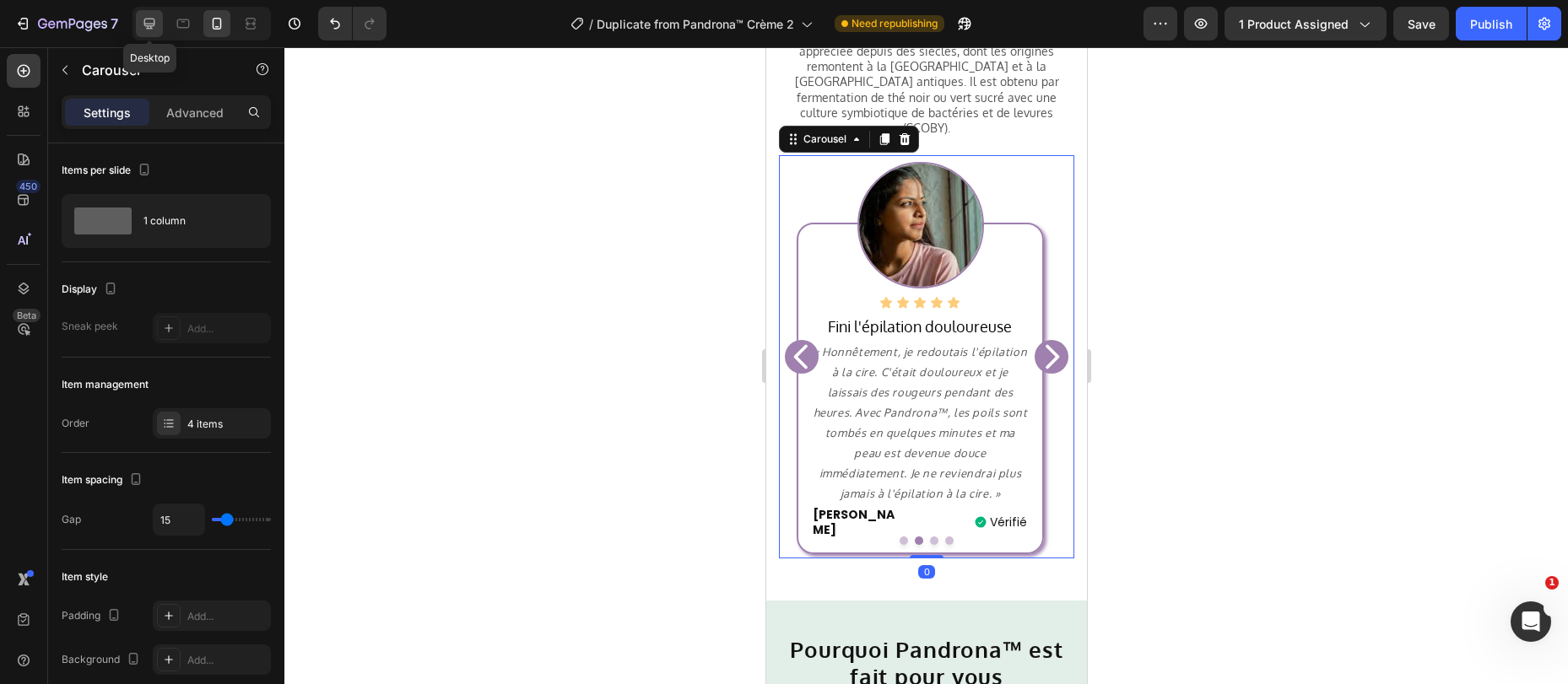
click at [151, 23] on icon at bounding box center [149, 23] width 11 height 11
type input "40"
type input "85%"
type input "0"
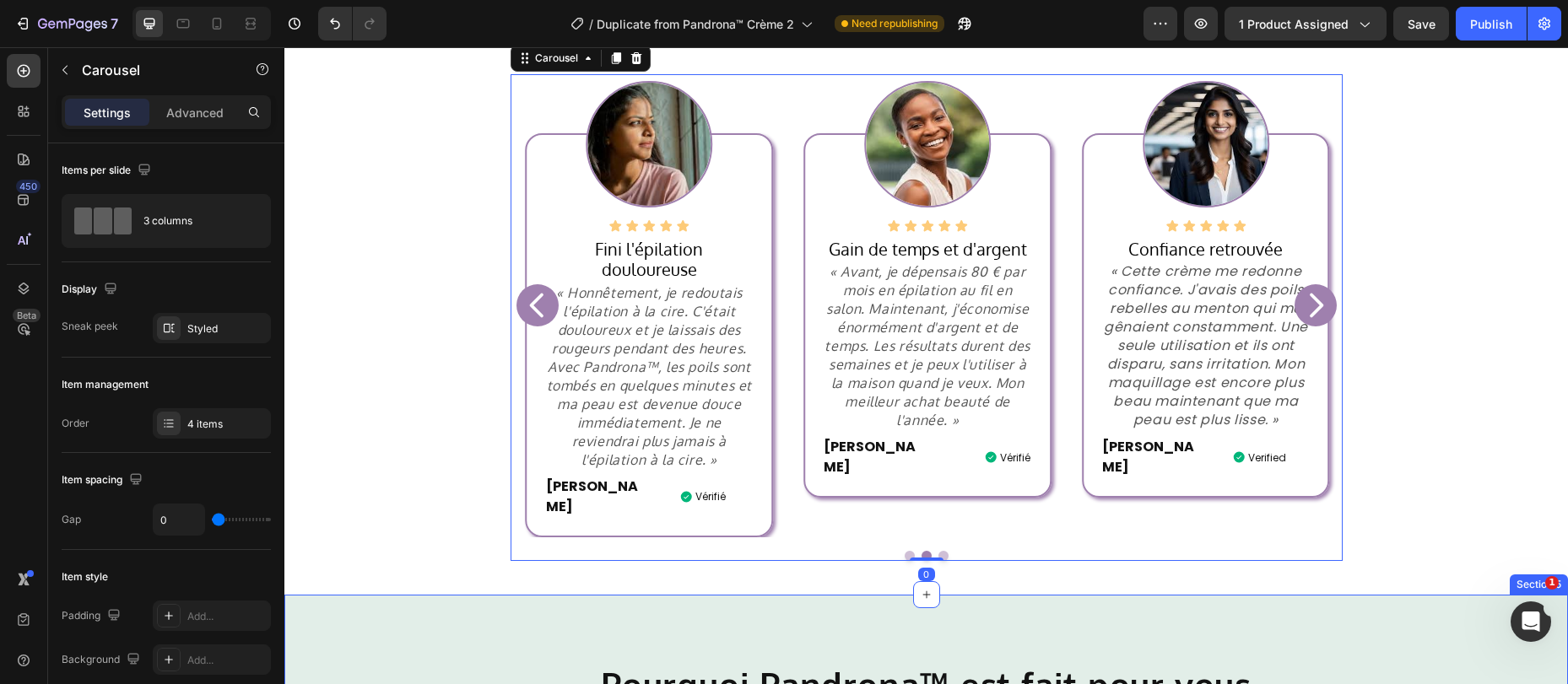
scroll to position [751, 0]
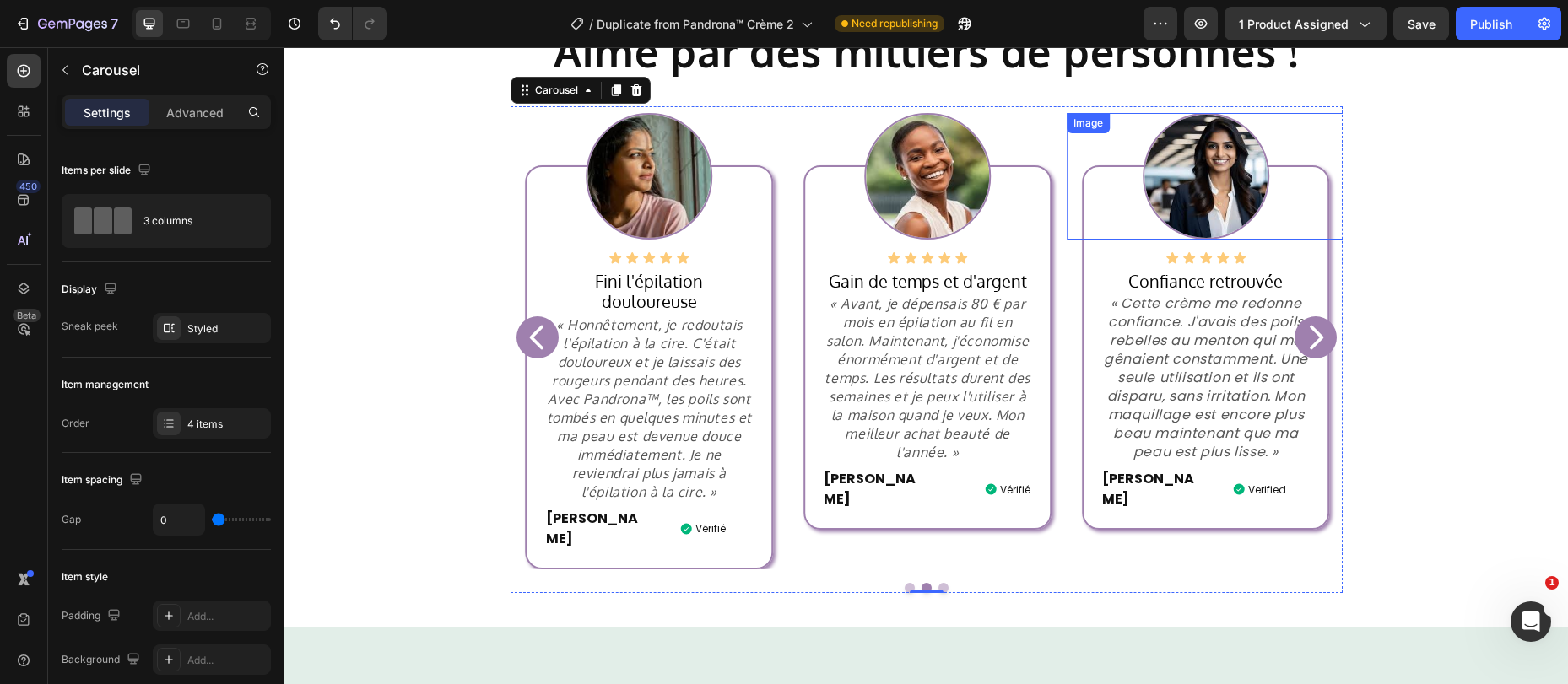
click at [1203, 181] on img at bounding box center [1206, 177] width 127 height 127
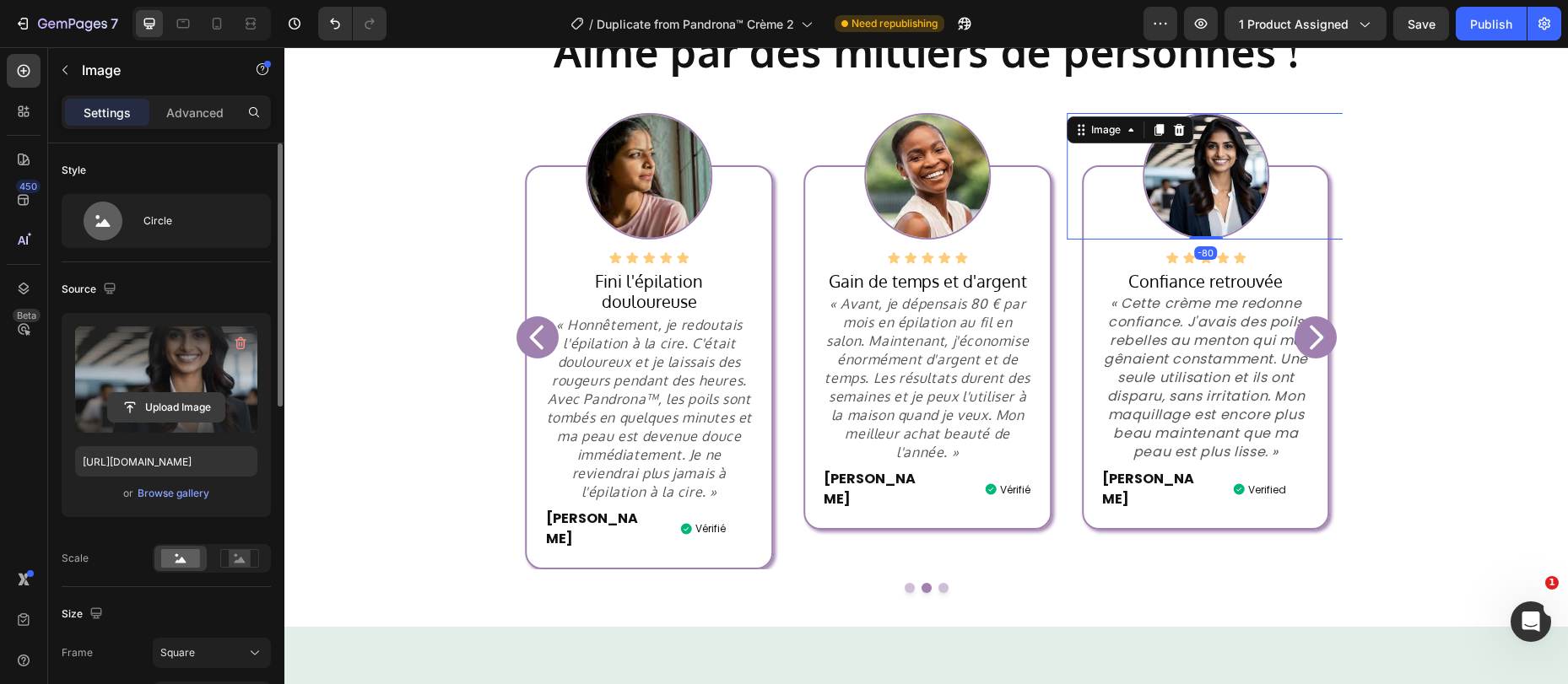
click at [183, 404] on input "file" at bounding box center [166, 406] width 116 height 28
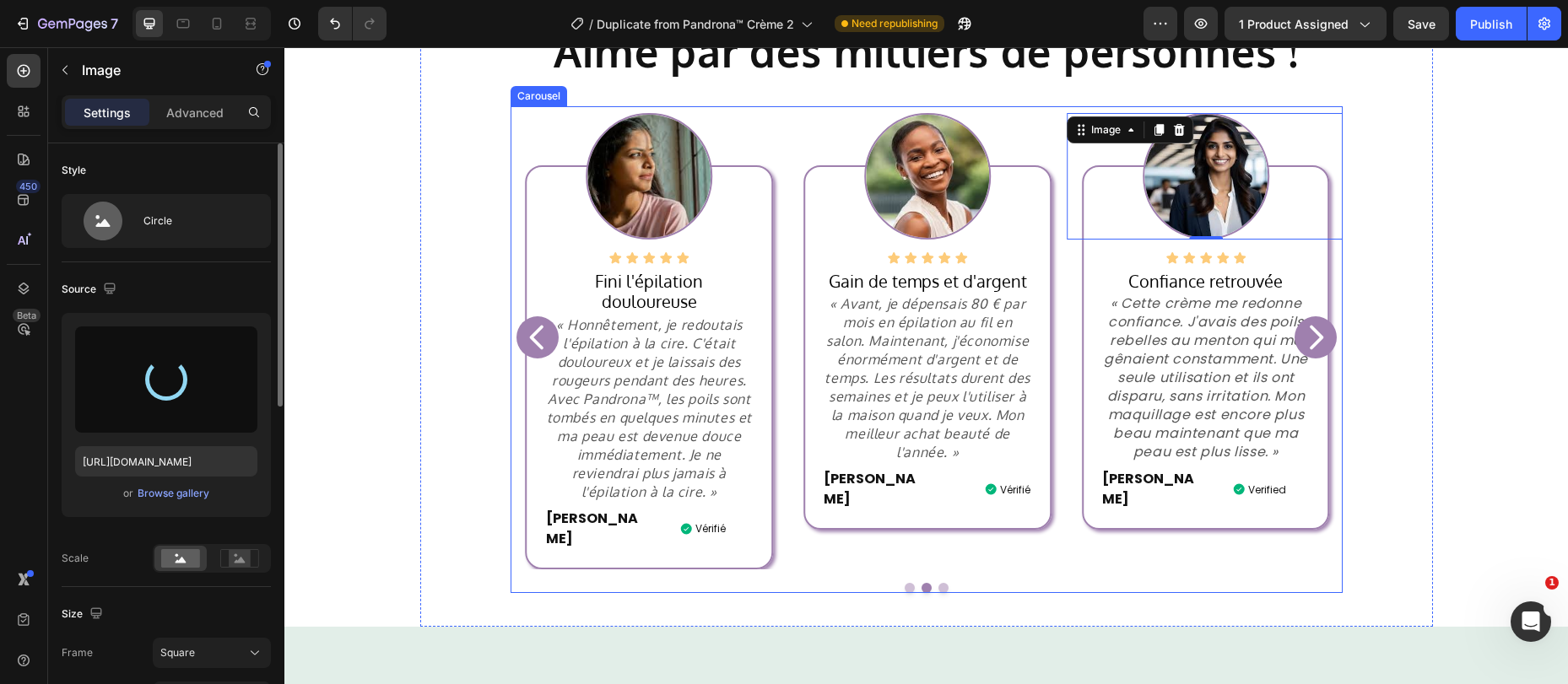
type input "[URL][DOMAIN_NAME]"
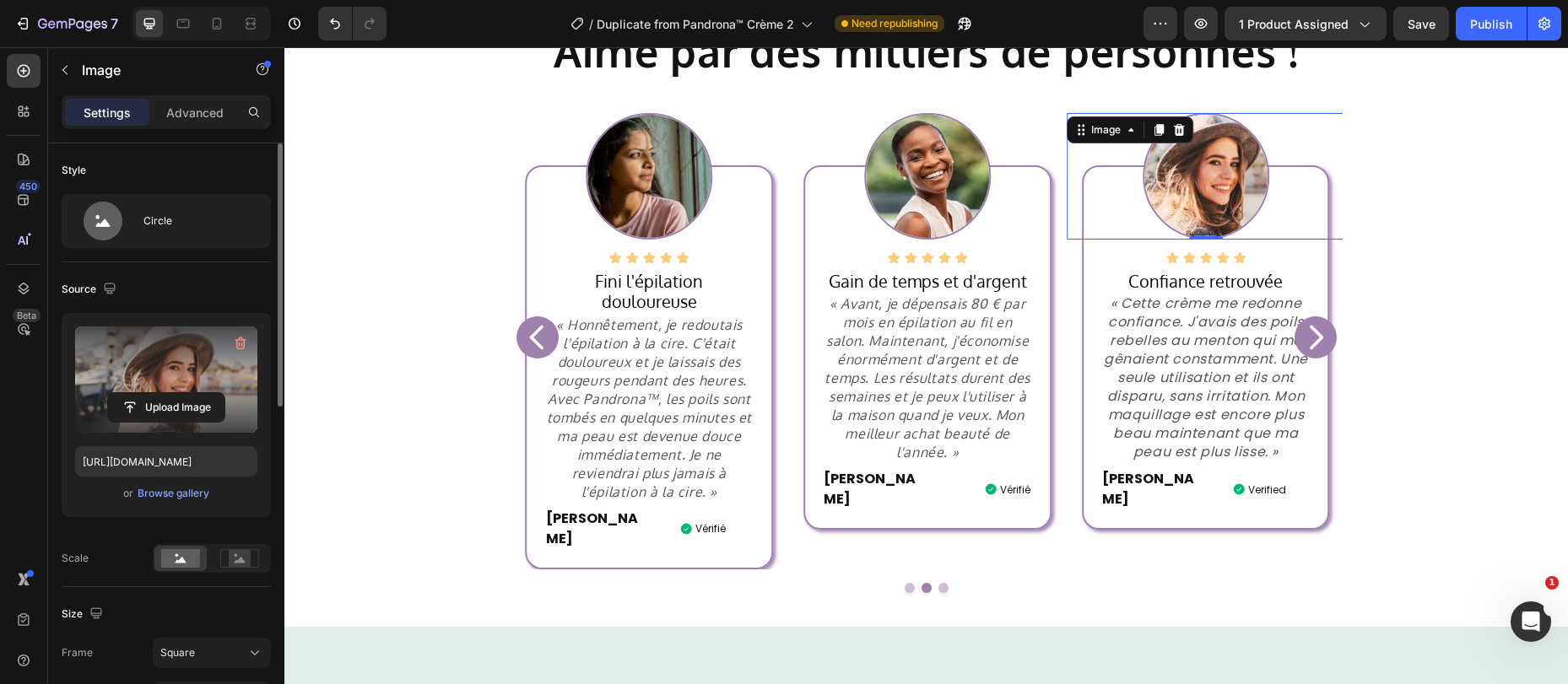
drag, startPoint x: 1488, startPoint y: 26, endPoint x: 1449, endPoint y: 46, distance: 43.8
click at [1487, 26] on div "Publish" at bounding box center [1490, 24] width 42 height 18
click at [1425, 249] on section "Aimé par des milliers de personnes ! Heading Row Le kombucha est une boisson à …" at bounding box center [926, 309] width 1039 height 637
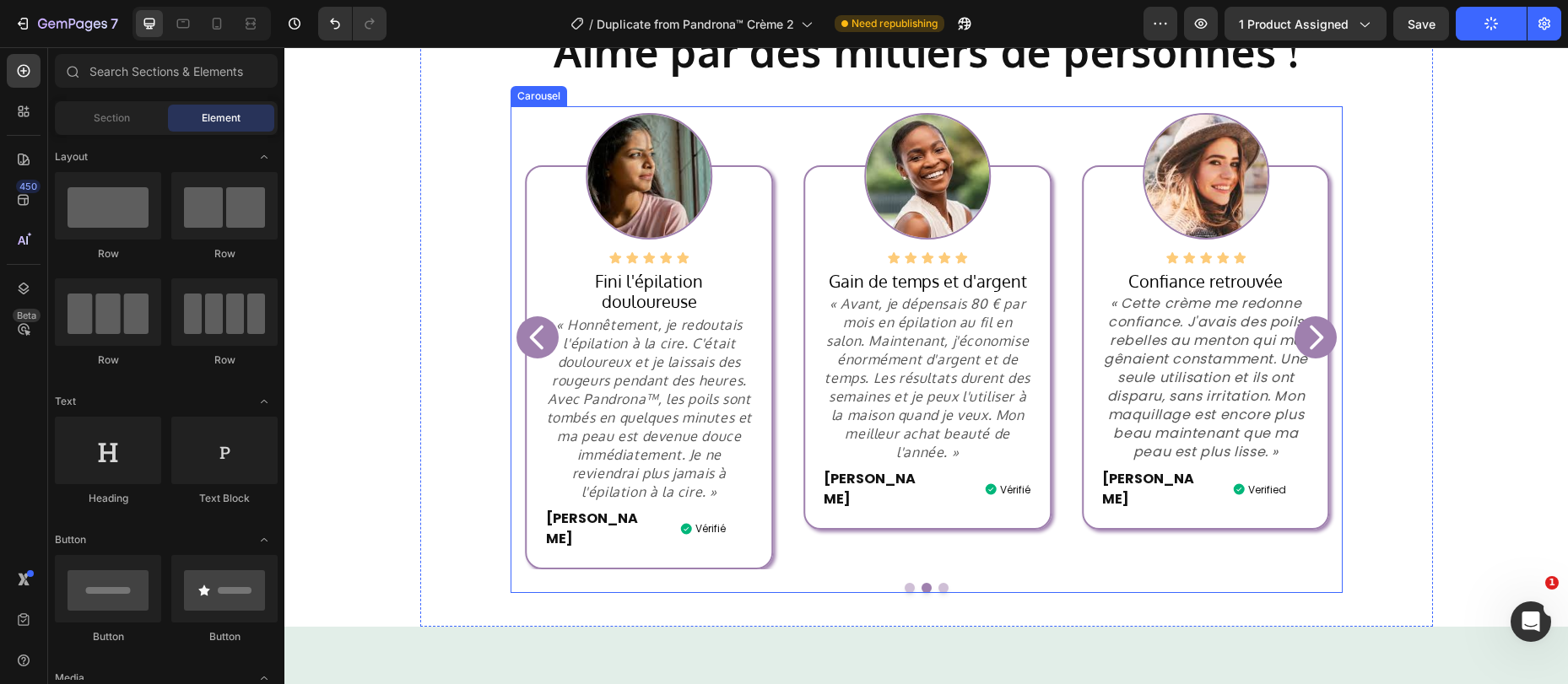
click at [1309, 325] on icon "Carousel Next Arrow" at bounding box center [1316, 337] width 14 height 24
